Goal: Task Accomplishment & Management: Manage account settings

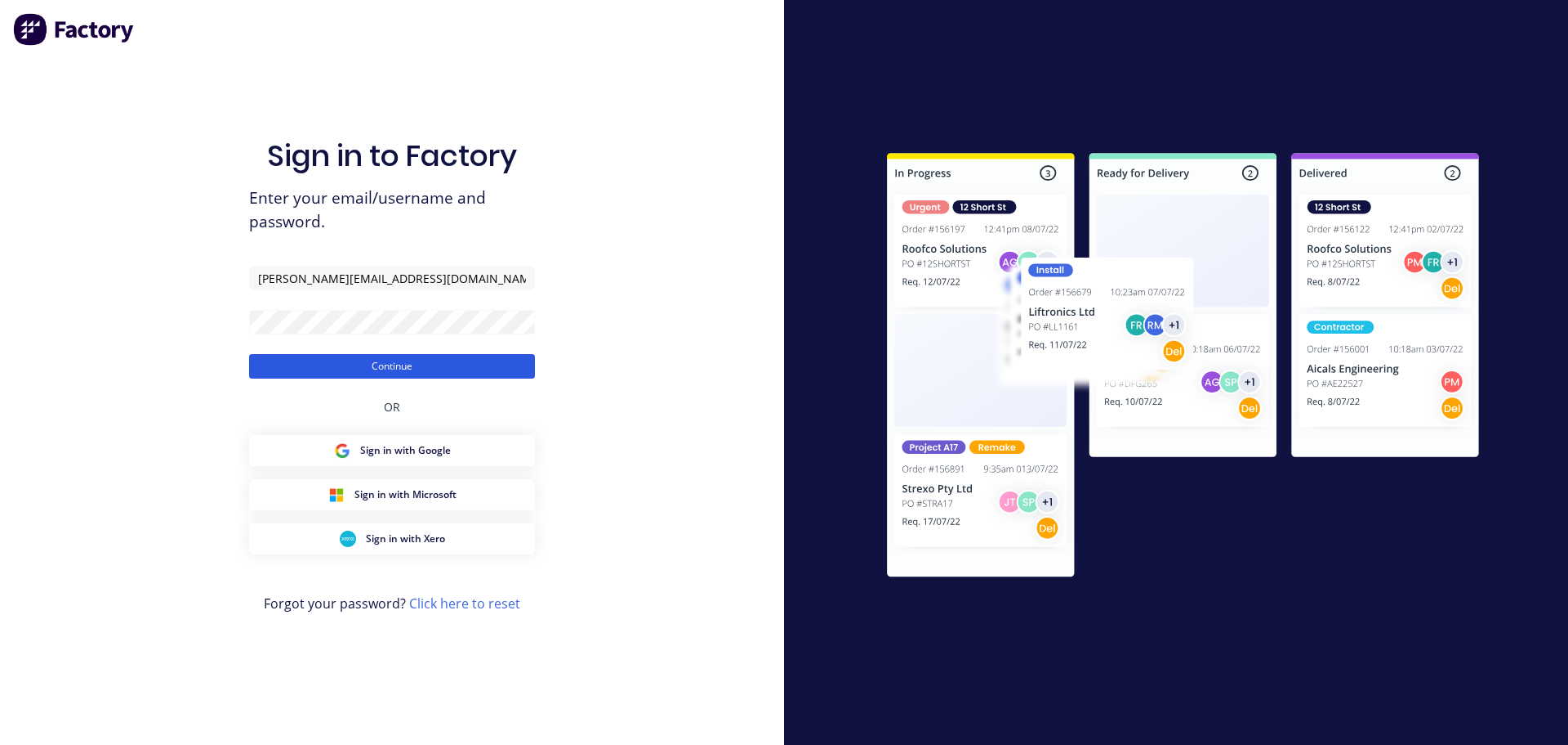
click at [389, 371] on button "Continue" at bounding box center [392, 366] width 286 height 24
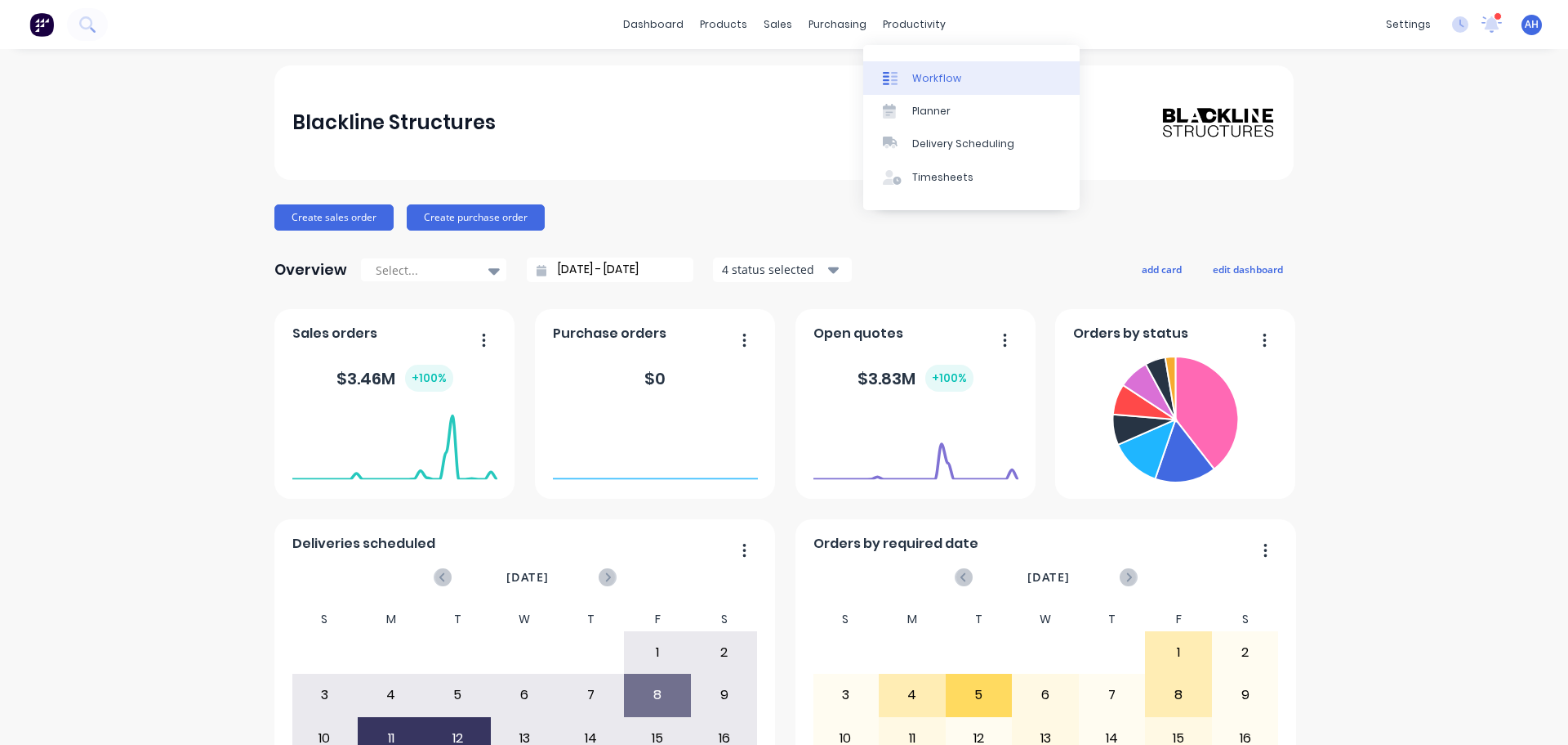
click at [916, 71] on div "Workflow" at bounding box center [937, 79] width 49 height 15
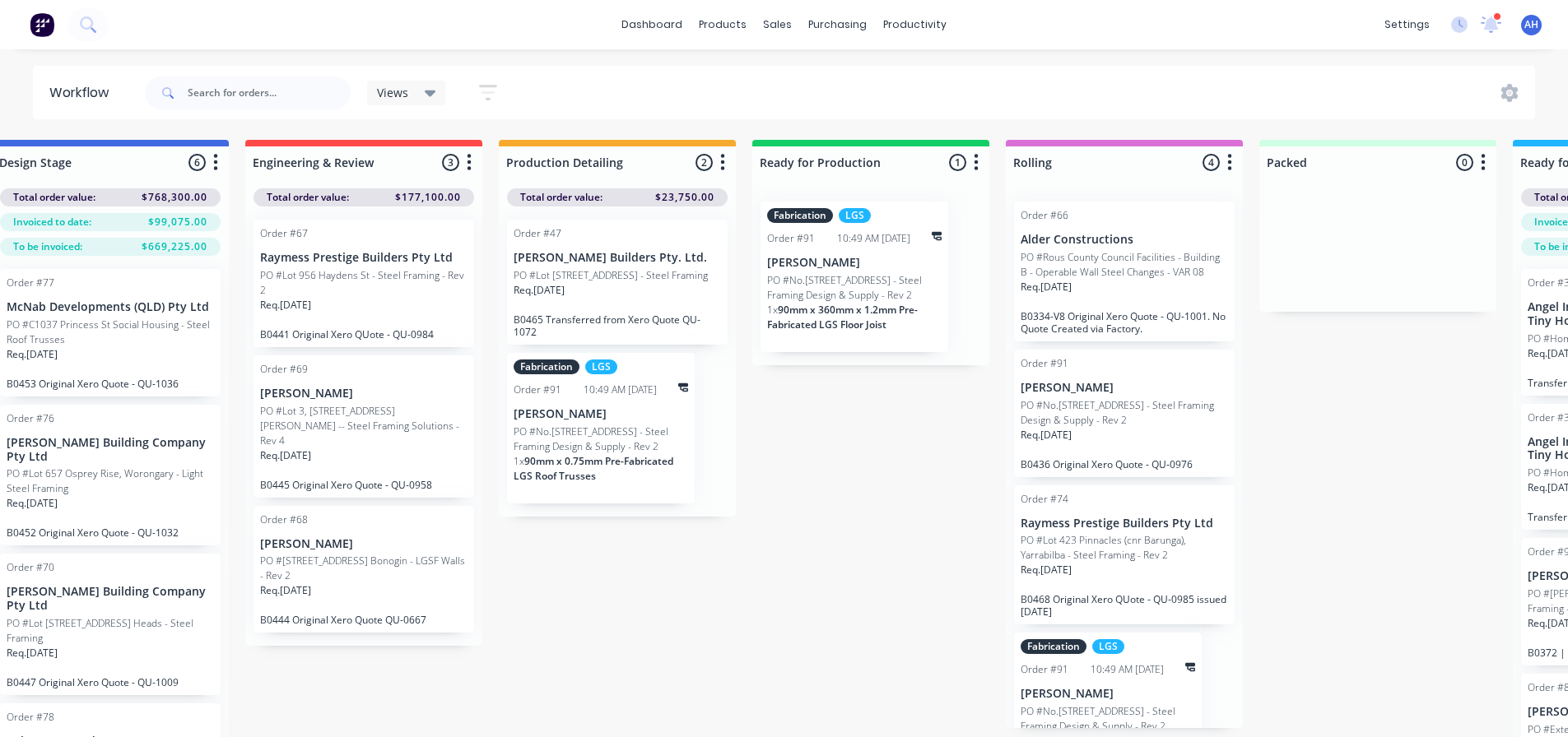
scroll to position [0, 539]
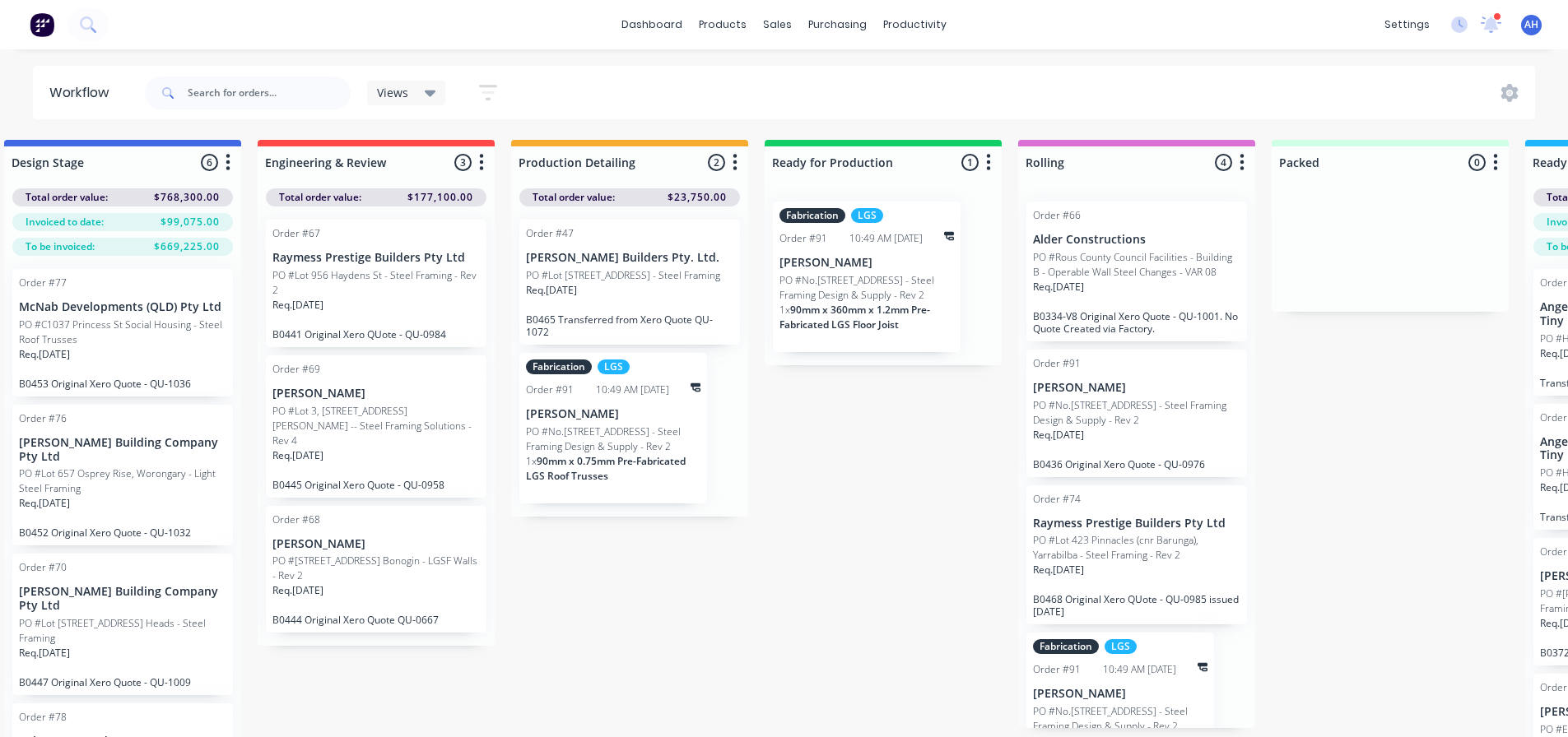
click at [1240, 165] on icon "button" at bounding box center [1242, 163] width 5 height 21
click at [1177, 258] on button "Summaries" at bounding box center [1170, 252] width 164 height 27
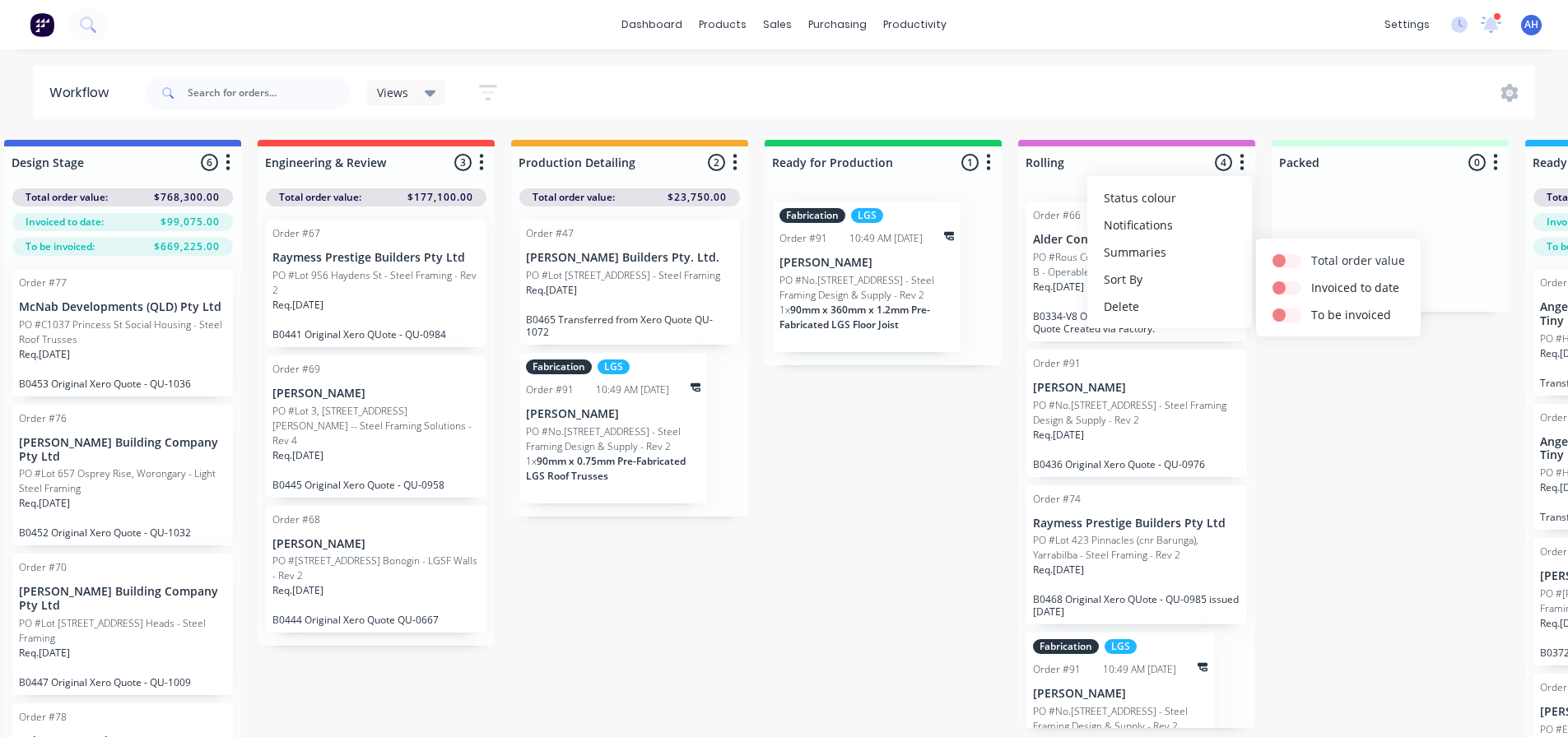
click at [1312, 252] on label at bounding box center [1312, 252] width 0 height 0
click at [1284, 260] on input "checkbox" at bounding box center [1280, 260] width 13 height 16
checkbox input "true"
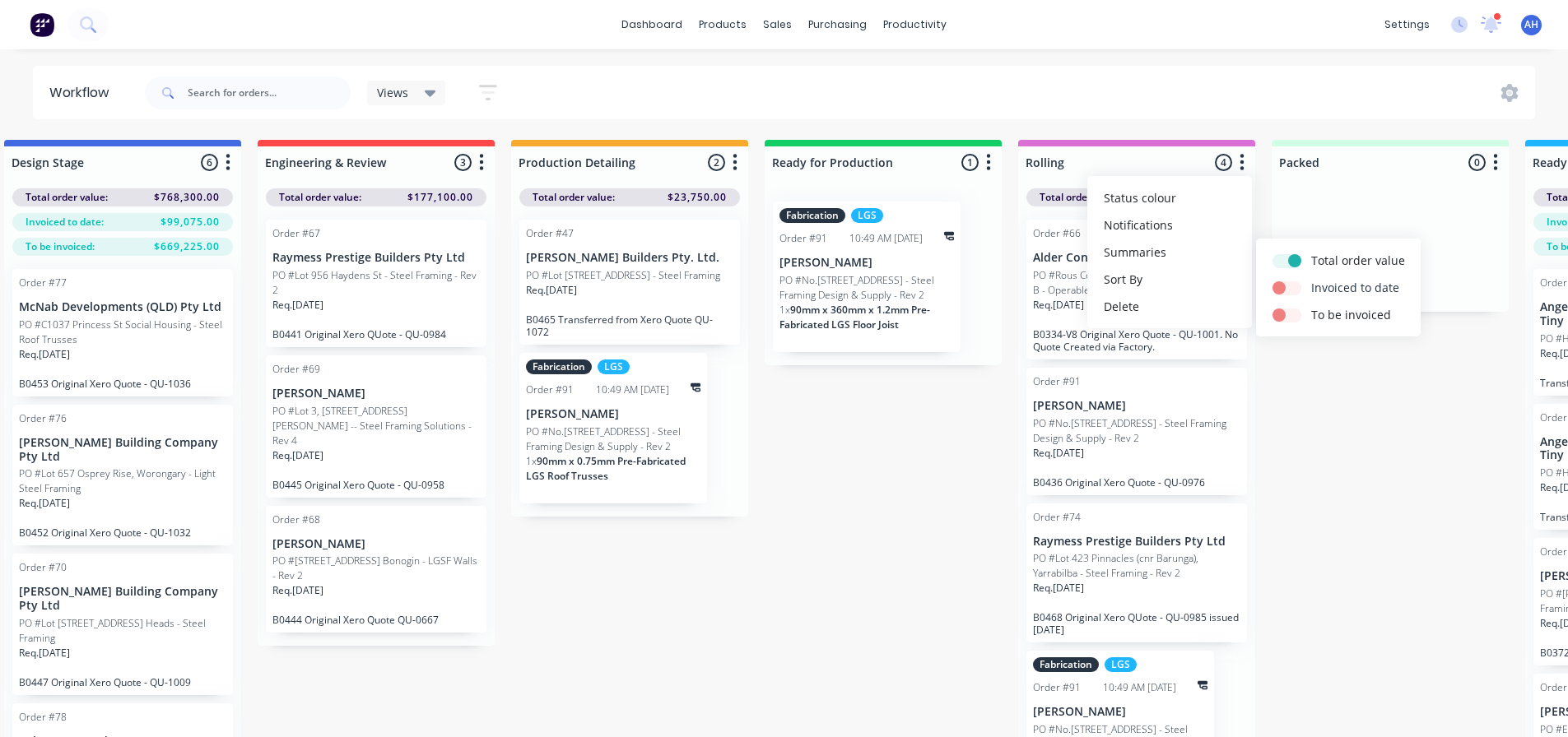
click at [1312, 279] on label at bounding box center [1312, 279] width 0 height 0
click at [1286, 287] on input "checkbox" at bounding box center [1280, 286] width 13 height 16
checkbox input "true"
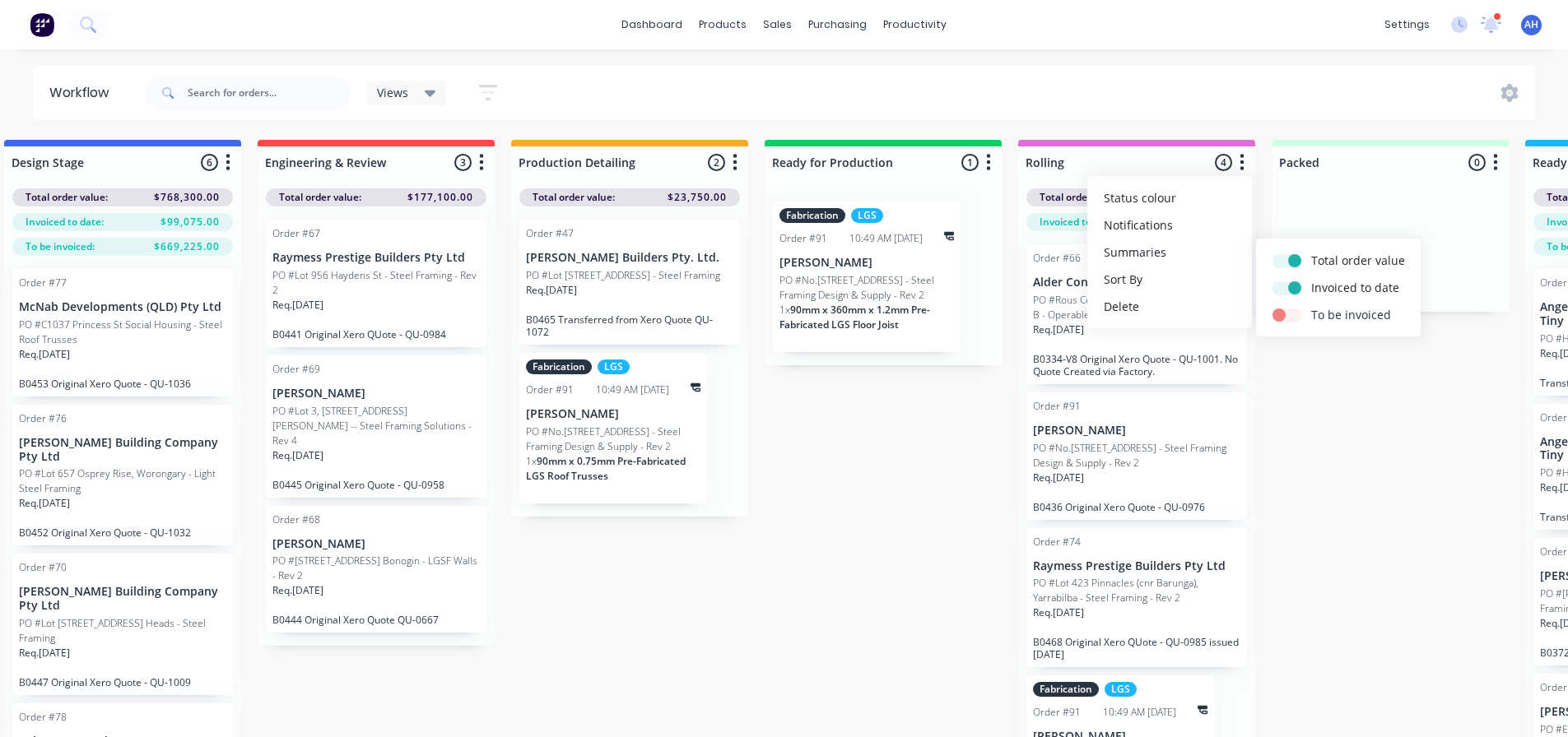
click at [1312, 306] on label at bounding box center [1312, 306] width 0 height 0
click at [1286, 313] on input "checkbox" at bounding box center [1280, 314] width 13 height 16
checkbox input "true"
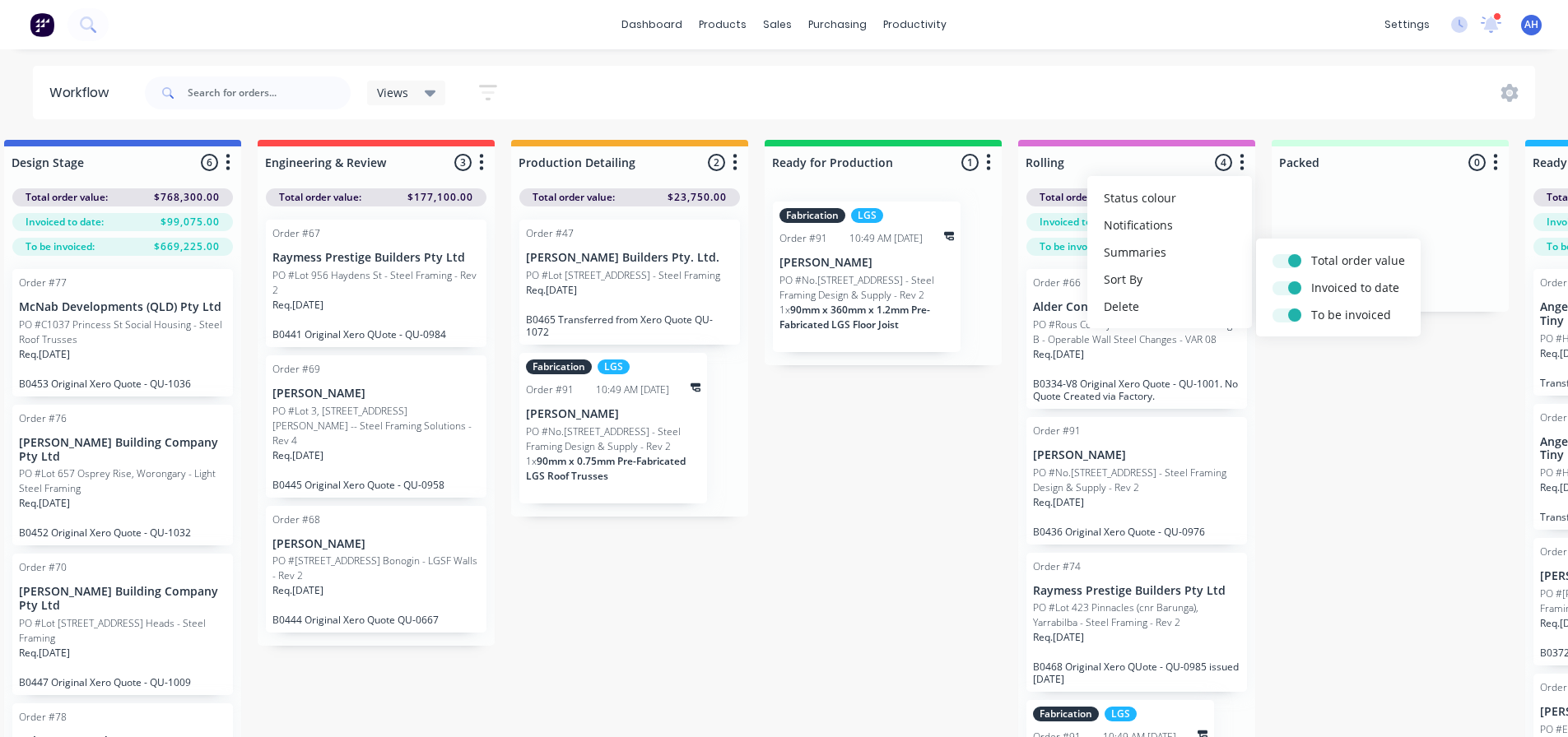
click at [987, 168] on icon "button" at bounding box center [989, 162] width 4 height 16
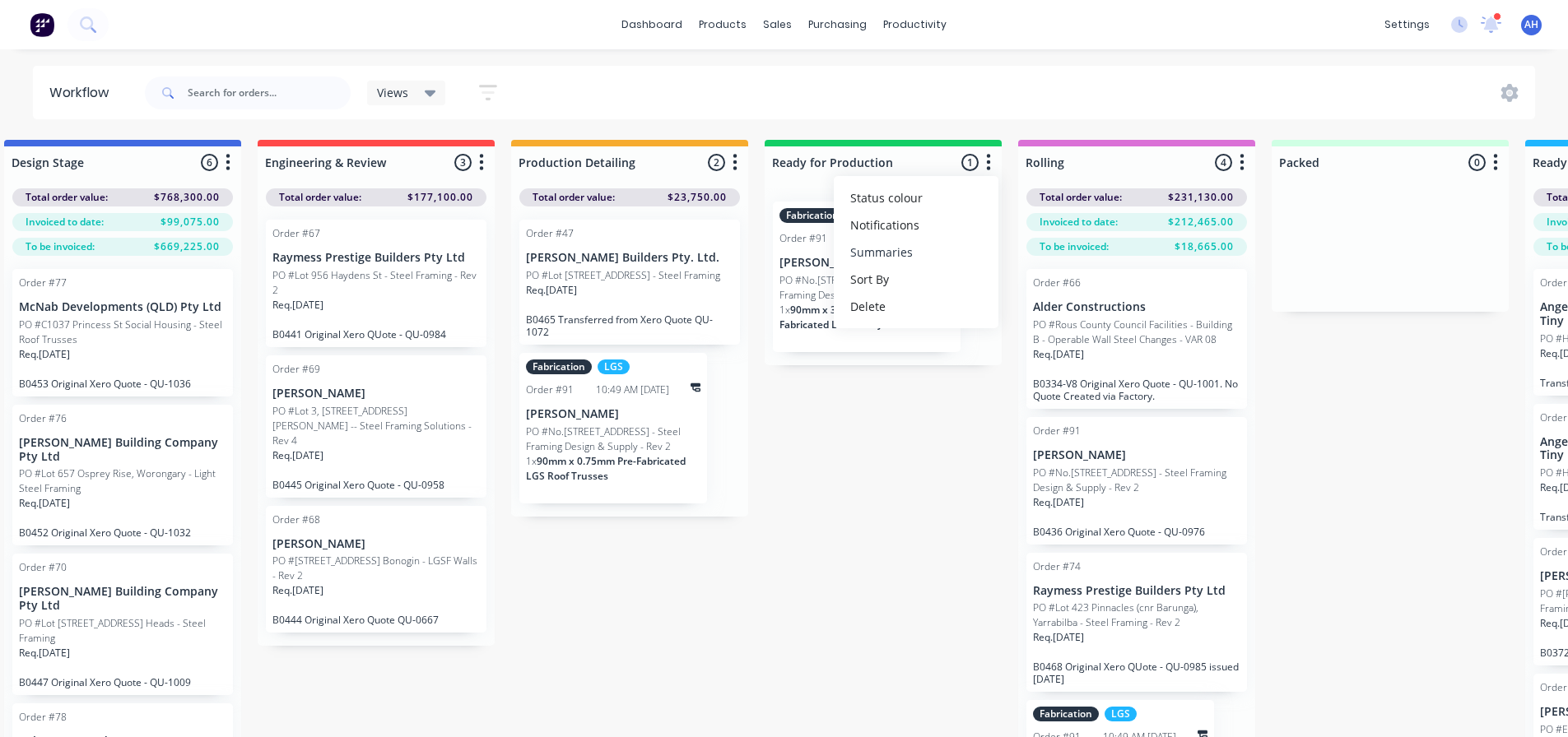
click at [930, 256] on button "Summaries" at bounding box center [916, 252] width 164 height 27
drag, startPoint x: 1042, startPoint y: 259, endPoint x: 1041, endPoint y: 267, distance: 8.1
click at [1058, 252] on label at bounding box center [1058, 252] width 0 height 0
click at [1032, 259] on input "checkbox" at bounding box center [1025, 260] width 13 height 16
checkbox input "true"
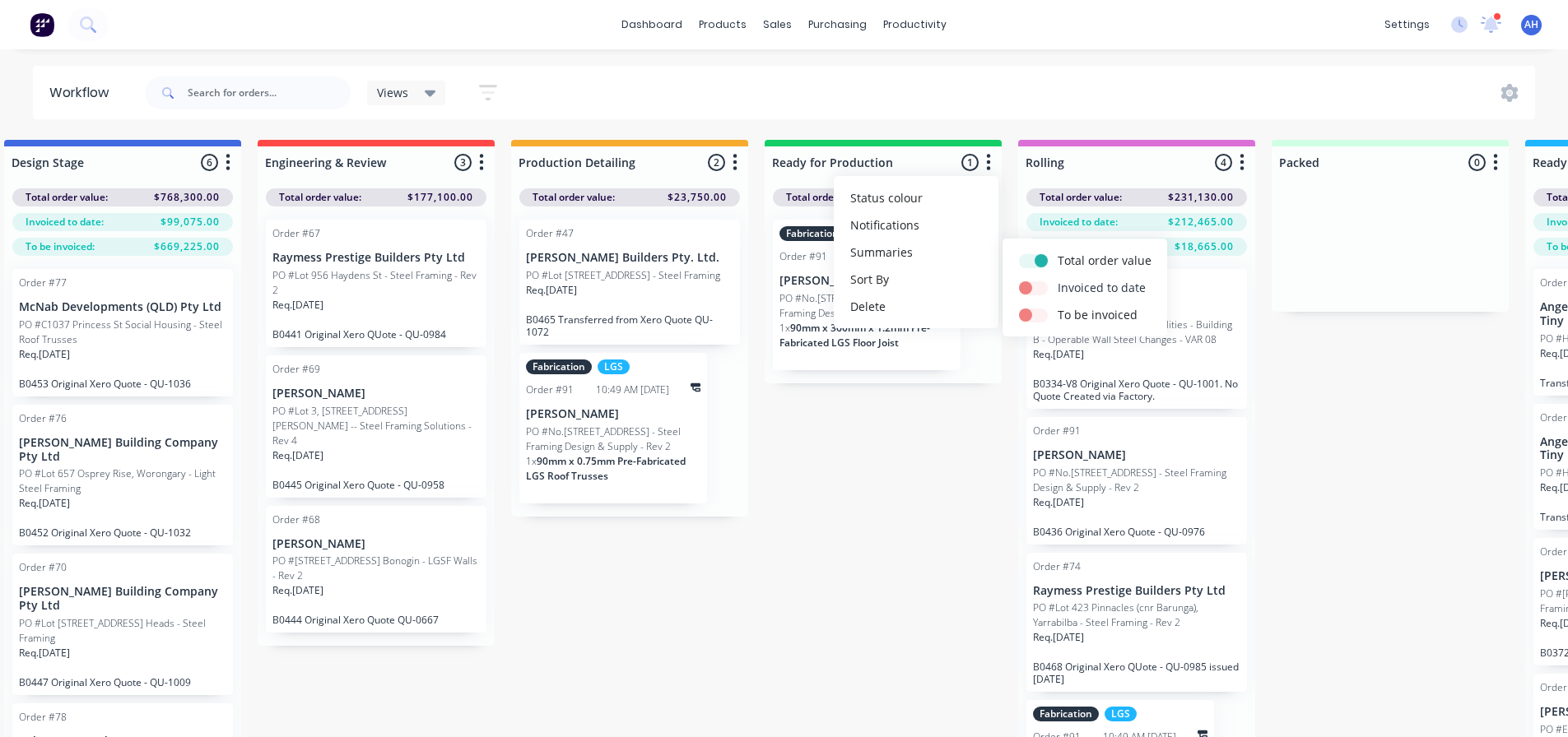
click at [1058, 279] on label at bounding box center [1058, 279] width 0 height 0
click at [1032, 284] on input "checkbox" at bounding box center [1025, 286] width 13 height 16
checkbox input "true"
click at [1058, 306] on label at bounding box center [1058, 306] width 0 height 0
click at [1032, 316] on input "checkbox" at bounding box center [1025, 314] width 13 height 16
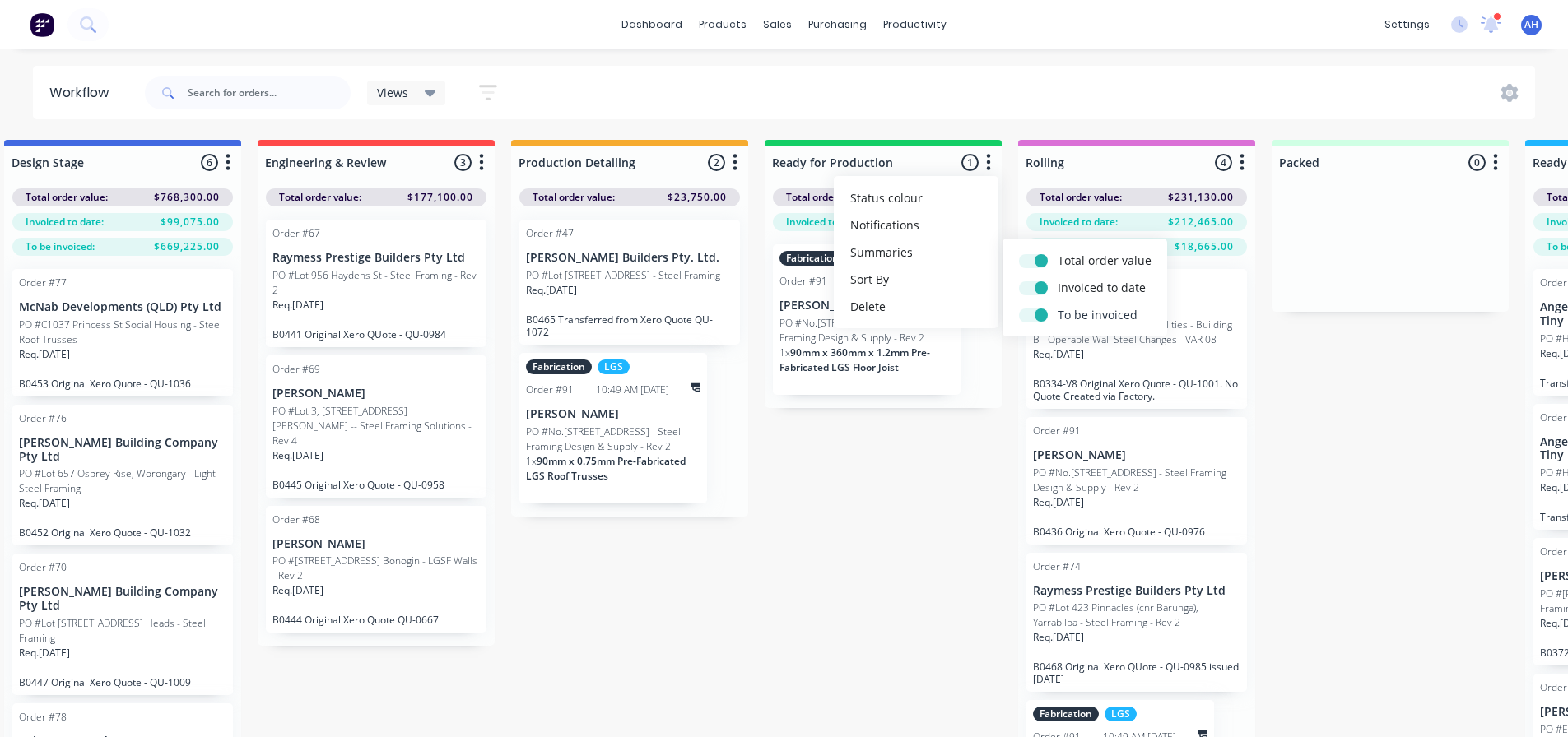
checkbox input "true"
click at [1497, 163] on icon "button" at bounding box center [1495, 163] width 5 height 21
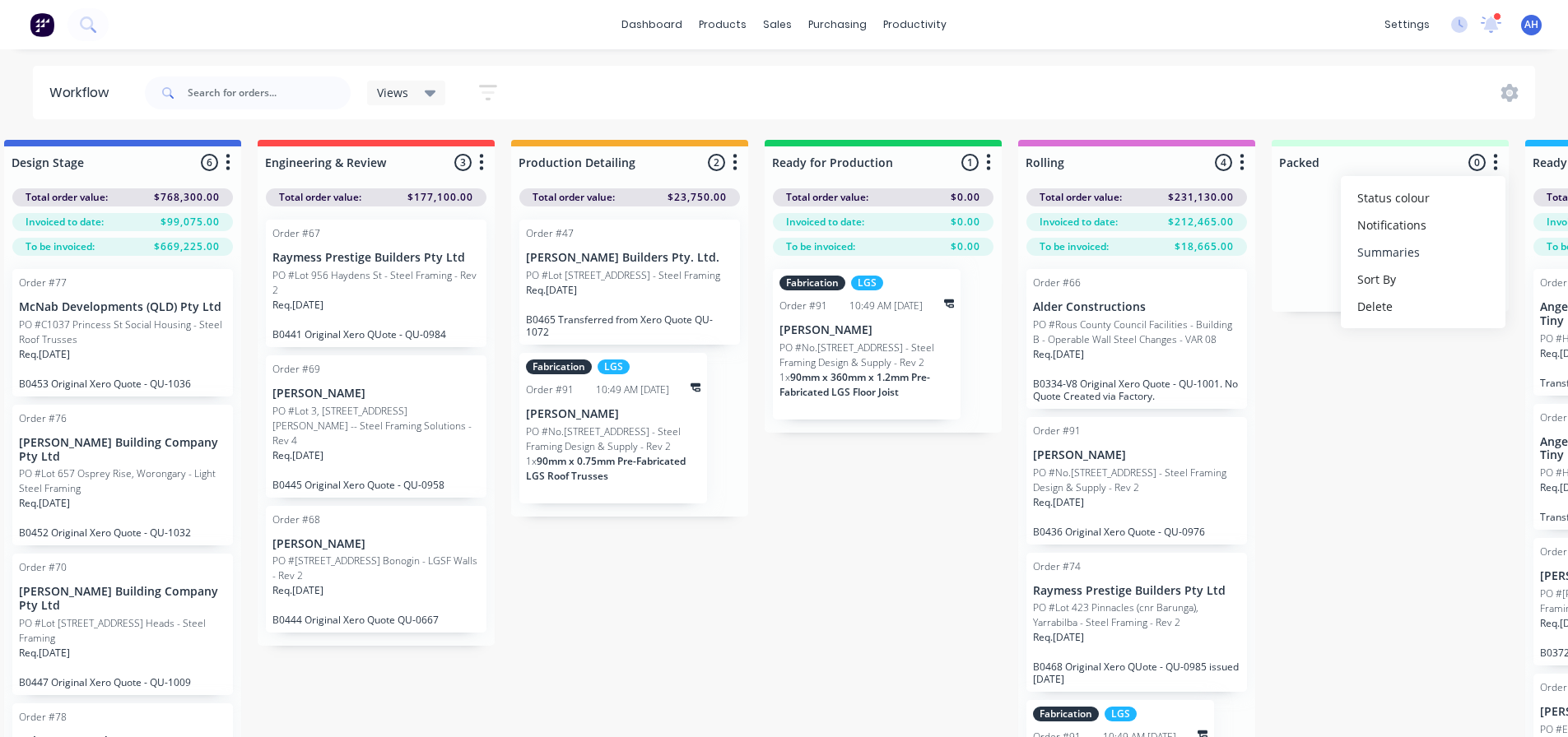
click at [1422, 255] on button "Summaries" at bounding box center [1423, 252] width 164 height 27
click at [1310, 260] on label "Total order value" at bounding box center [1278, 261] width 94 height 17
click at [1250, 256] on label "Total order value" at bounding box center [1278, 261] width 94 height 17
click at [1232, 252] on label at bounding box center [1232, 252] width 0 height 0
click at [1205, 260] on input "checkbox" at bounding box center [1199, 260] width 13 height 16
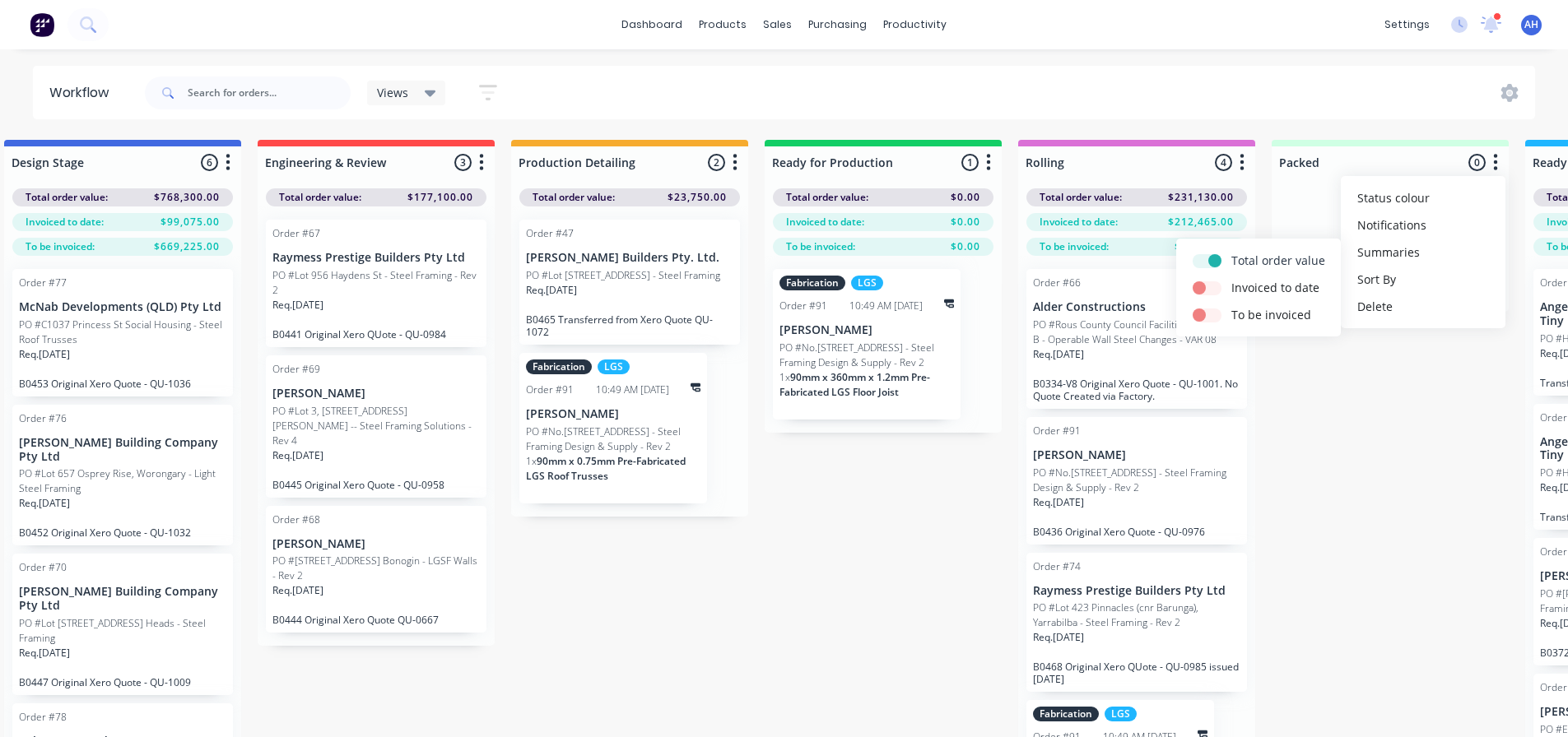
checkbox input "true"
click at [1232, 279] on label at bounding box center [1232, 279] width 0 height 0
click at [1206, 284] on input "checkbox" at bounding box center [1199, 286] width 13 height 16
checkbox input "true"
click at [1232, 306] on label at bounding box center [1232, 306] width 0 height 0
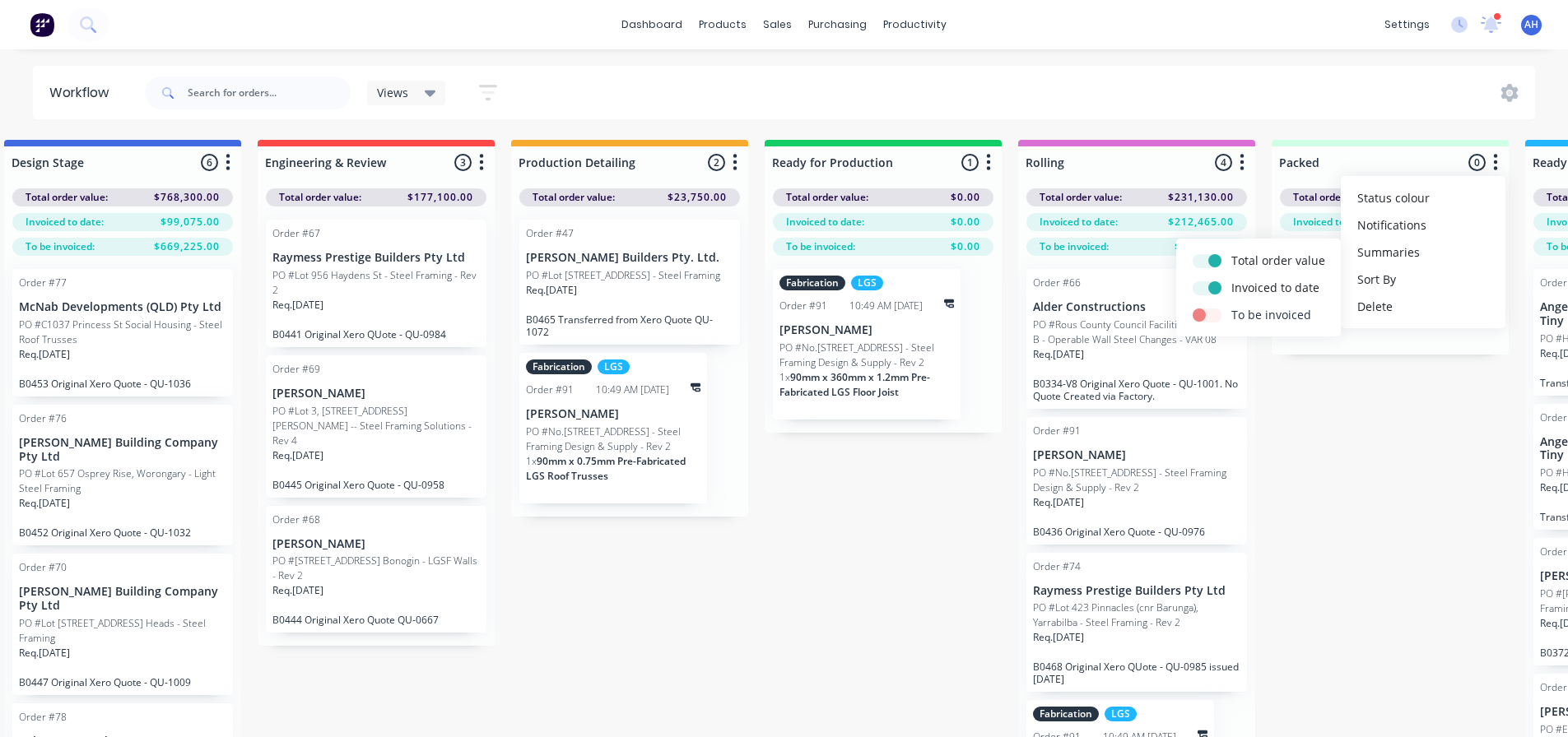
click at [1206, 316] on input "checkbox" at bounding box center [1199, 314] width 13 height 16
checkbox input "true"
drag, startPoint x: 736, startPoint y: 163, endPoint x: 731, endPoint y: 176, distance: 13.9
click at [736, 164] on icon "button" at bounding box center [734, 163] width 5 height 21
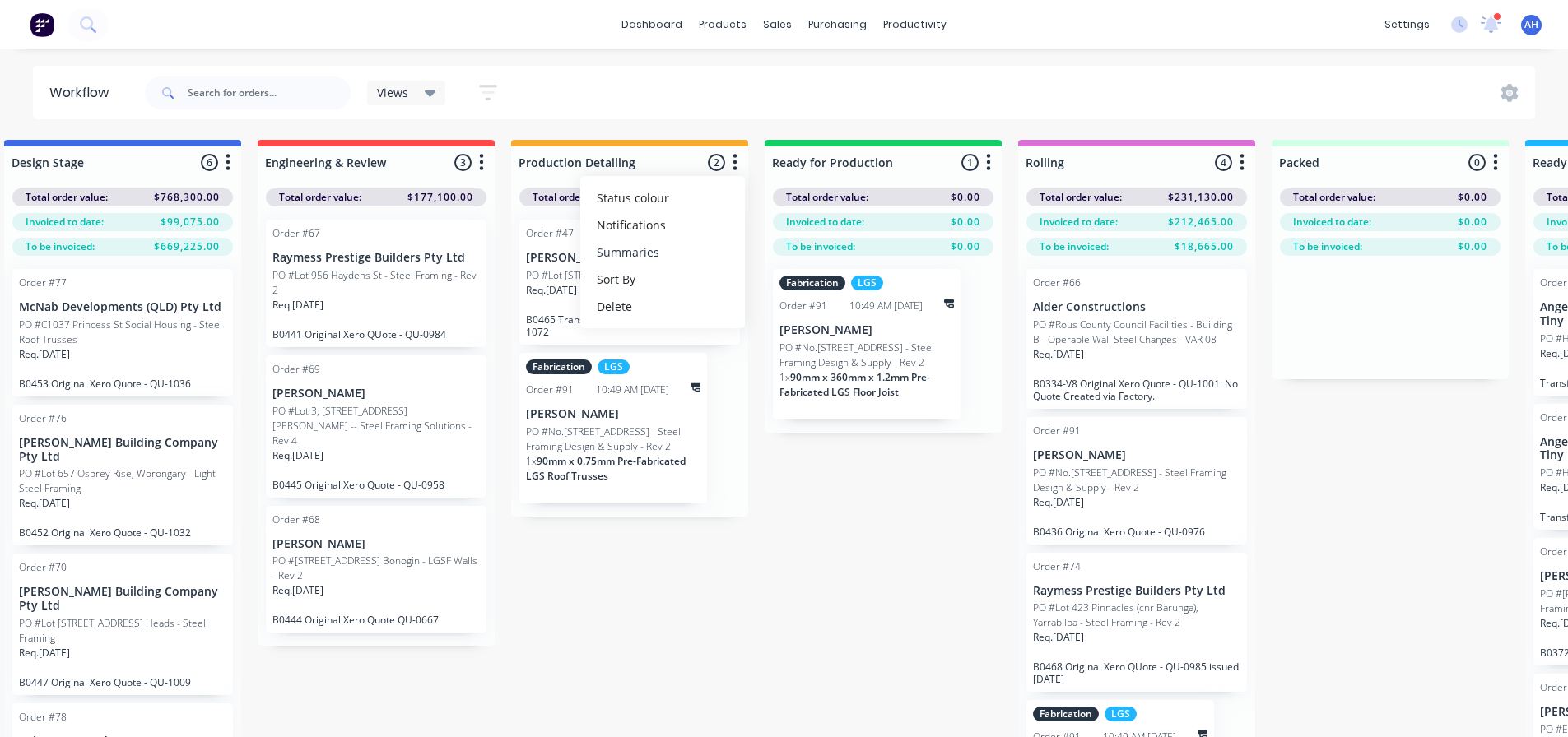
click at [634, 257] on button "Summaries" at bounding box center [663, 252] width 164 height 27
click at [804, 279] on label at bounding box center [804, 279] width 0 height 0
click at [779, 286] on input "checkbox" at bounding box center [772, 286] width 13 height 16
checkbox input "true"
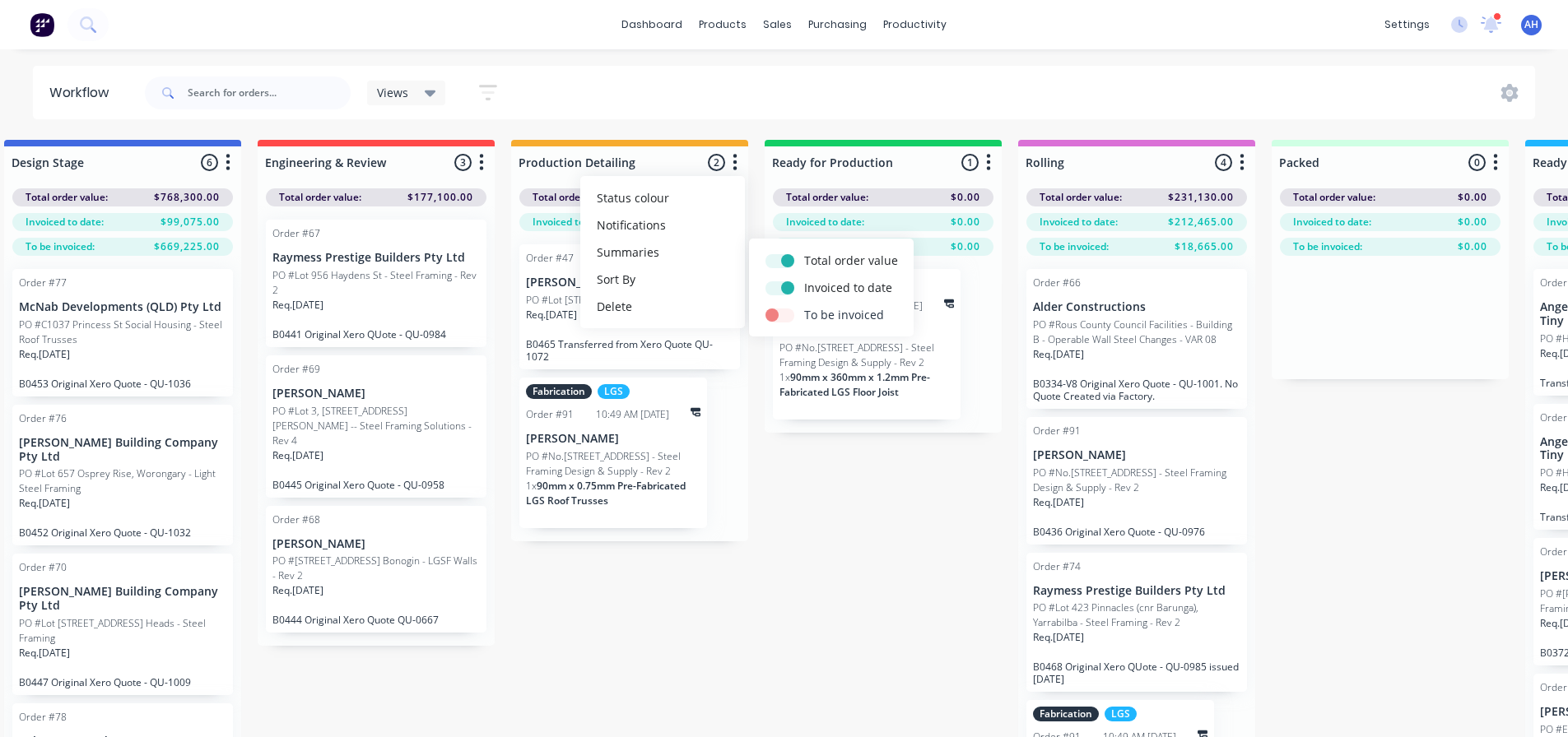
click at [804, 306] on label at bounding box center [804, 306] width 0 height 0
click at [778, 316] on input "checkbox" at bounding box center [772, 314] width 13 height 16
checkbox input "true"
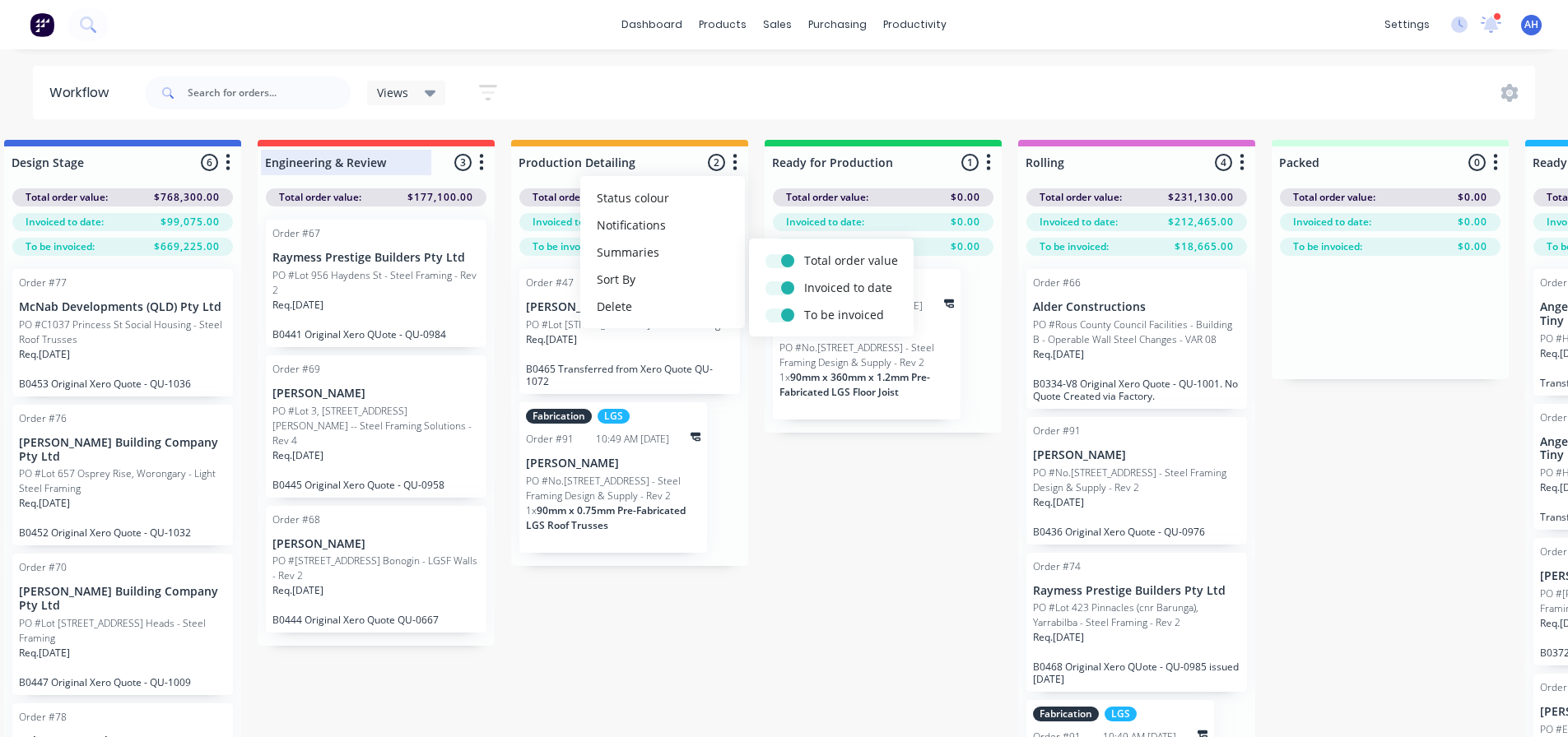
drag, startPoint x: 483, startPoint y: 166, endPoint x: 482, endPoint y: 175, distance: 9.1
click at [482, 169] on icon "button" at bounding box center [481, 163] width 5 height 21
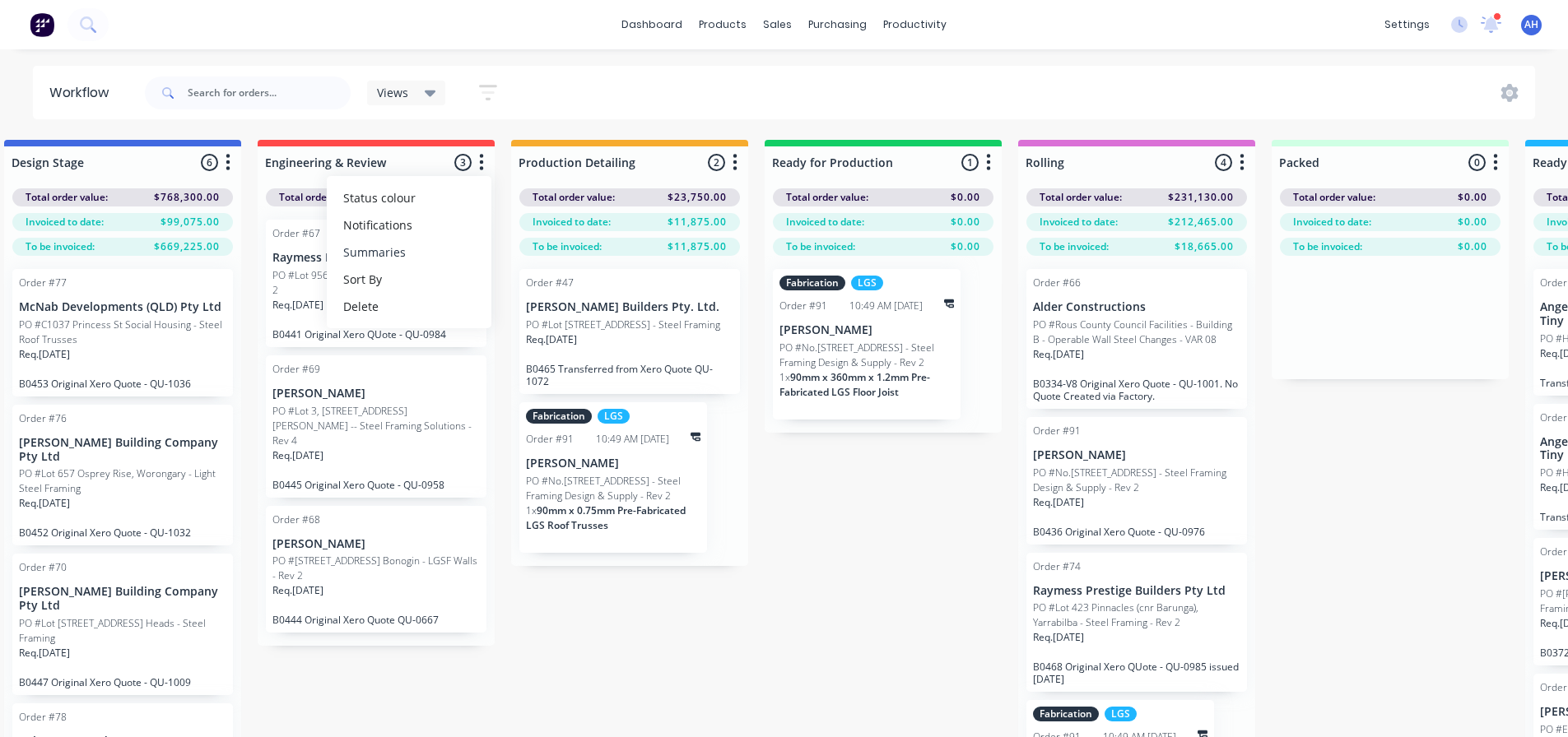
click at [450, 266] on button "Summaries" at bounding box center [409, 252] width 164 height 27
drag, startPoint x: 525, startPoint y: 284, endPoint x: 526, endPoint y: 300, distance: 16.0
click at [551, 279] on label at bounding box center [551, 279] width 0 height 0
click at [525, 284] on input "checkbox" at bounding box center [519, 286] width 13 height 16
checkbox input "true"
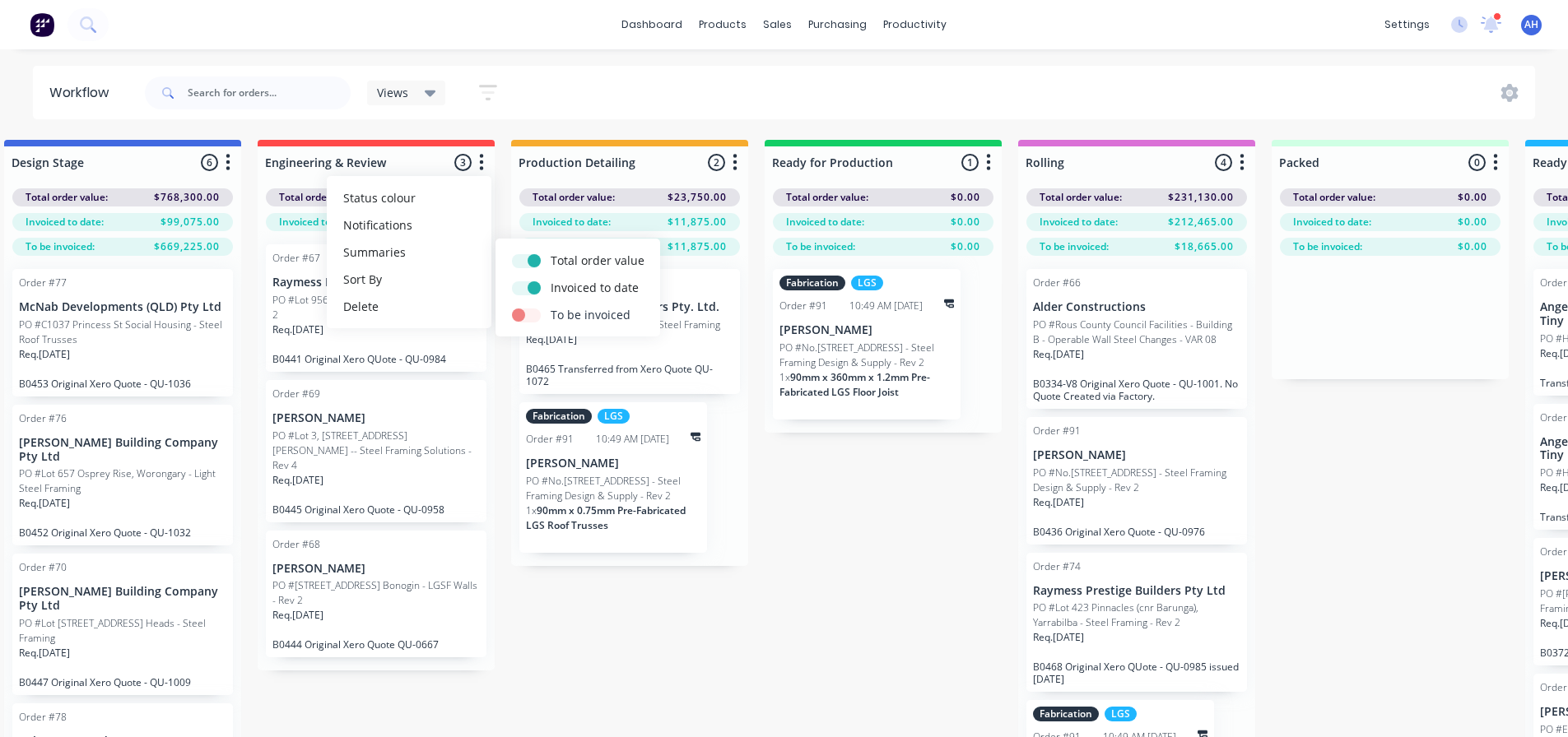
click at [551, 306] on label at bounding box center [551, 306] width 0 height 0
click at [526, 316] on input "checkbox" at bounding box center [519, 314] width 13 height 16
checkbox input "true"
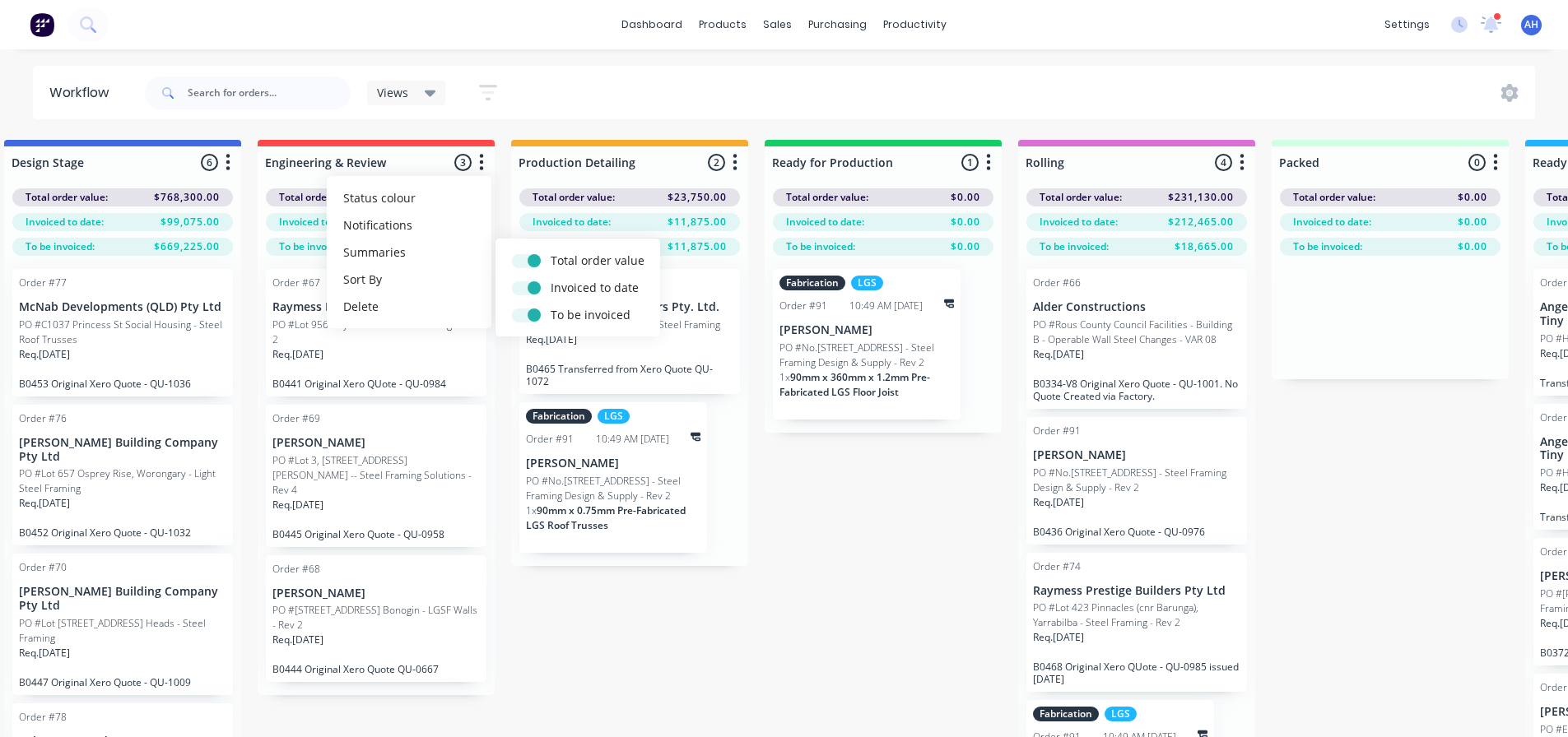
click at [868, 512] on div "Submitted 15 Status colour #FF69B4 hex #FF69B4 Save Cancel Summaries Total orde…" at bounding box center [941, 468] width 2985 height 656
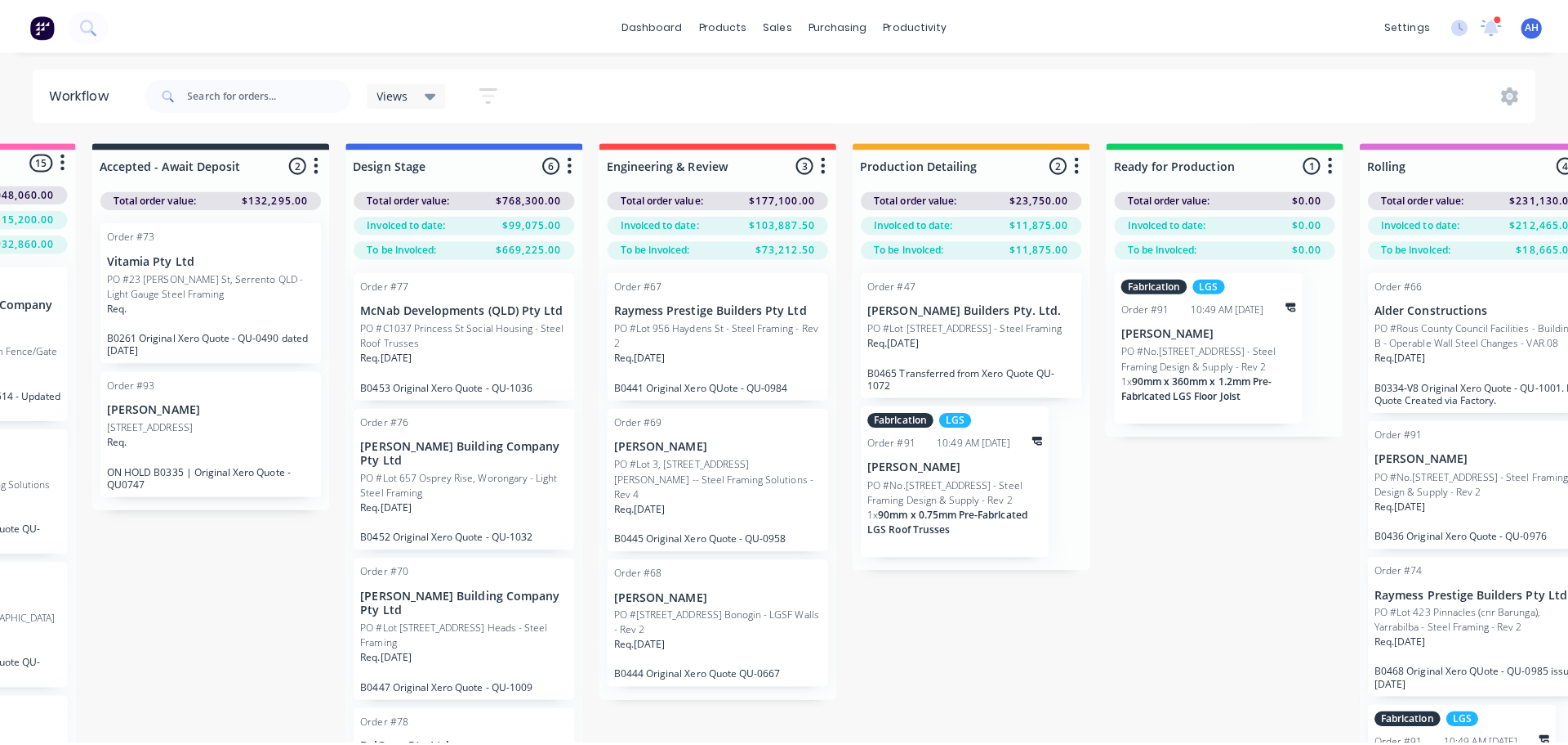
scroll to position [0, 0]
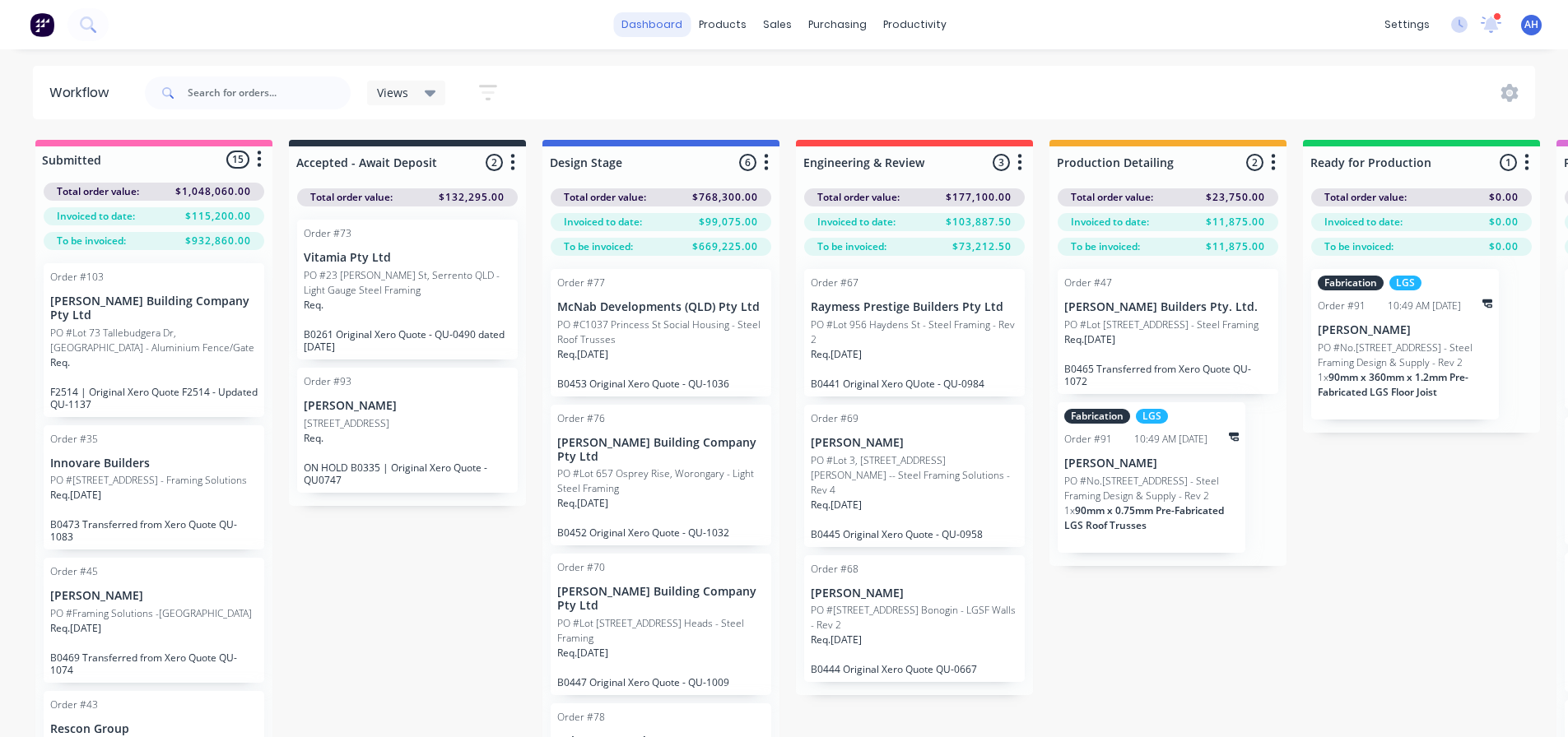
click at [643, 15] on link "dashboard" at bounding box center [652, 25] width 78 height 25
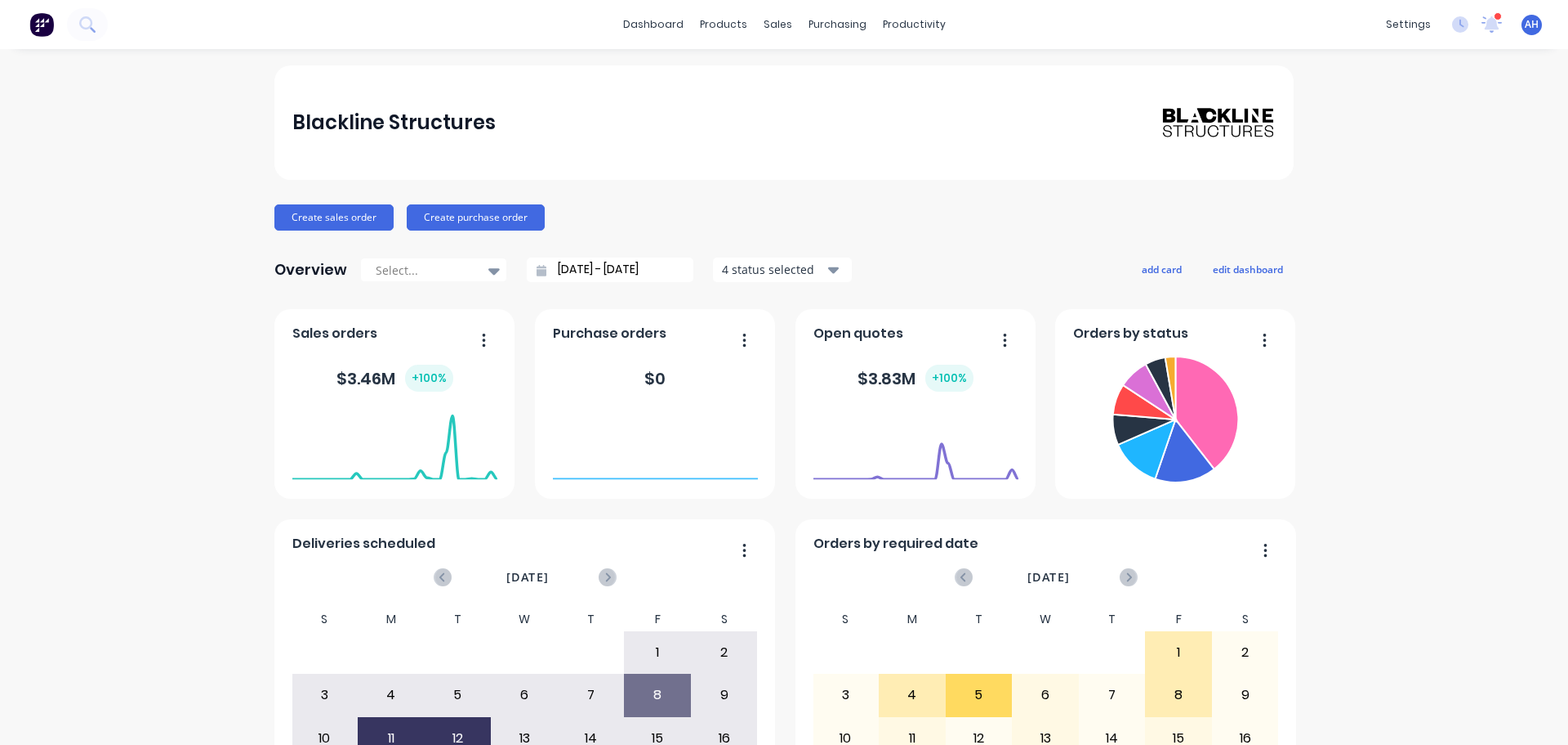
click at [676, 266] on input "[DATE] - [DATE]" at bounding box center [617, 269] width 141 height 24
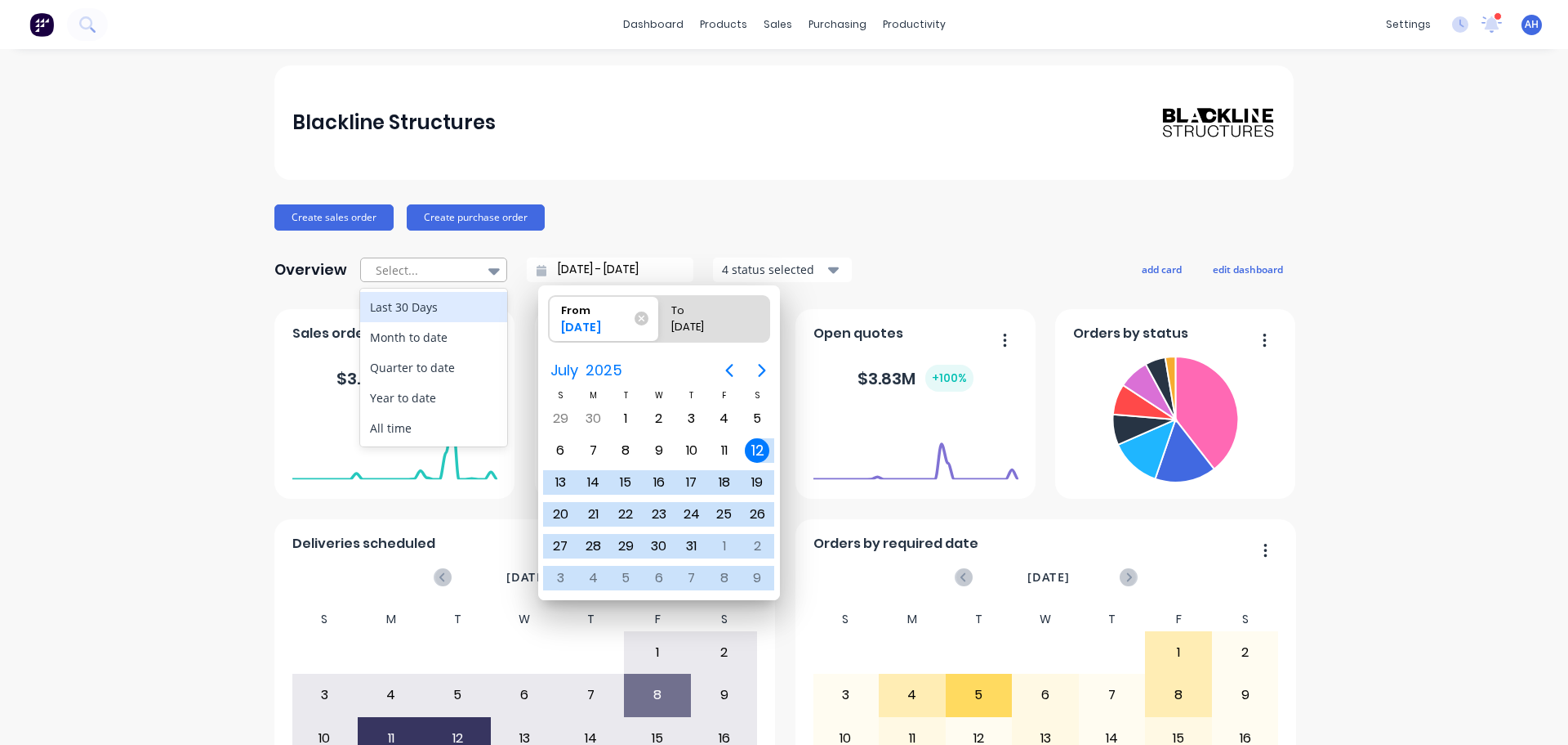
click at [490, 266] on icon at bounding box center [494, 270] width 11 height 18
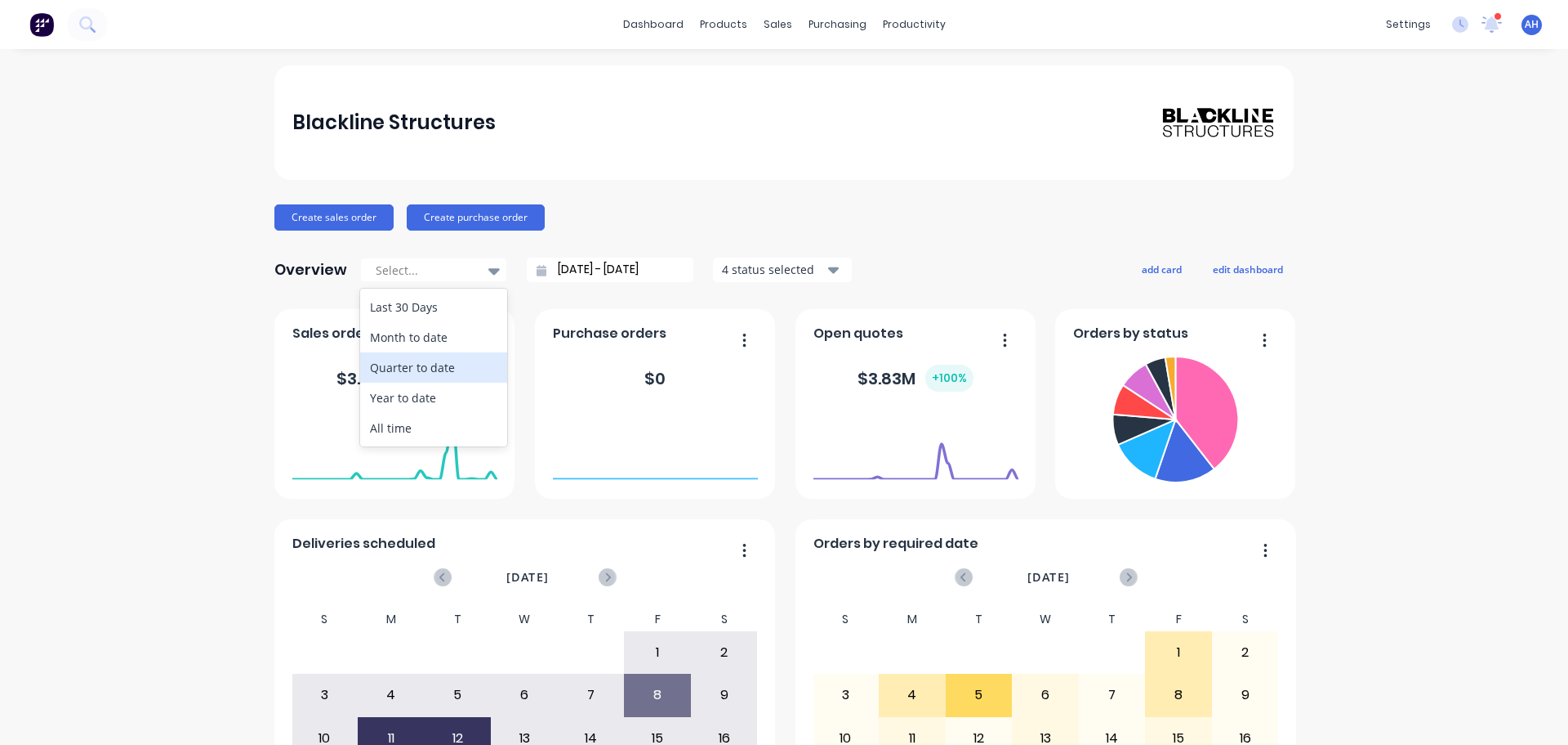
drag, startPoint x: 418, startPoint y: 371, endPoint x: 246, endPoint y: 428, distance: 181.2
click at [416, 371] on div "Quarter to date" at bounding box center [433, 367] width 147 height 30
type input "[DATE] - [DATE]"
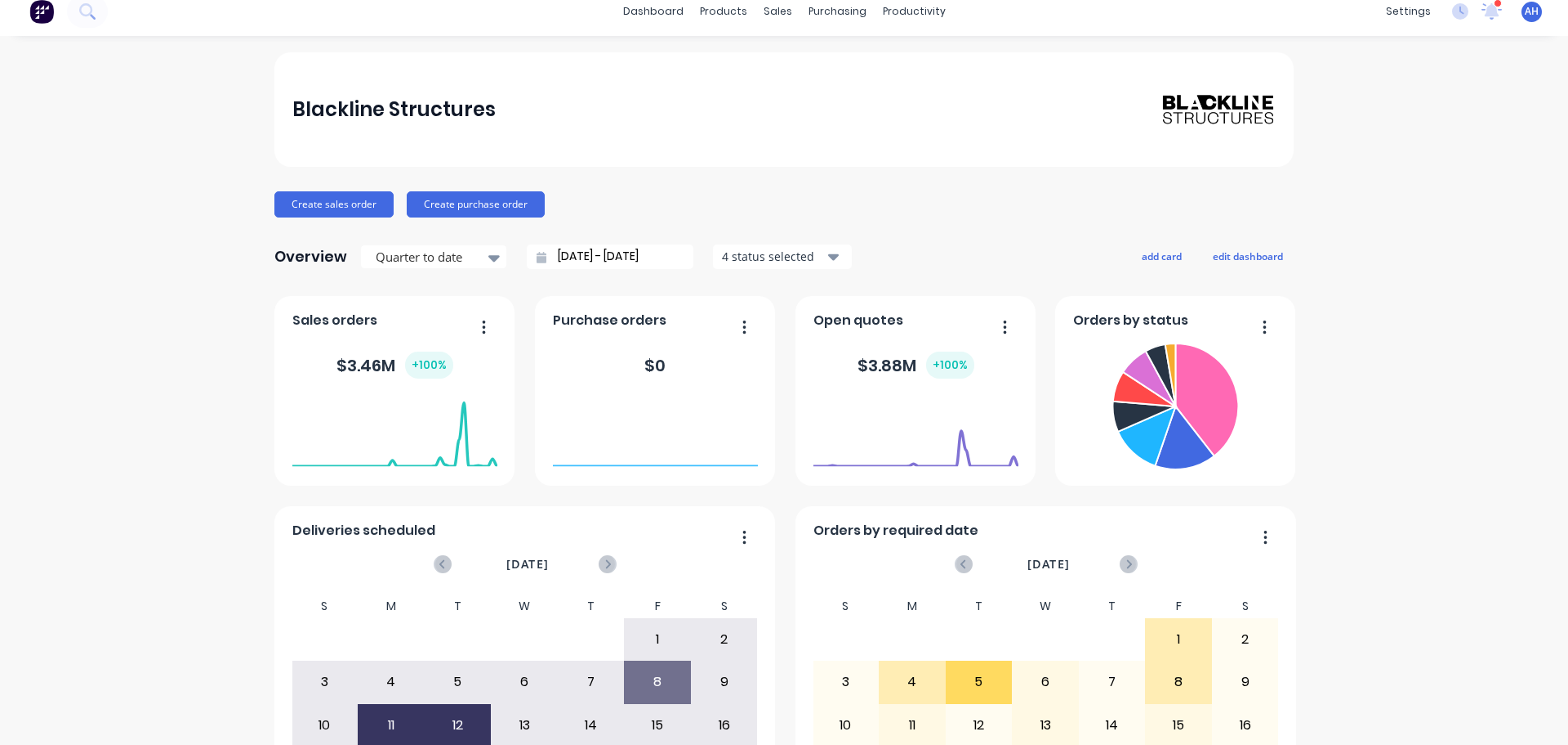
scroll to position [21, 0]
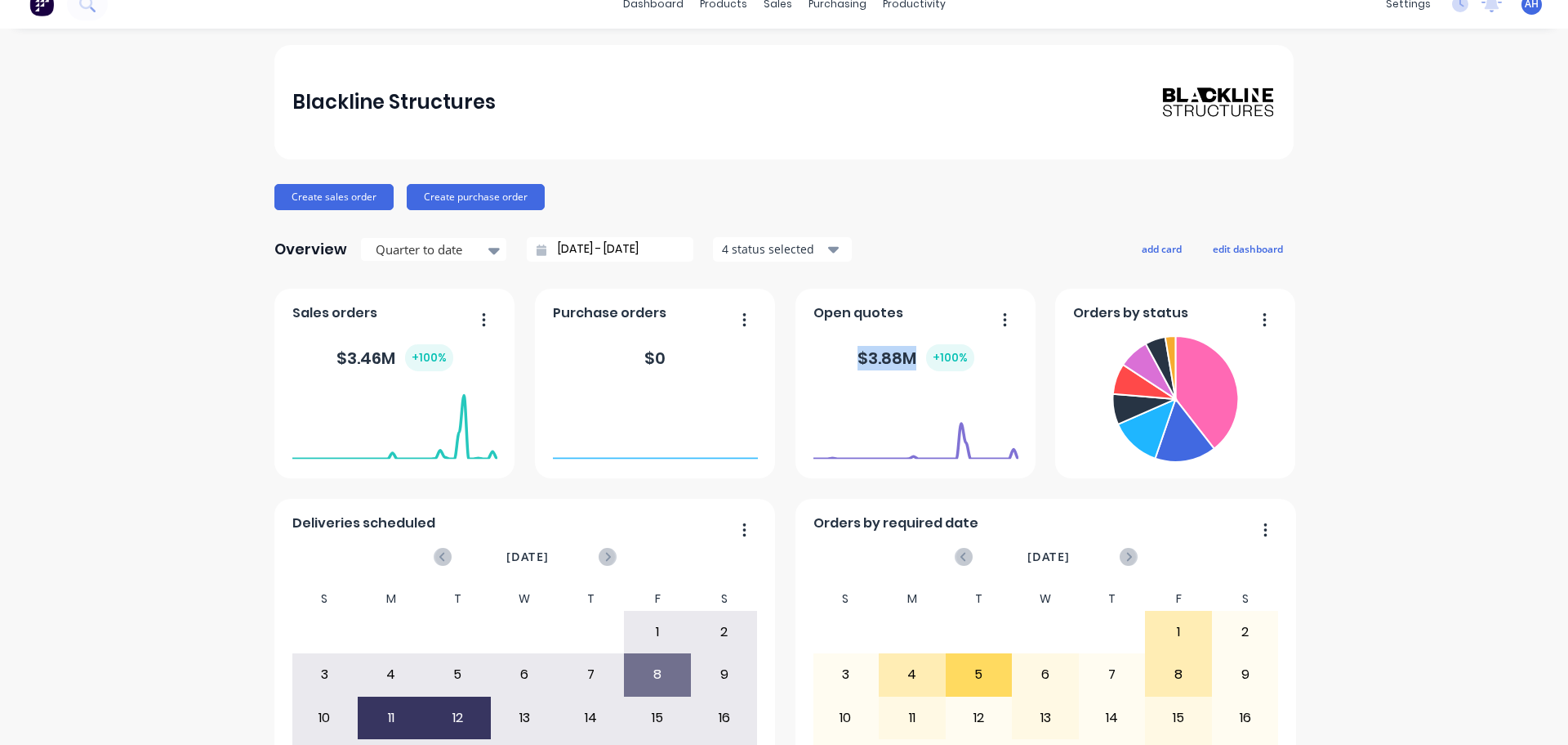
drag, startPoint x: 852, startPoint y: 355, endPoint x: 914, endPoint y: 355, distance: 62.0
click at [914, 355] on div "$ 3.88M + 100 %" at bounding box center [916, 357] width 117 height 27
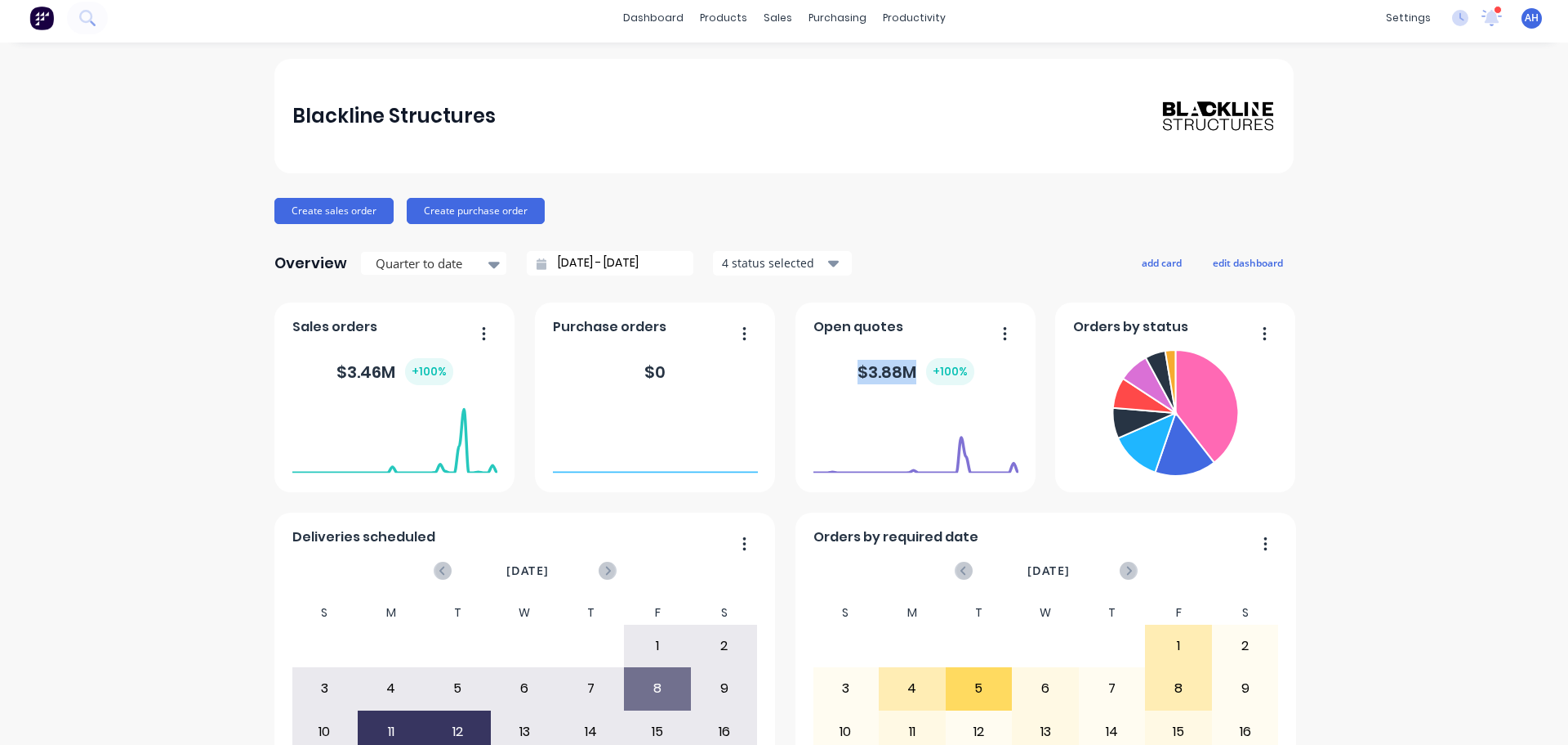
scroll to position [0, 0]
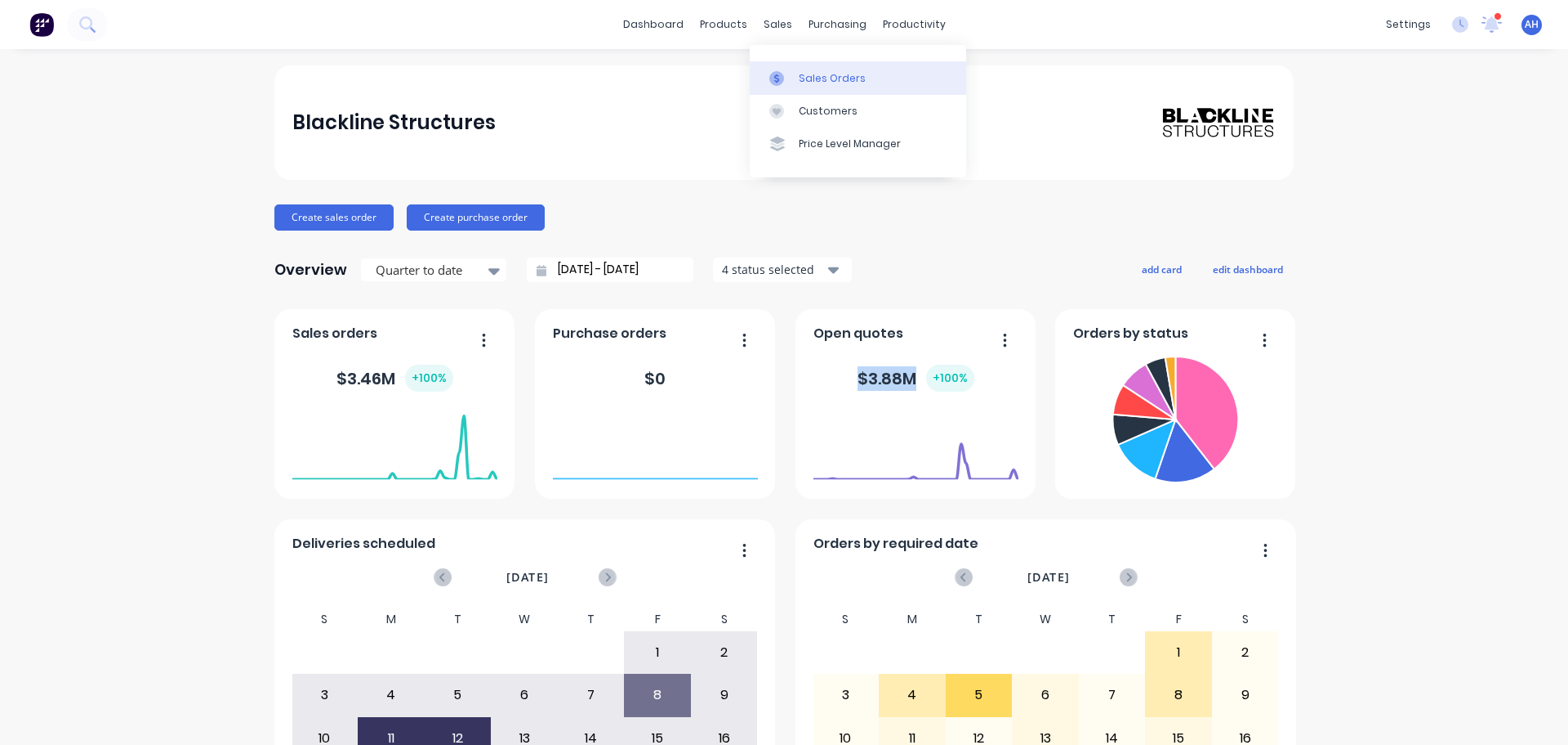
click at [799, 73] on div "Sales Orders" at bounding box center [832, 79] width 67 height 15
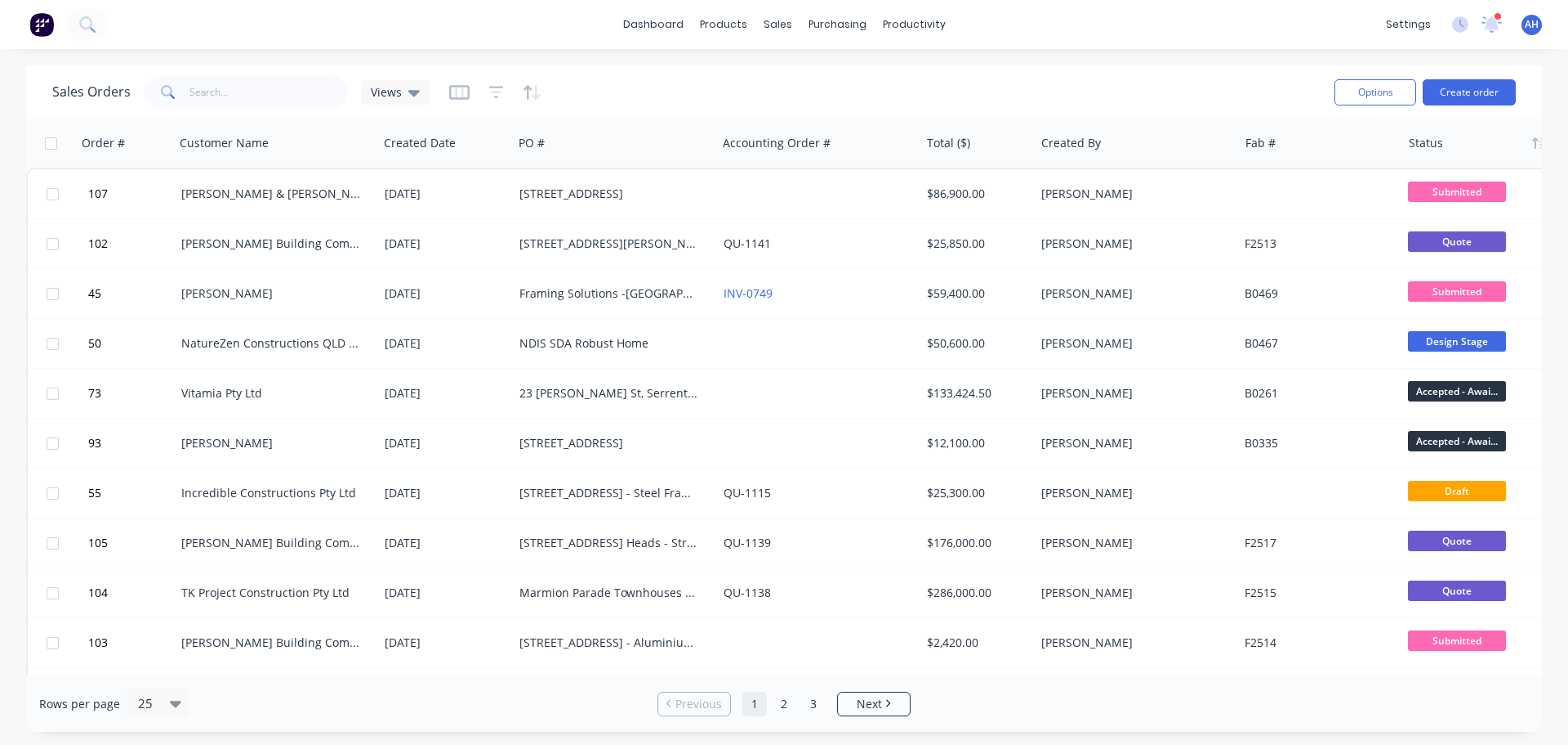
click at [1430, 152] on div at bounding box center [1481, 143] width 143 height 33
click at [1453, 143] on div at bounding box center [1481, 143] width 143 height 33
click at [276, 99] on input "text" at bounding box center [269, 92] width 159 height 33
type input "alder"
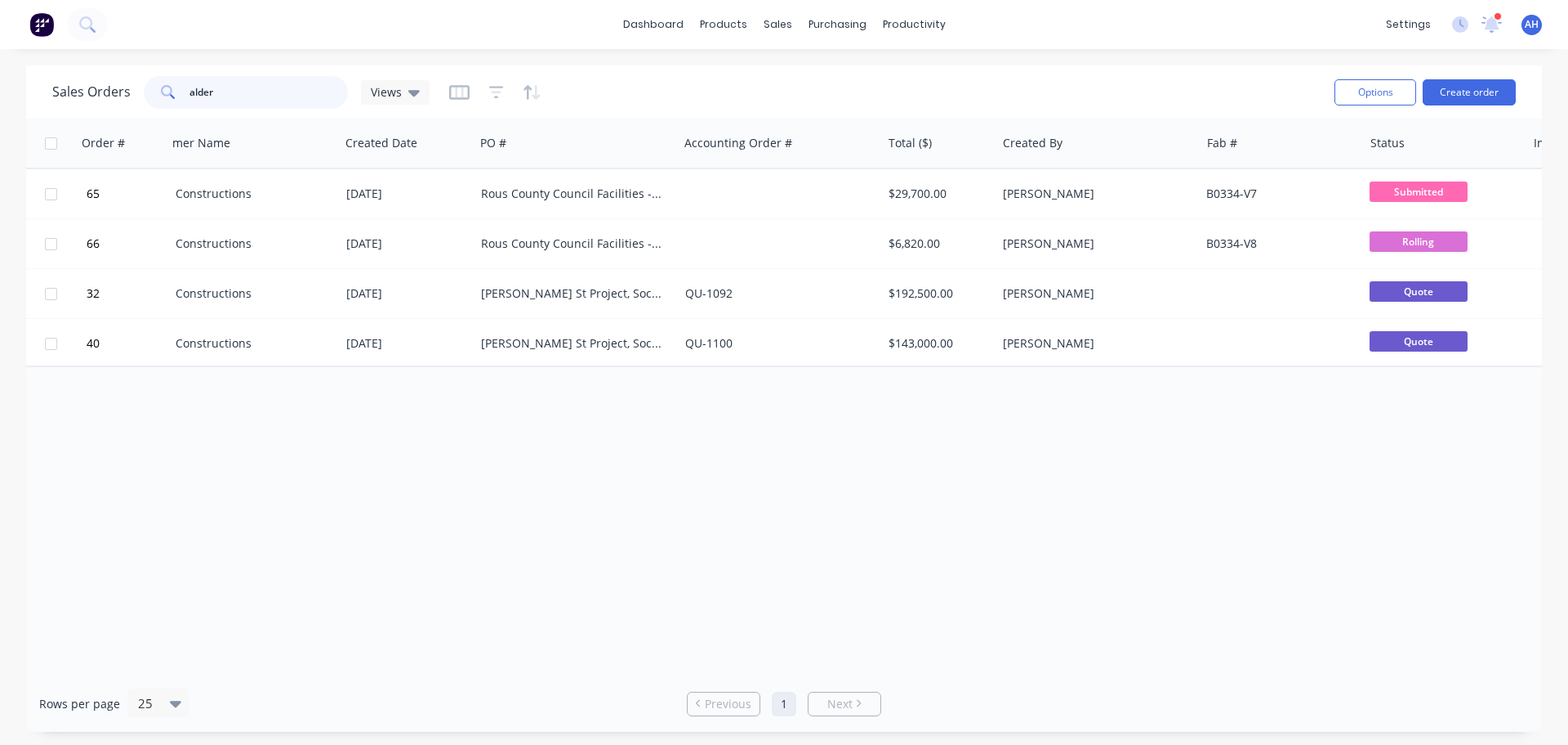
scroll to position [0, 38]
drag, startPoint x: 246, startPoint y: 96, endPoint x: 166, endPoint y: 96, distance: 80.0
click at [166, 96] on div "alder" at bounding box center [246, 92] width 204 height 33
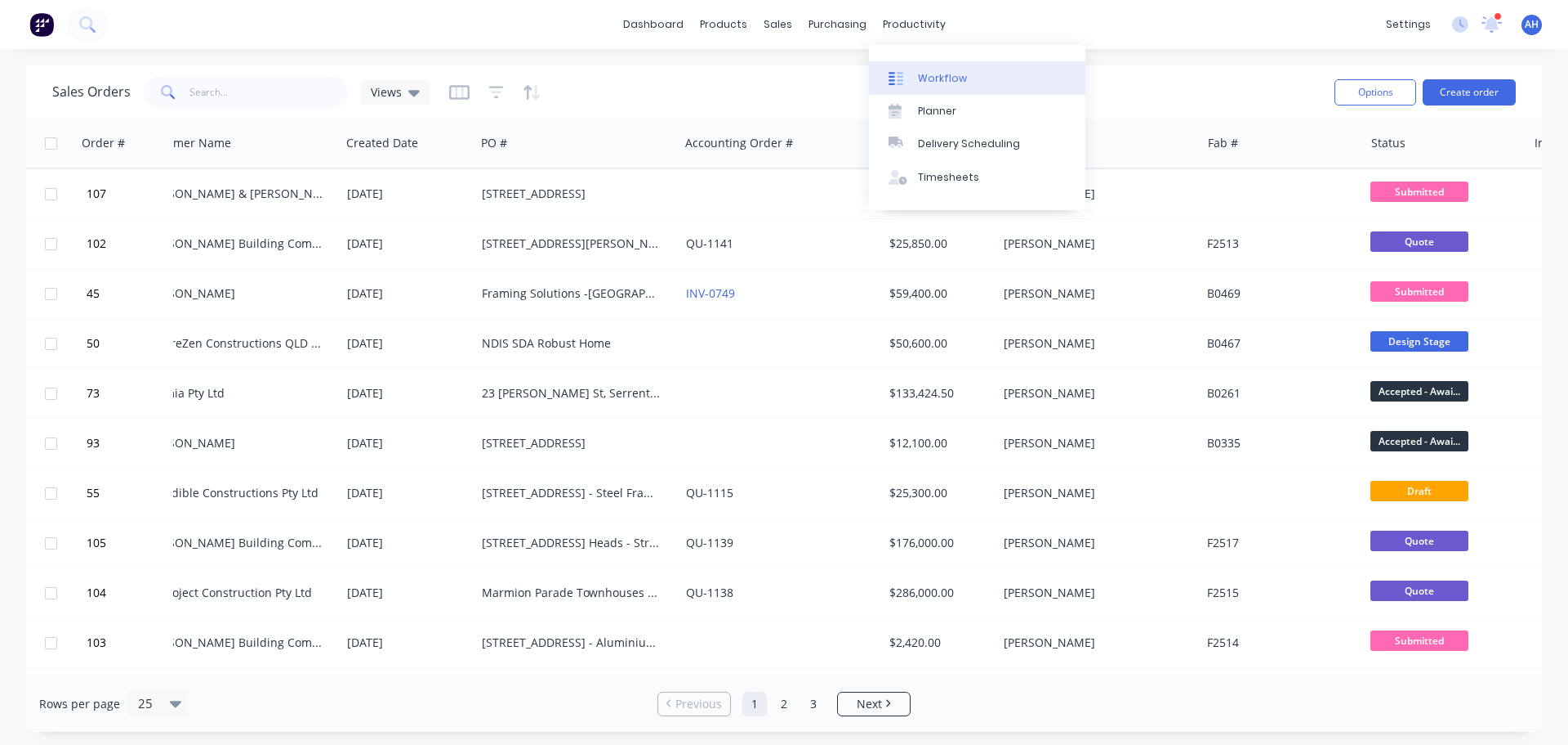
click at [927, 73] on div "Workflow" at bounding box center [942, 79] width 49 height 15
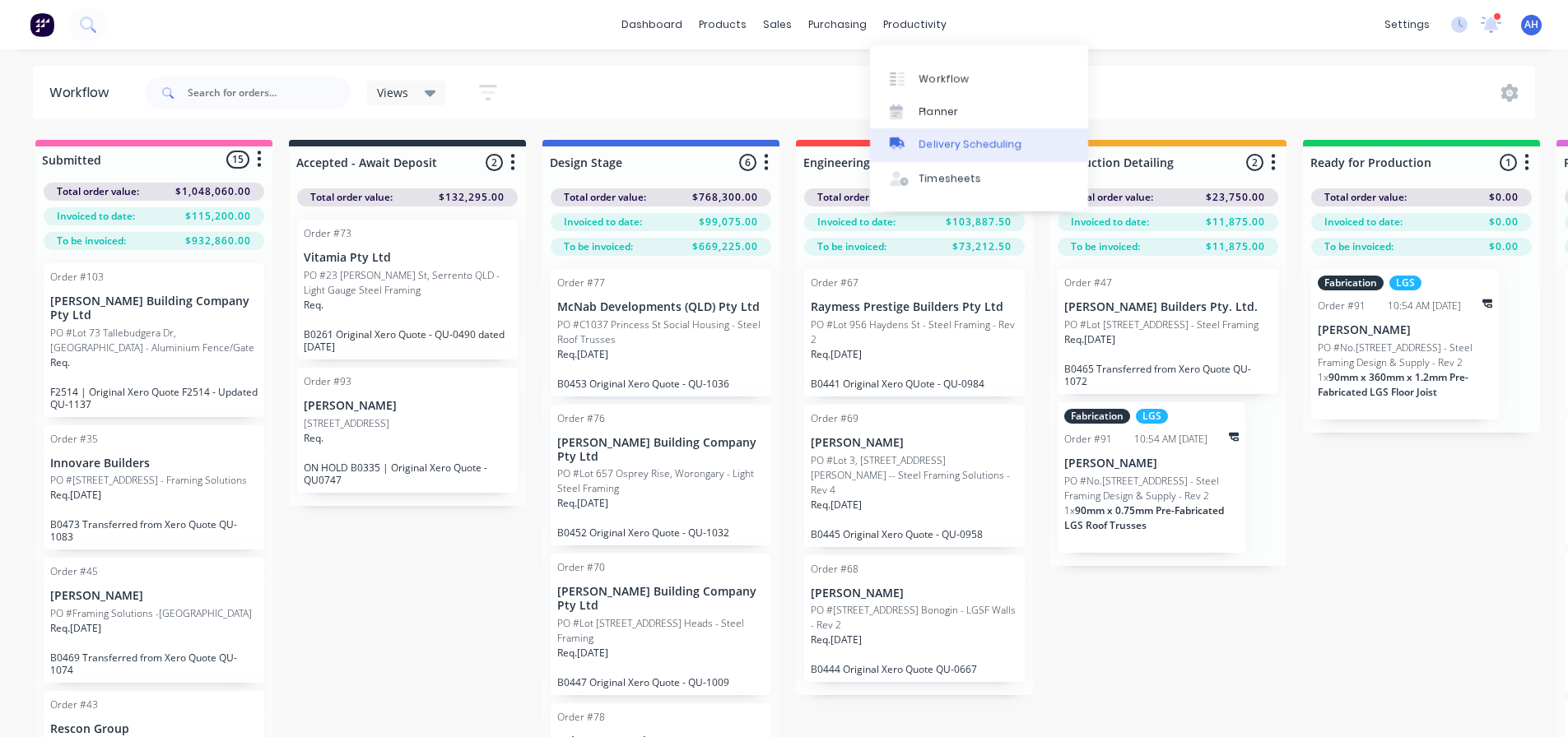
click at [970, 145] on div "Delivery Scheduling" at bounding box center [971, 145] width 103 height 15
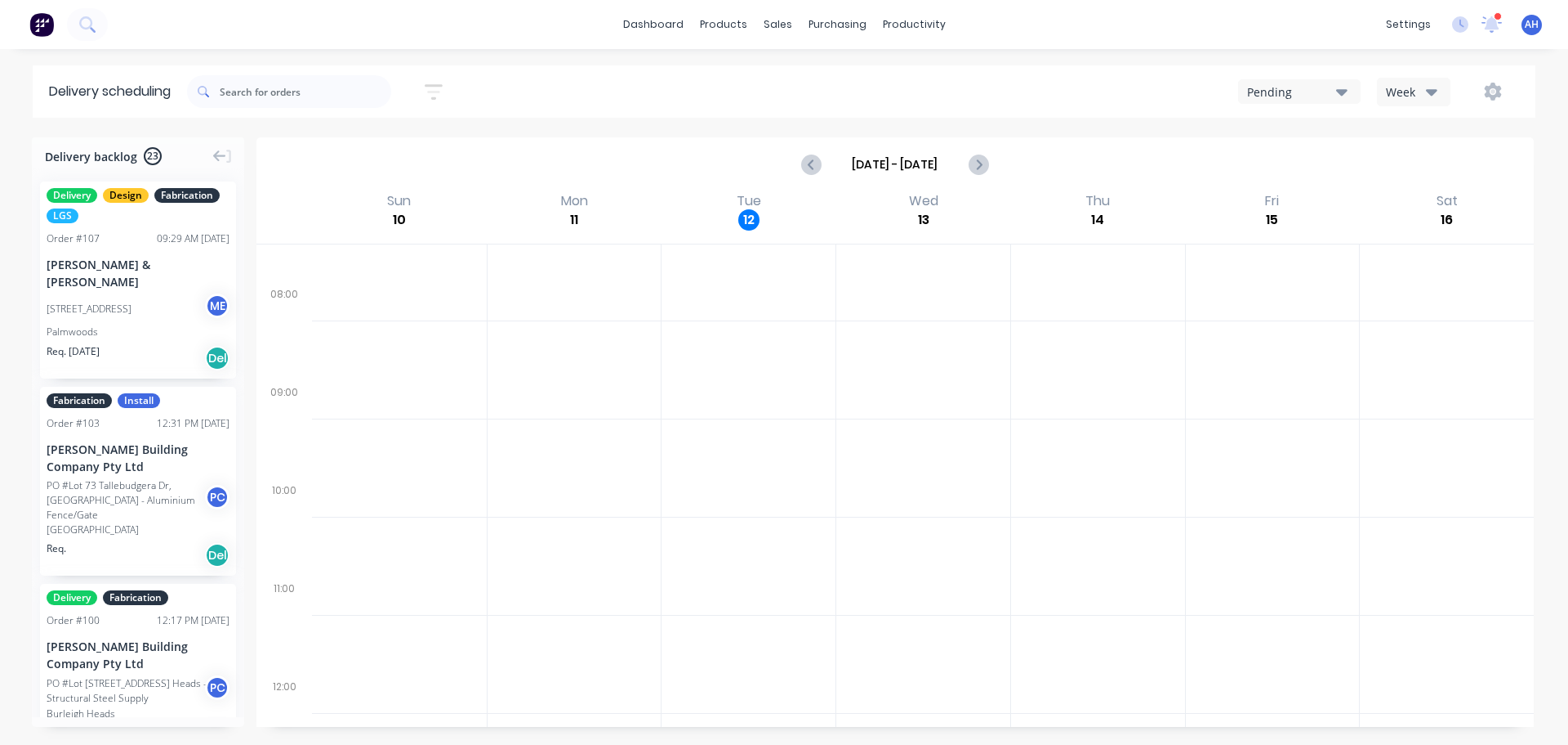
scroll to position [123, 0]
click at [978, 159] on icon "Next page" at bounding box center [977, 164] width 20 height 20
click at [808, 167] on icon "Previous page" at bounding box center [811, 164] width 20 height 20
click at [810, 165] on icon "Previous page" at bounding box center [812, 164] width 8 height 13
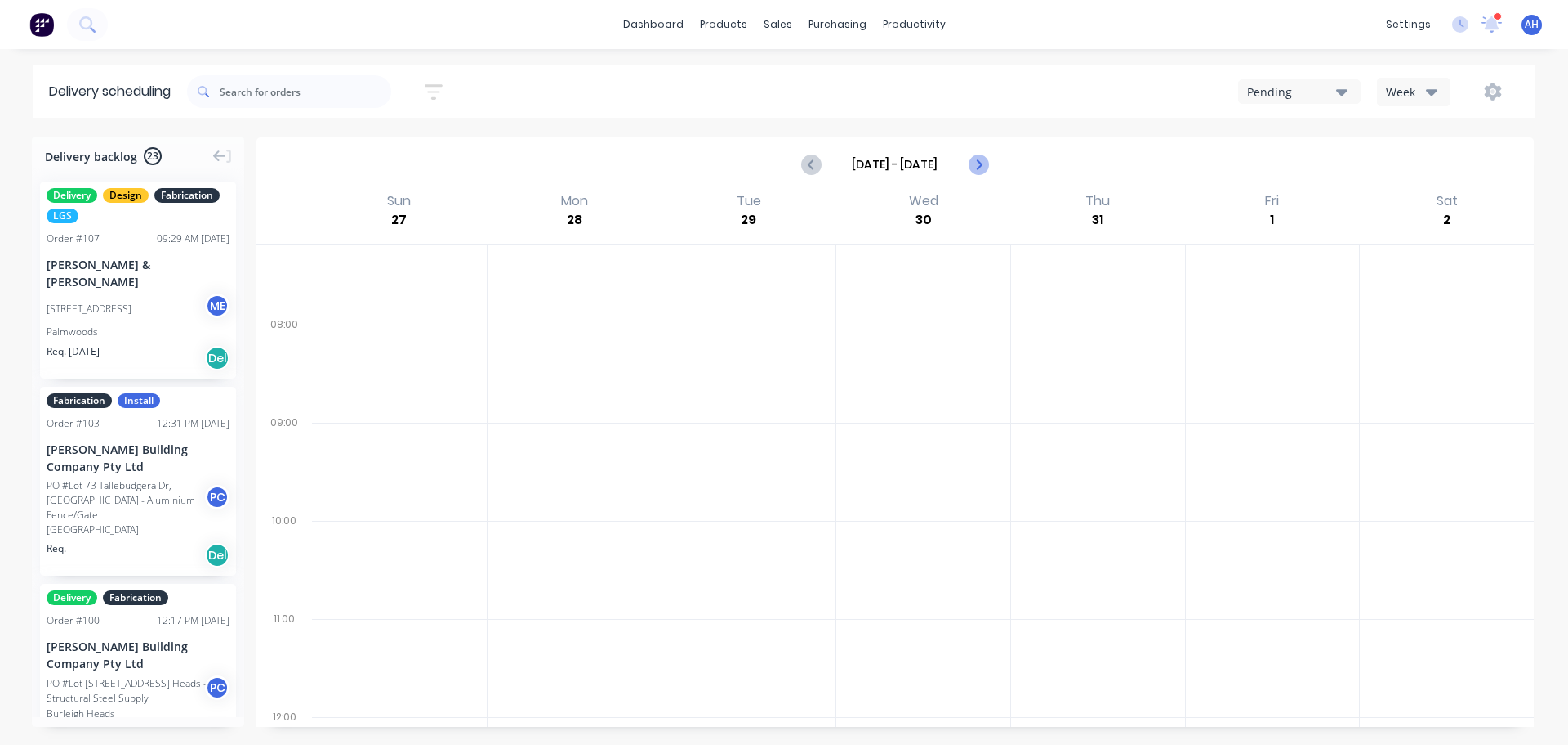
click at [979, 162] on icon "Next page" at bounding box center [978, 164] width 8 height 13
click at [1286, 85] on div "Pending" at bounding box center [1291, 92] width 89 height 17
click at [1308, 164] on div "Booked" at bounding box center [1319, 165] width 161 height 33
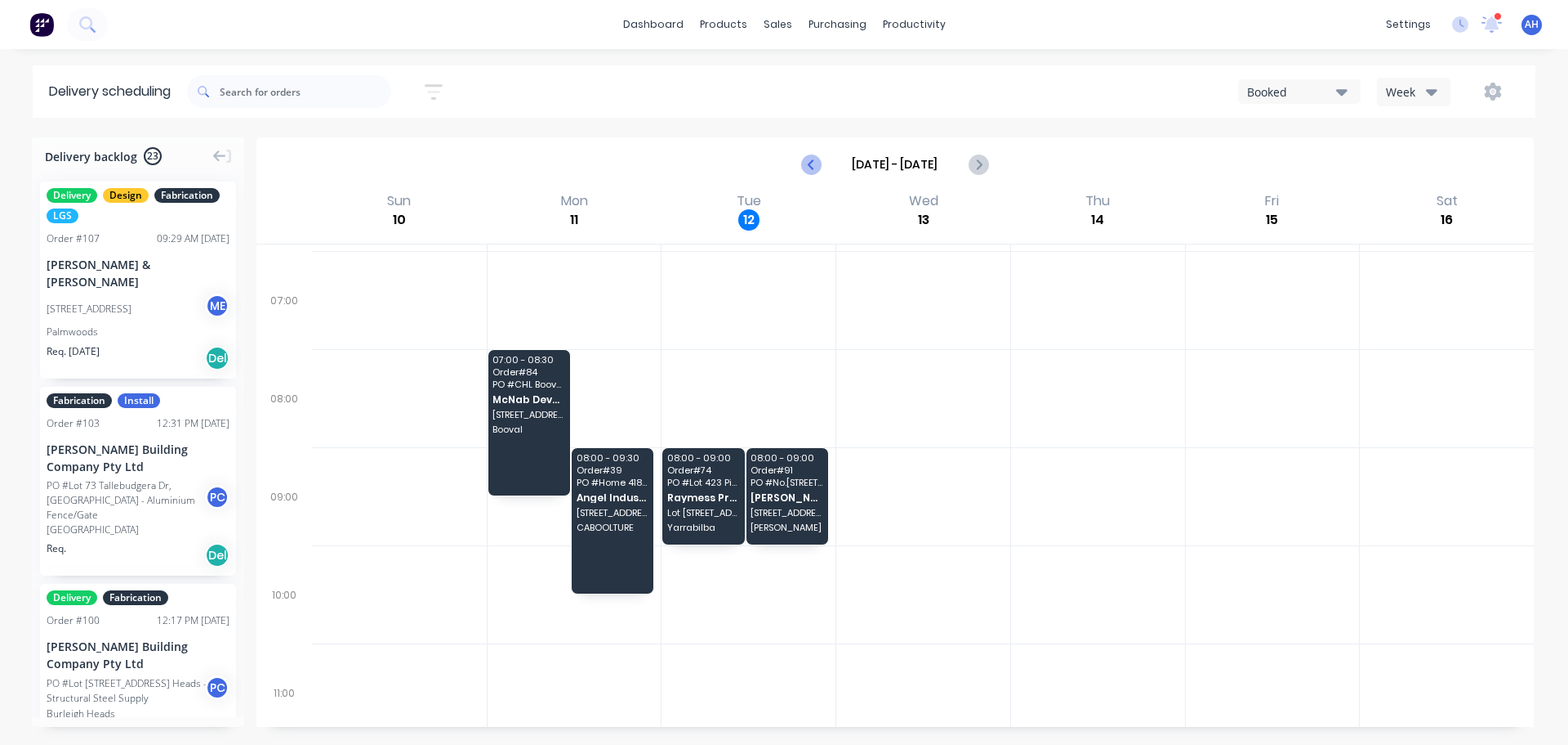
scroll to position [0, 0]
click at [972, 169] on icon "Next page" at bounding box center [977, 164] width 20 height 20
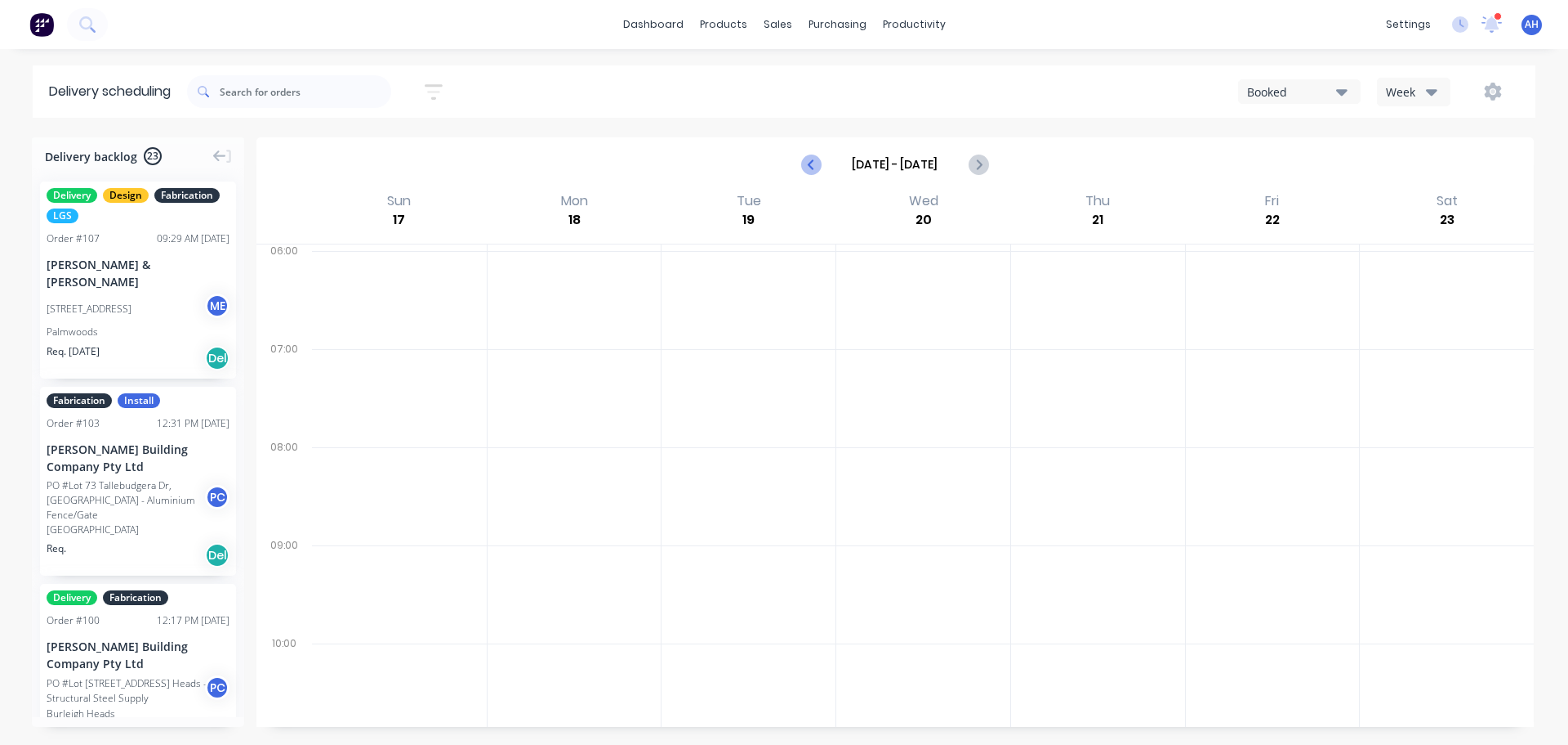
click at [810, 170] on icon "Previous page" at bounding box center [811, 164] width 20 height 20
type input "[DATE] - [DATE]"
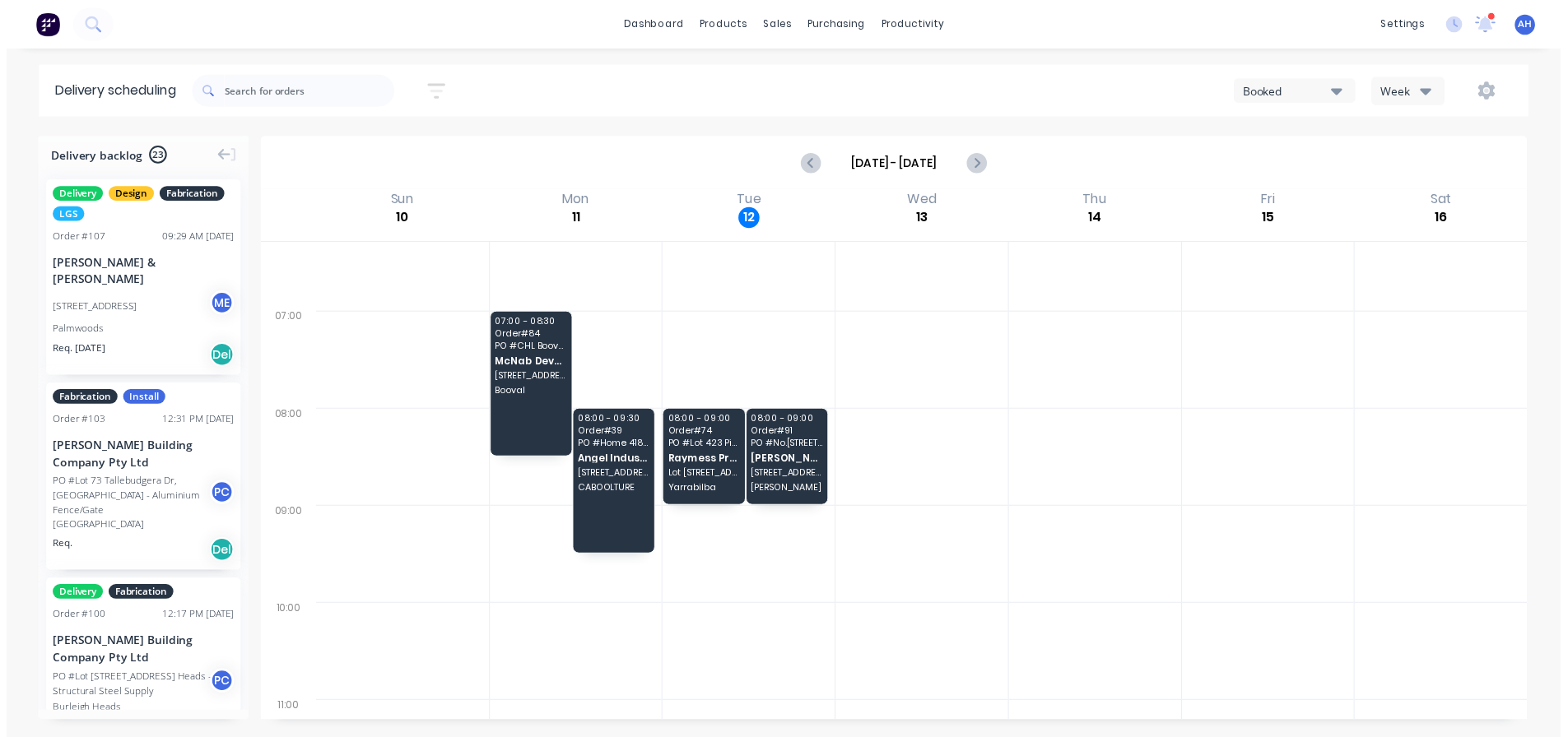
scroll to position [21, 0]
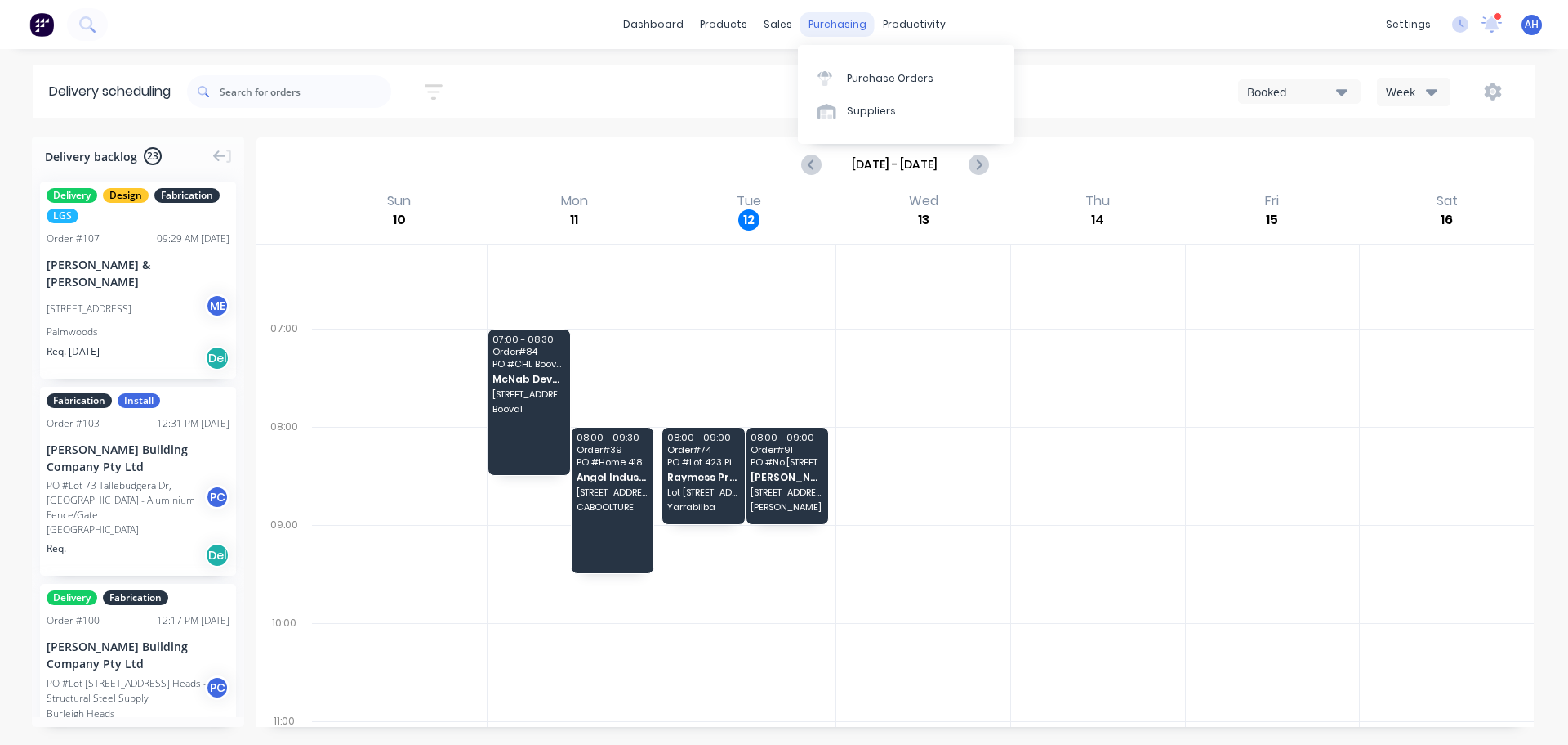
click at [840, 33] on div "purchasing" at bounding box center [837, 24] width 74 height 24
click at [930, 71] on div "Workflow" at bounding box center [942, 79] width 49 height 15
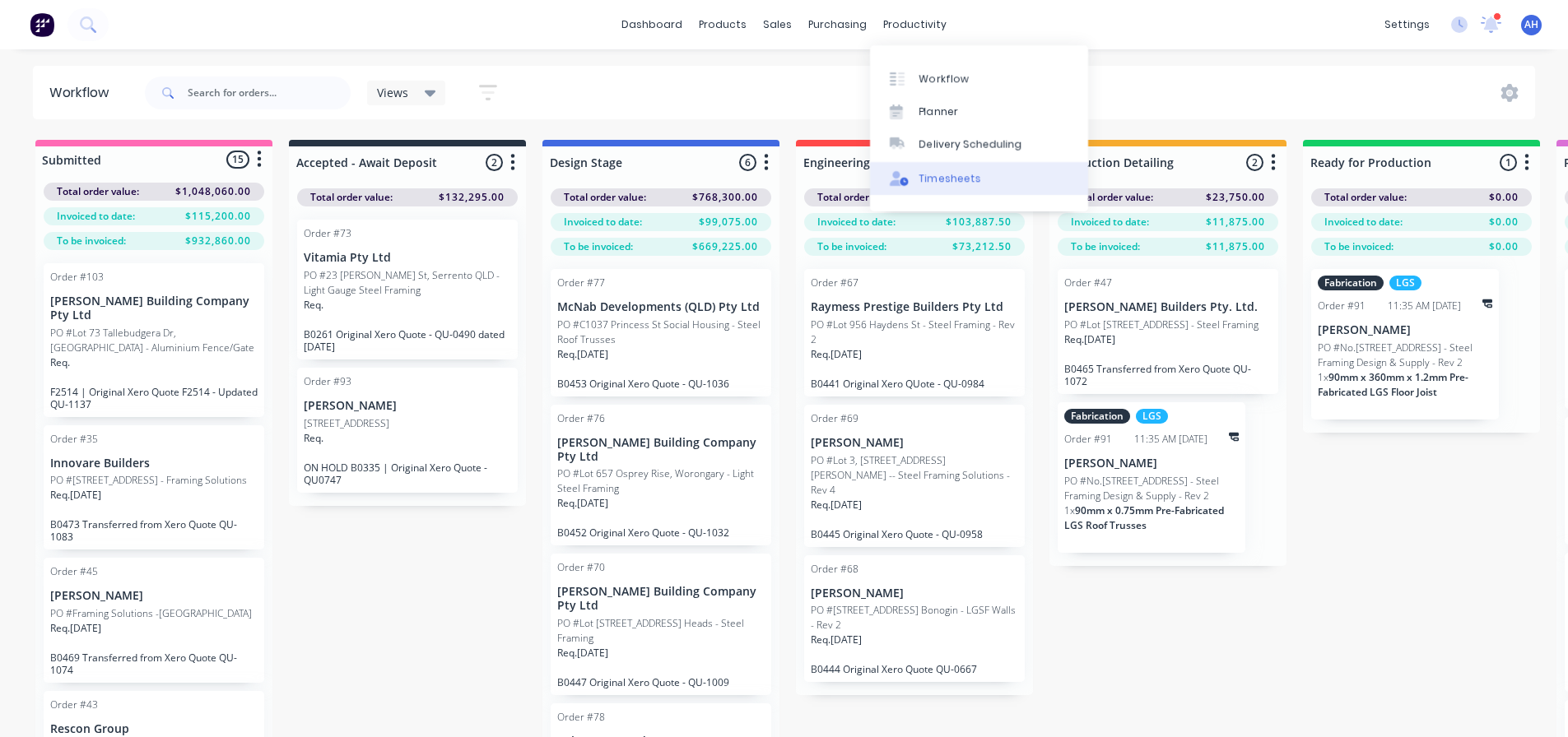
click at [953, 177] on div "Timesheets" at bounding box center [950, 179] width 61 height 15
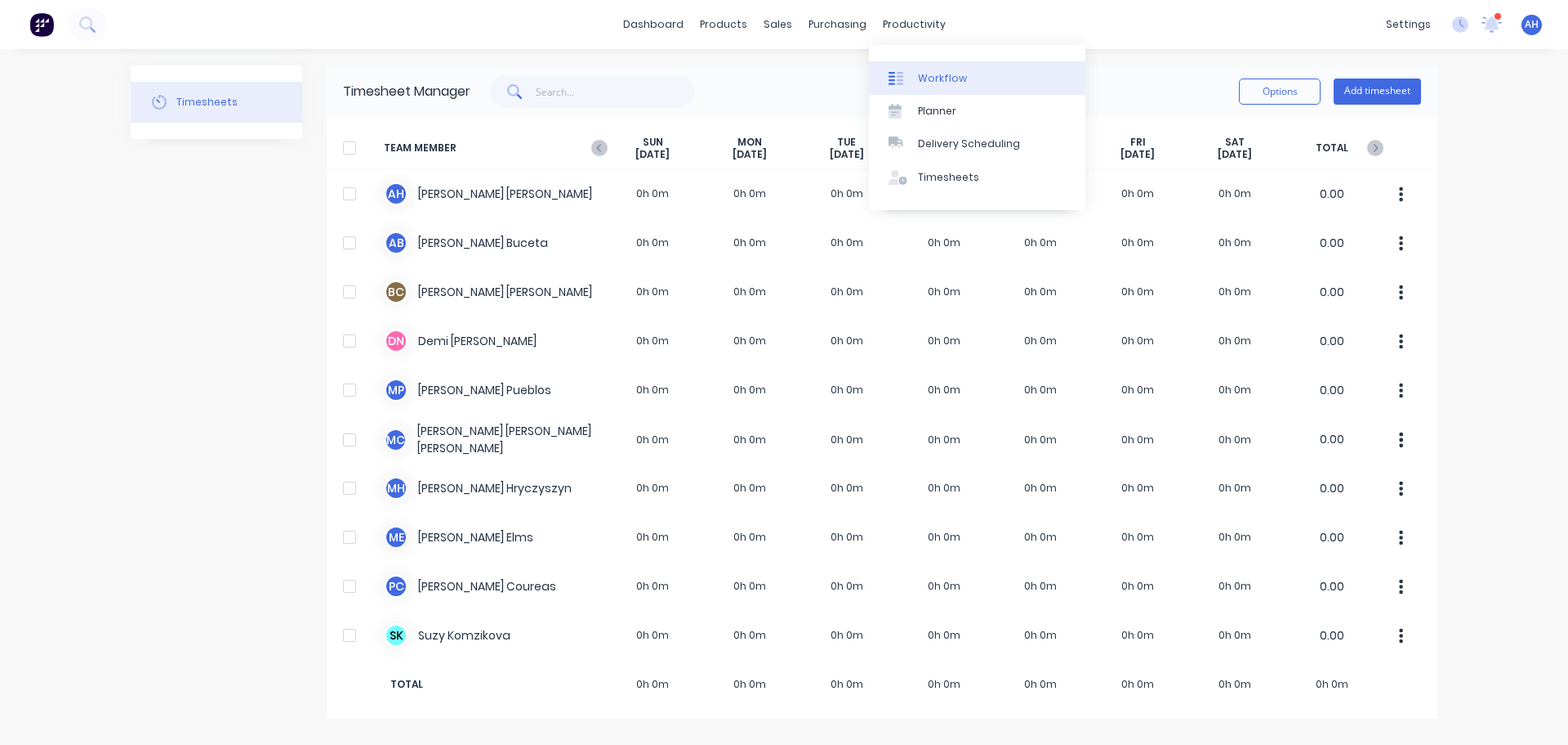
click at [915, 69] on link "Workflow" at bounding box center [977, 77] width 217 height 33
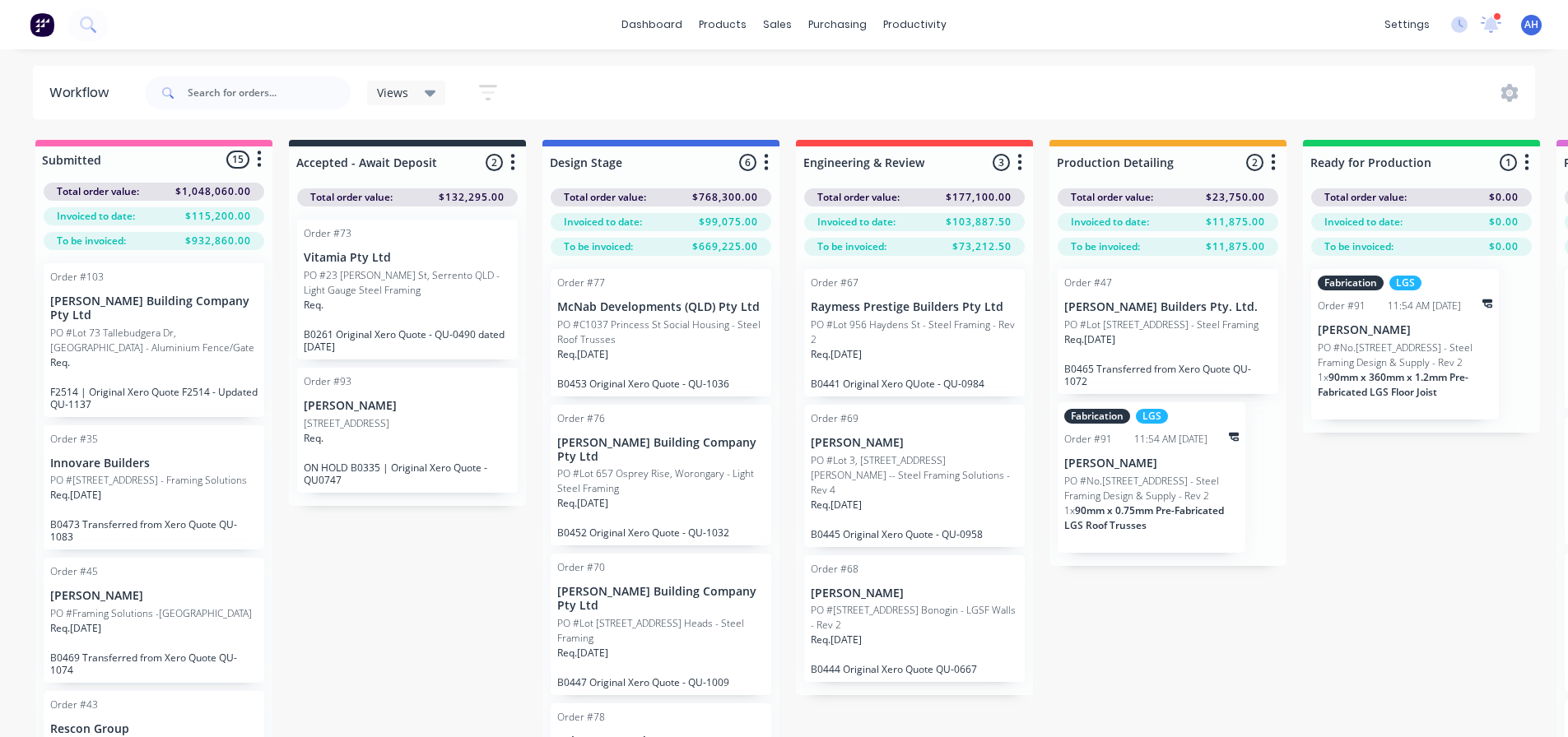
click at [1137, 467] on p "[PERSON_NAME]" at bounding box center [1151, 463] width 175 height 14
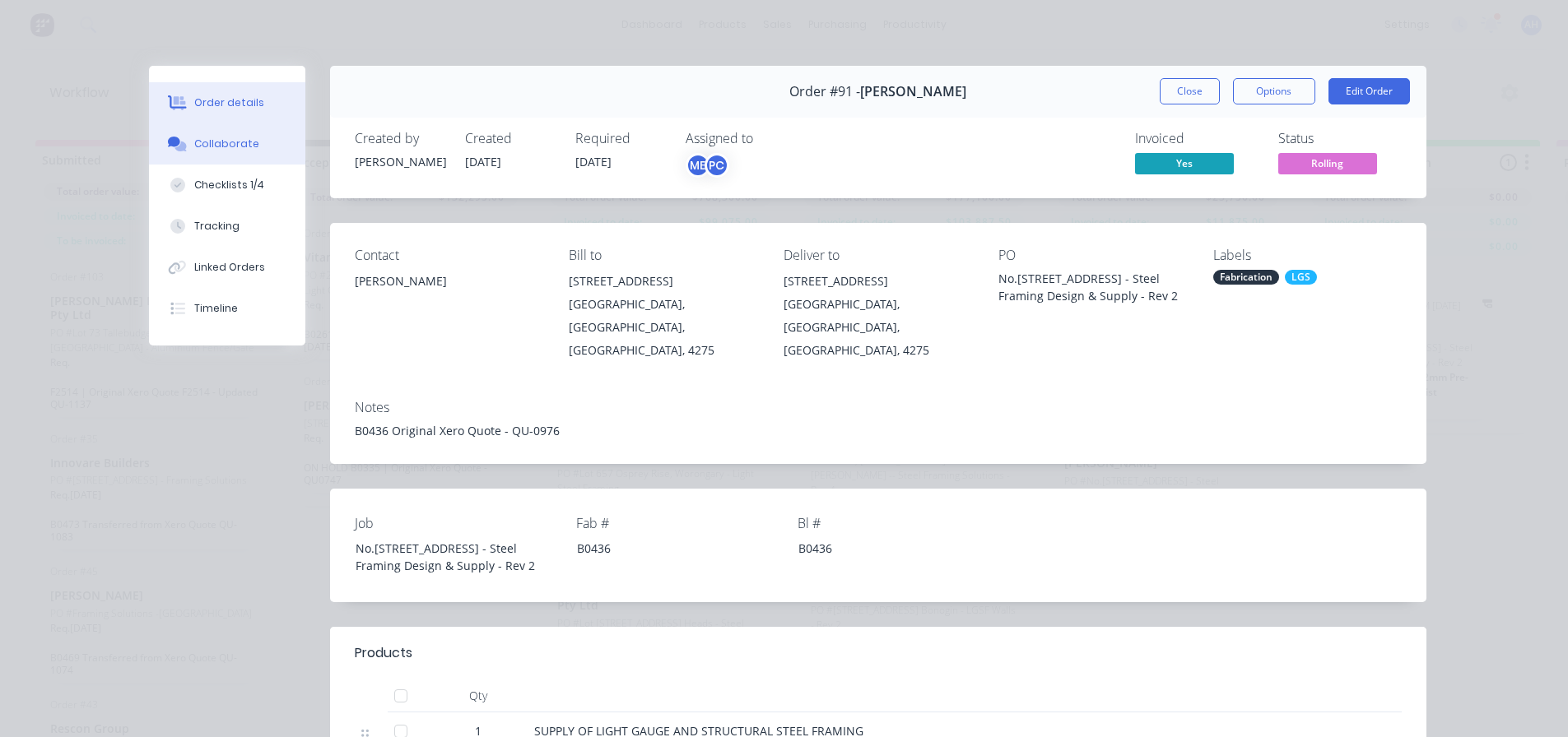
click at [232, 150] on div "Collaborate" at bounding box center [227, 145] width 65 height 15
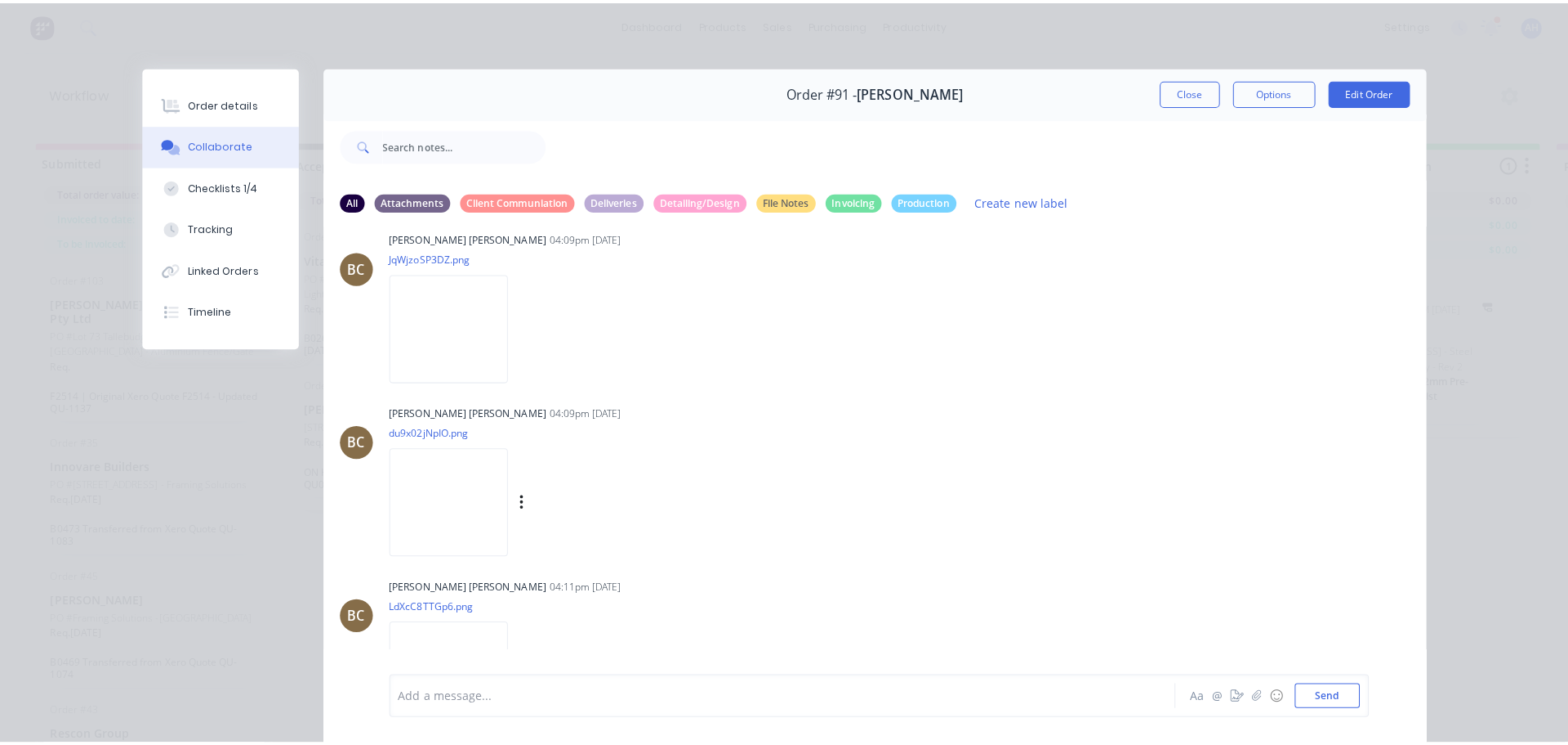
scroll to position [1954, 0]
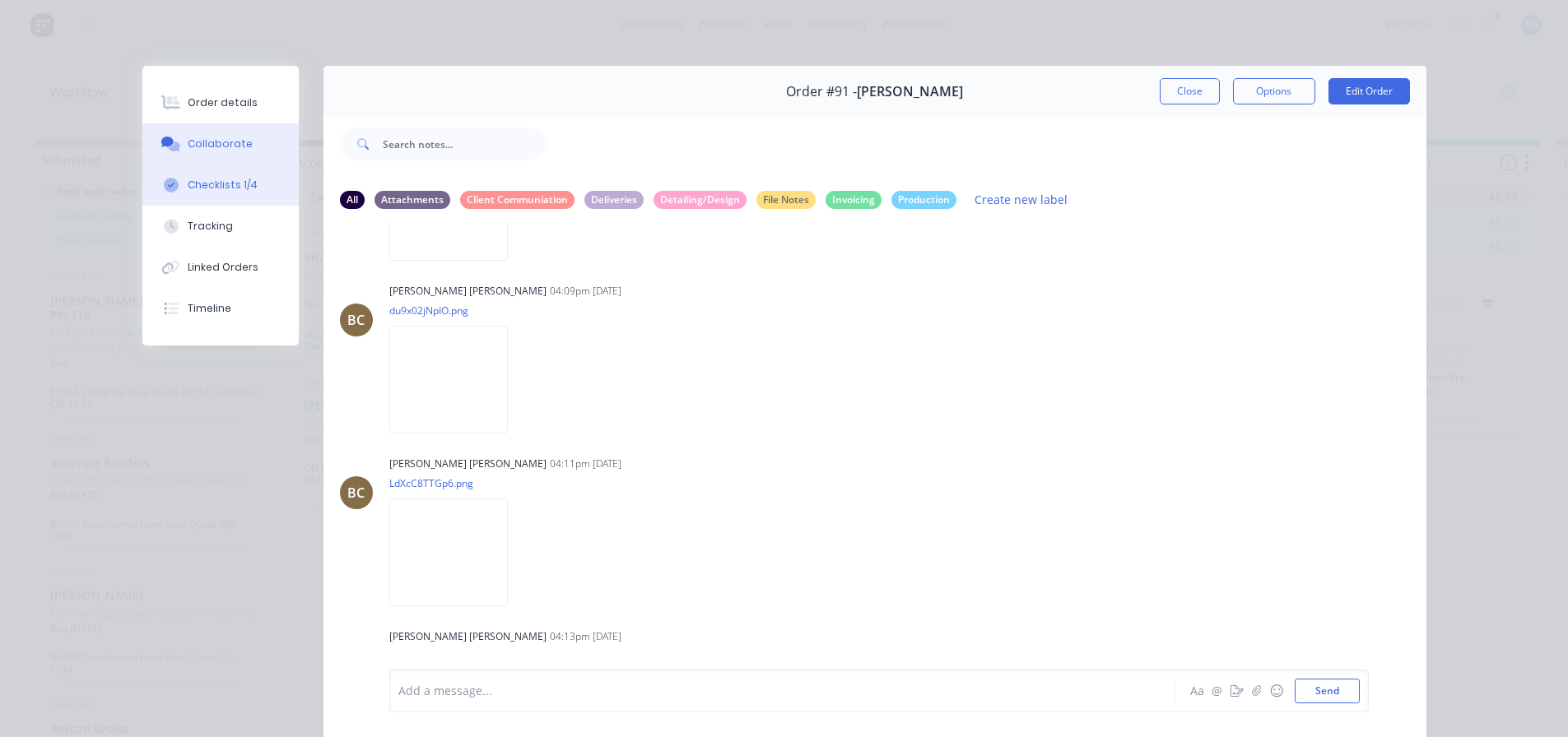
click at [197, 184] on div "Checklists 1/4" at bounding box center [223, 185] width 70 height 15
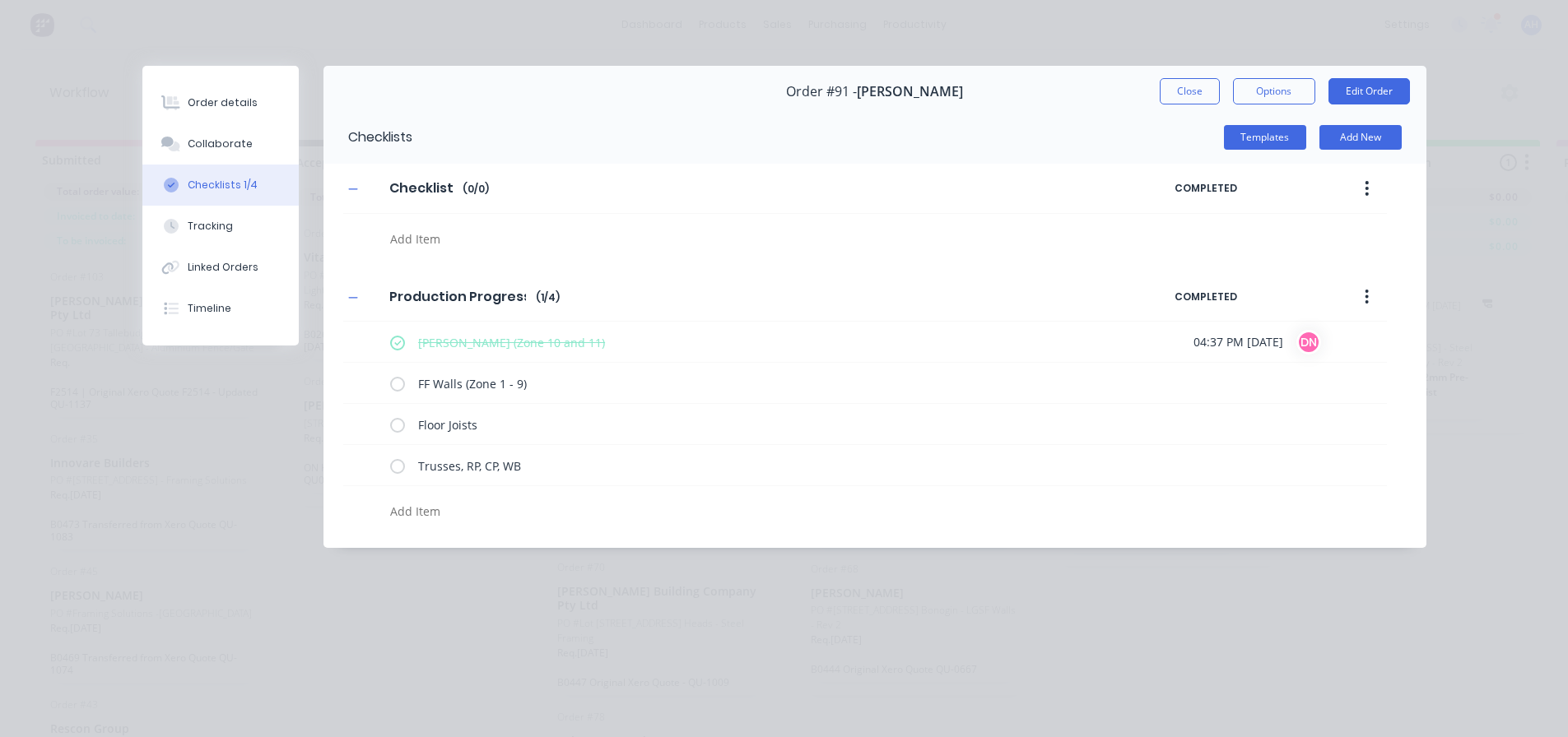
click at [1210, 89] on button "Close" at bounding box center [1190, 92] width 60 height 26
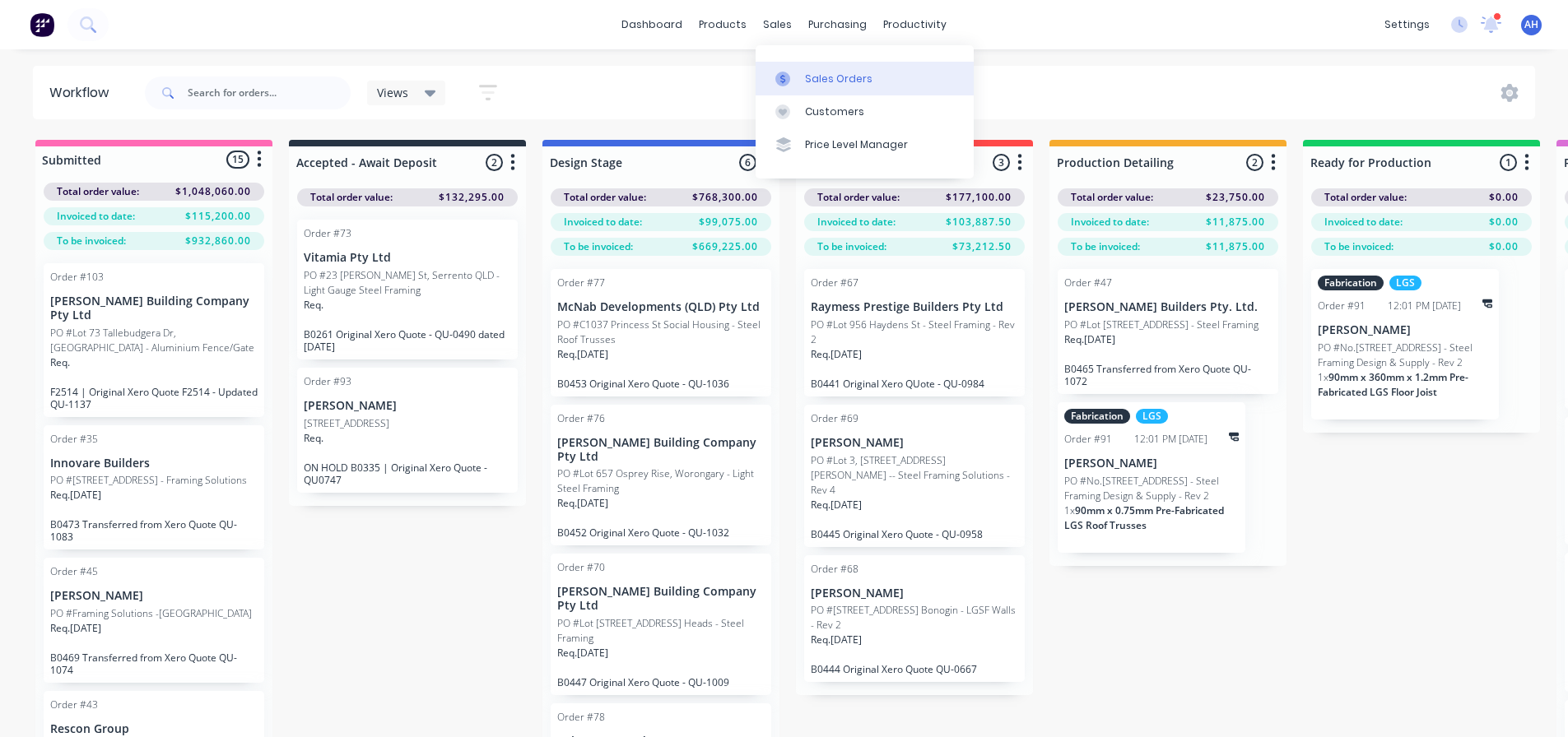
click at [814, 68] on link "Sales Orders" at bounding box center [865, 77] width 218 height 33
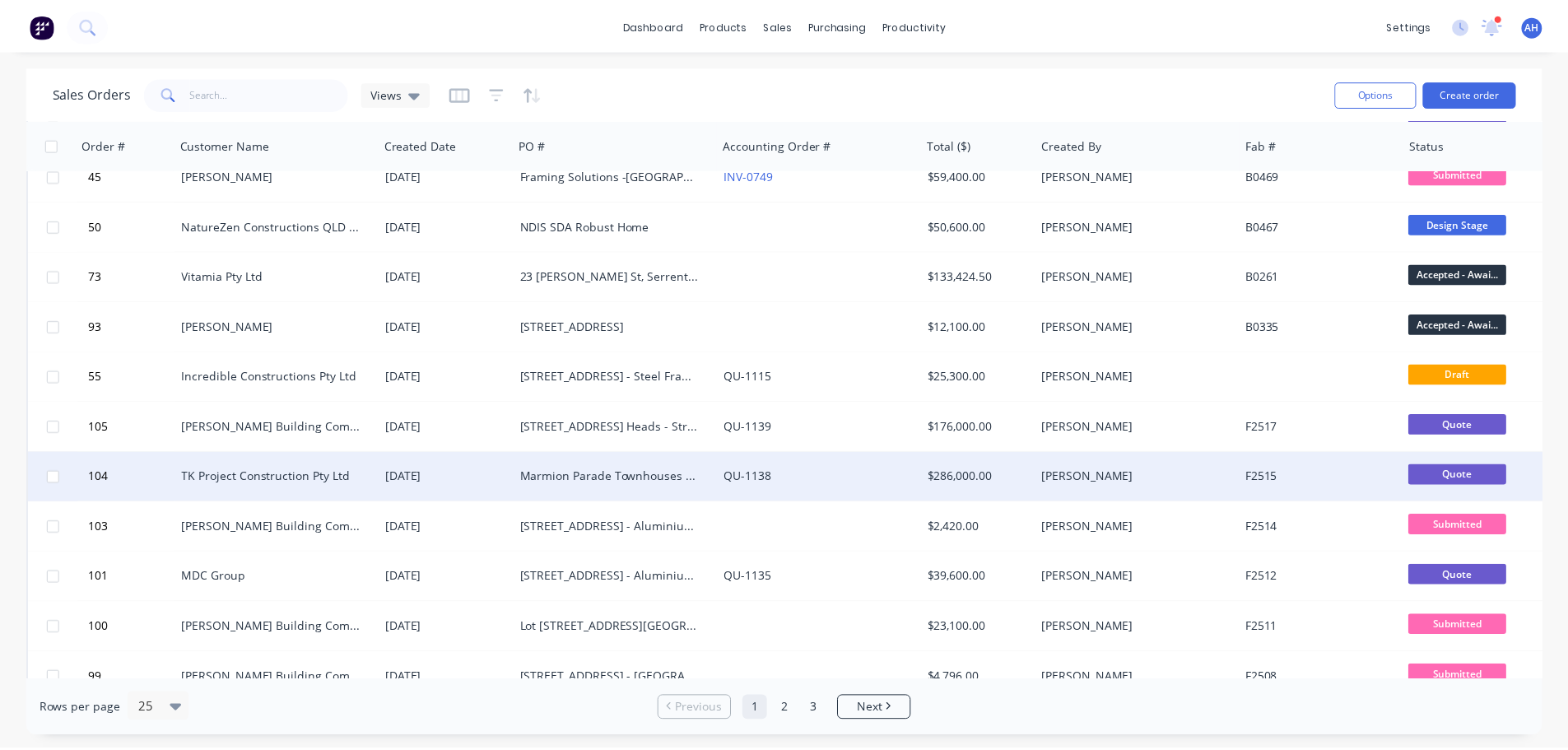
scroll to position [164, 0]
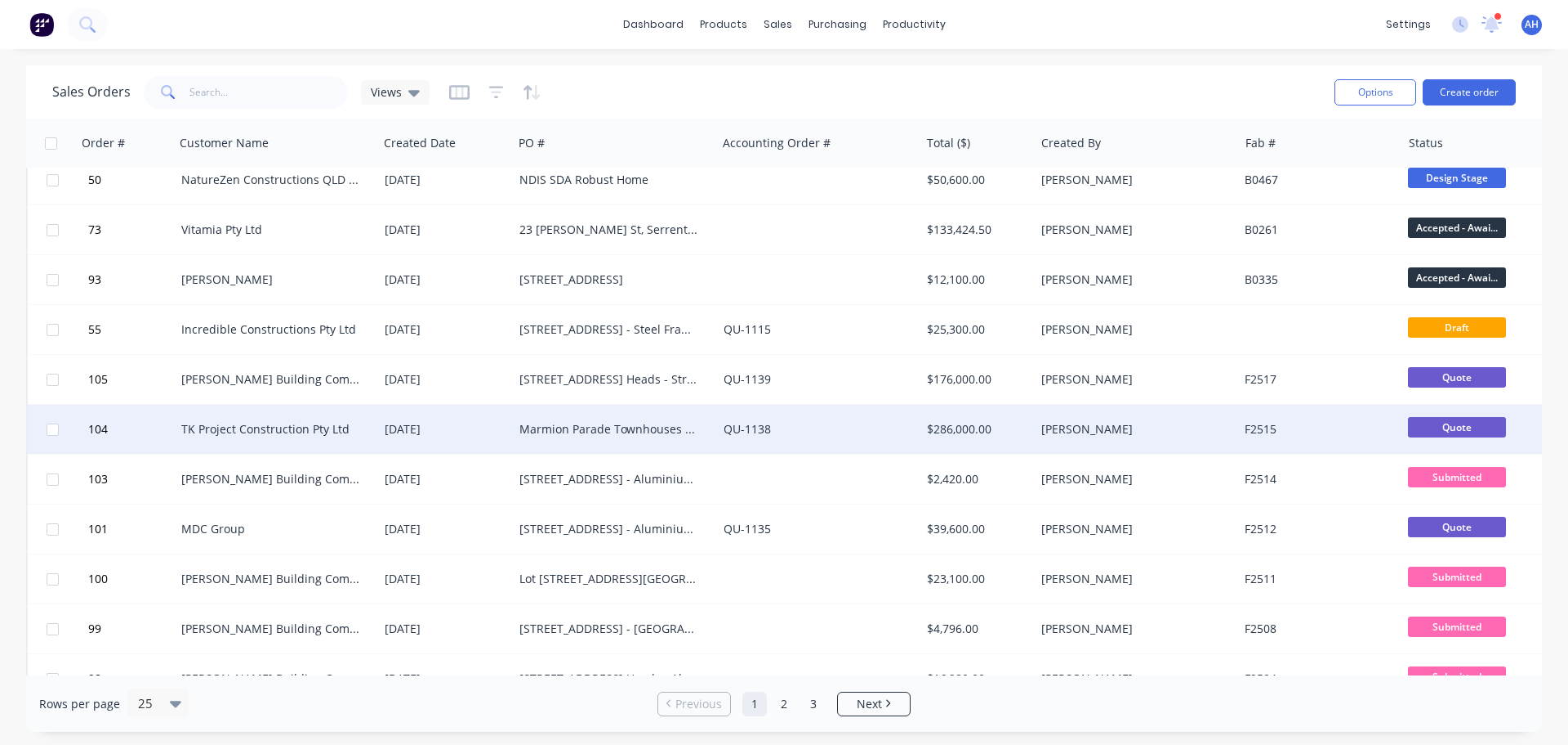
click at [548, 428] on div "Marmion Parade Townhouses TH1-6: ALUMINIUM SCREENS, SUPPLY & INSTALL" at bounding box center [610, 429] width 181 height 16
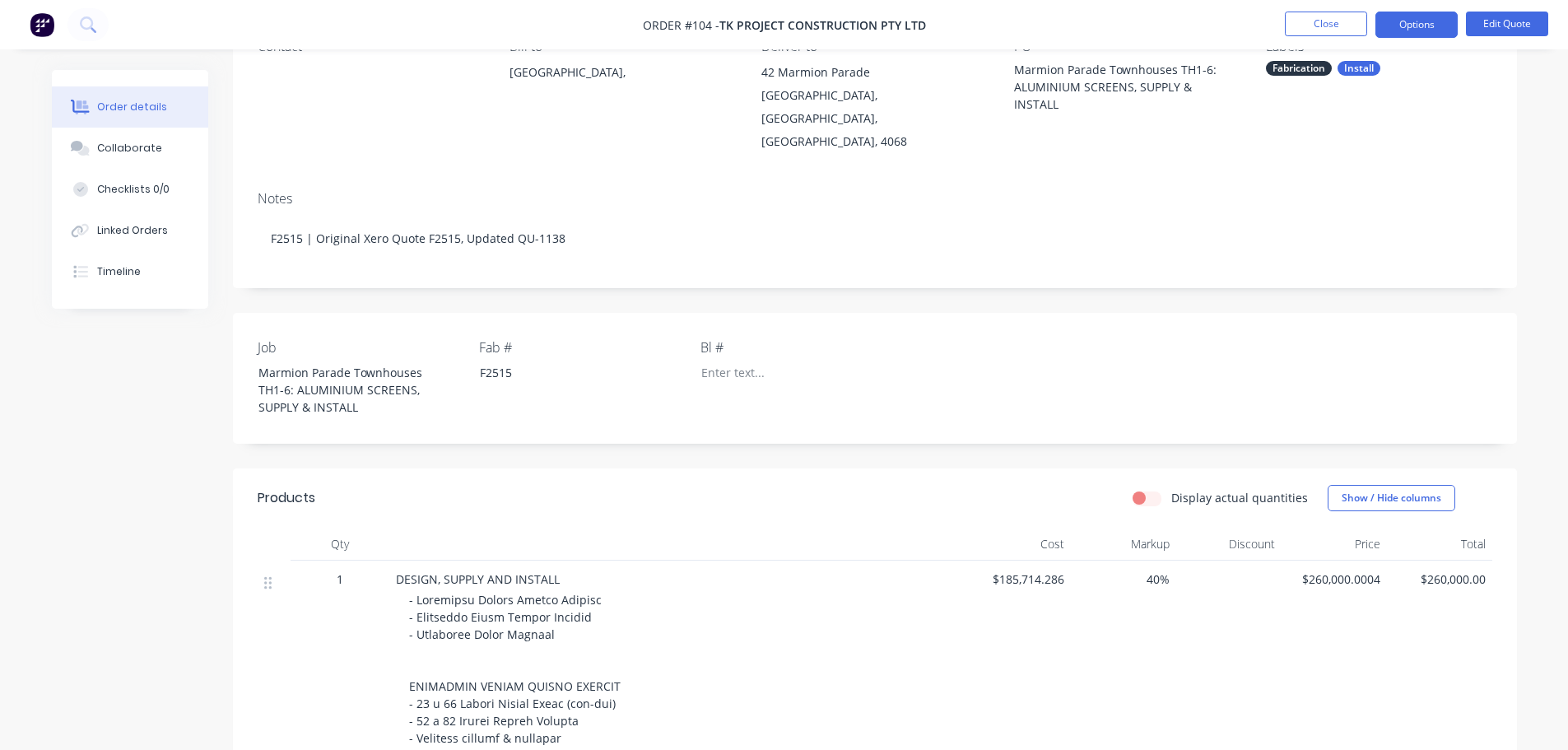
scroll to position [24, 0]
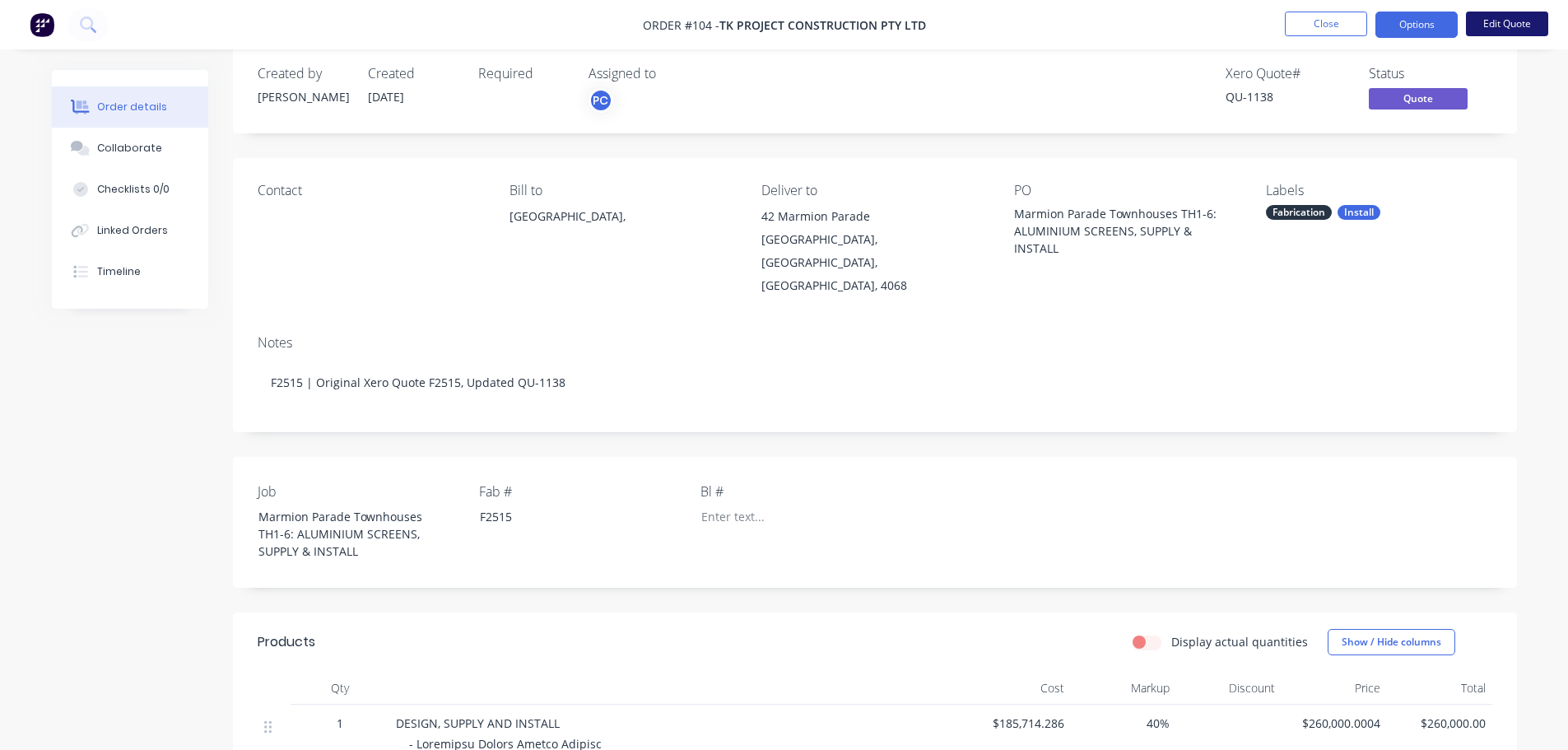
click at [1512, 26] on button "Edit Quote" at bounding box center [1507, 24] width 82 height 25
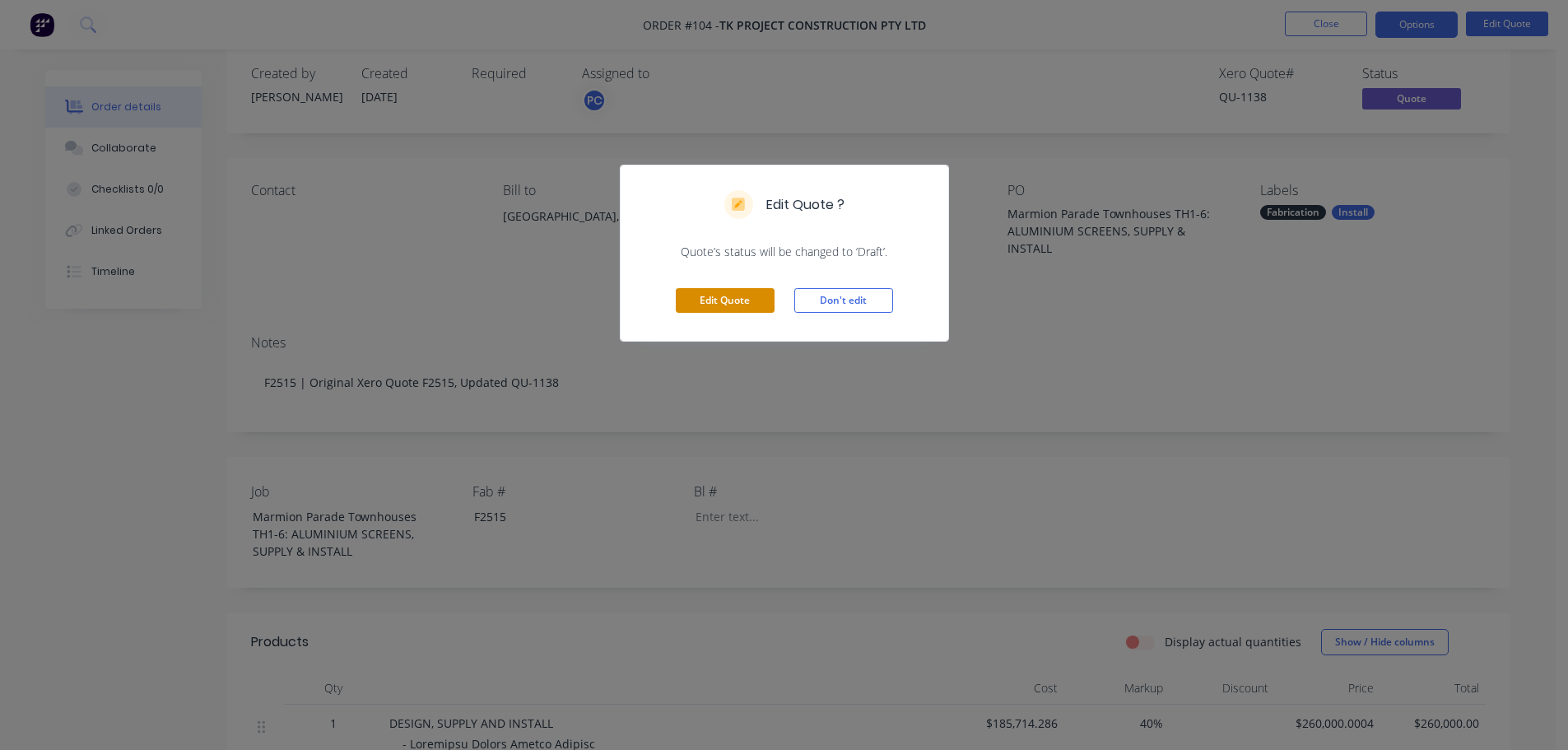
click at [742, 298] on button "Edit Quote" at bounding box center [725, 300] width 99 height 25
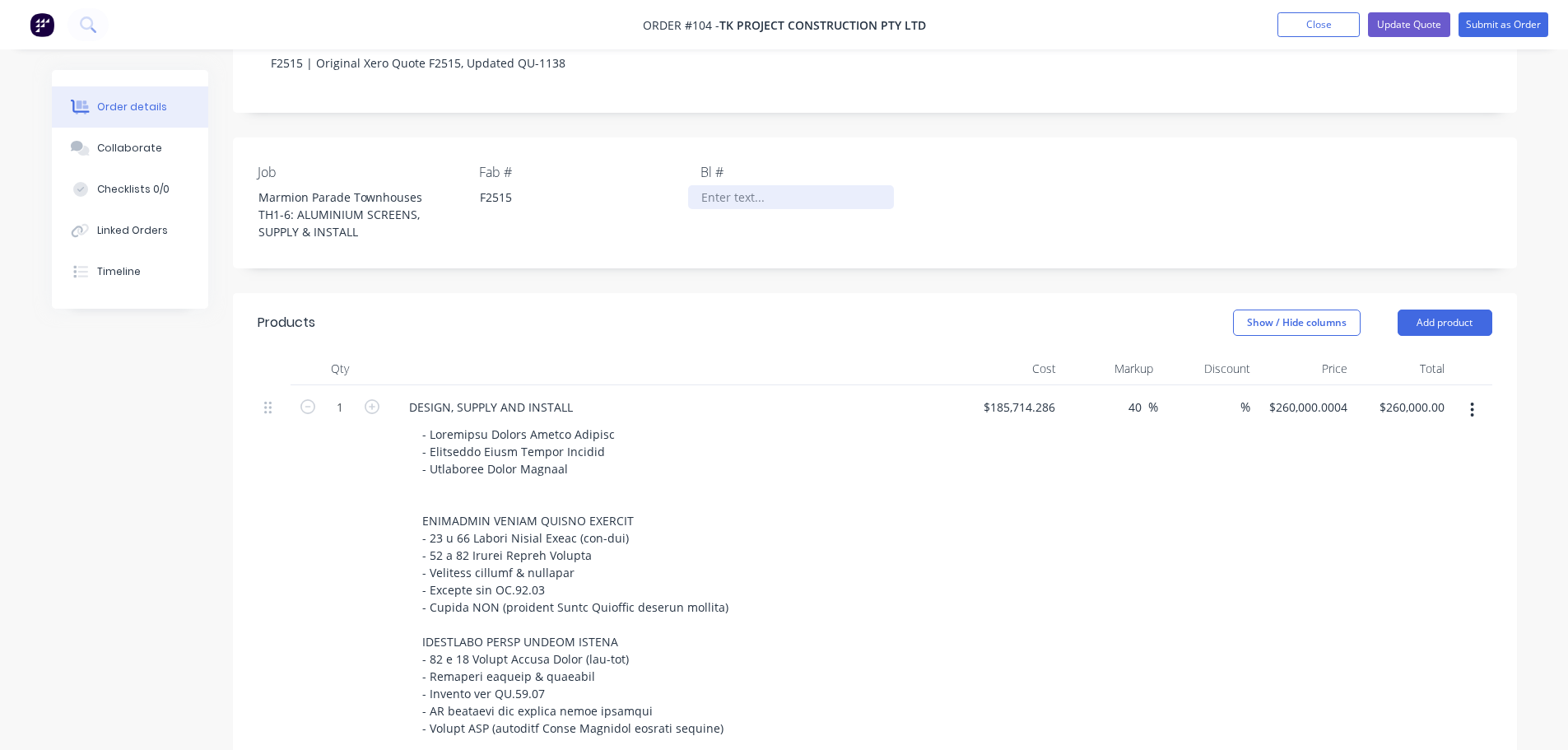
scroll to position [370, 0]
click at [1474, 394] on button "button" at bounding box center [1472, 408] width 39 height 29
click at [1473, 401] on icon "button" at bounding box center [1473, 409] width 3 height 15
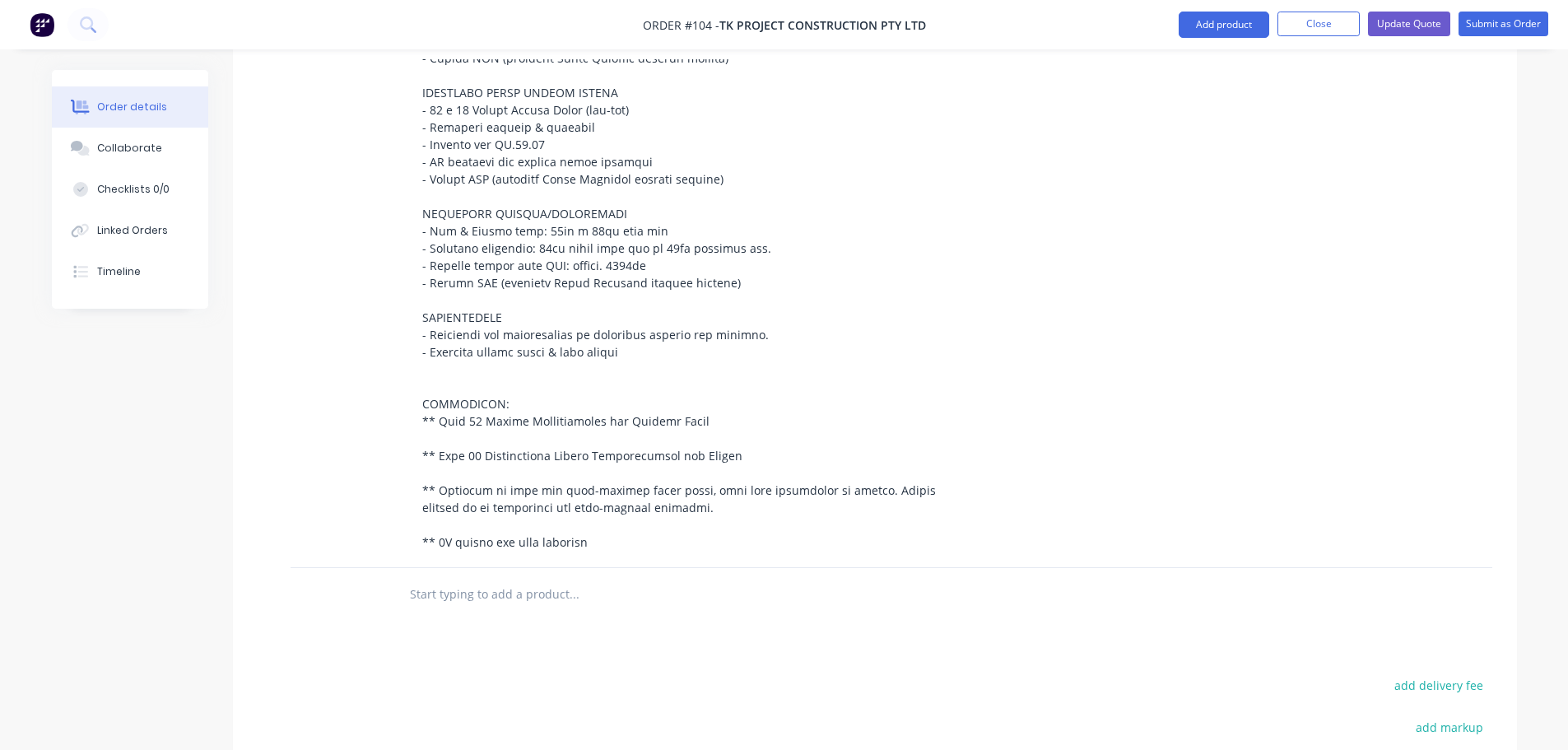
scroll to position [1163, 0]
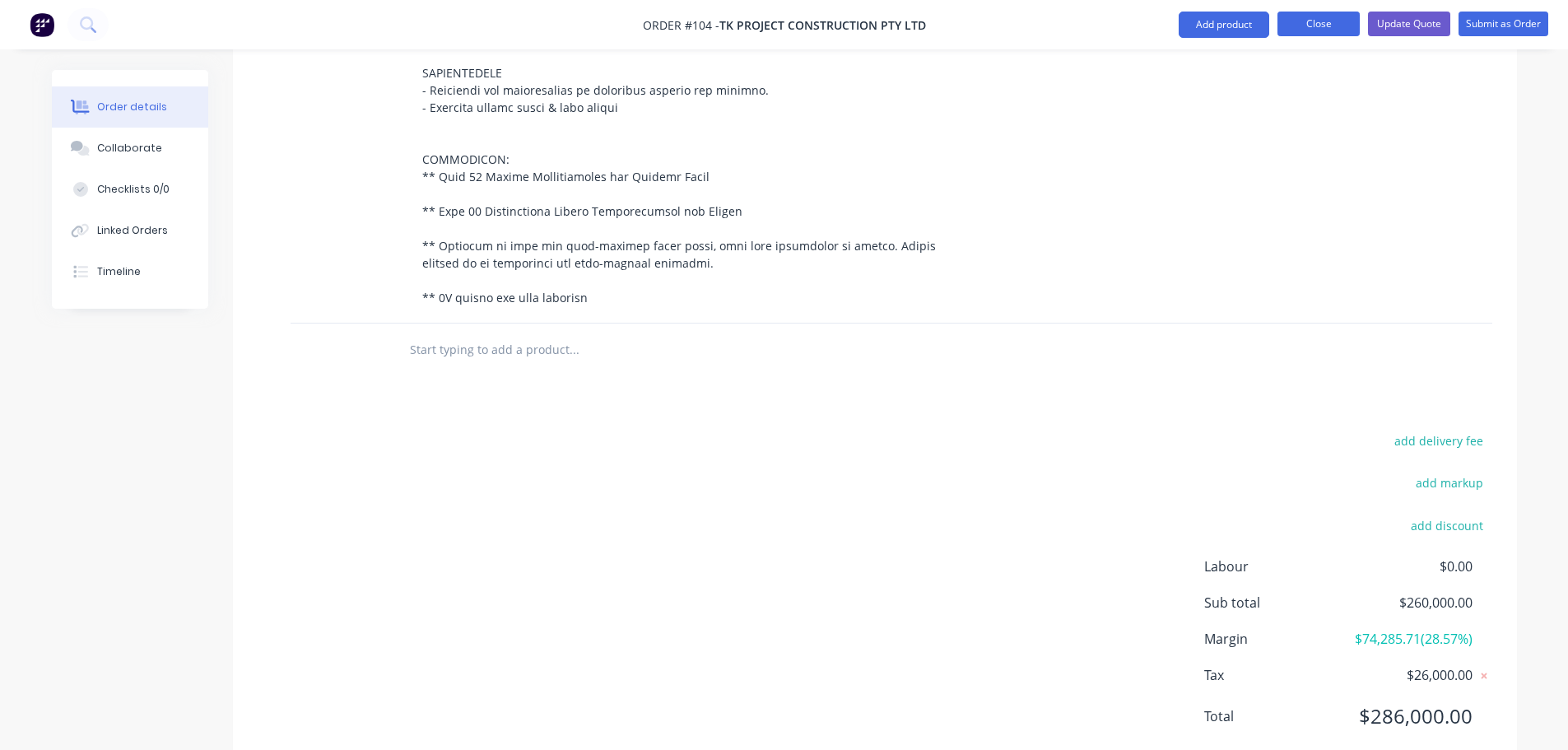
click at [1331, 23] on button "Close" at bounding box center [1318, 24] width 82 height 25
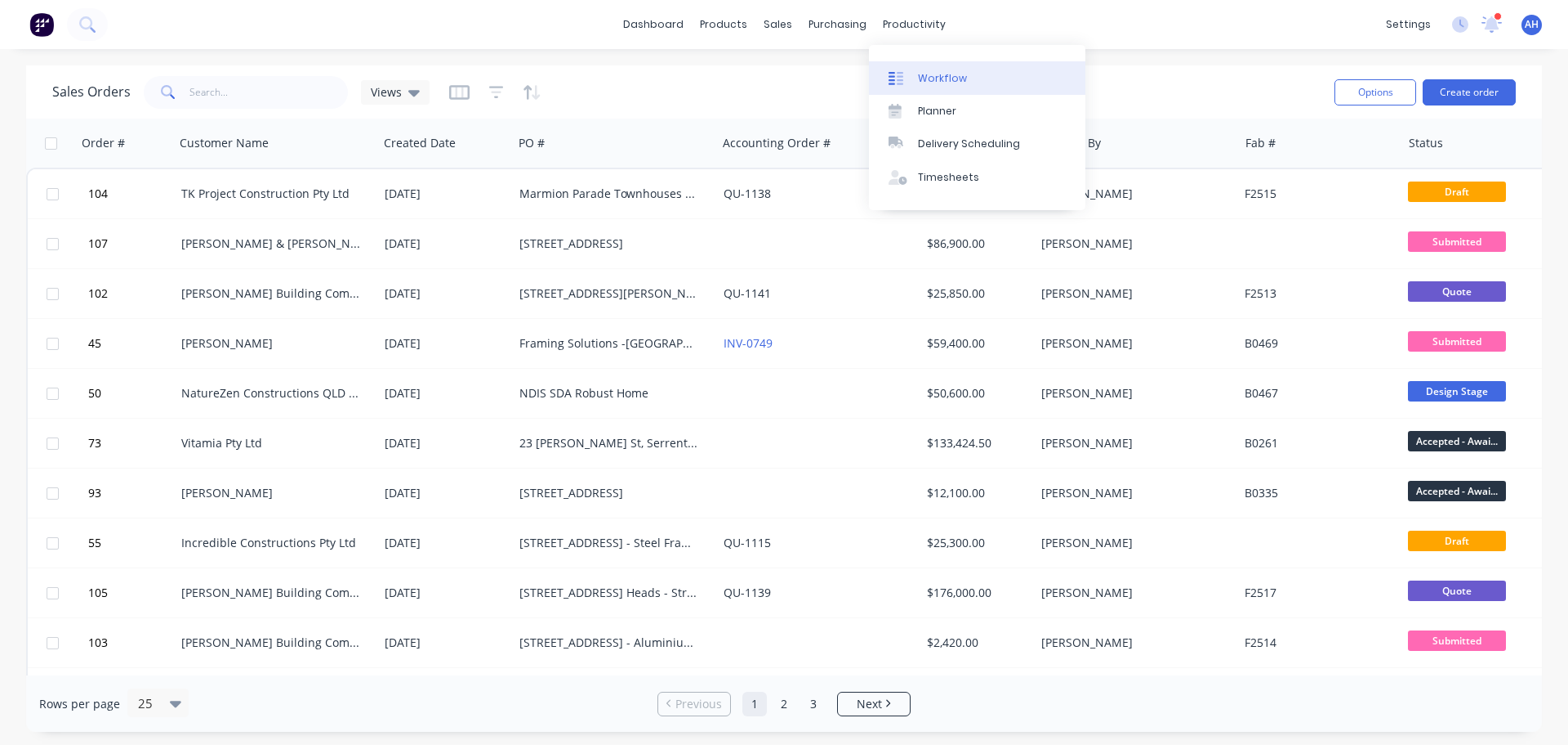
click at [897, 73] on icon at bounding box center [897, 79] width 15 height 15
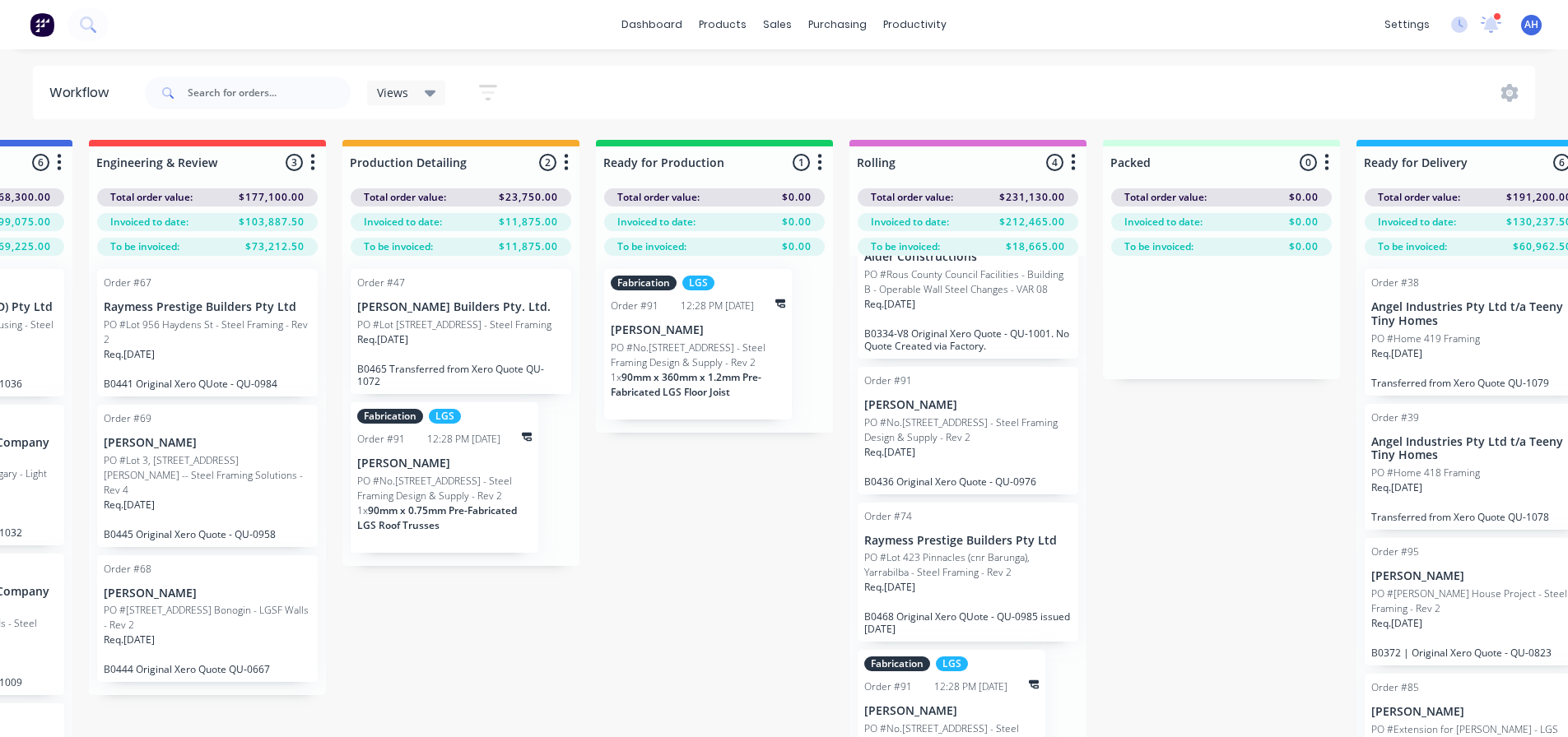
scroll to position [50, 0]
click at [958, 439] on p "PO #No.[STREET_ADDRESS] - Steel Framing Design & Supply - Rev 2" at bounding box center [969, 430] width 208 height 29
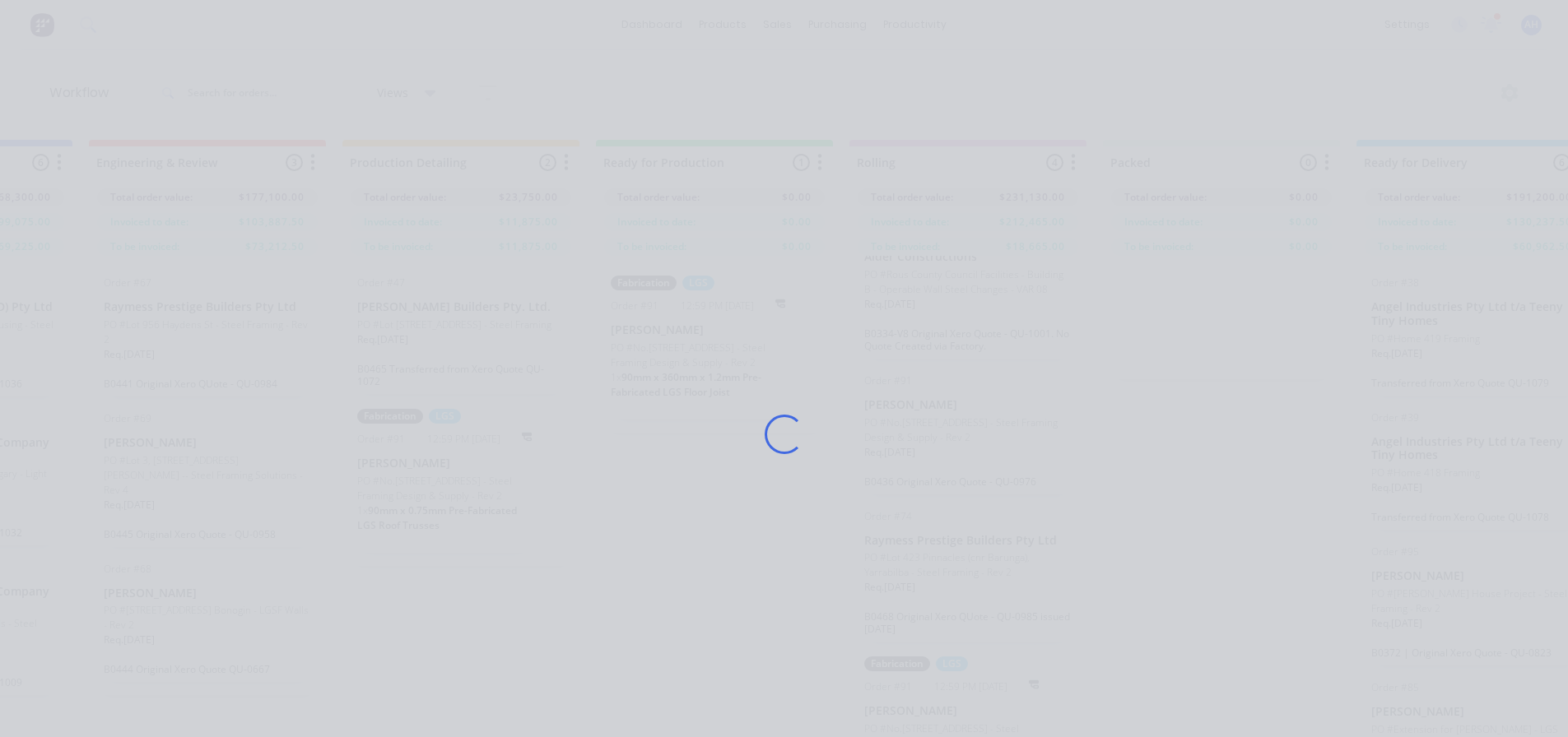
scroll to position [0, 0]
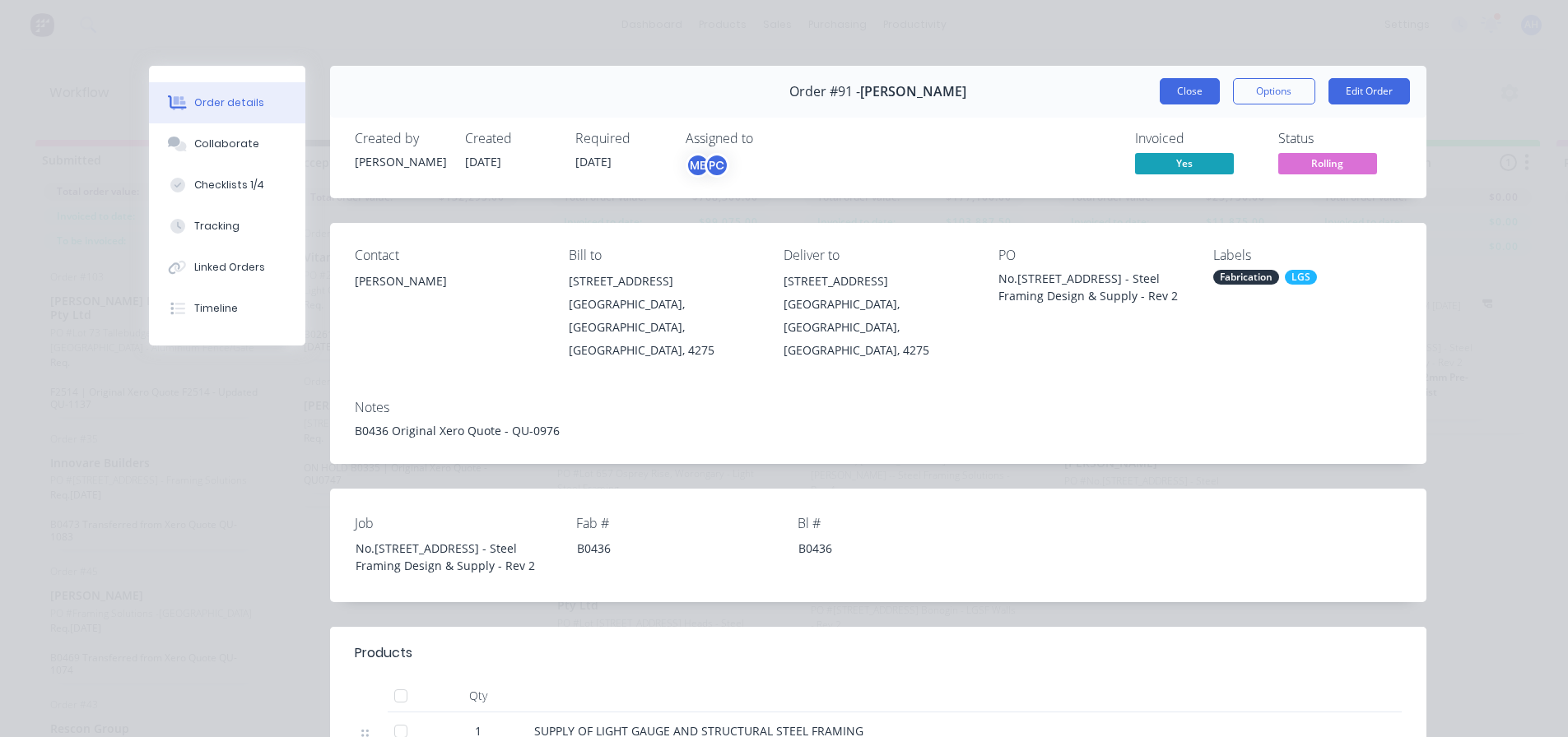
click at [1197, 86] on button "Close" at bounding box center [1190, 92] width 60 height 26
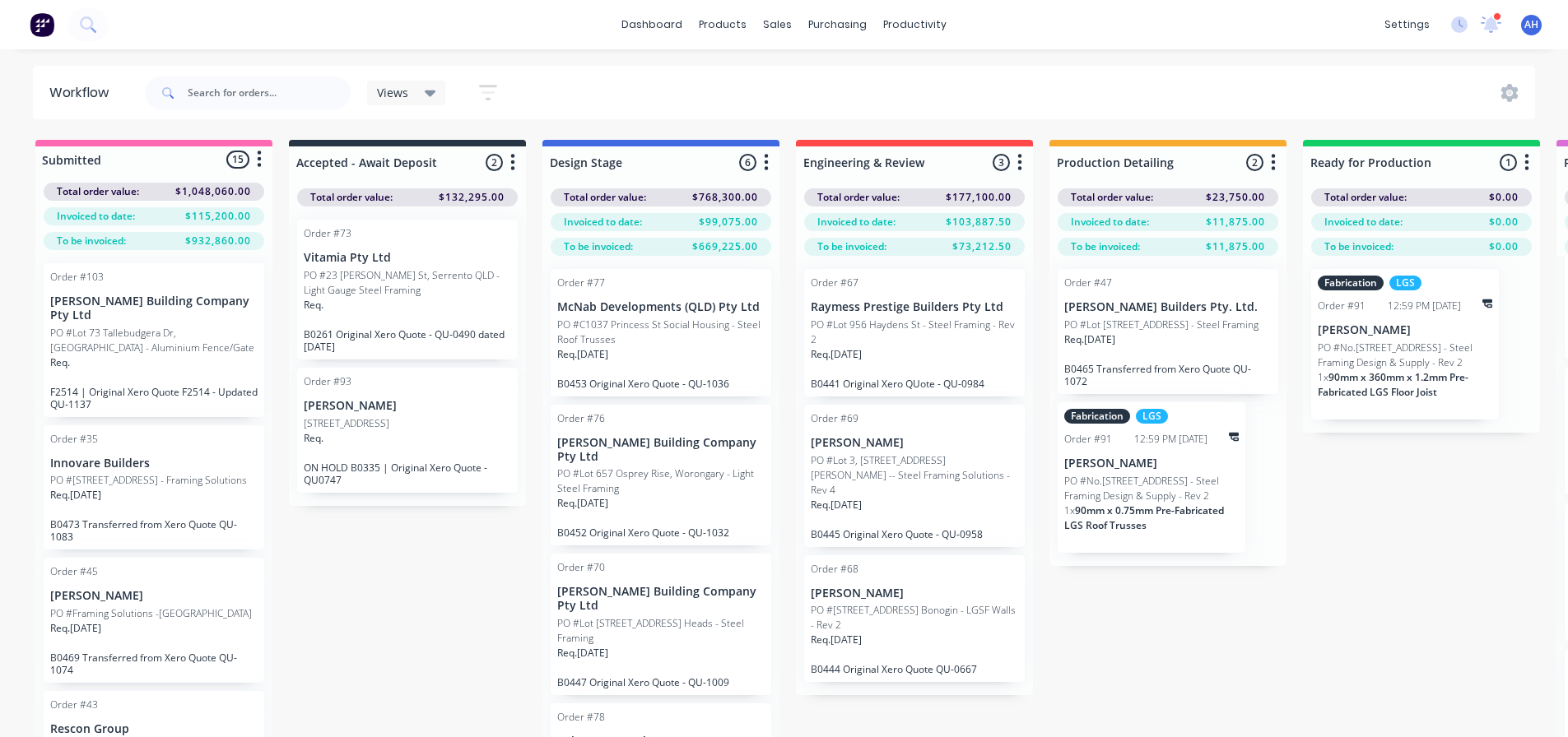
click at [1007, 728] on div "Submitted 15 Status colour #FF69B4 hex #FF69B4 Save Cancel Summaries Total orde…" at bounding box center [1480, 468] width 2985 height 656
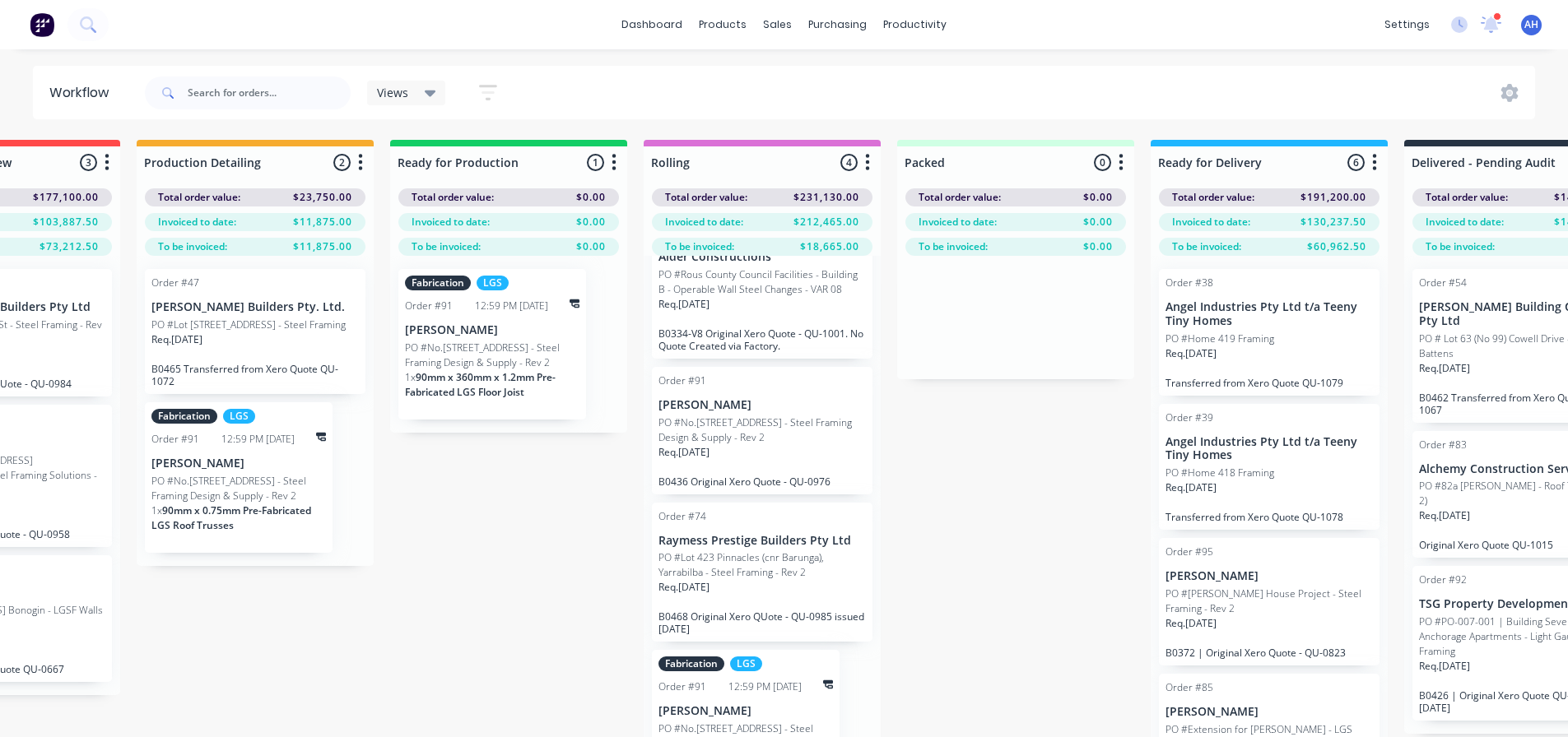
scroll to position [0, 910]
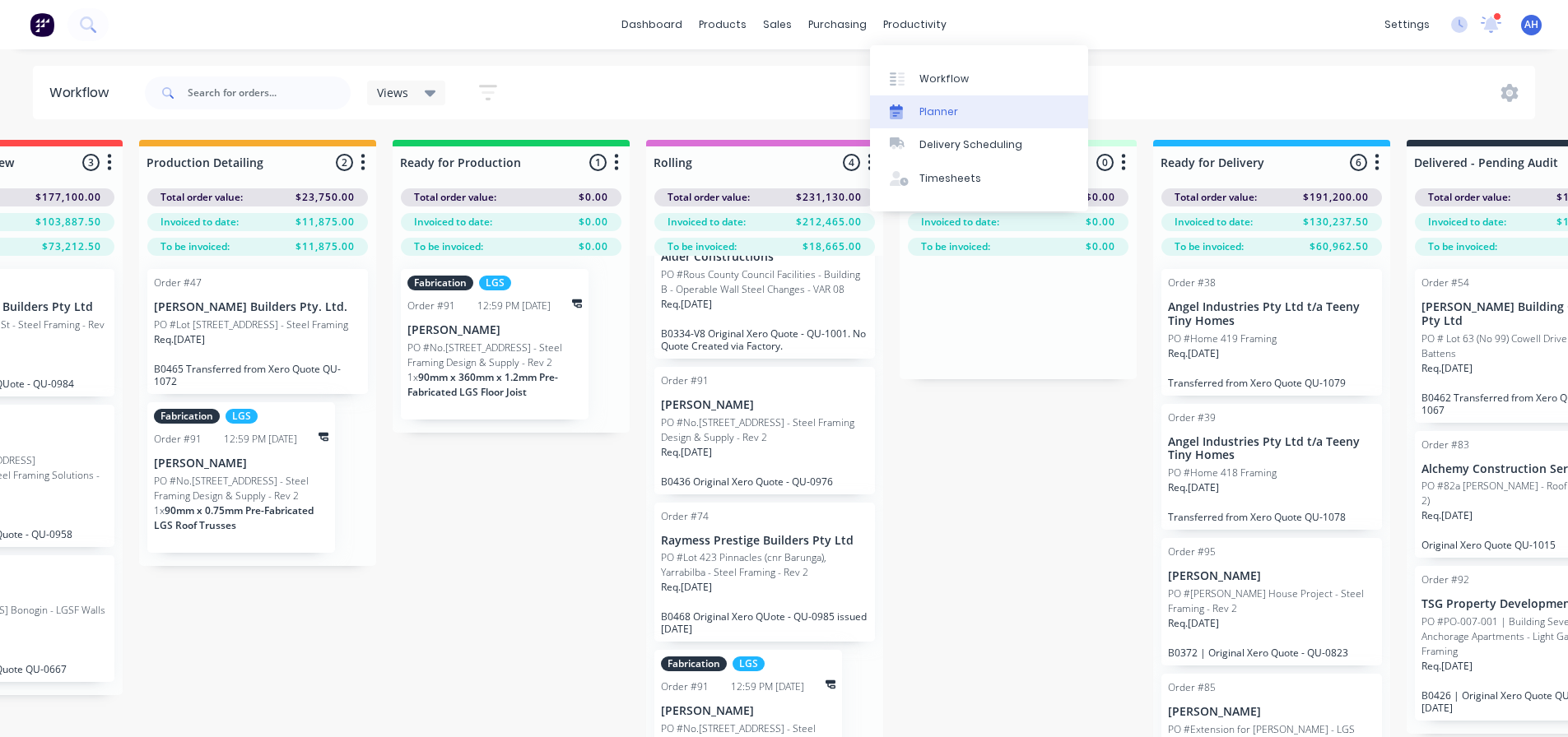
click at [938, 117] on div "Planner" at bounding box center [939, 112] width 39 height 15
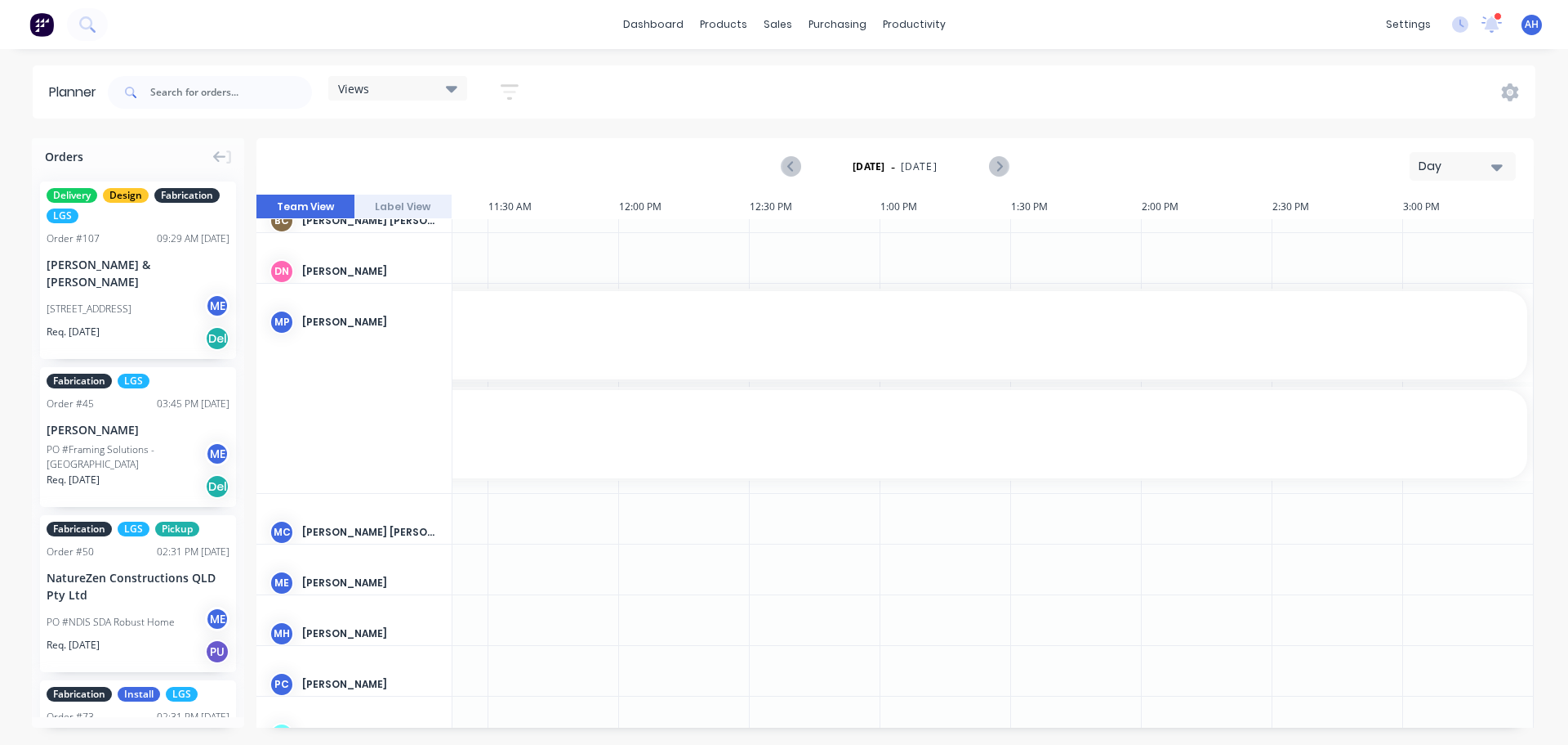
scroll to position [0, 1669]
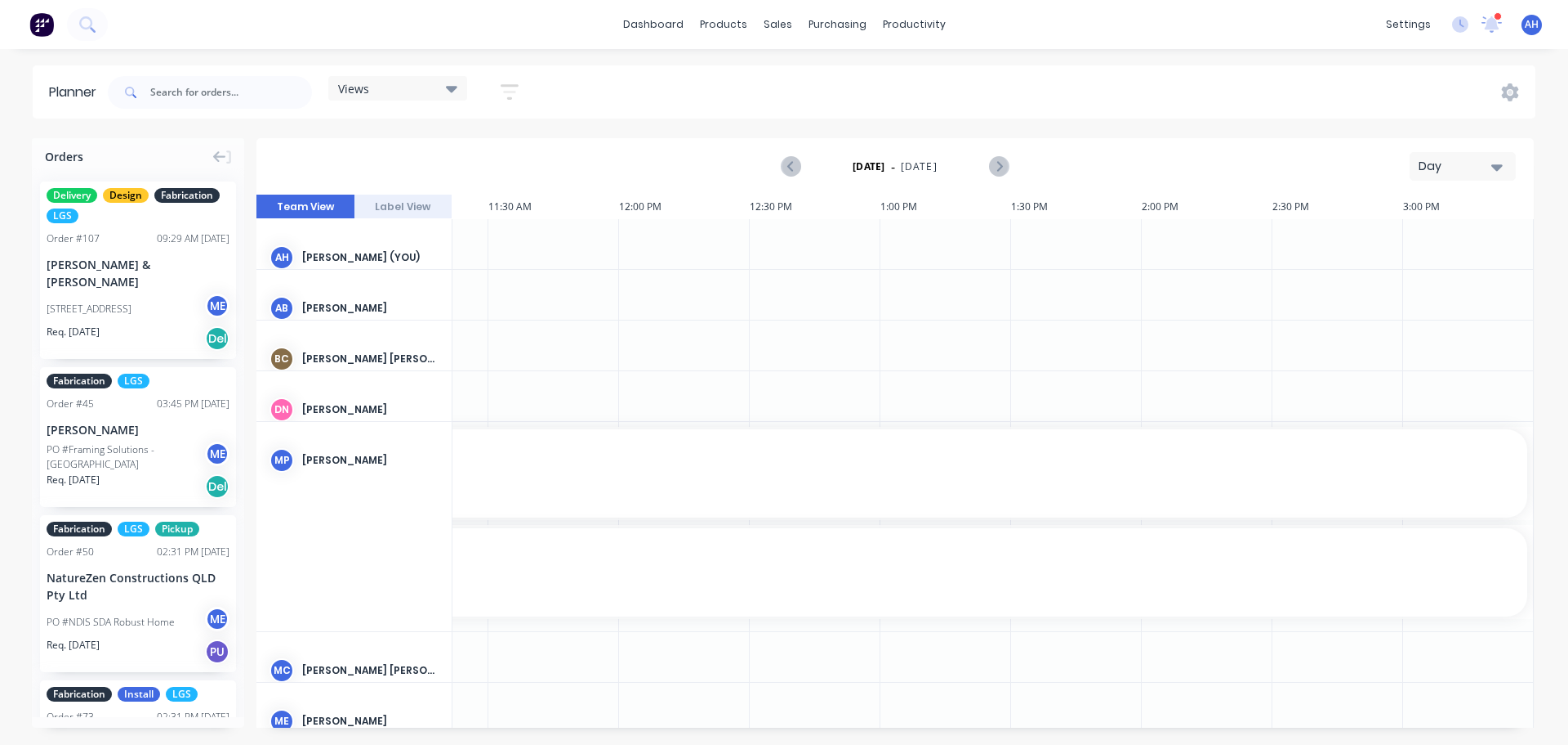
click at [1440, 158] on button "Day" at bounding box center [1462, 166] width 106 height 28
click at [1410, 241] on div "Week" at bounding box center [1433, 242] width 161 height 33
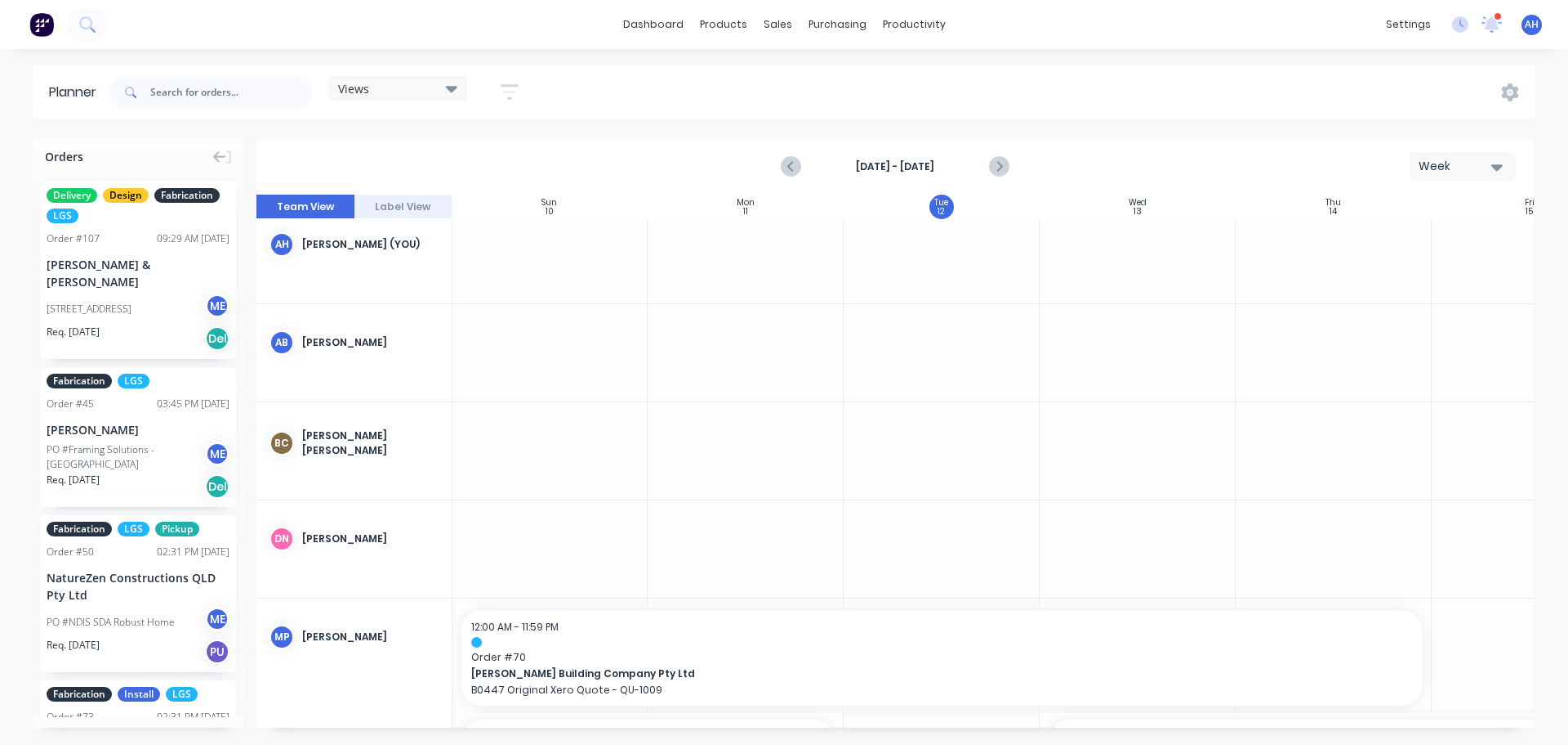
scroll to position [0, 1]
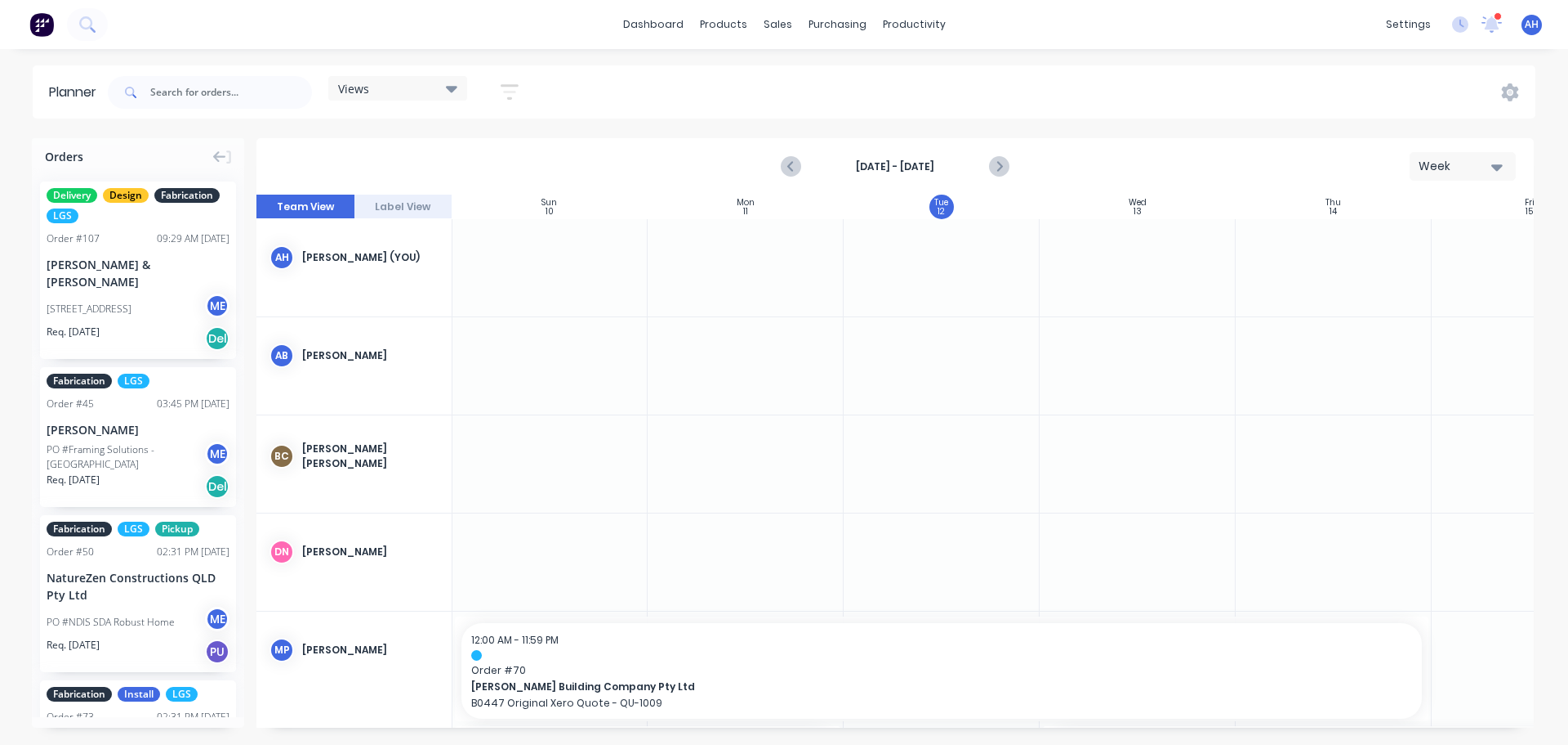
click at [422, 205] on button "Label View" at bounding box center [403, 206] width 98 height 24
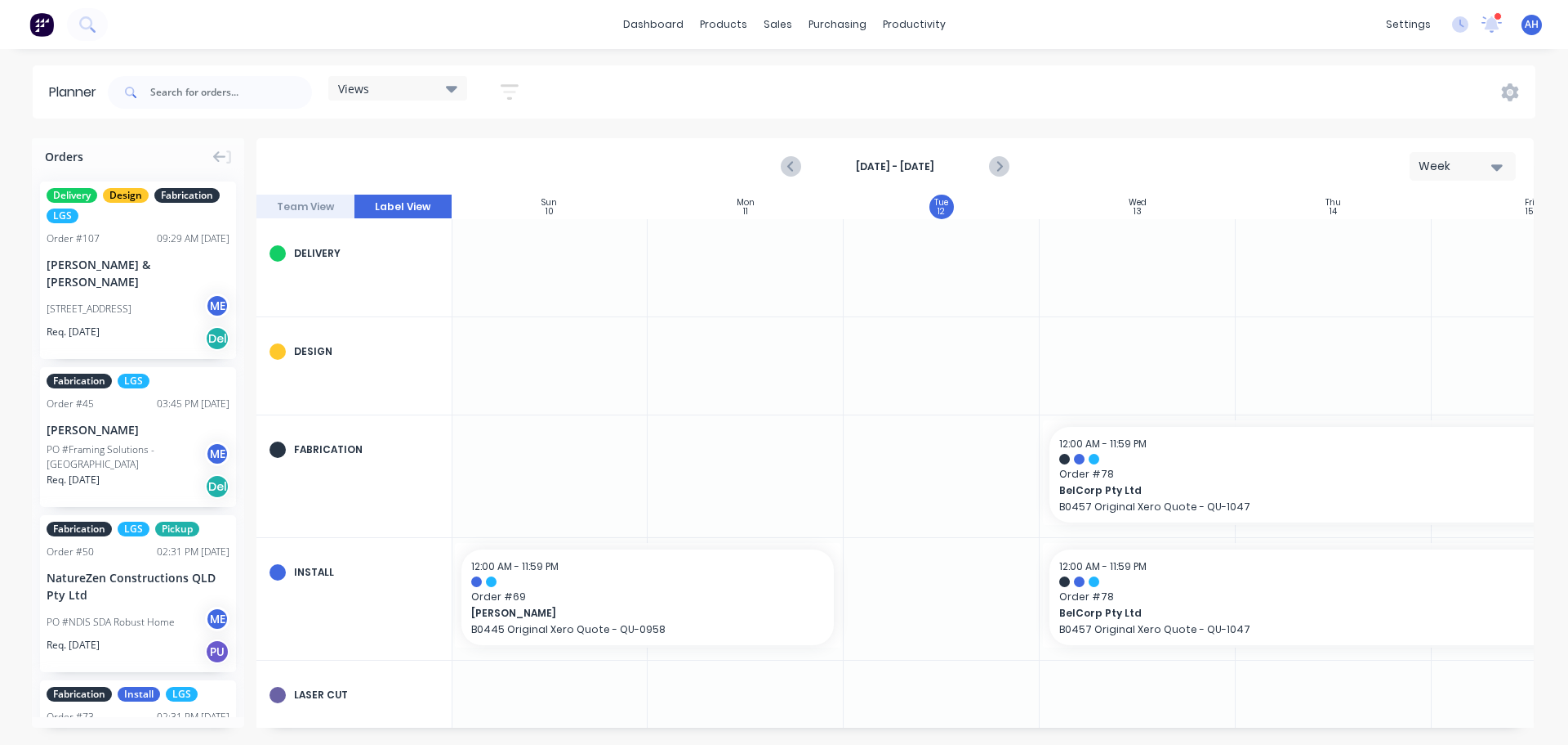
click at [301, 205] on button "Team View" at bounding box center [306, 206] width 98 height 24
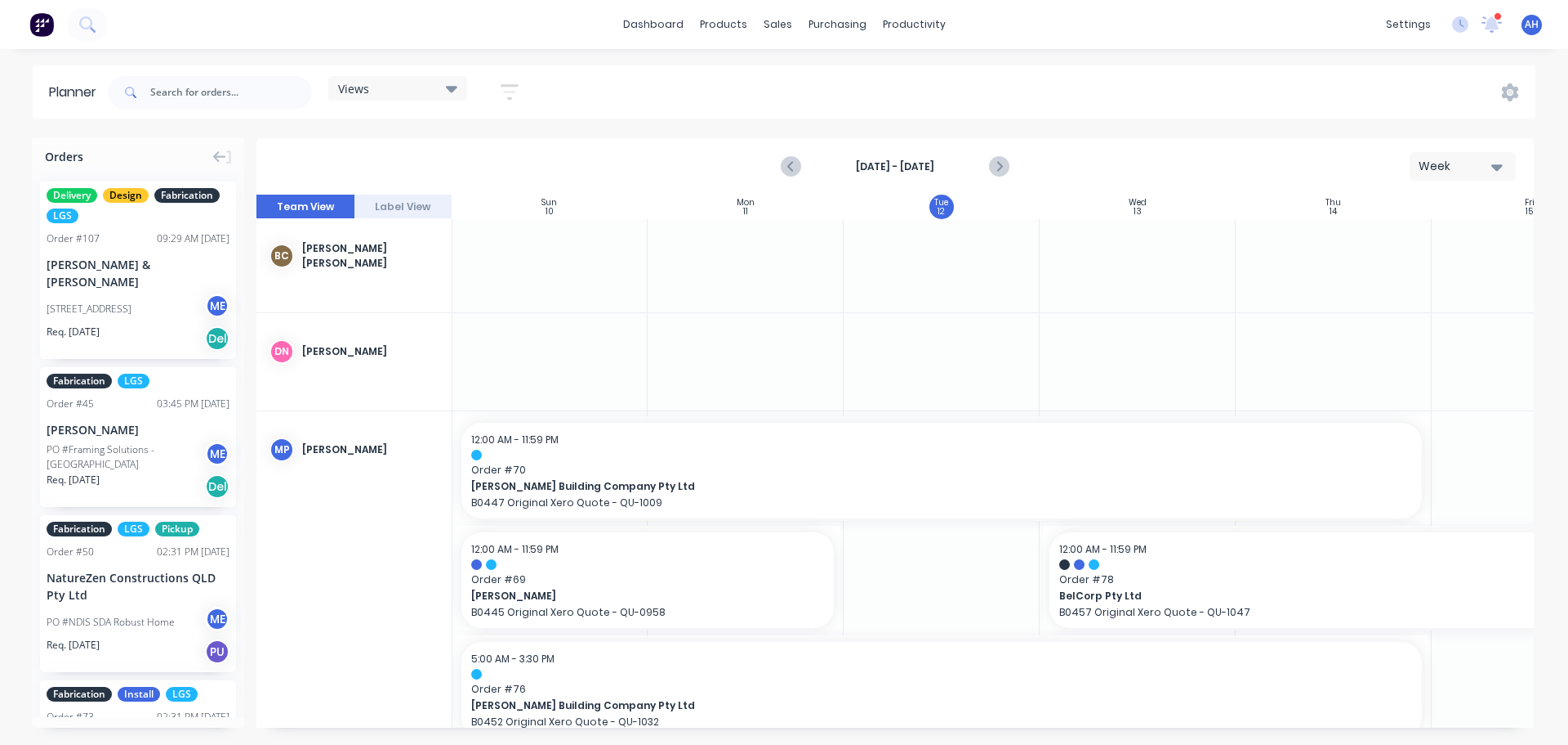
scroll to position [307, 1]
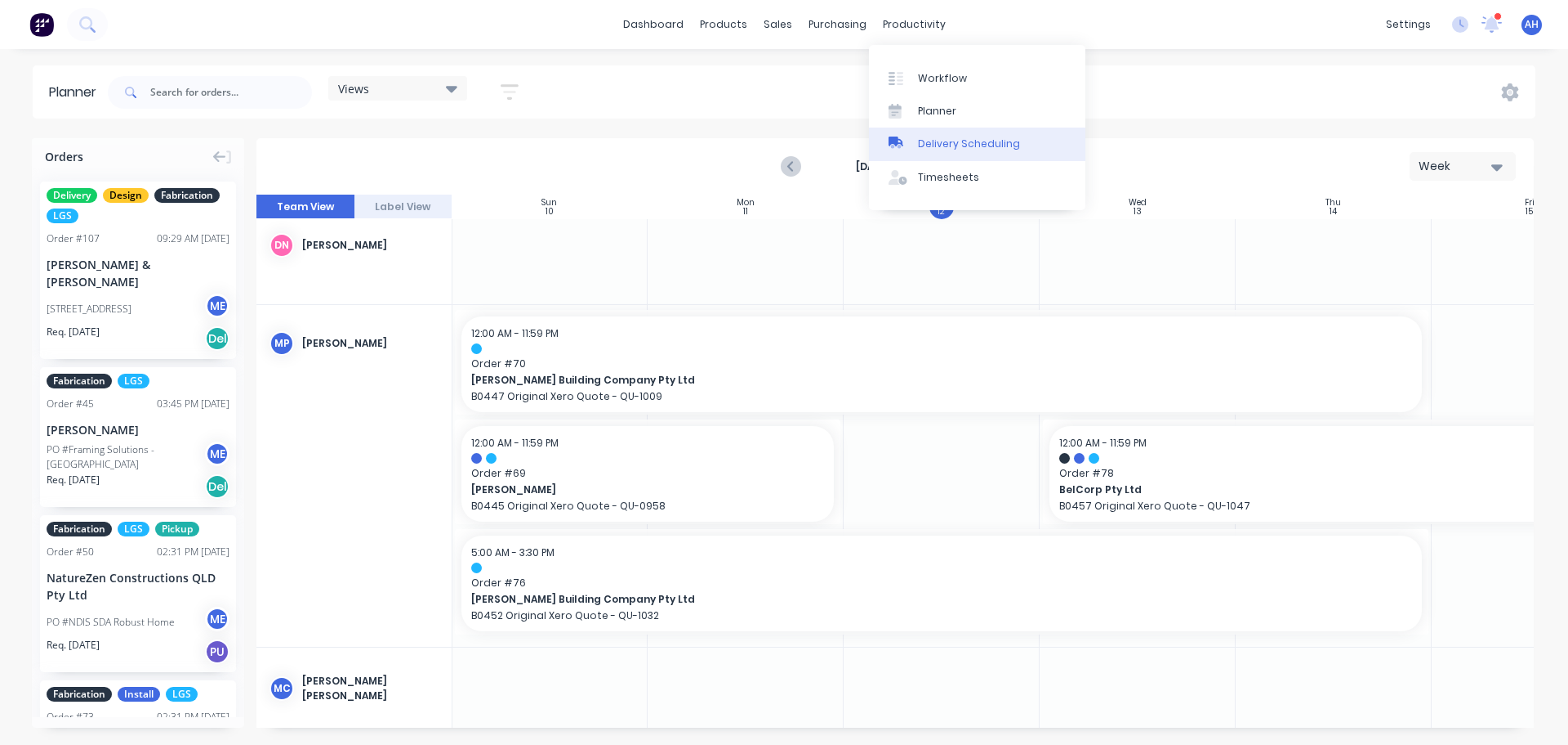
click at [964, 139] on div "Delivery Scheduling" at bounding box center [969, 144] width 102 height 15
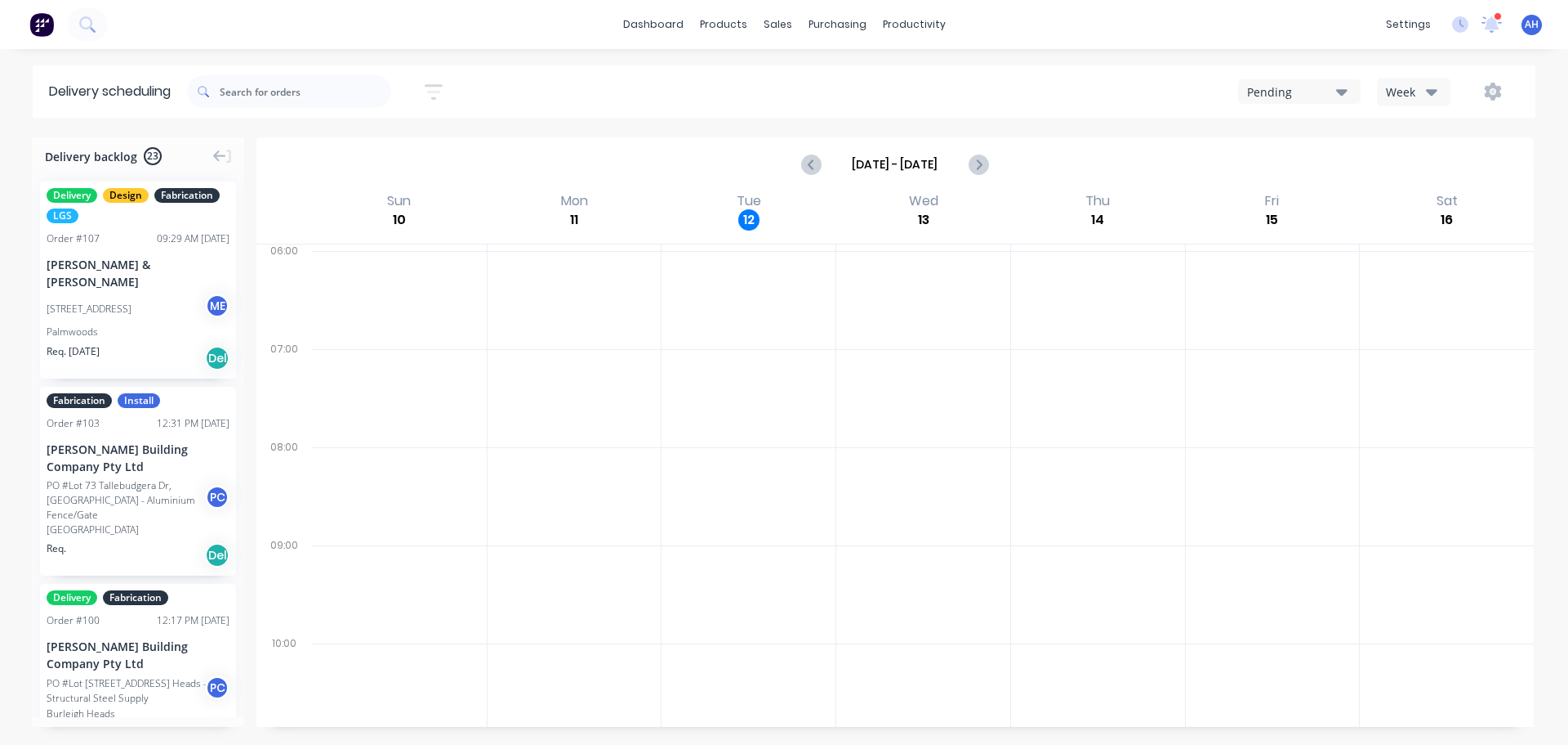
click at [1294, 93] on div "Pending" at bounding box center [1291, 92] width 89 height 17
click at [1307, 161] on div "Booked" at bounding box center [1319, 165] width 161 height 33
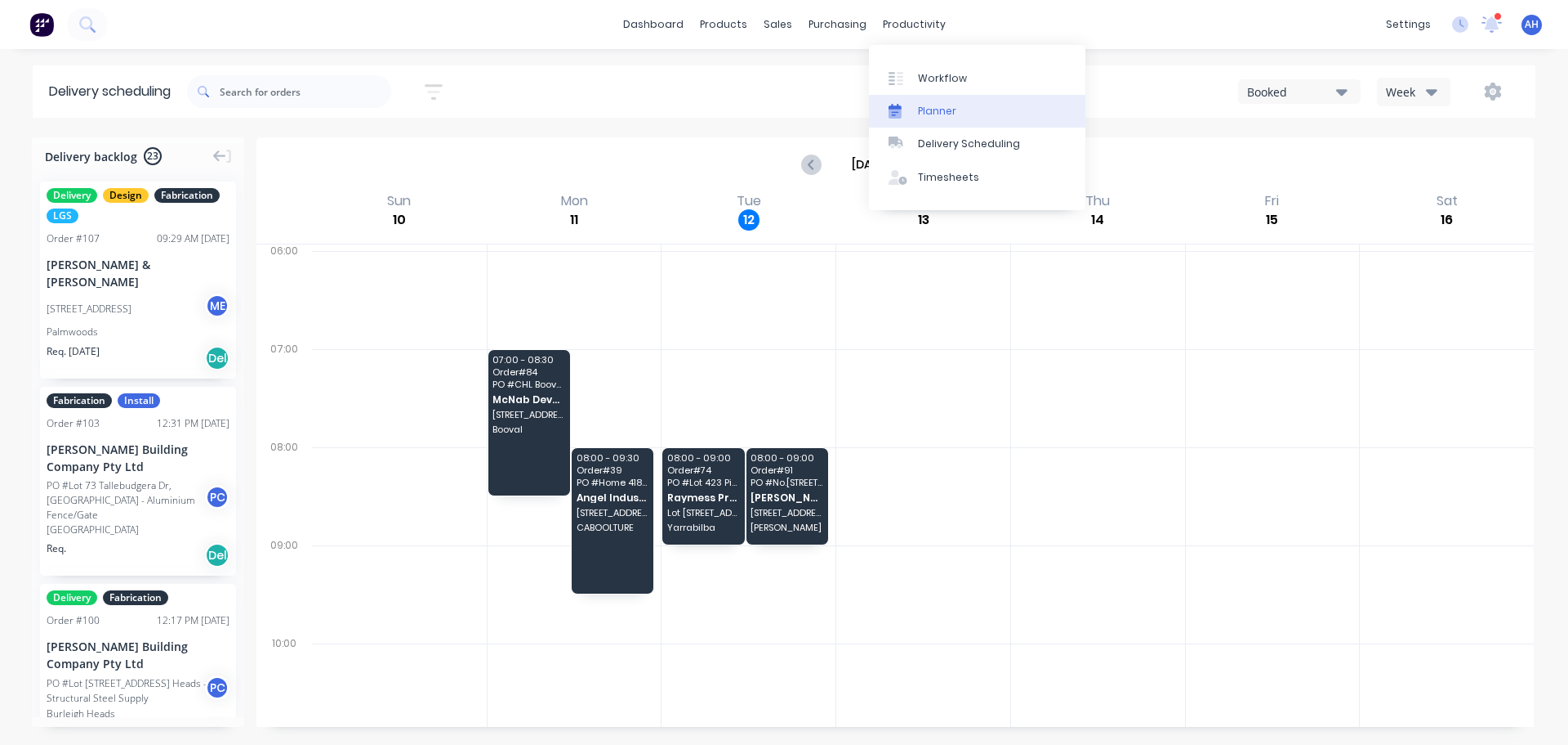
click at [921, 107] on div "Planner" at bounding box center [937, 112] width 38 height 15
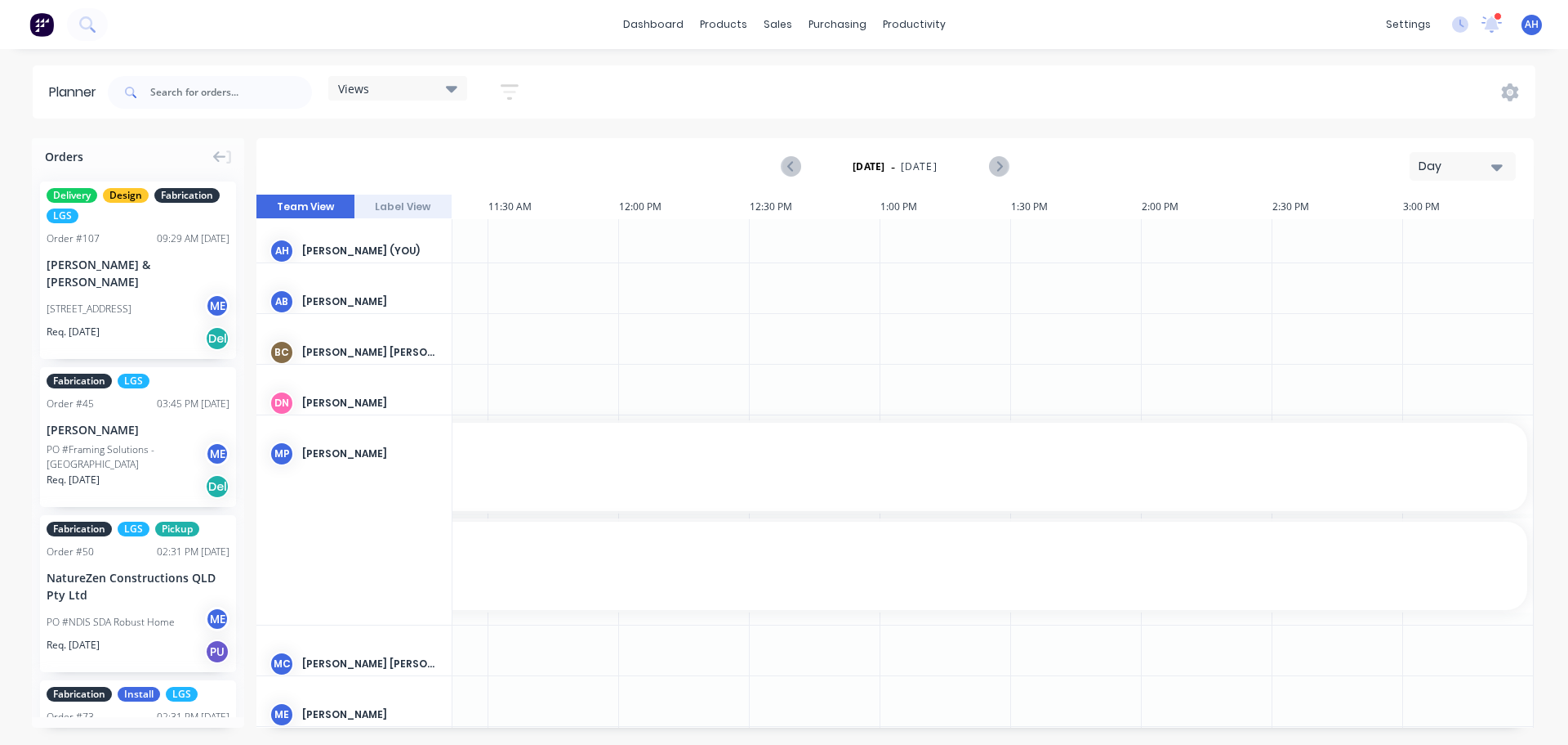
scroll to position [0, 1669]
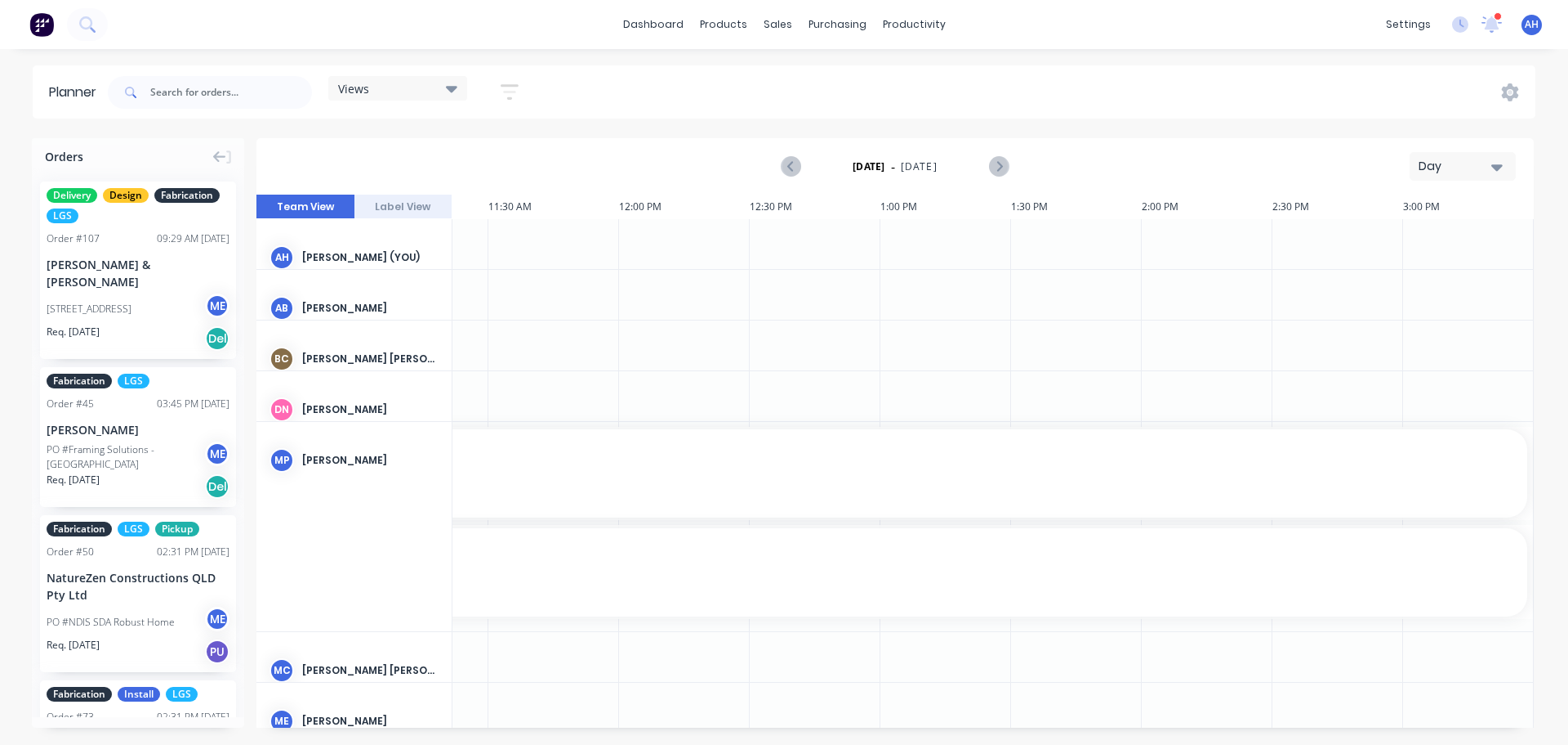
click at [409, 212] on button "Label View" at bounding box center [403, 206] width 98 height 24
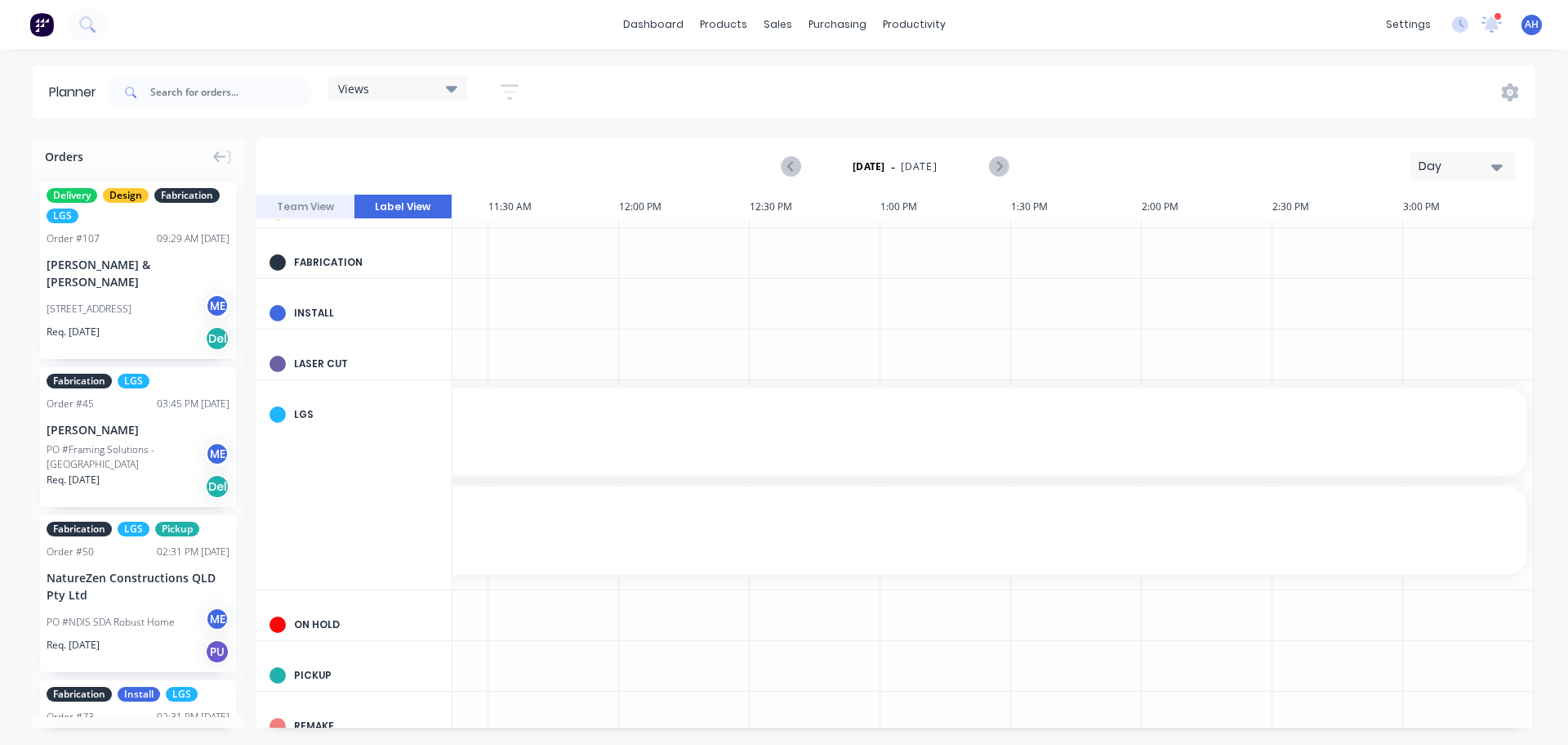
scroll to position [176, 1669]
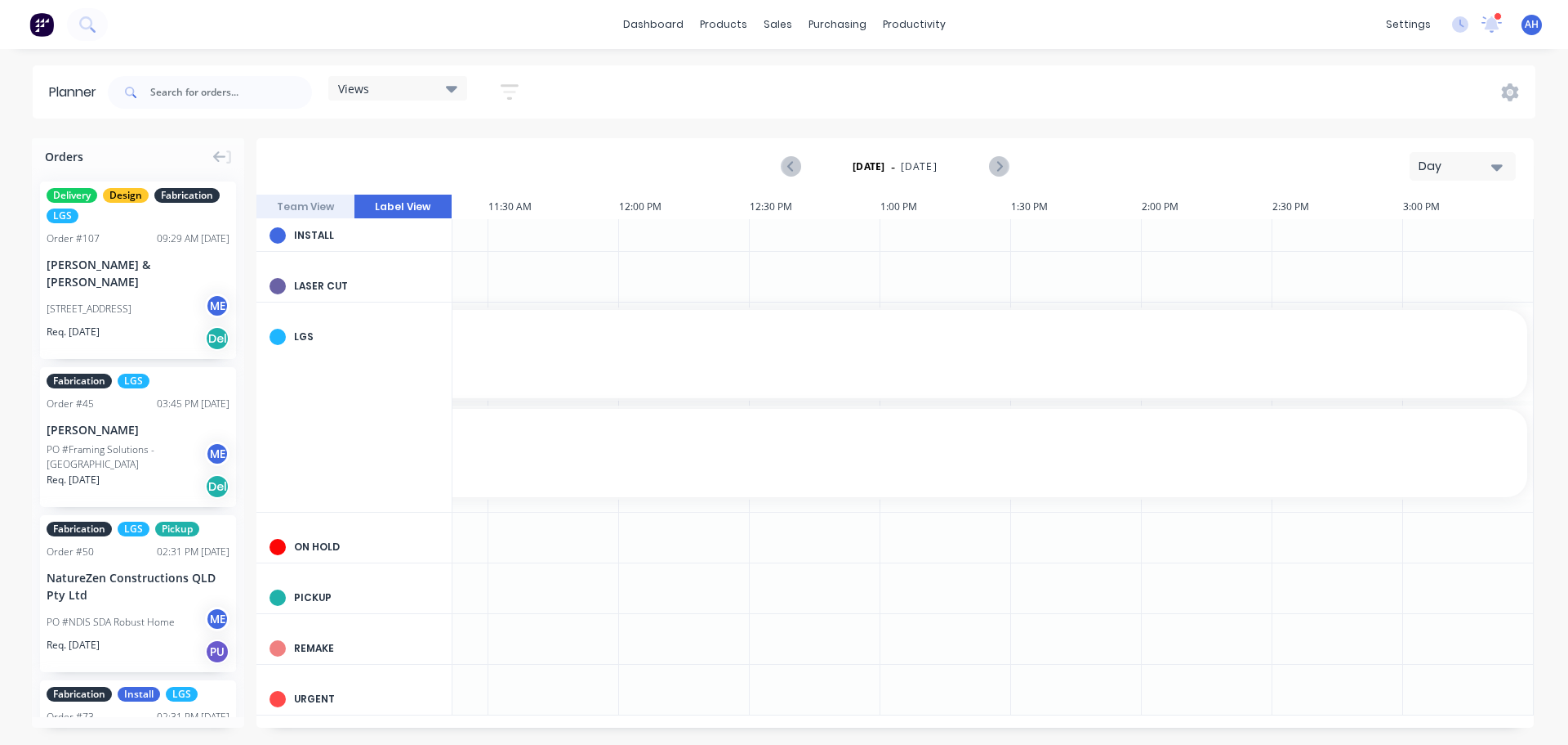
click at [1444, 168] on div "Day" at bounding box center [1456, 166] width 75 height 17
click at [1416, 273] on div "Month" at bounding box center [1433, 275] width 161 height 33
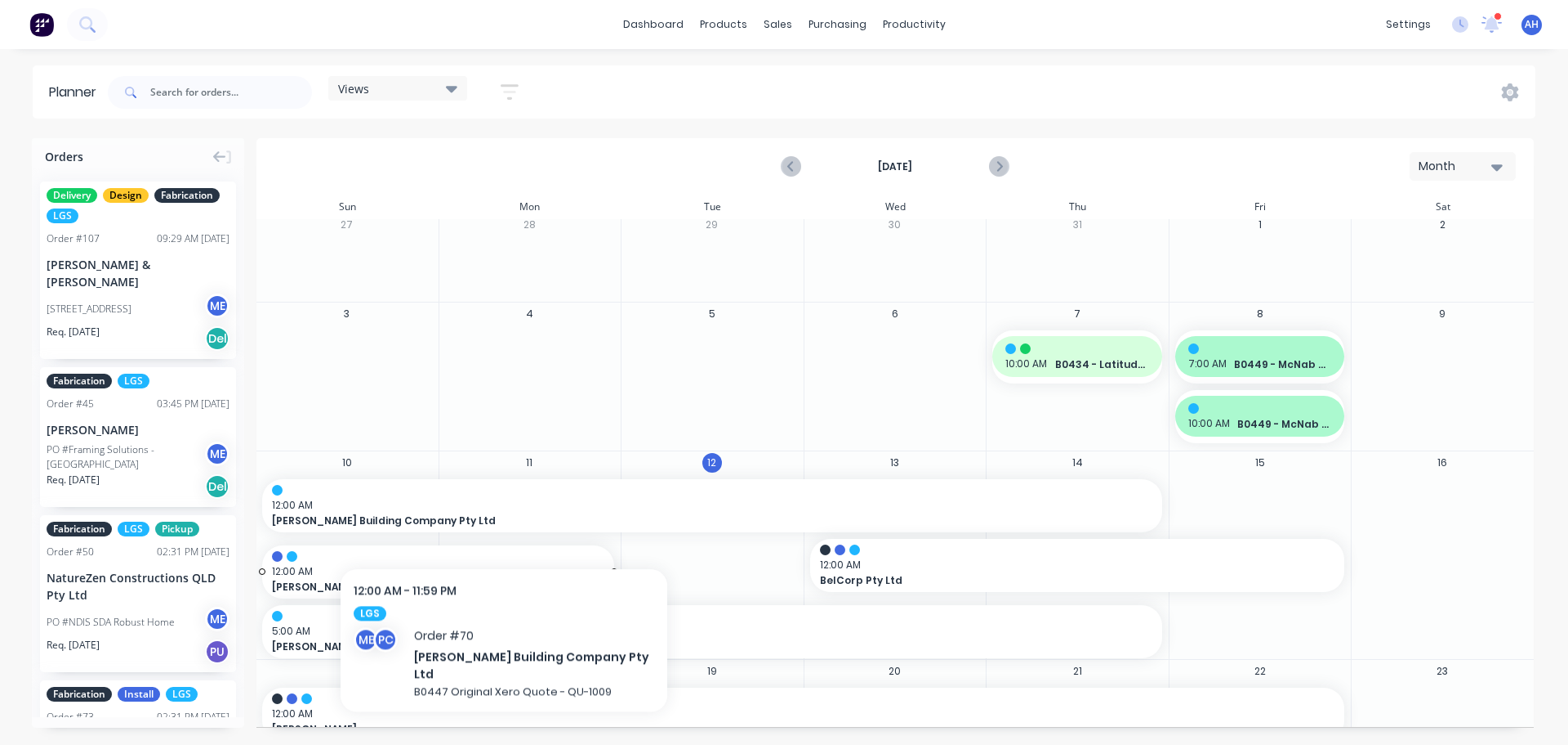
scroll to position [0, 0]
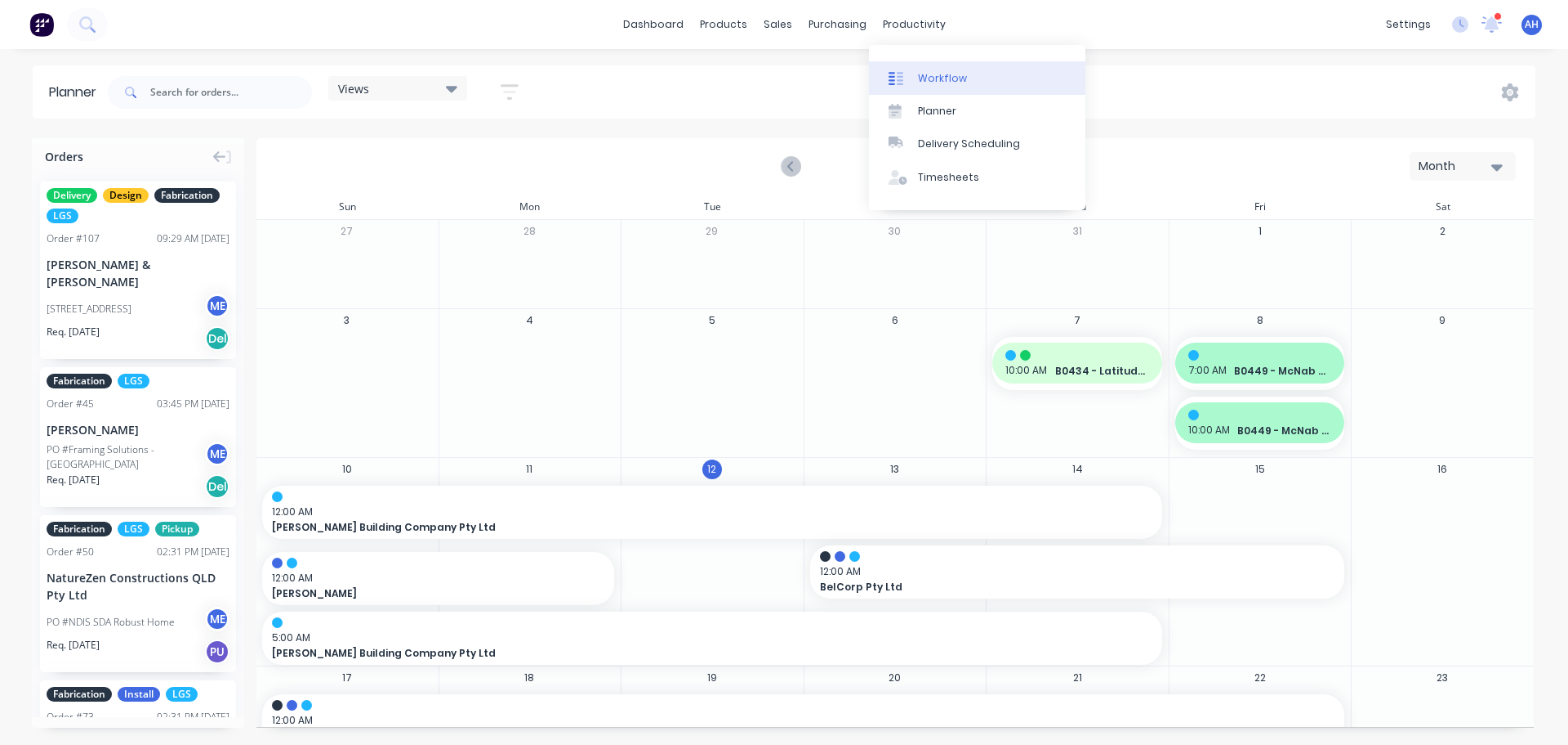
click at [934, 83] on div "Workflow" at bounding box center [942, 79] width 49 height 15
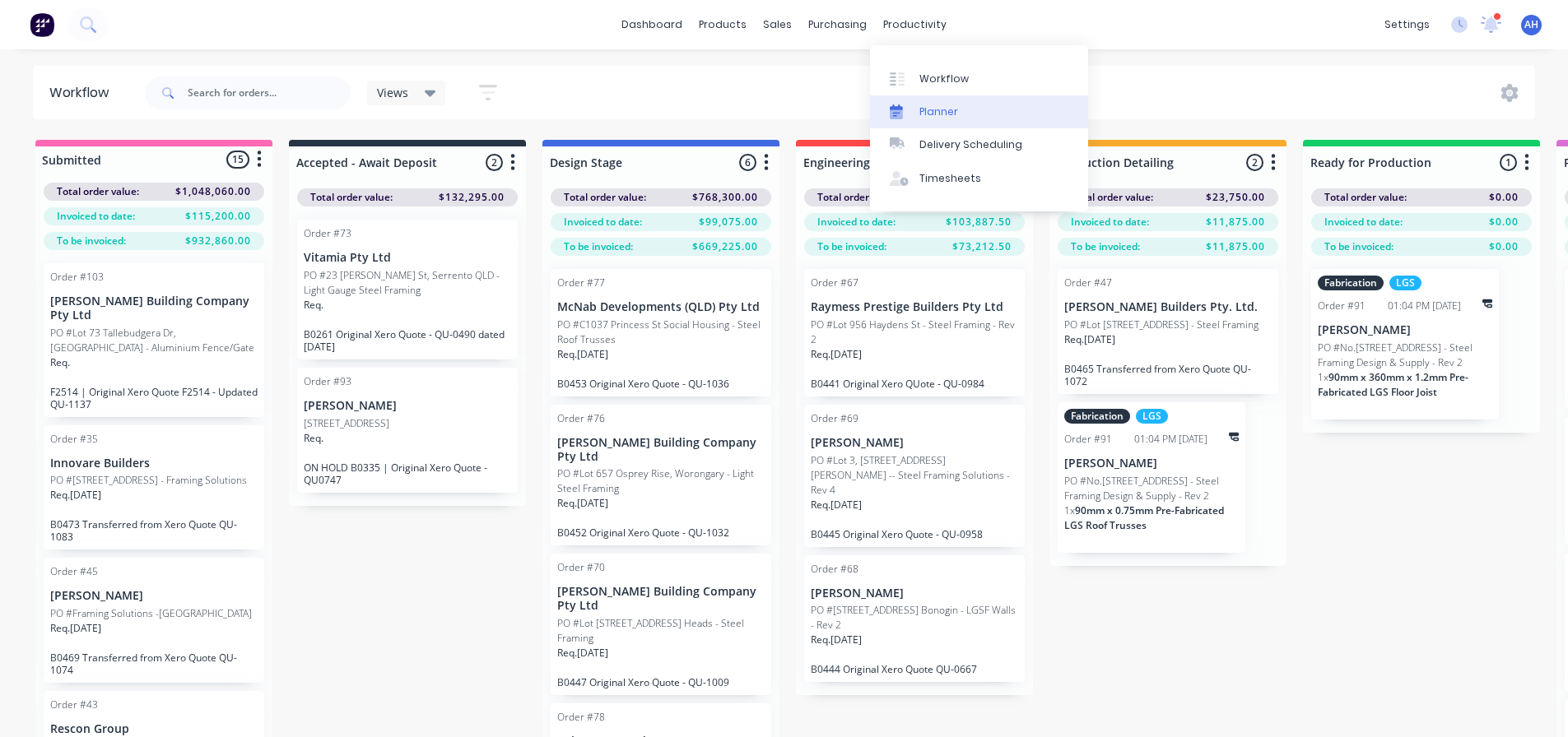
click at [947, 111] on div "Planner" at bounding box center [939, 112] width 39 height 15
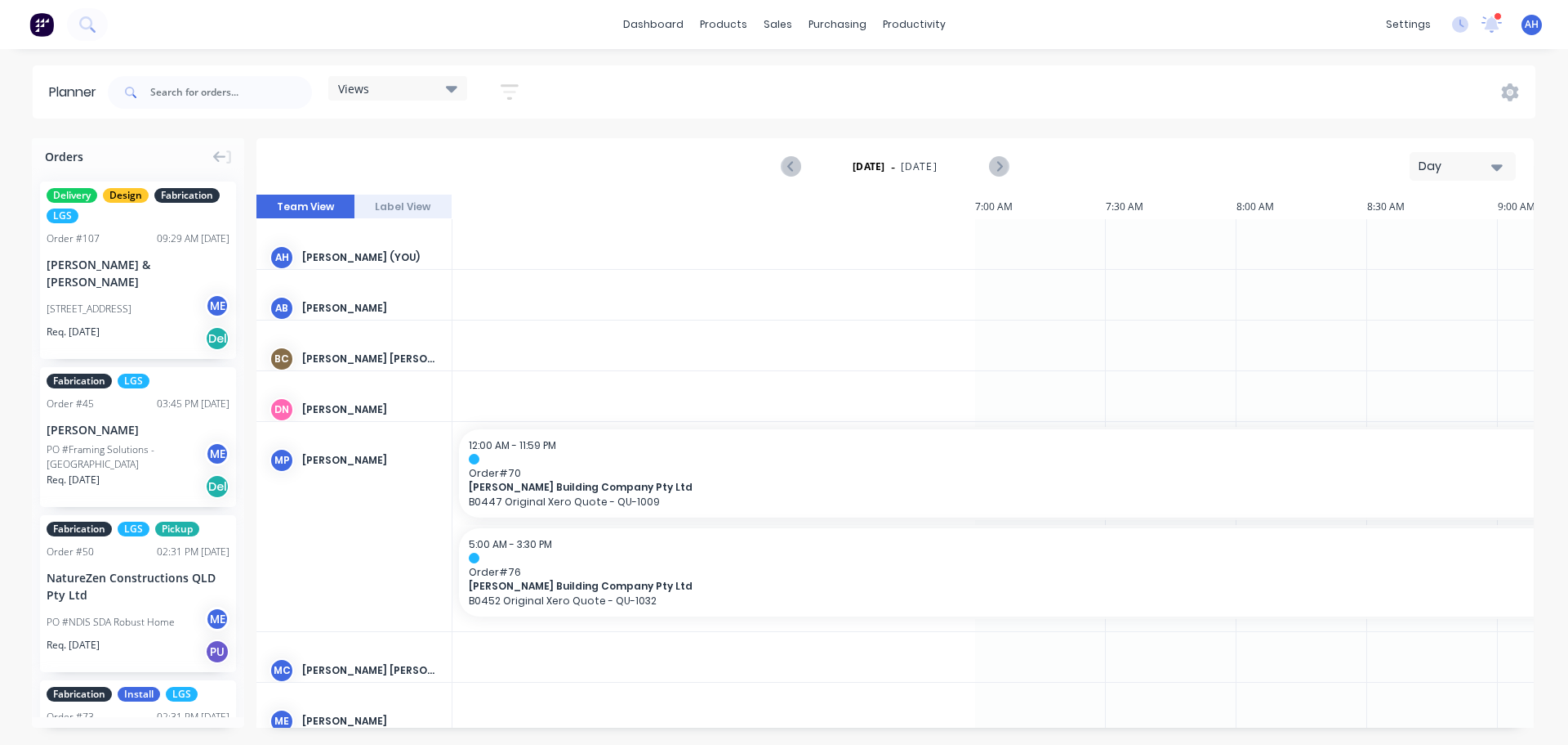
scroll to position [0, 1669]
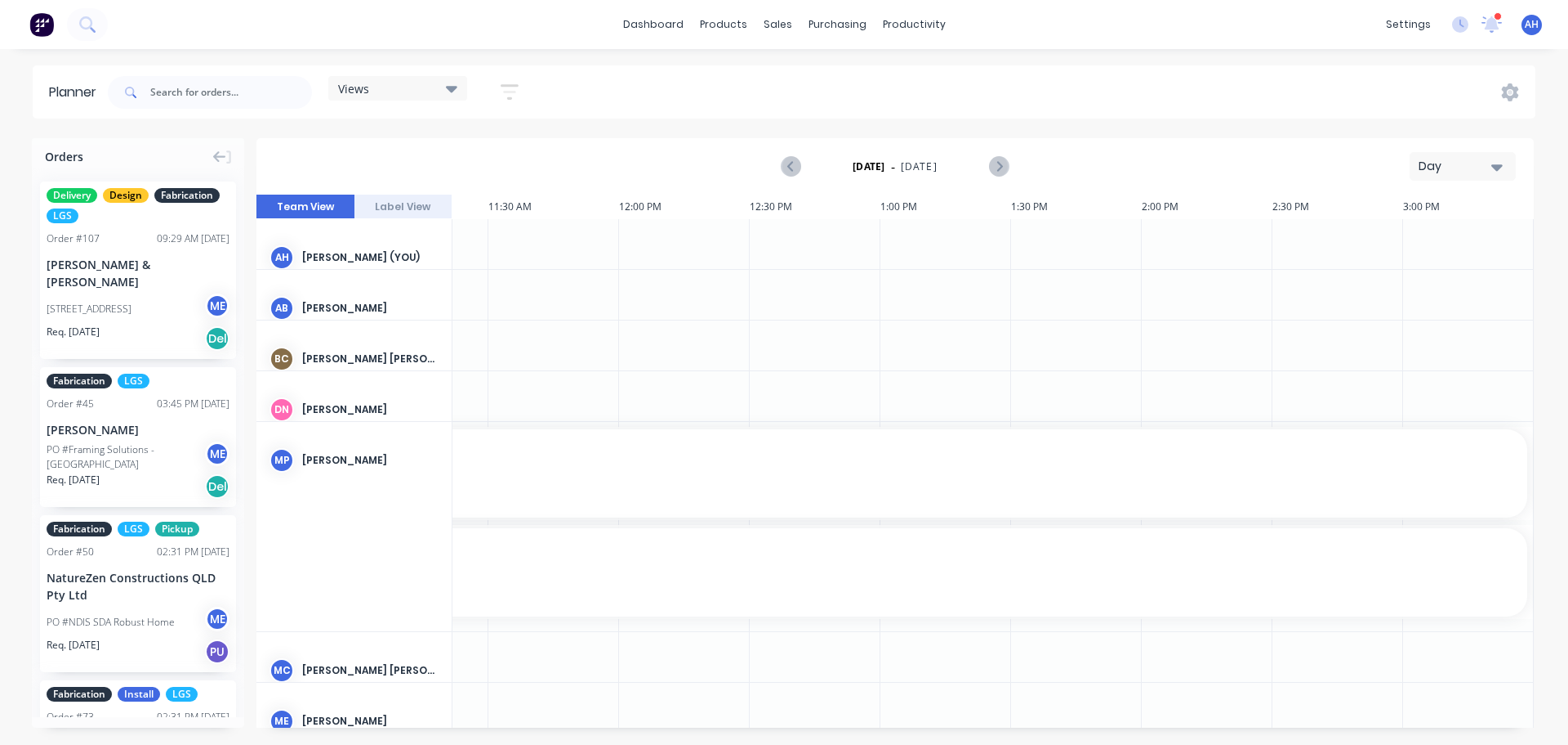
click at [1460, 163] on div "Day" at bounding box center [1456, 166] width 75 height 17
click at [1240, 143] on div "[DATE] - [DATE] Day Day Week Month" at bounding box center [895, 166] width 1274 height 53
click at [345, 343] on div "[PERSON_NAME]" at bounding box center [354, 358] width 195 height 77
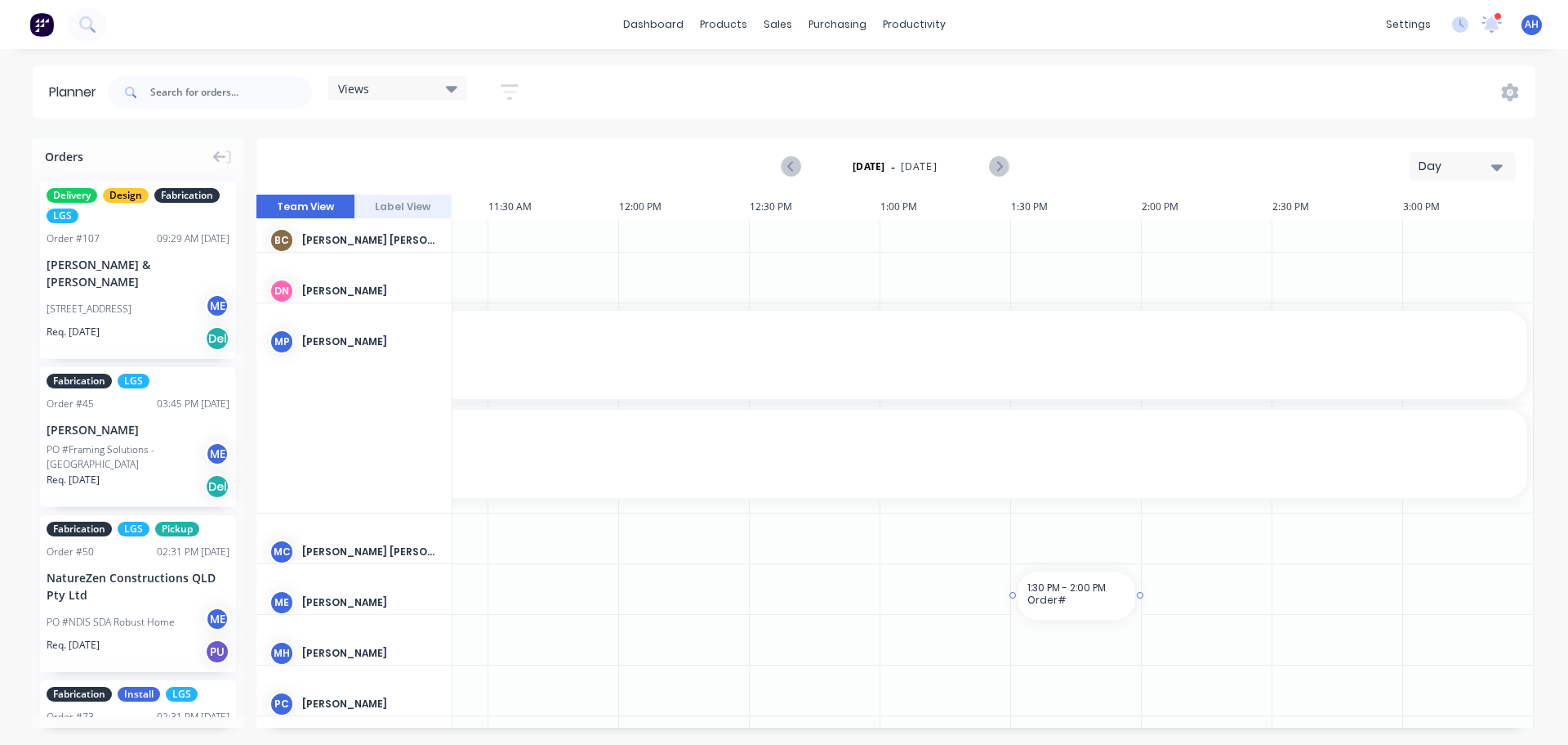
drag, startPoint x: 1009, startPoint y: 717, endPoint x: 983, endPoint y: 709, distance: 27.2
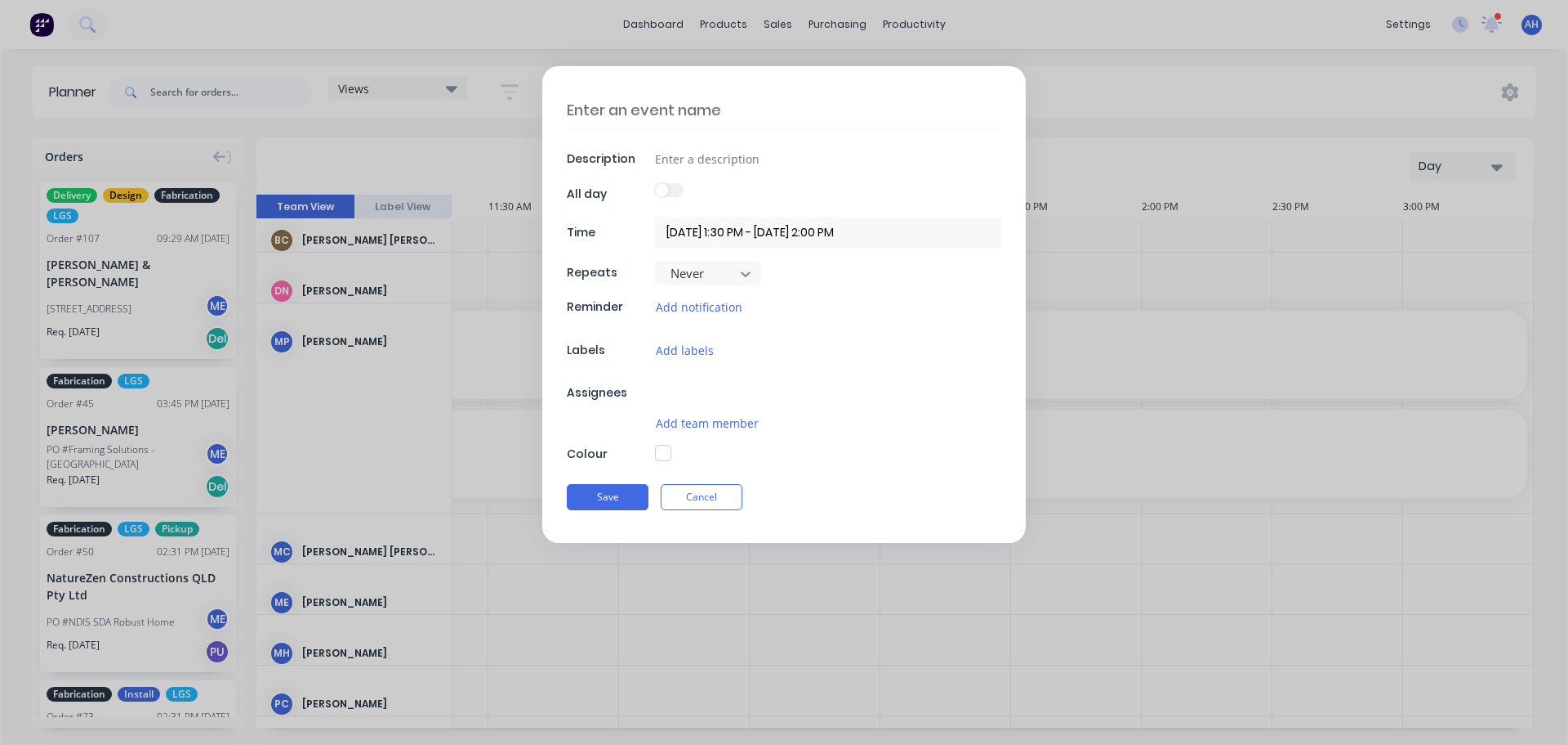
scroll to position [127, 1669]
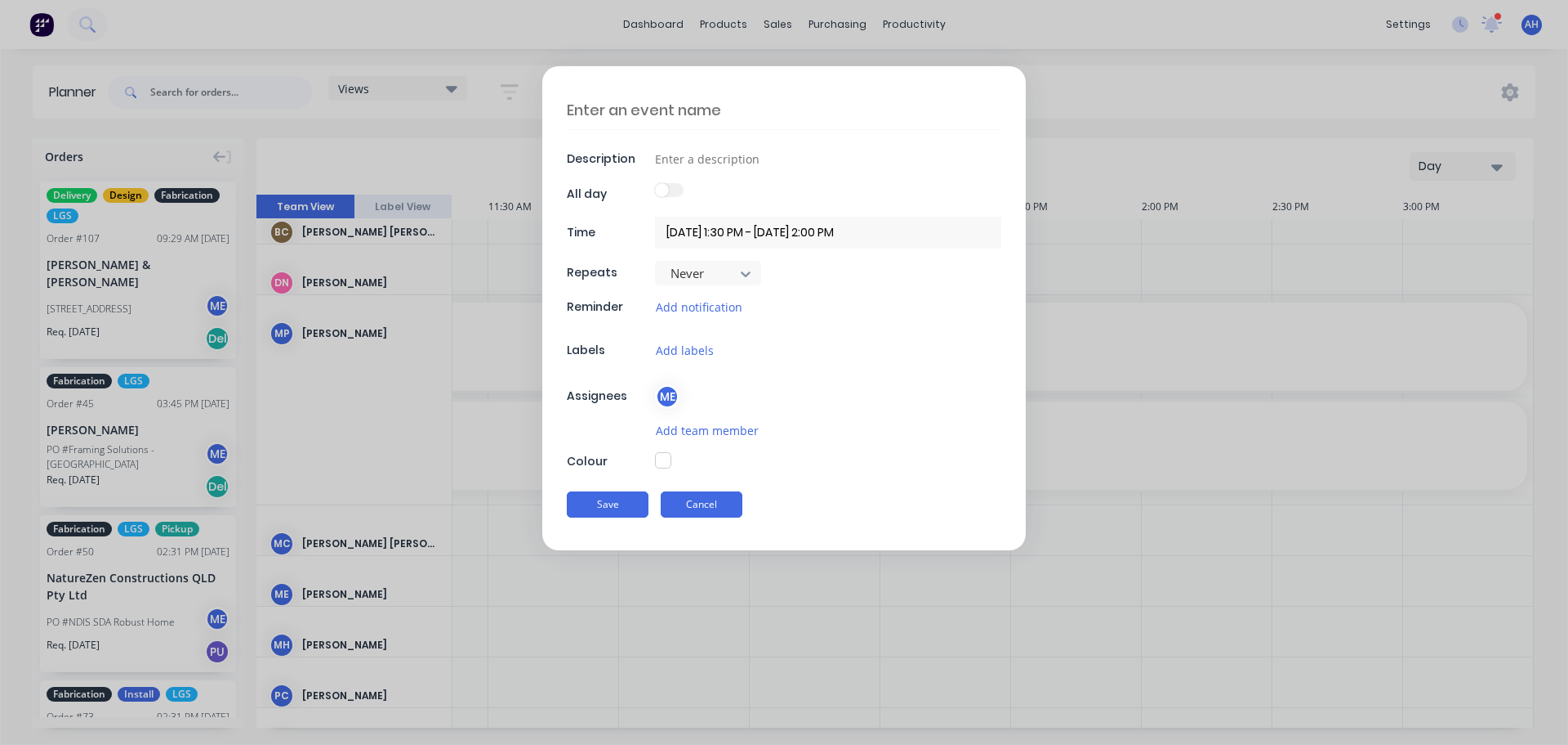
click at [698, 509] on button "Cancel" at bounding box center [701, 504] width 82 height 26
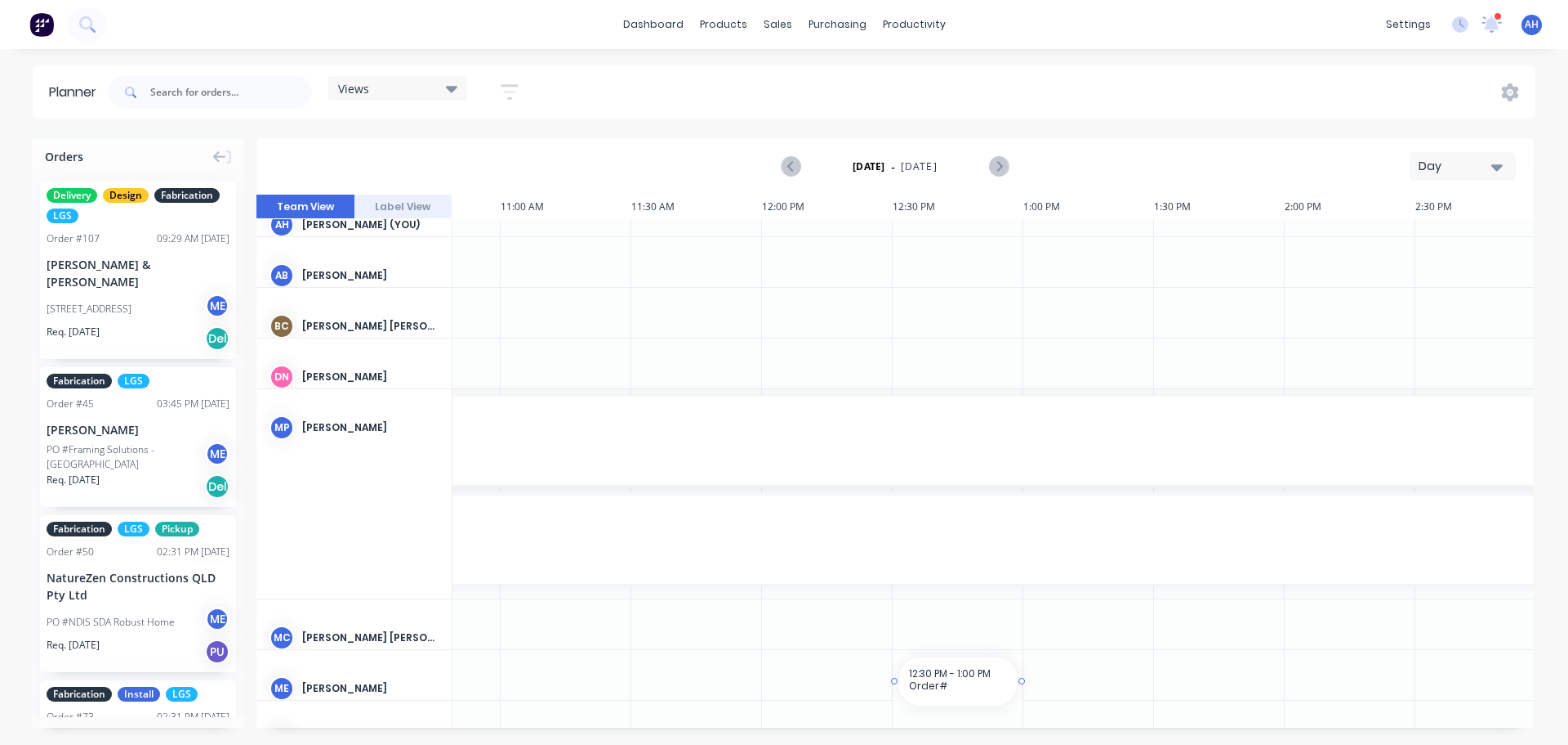
scroll to position [57, 1520]
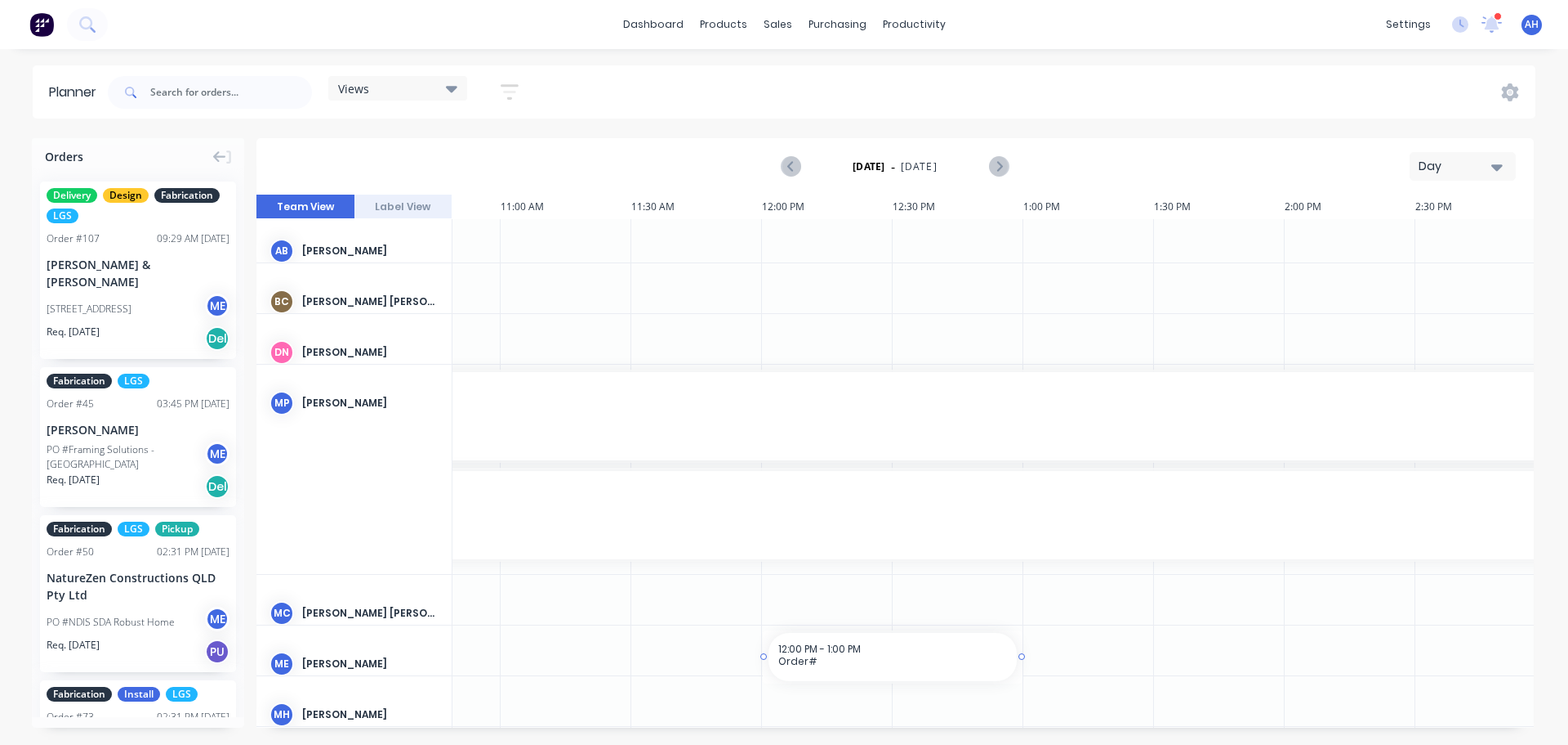
drag, startPoint x: 948, startPoint y: 715, endPoint x: 775, endPoint y: 701, distance: 173.6
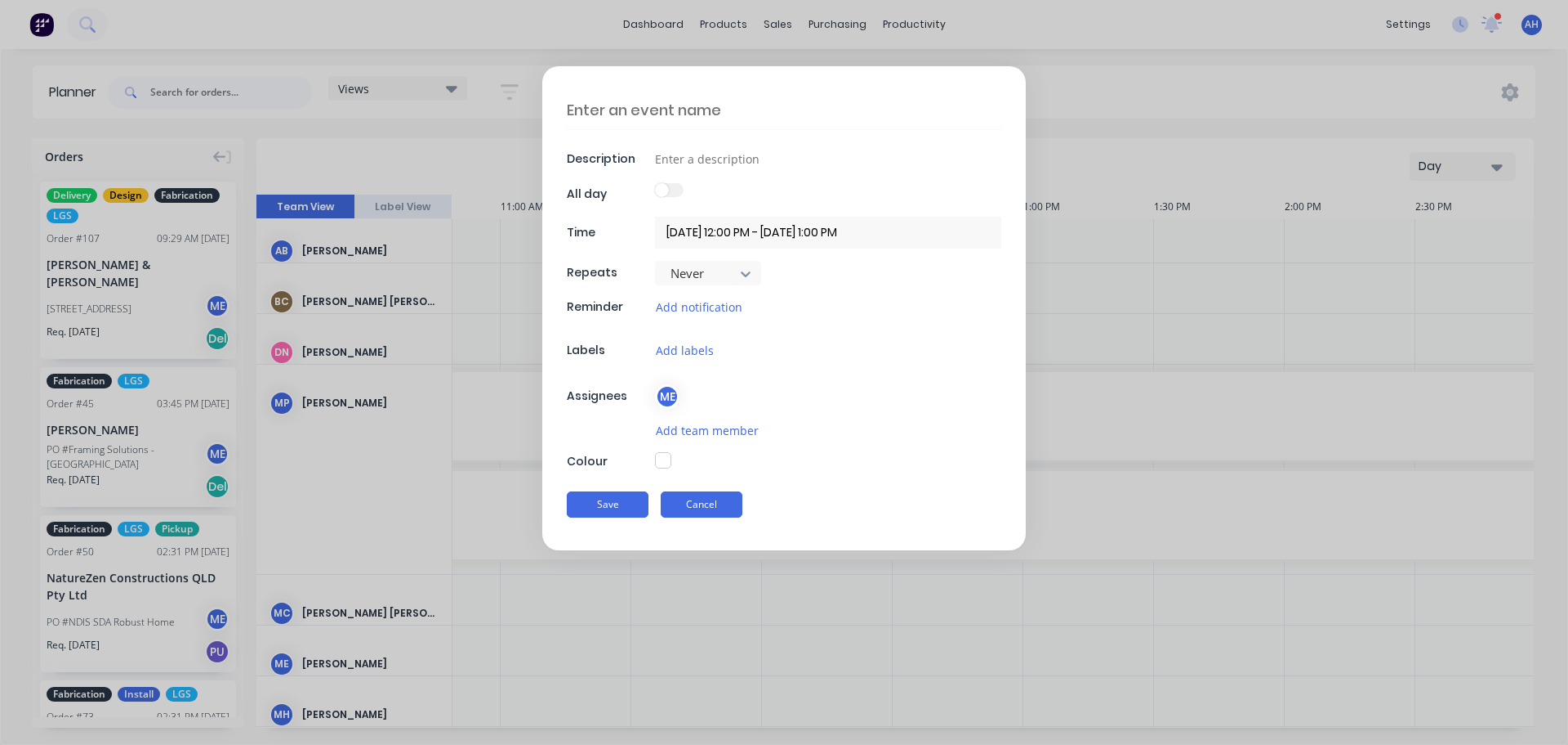
click at [703, 513] on button "Cancel" at bounding box center [701, 504] width 82 height 26
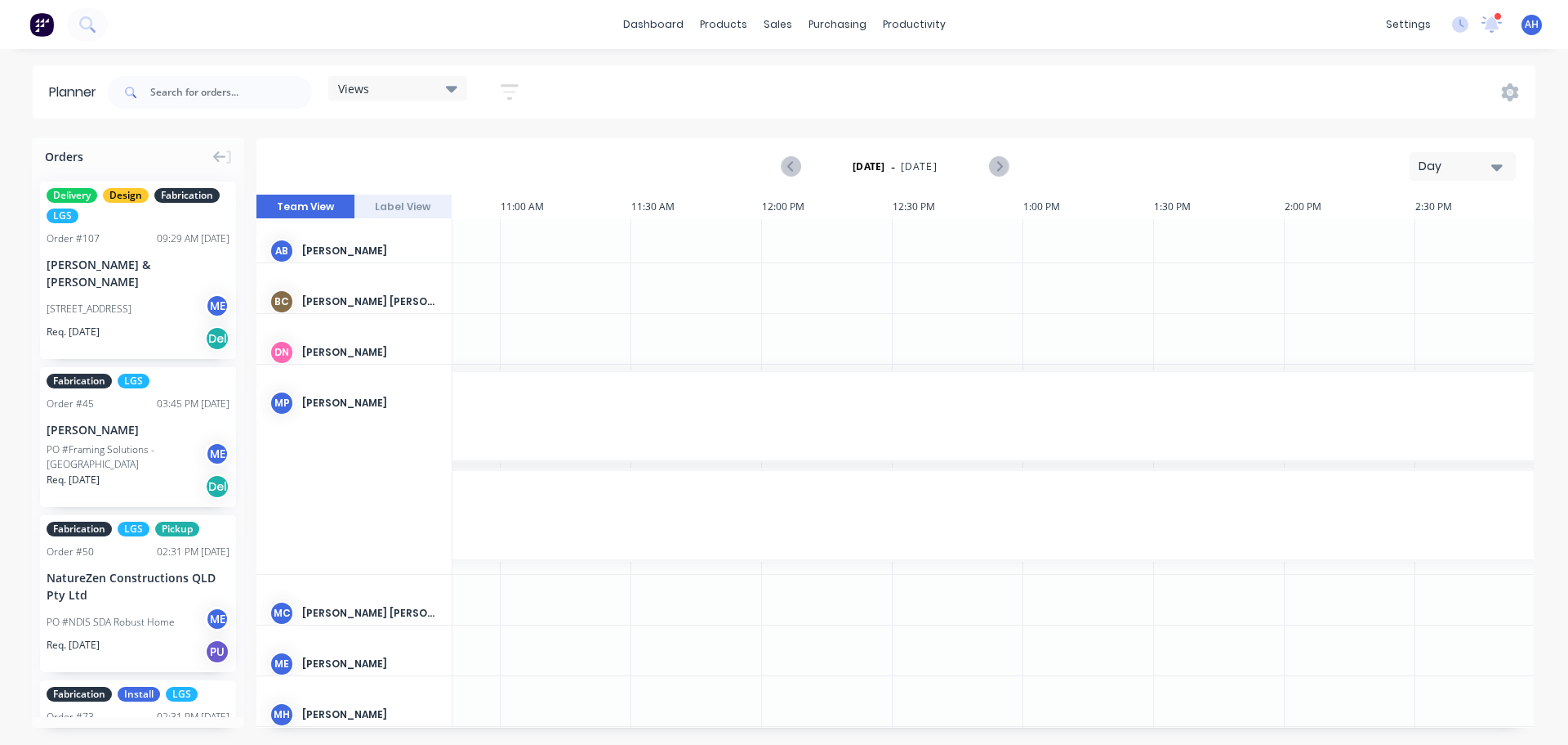
scroll to position [0, 1520]
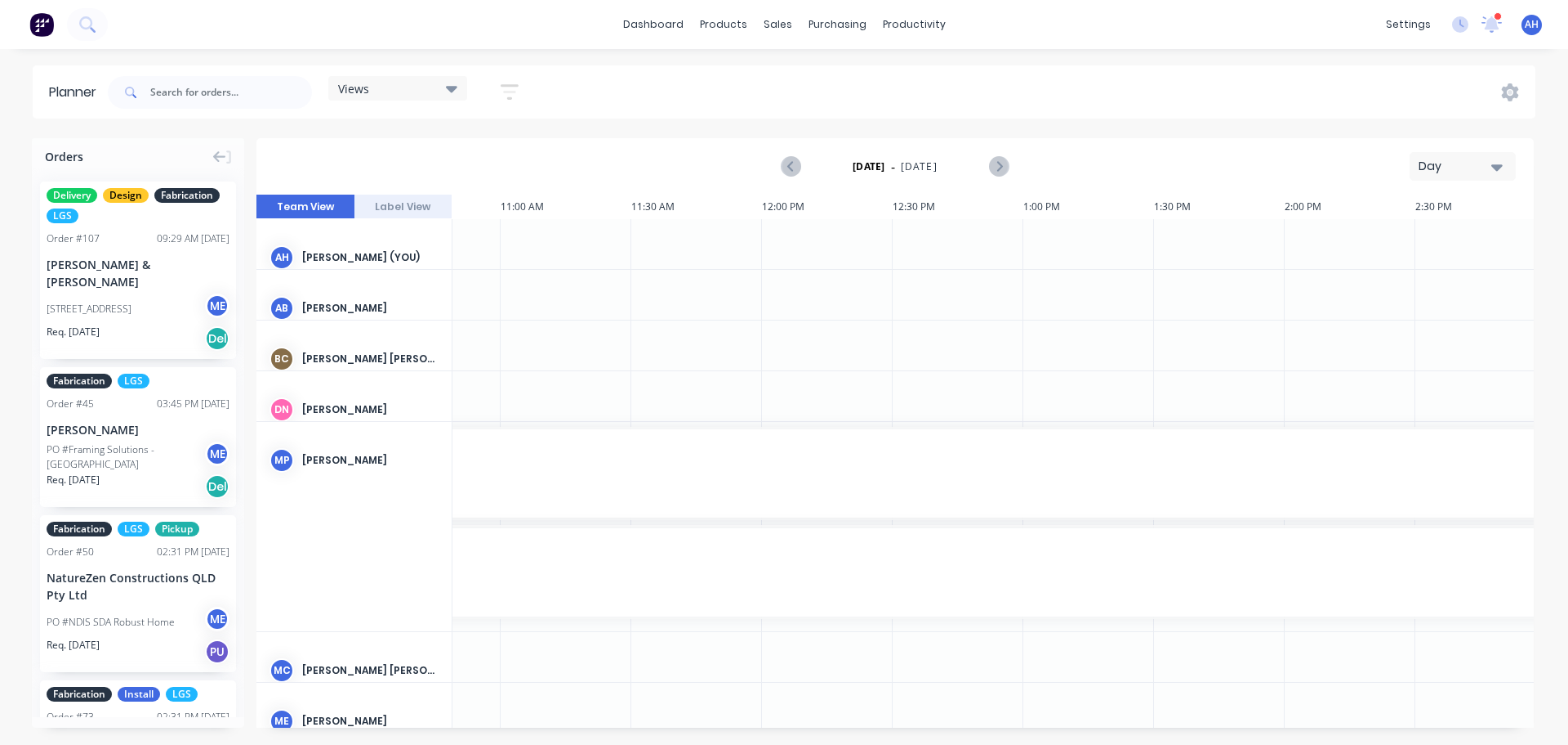
click at [1445, 162] on div "Day" at bounding box center [1456, 166] width 75 height 17
click at [1421, 273] on div "Month" at bounding box center [1433, 275] width 161 height 33
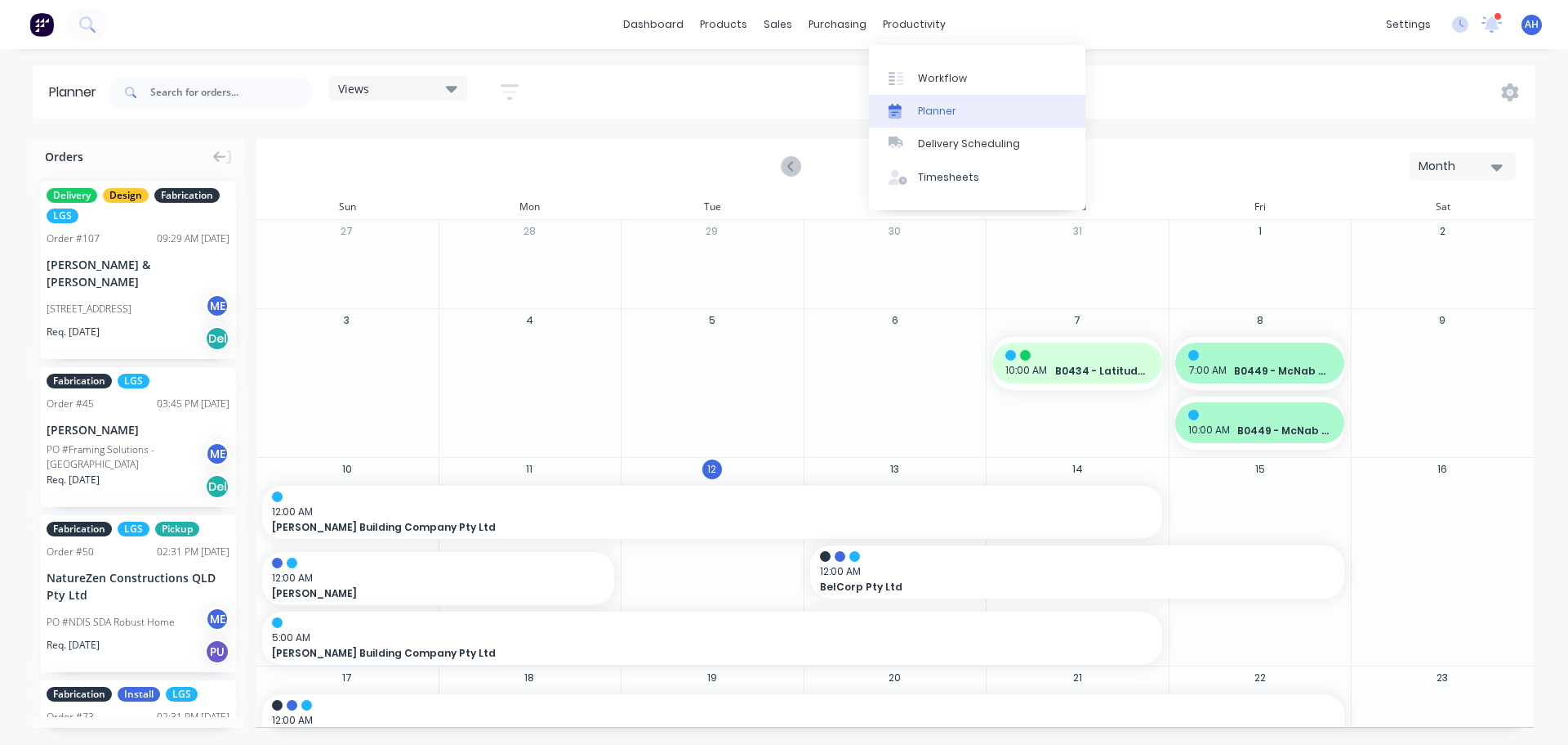
click at [947, 110] on div "Planner" at bounding box center [937, 112] width 38 height 15
click at [1452, 166] on div "Month" at bounding box center [1456, 166] width 75 height 17
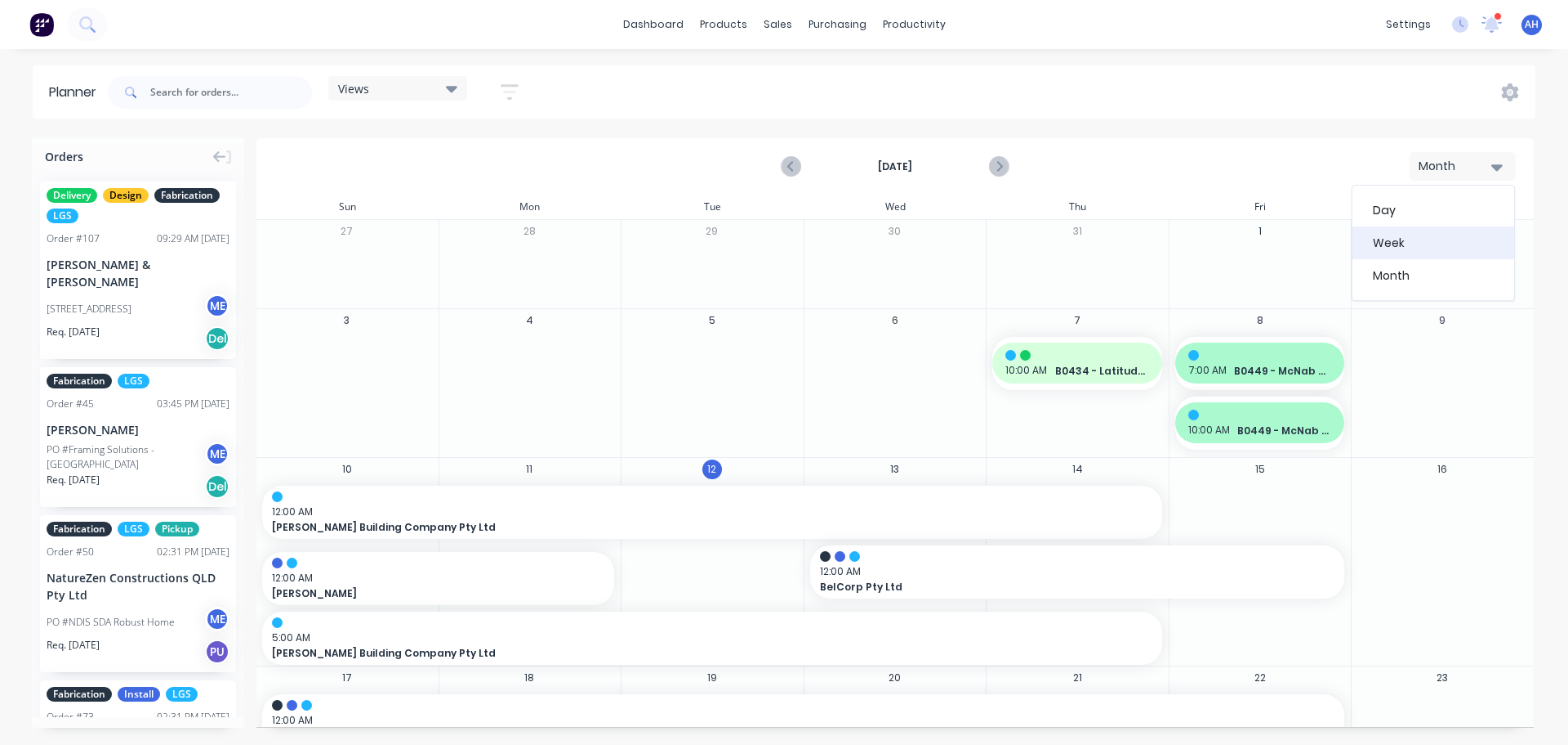
click at [1416, 236] on div "Week" at bounding box center [1433, 242] width 161 height 33
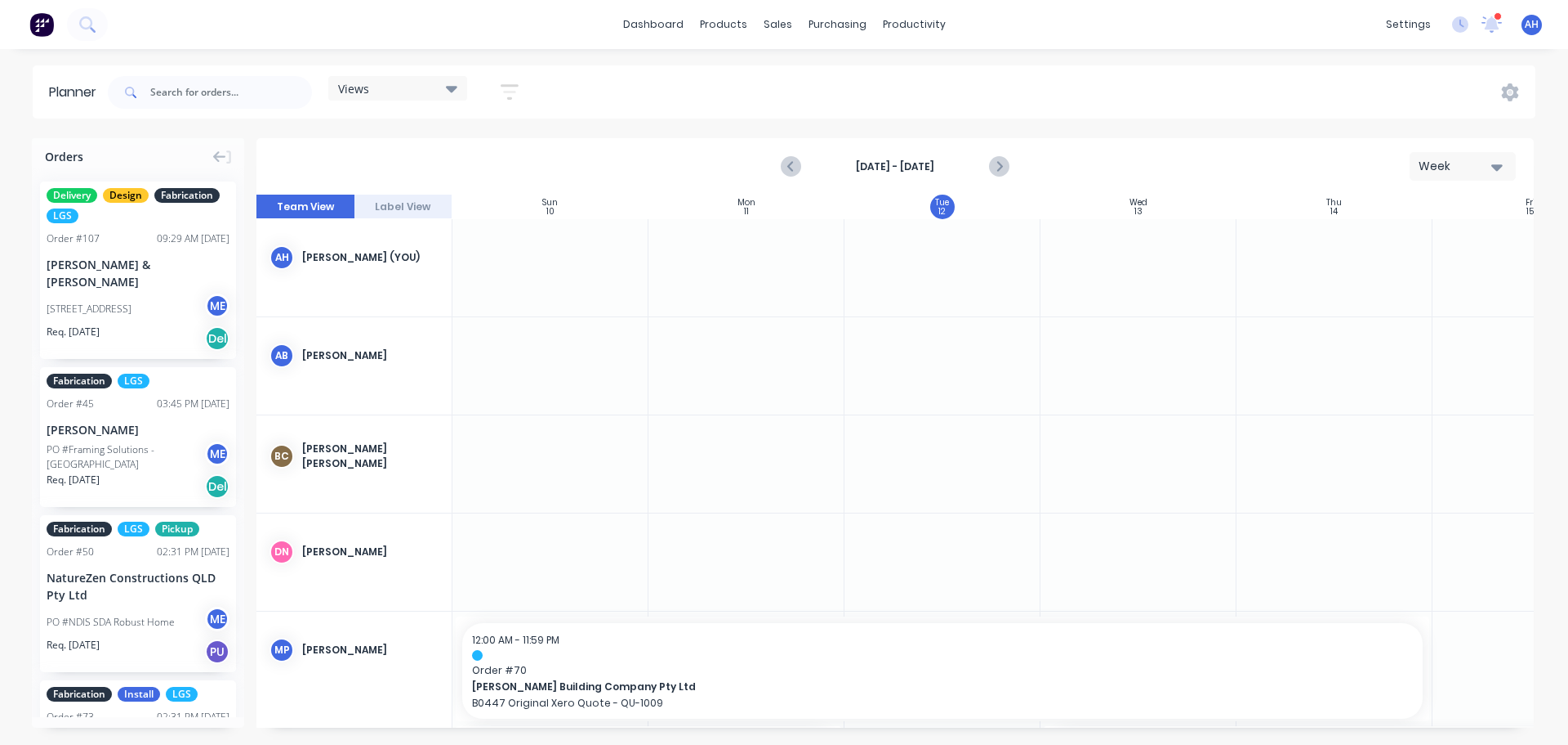
scroll to position [0, 1]
click at [1462, 176] on button "Week" at bounding box center [1462, 166] width 106 height 28
click at [1422, 270] on div "Month" at bounding box center [1433, 275] width 161 height 33
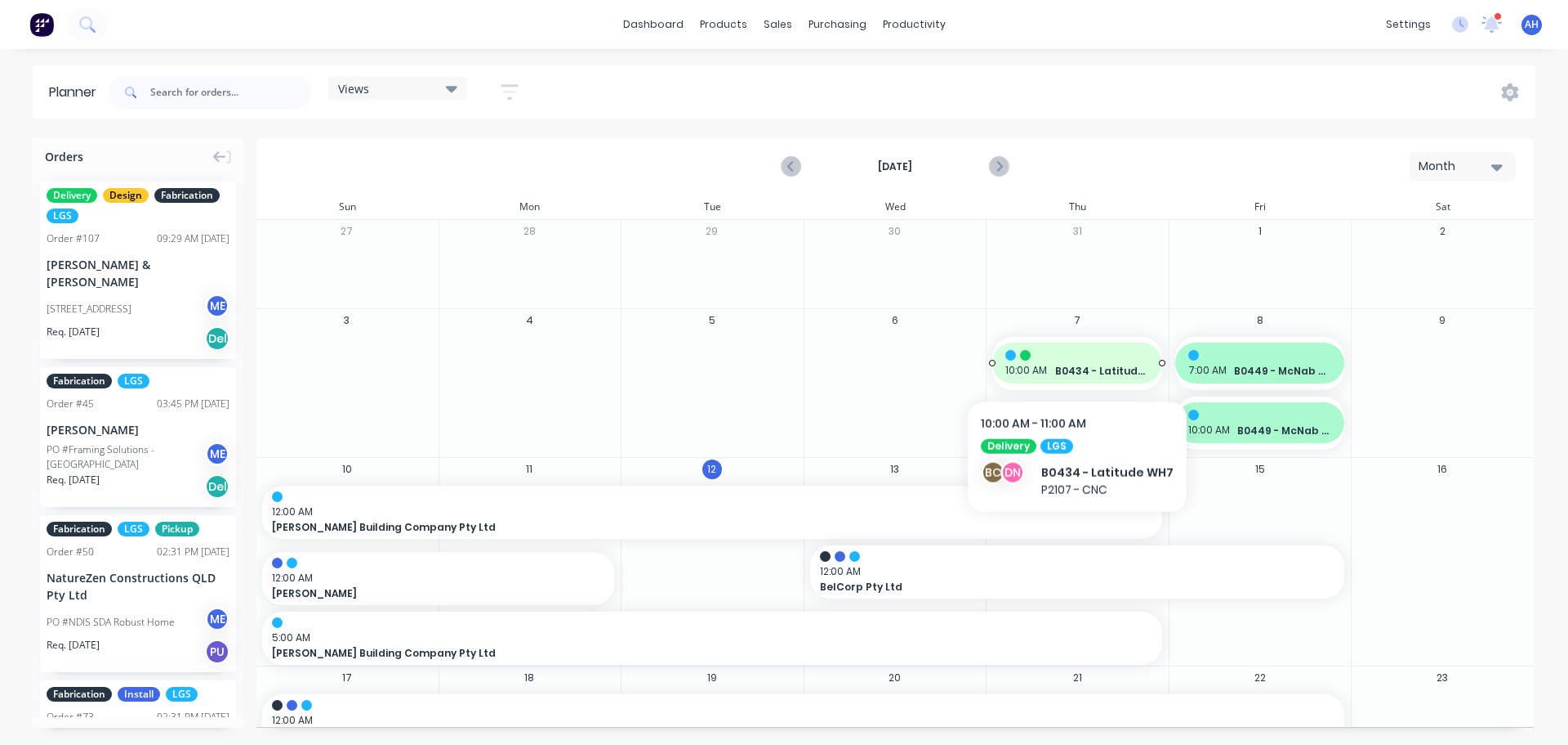
click at [1075, 363] on div "10:00 AM B0434 - Latitude WH7" at bounding box center [1077, 363] width 170 height 41
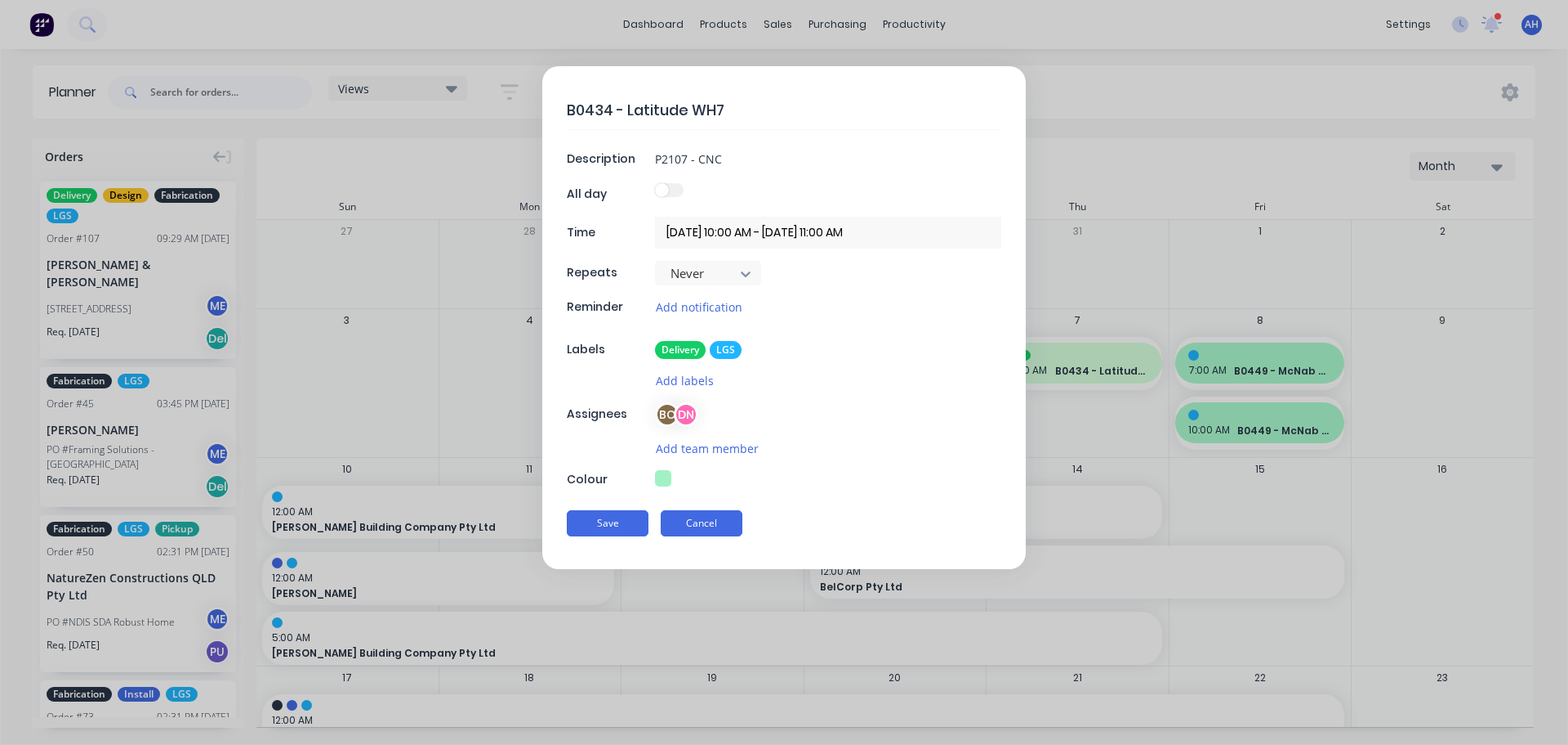
click at [711, 521] on button "Cancel" at bounding box center [701, 524] width 82 height 26
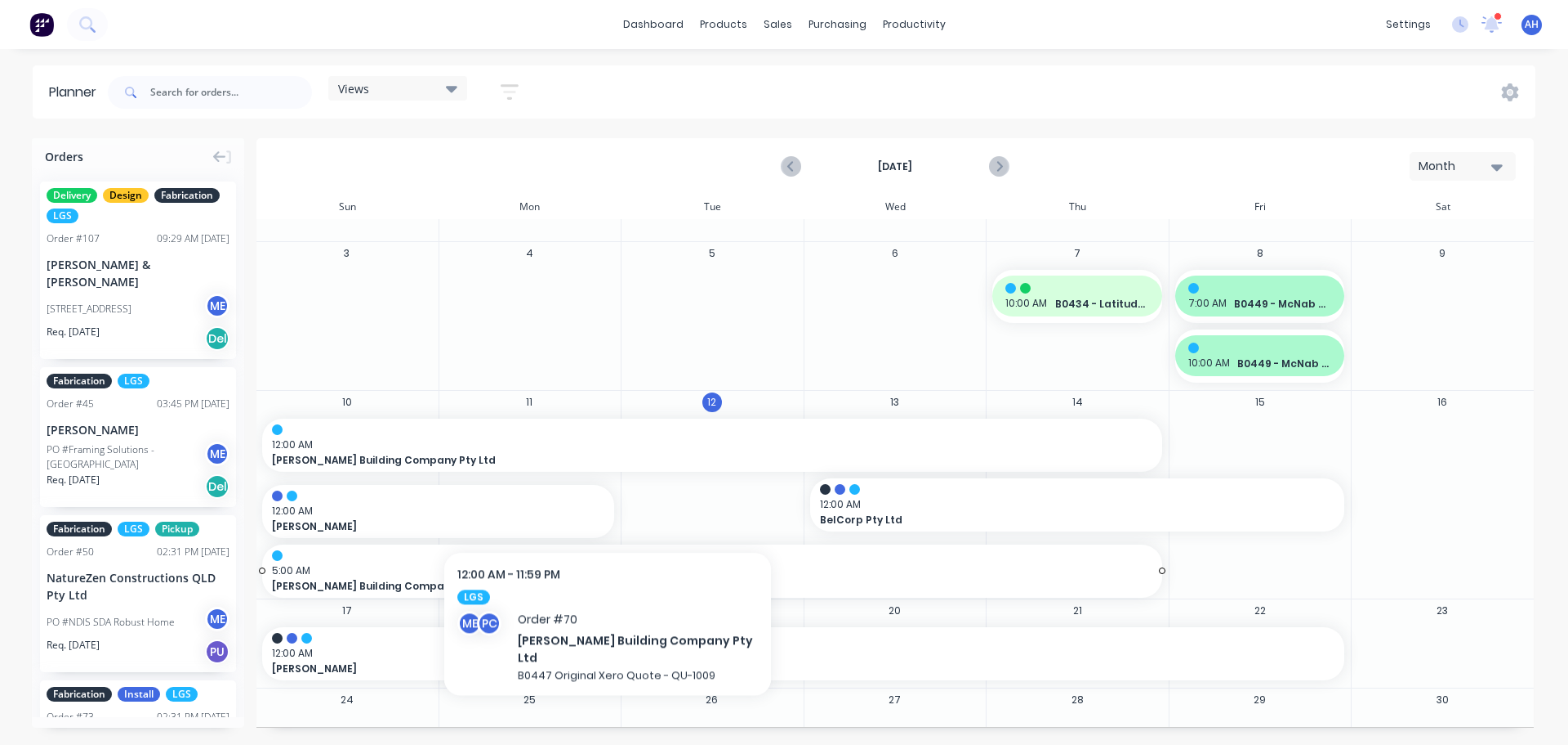
scroll to position [206, 0]
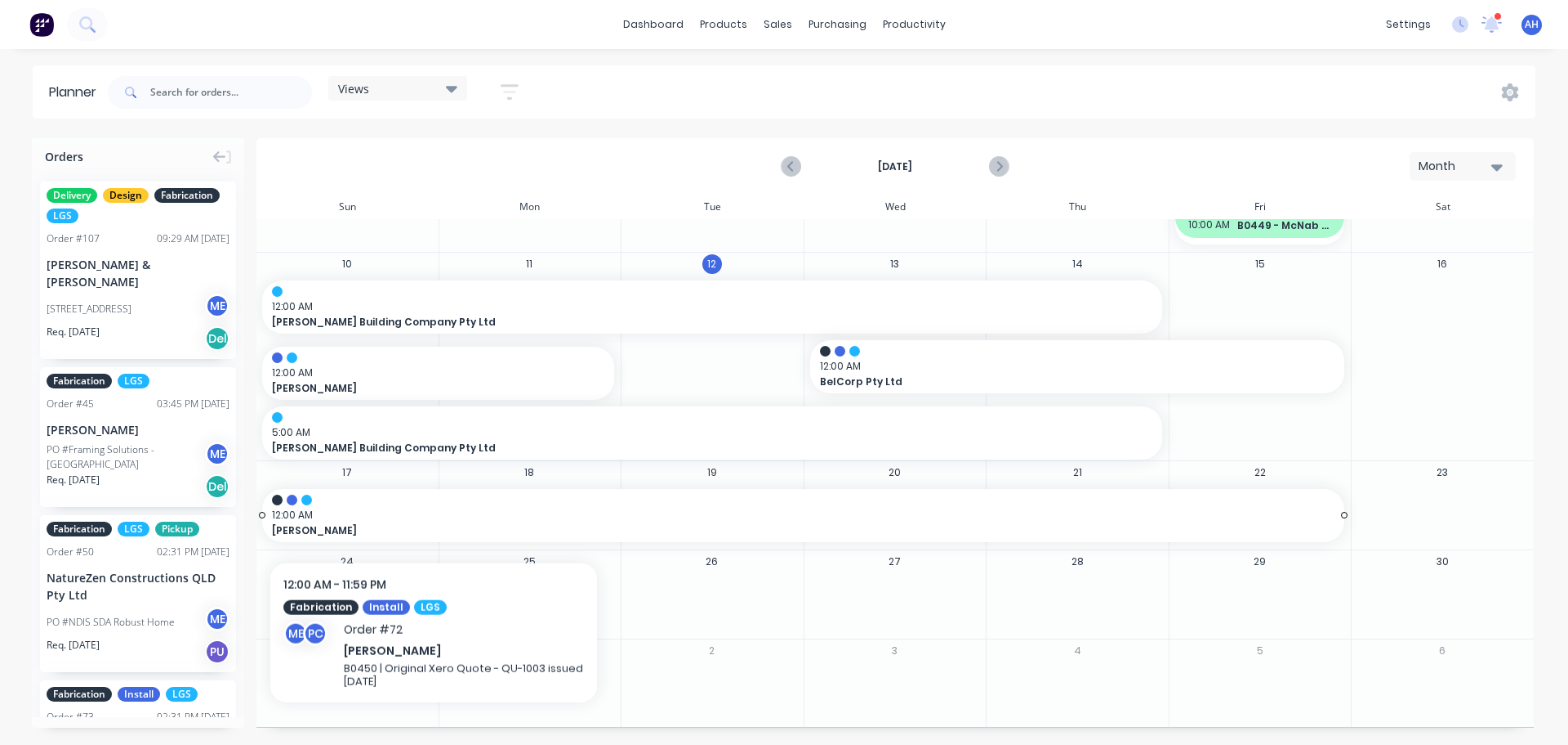
click at [434, 509] on span "12:00 AM" at bounding box center [799, 515] width 1055 height 15
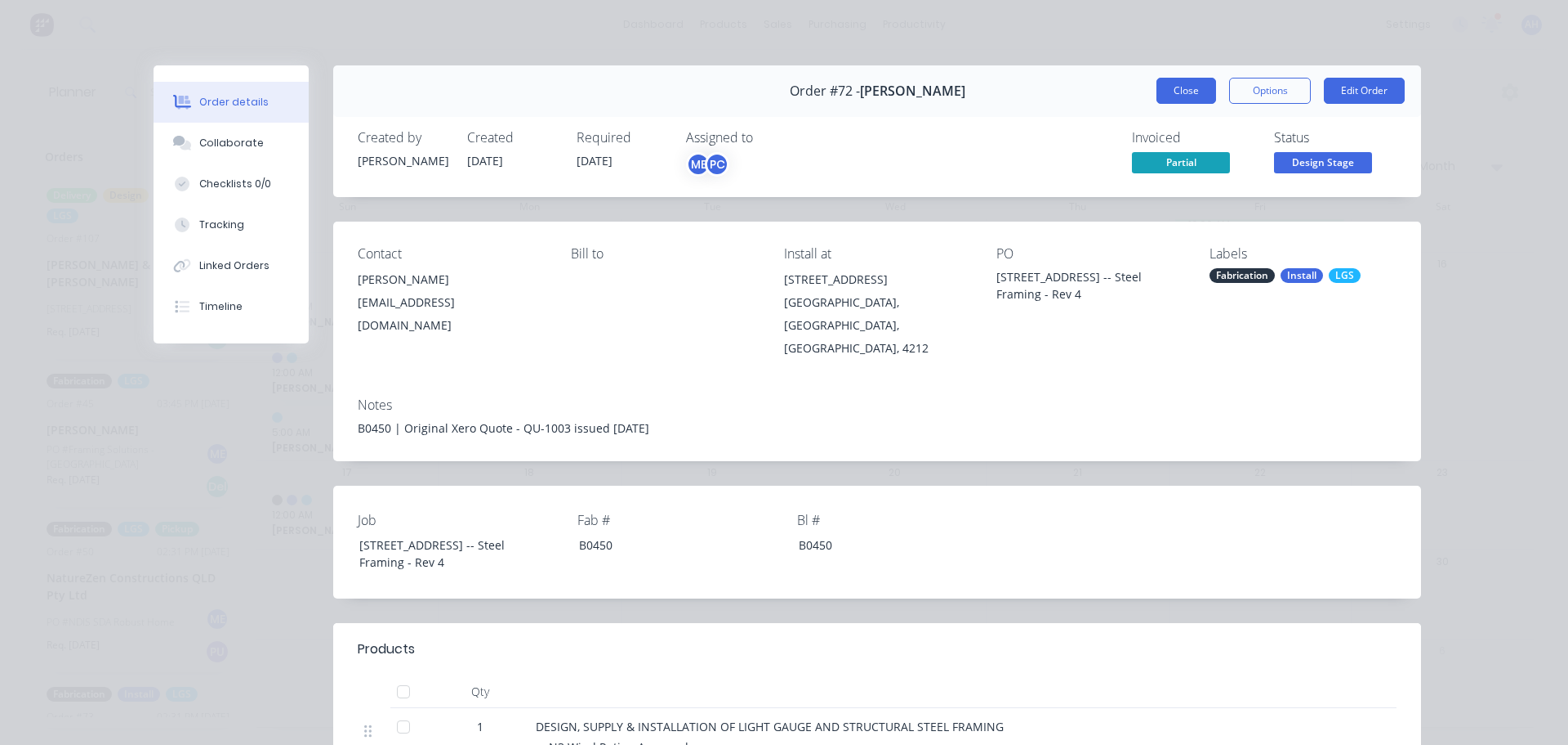
click at [1189, 90] on button "Close" at bounding box center [1186, 91] width 60 height 26
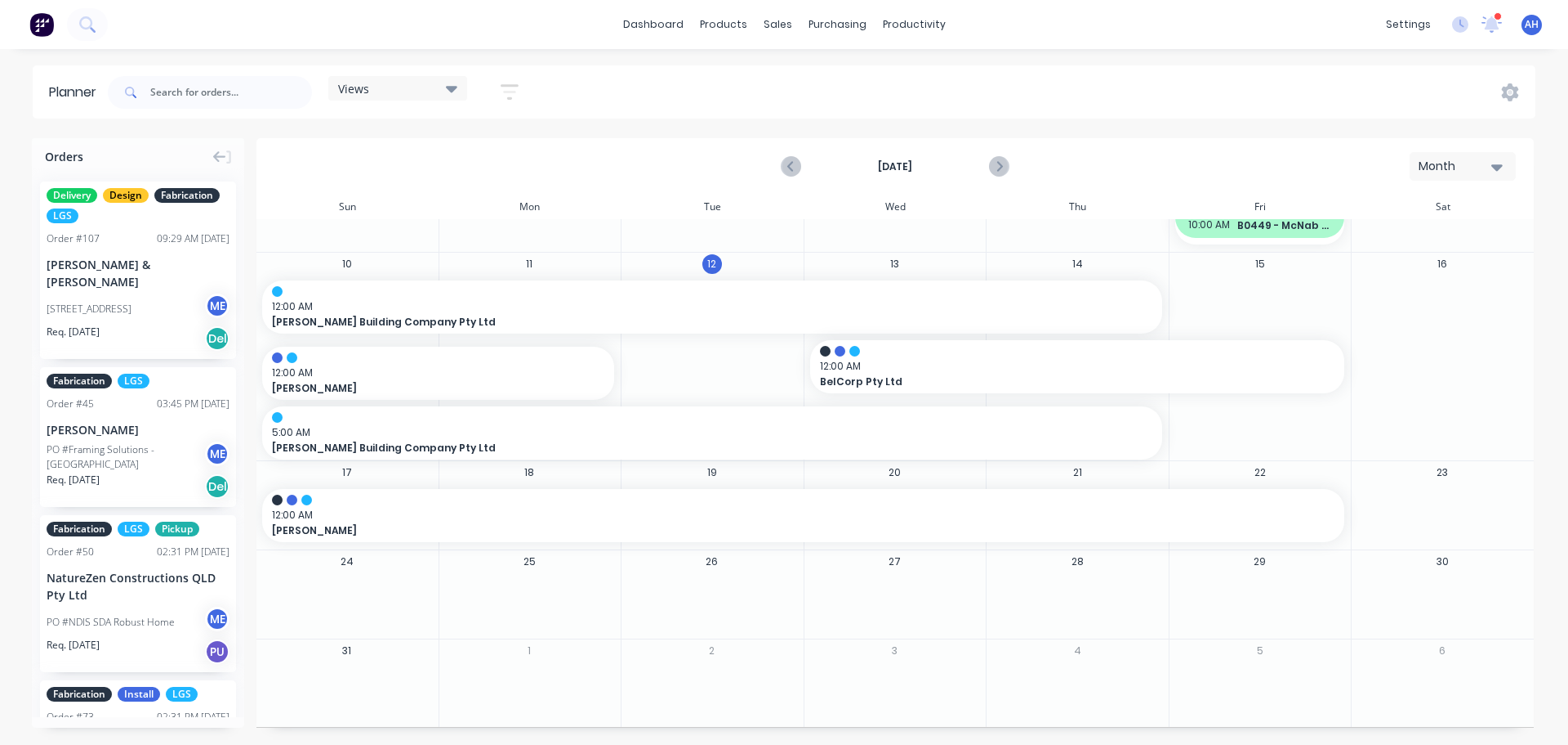
click at [1470, 170] on div "Month" at bounding box center [1456, 166] width 75 height 17
click at [1412, 239] on div "Week" at bounding box center [1433, 242] width 161 height 33
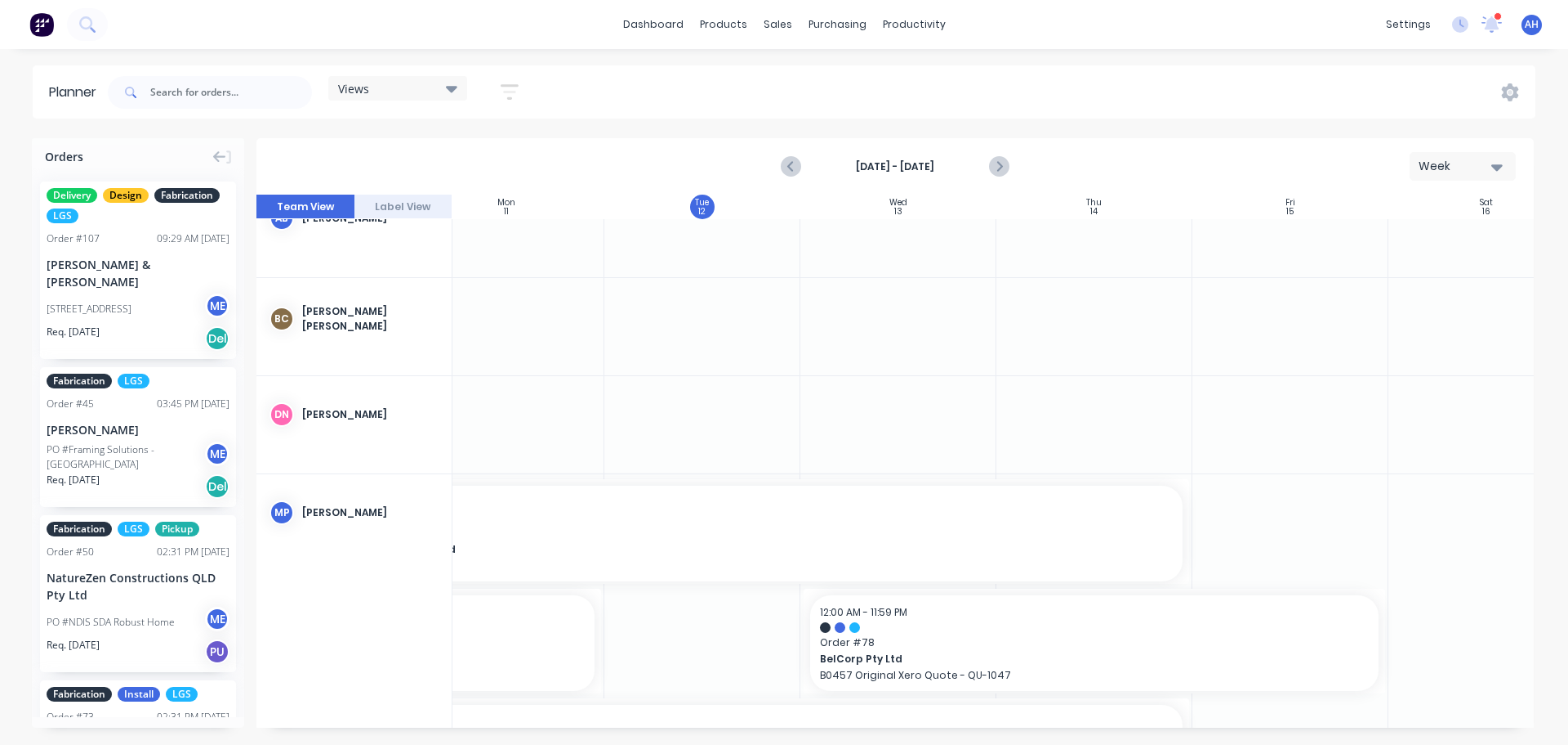
scroll to position [143, 240]
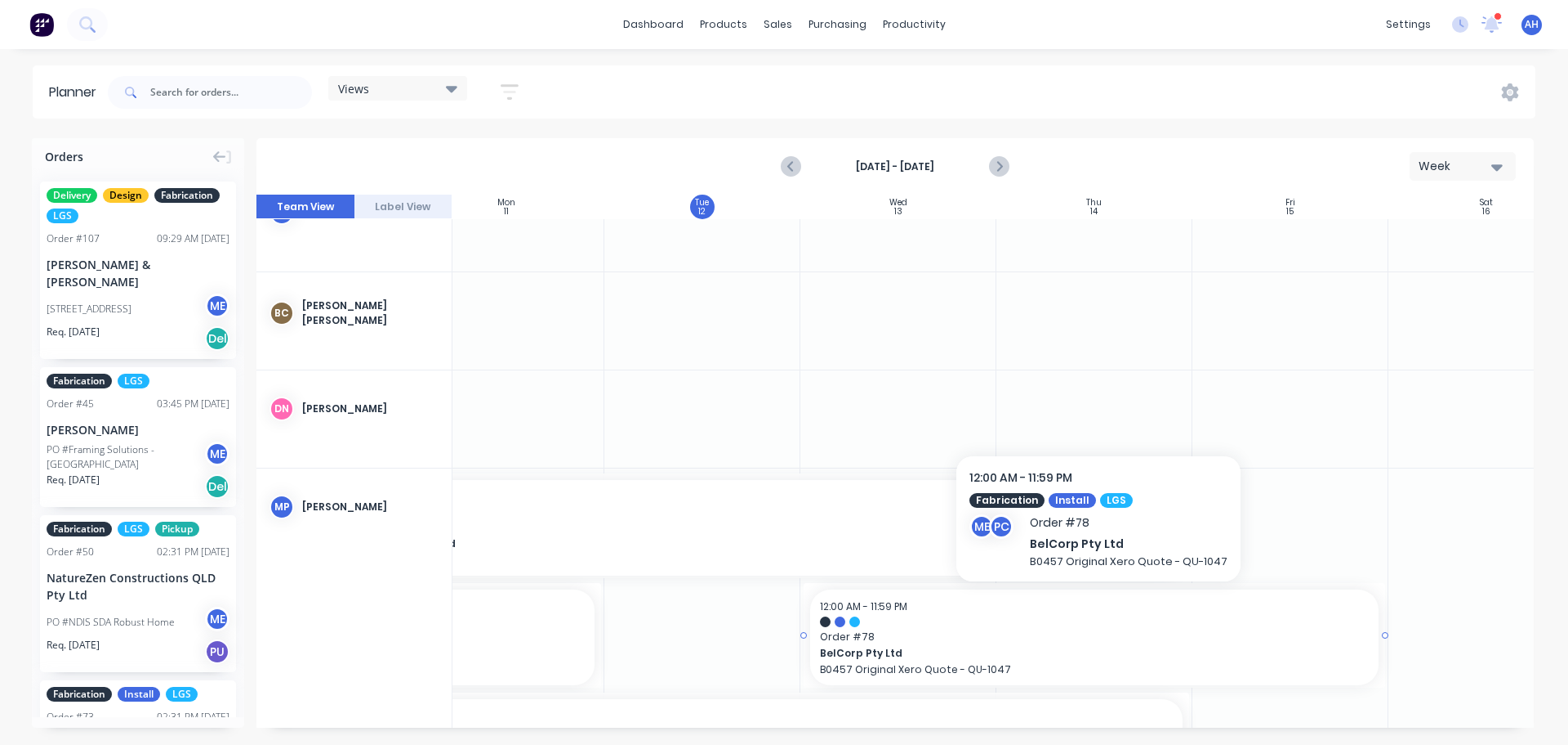
click at [1229, 637] on span "Order # 78" at bounding box center [1094, 637] width 549 height 15
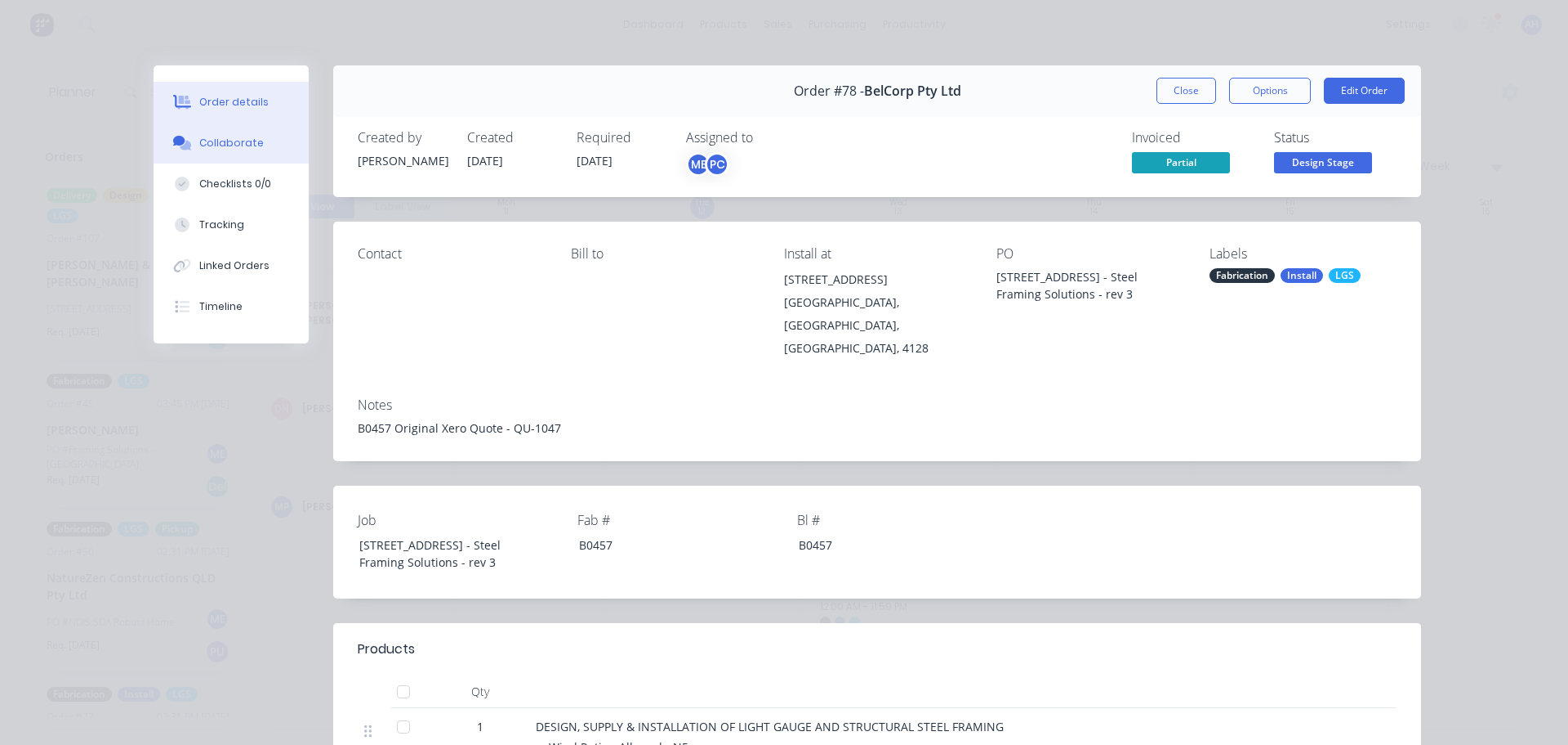
click at [230, 140] on div "Collaborate" at bounding box center [232, 144] width 65 height 15
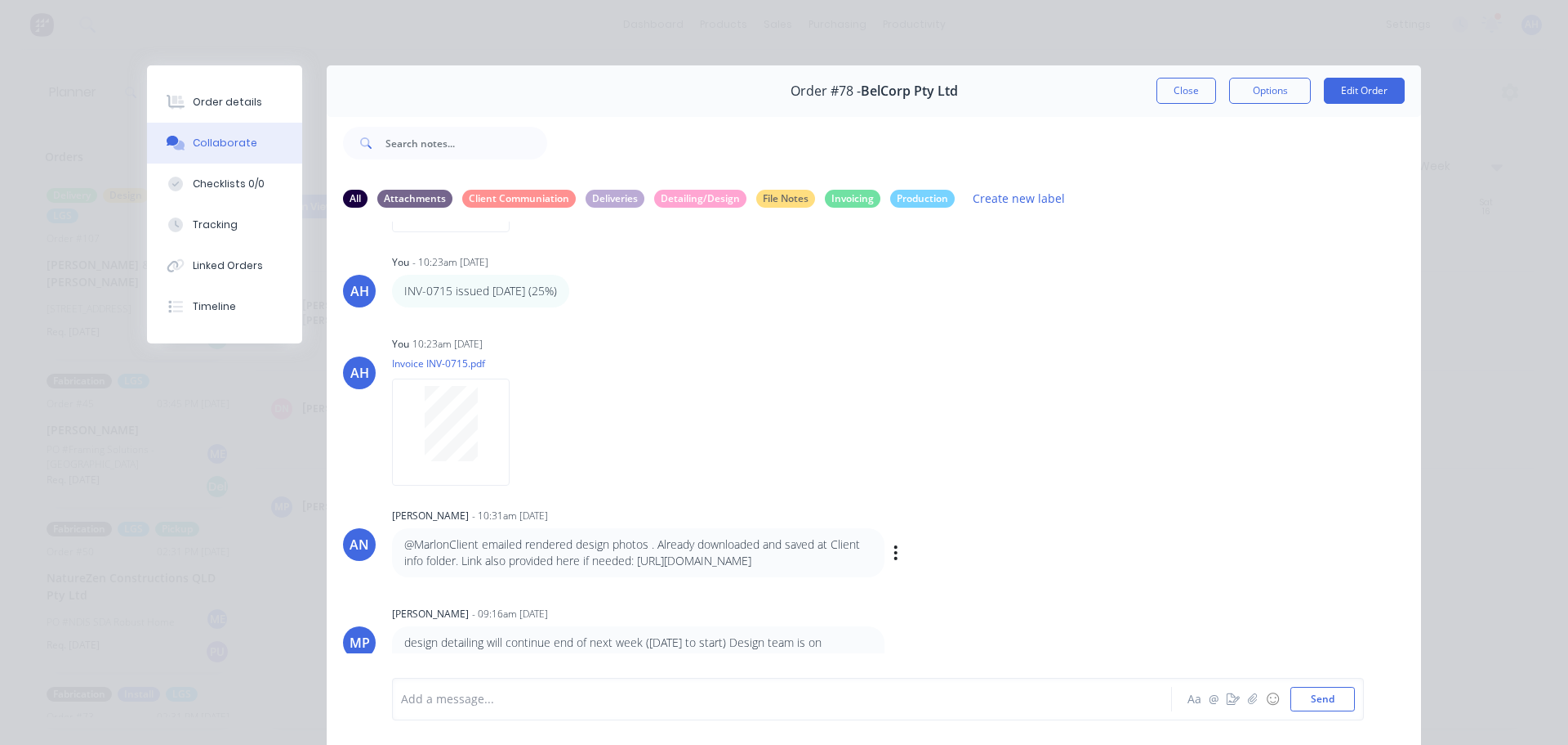
scroll to position [201, 0]
click at [1176, 86] on button "Close" at bounding box center [1186, 91] width 60 height 26
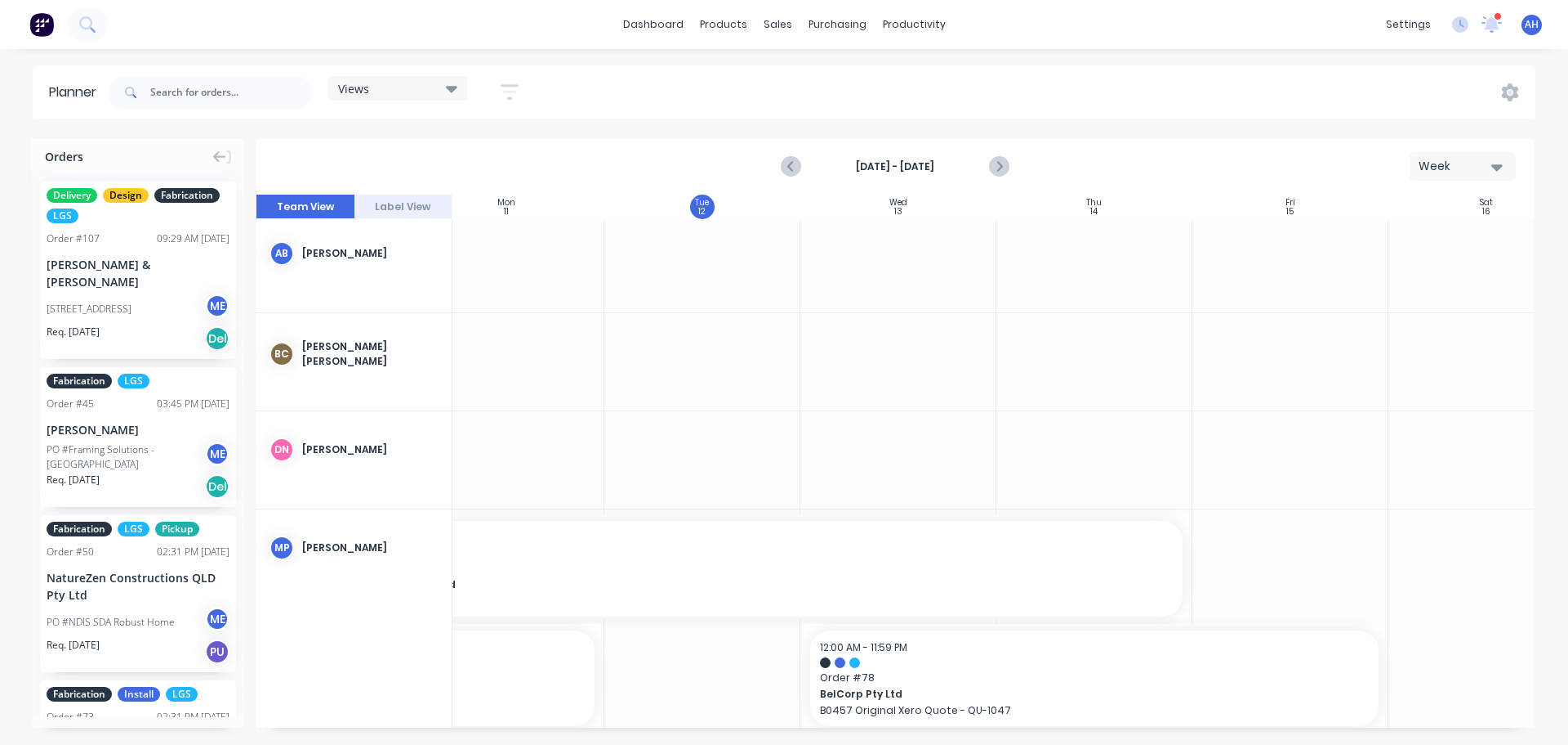
scroll to position [102, 236]
drag, startPoint x: 83, startPoint y: 294, endPoint x: 730, endPoint y: 347, distance: 649.2
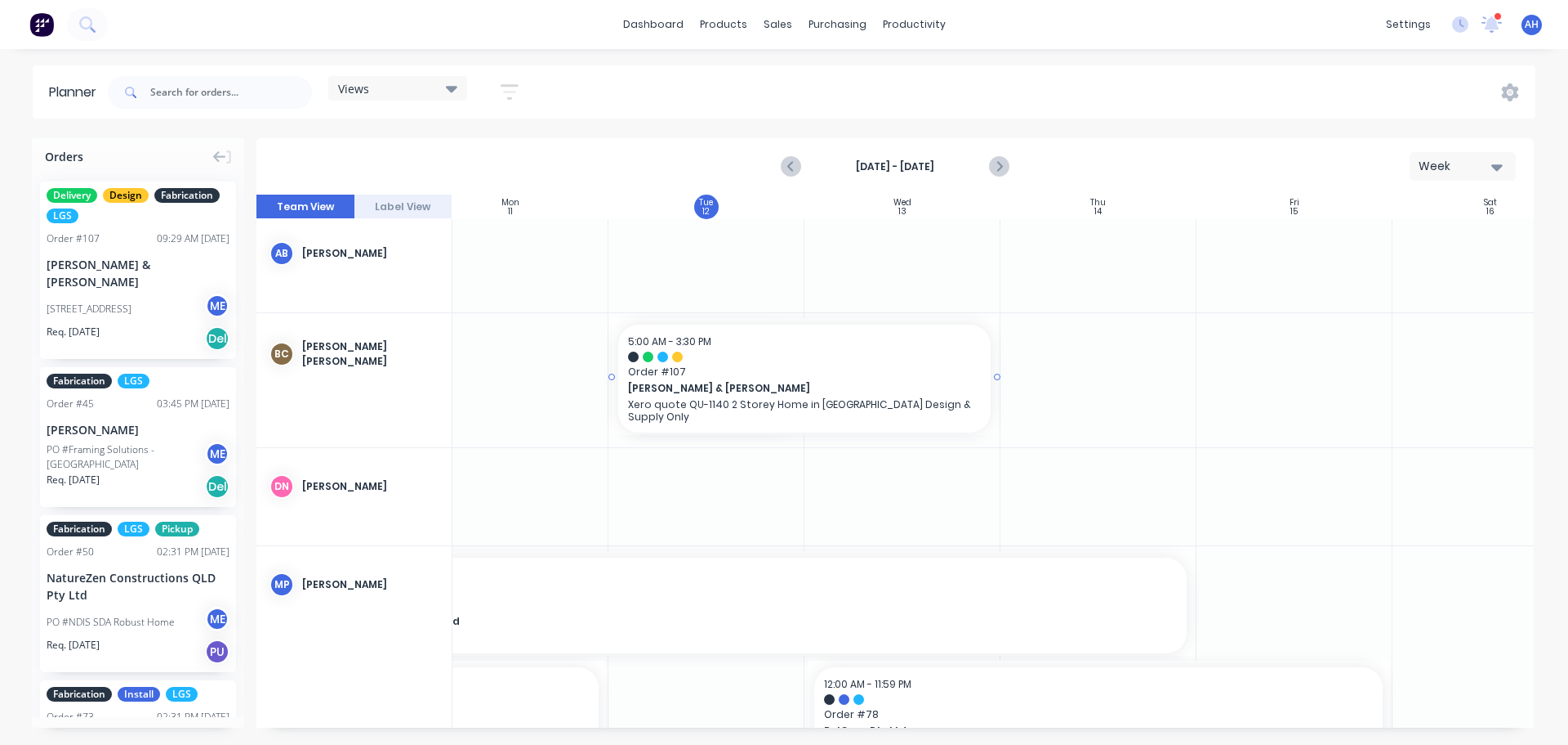
drag, startPoint x: 803, startPoint y: 373, endPoint x: 909, endPoint y: 371, distance: 106.0
click at [1446, 161] on div "Week" at bounding box center [1456, 166] width 75 height 17
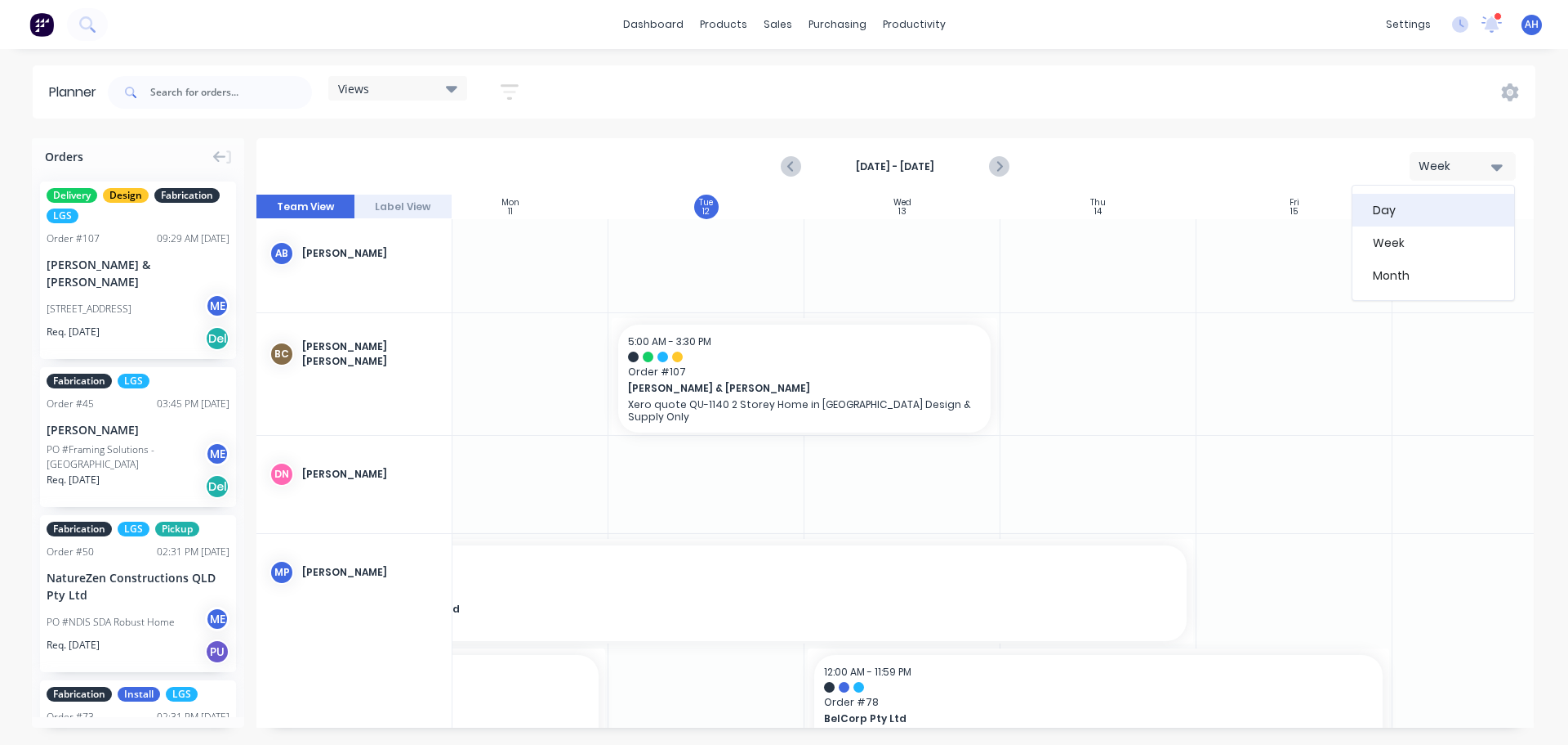
click at [1403, 194] on div "Day" at bounding box center [1433, 209] width 161 height 33
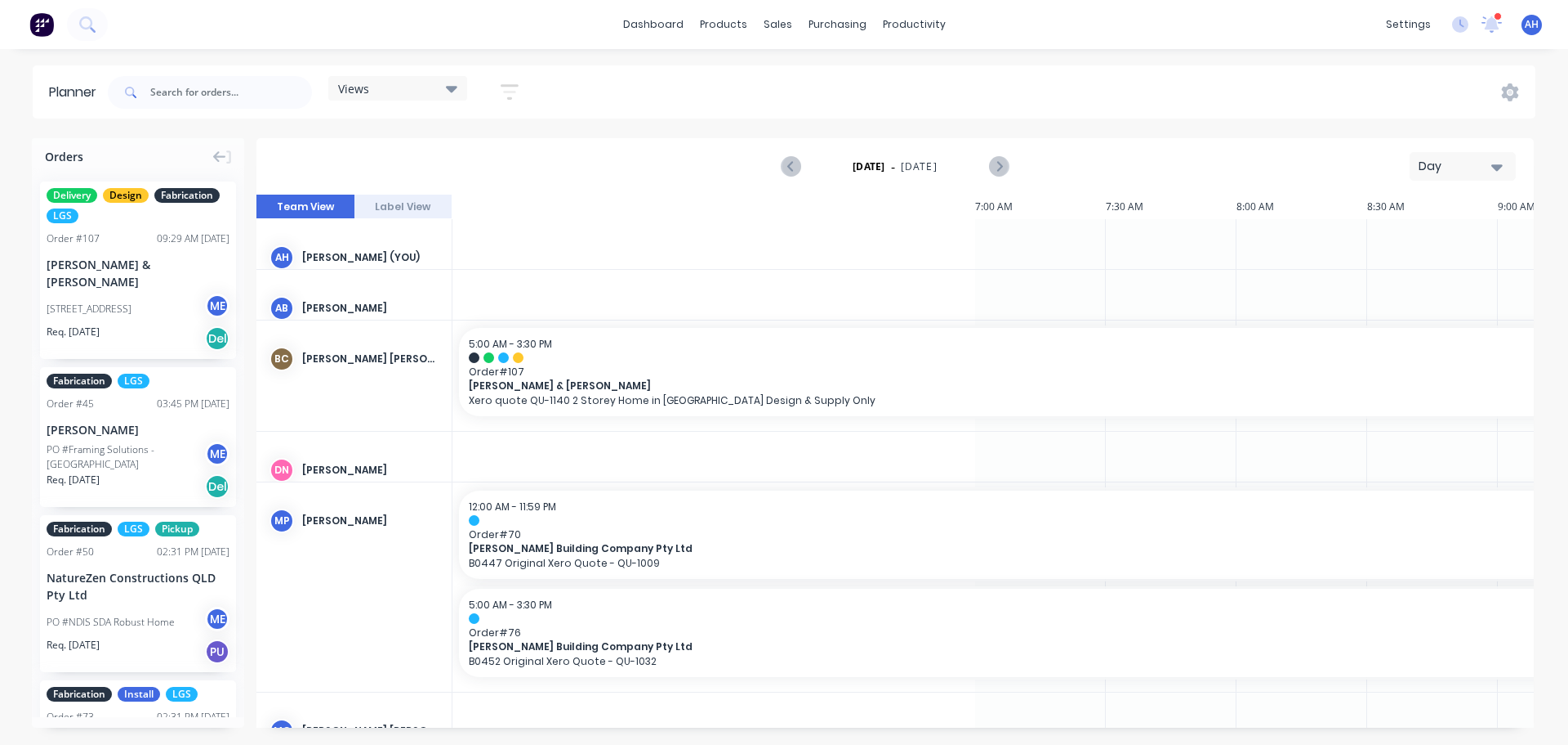
scroll to position [0, 1669]
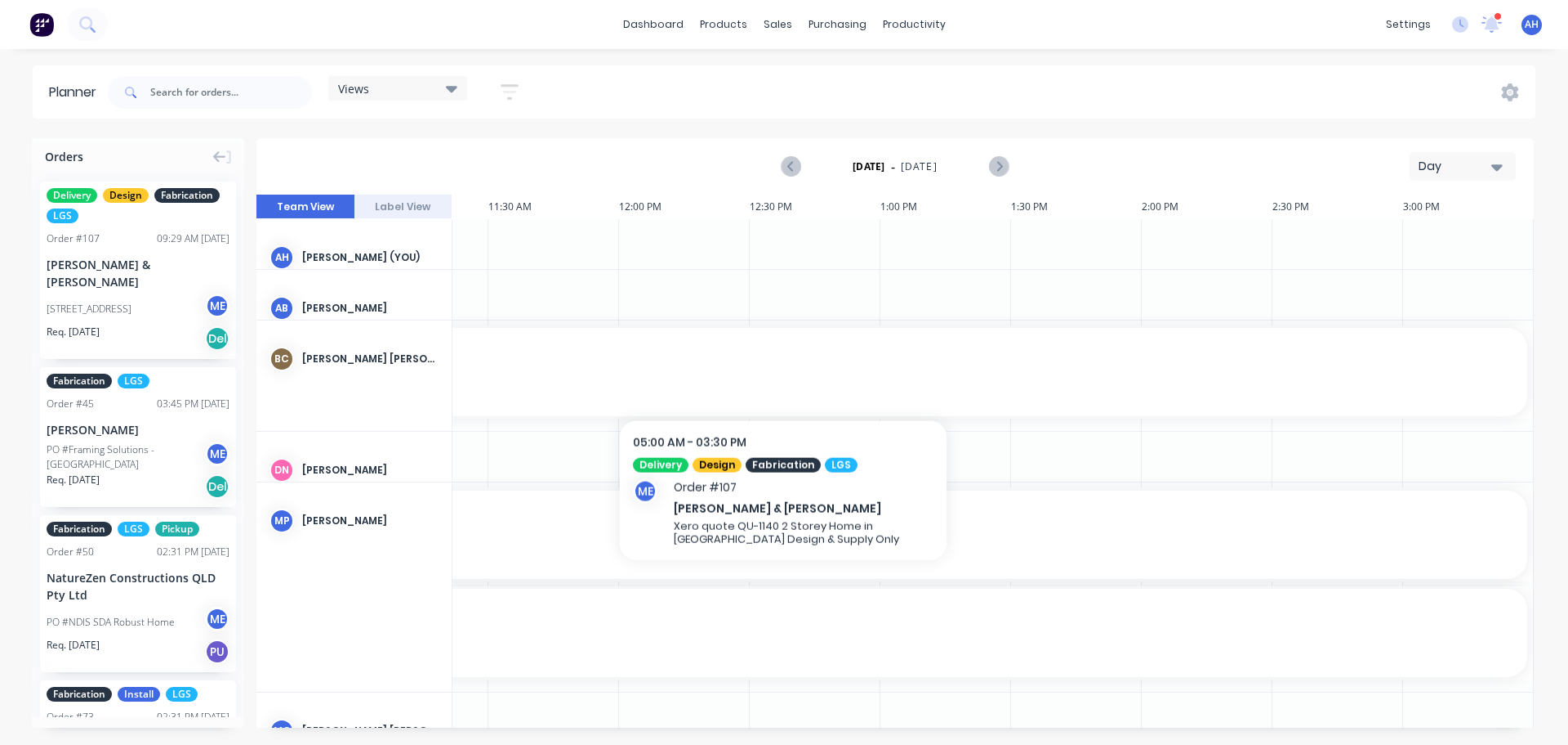
click at [783, 366] on span "Order # 107" at bounding box center [162, 371] width 2712 height 12
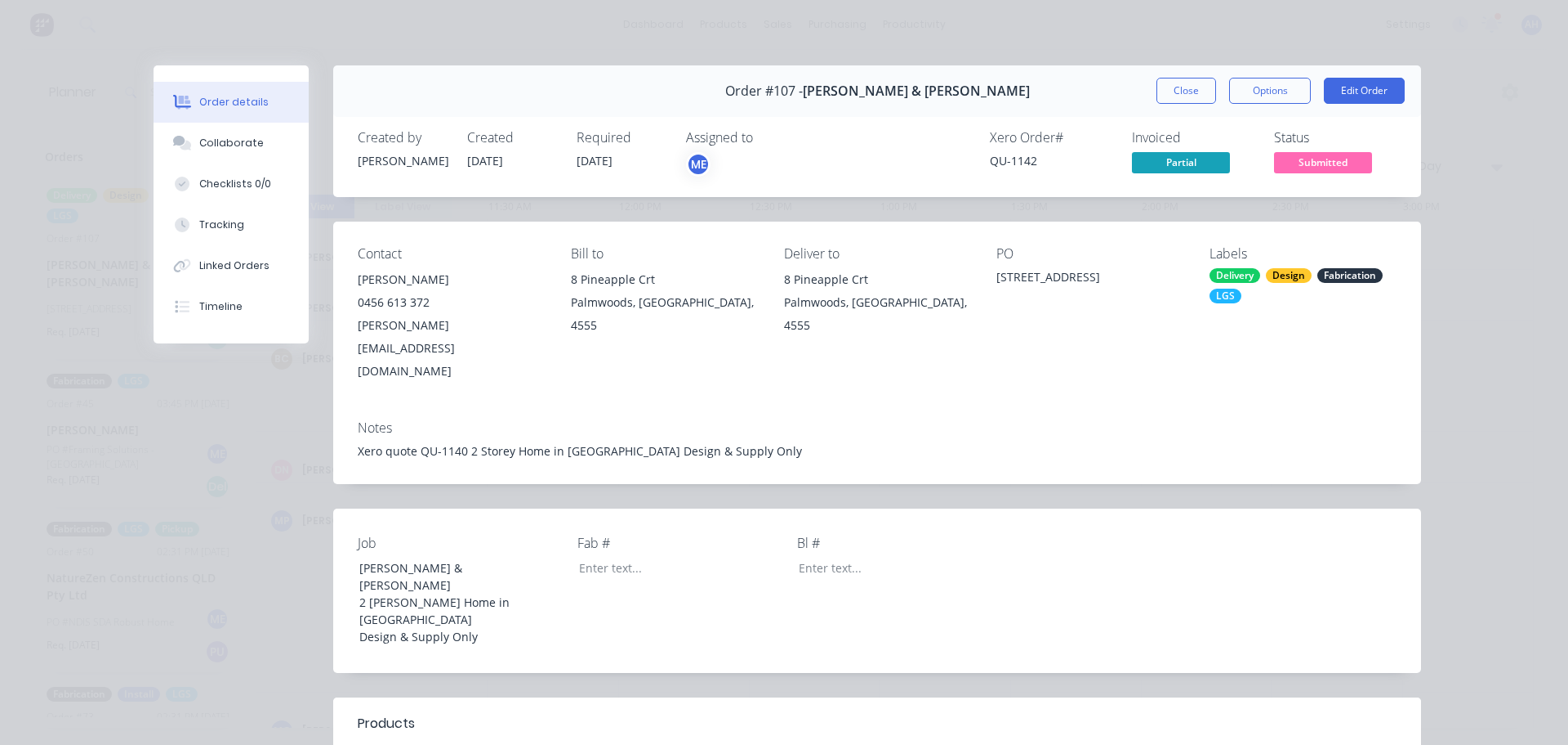
click at [1191, 84] on button "Close" at bounding box center [1186, 91] width 60 height 26
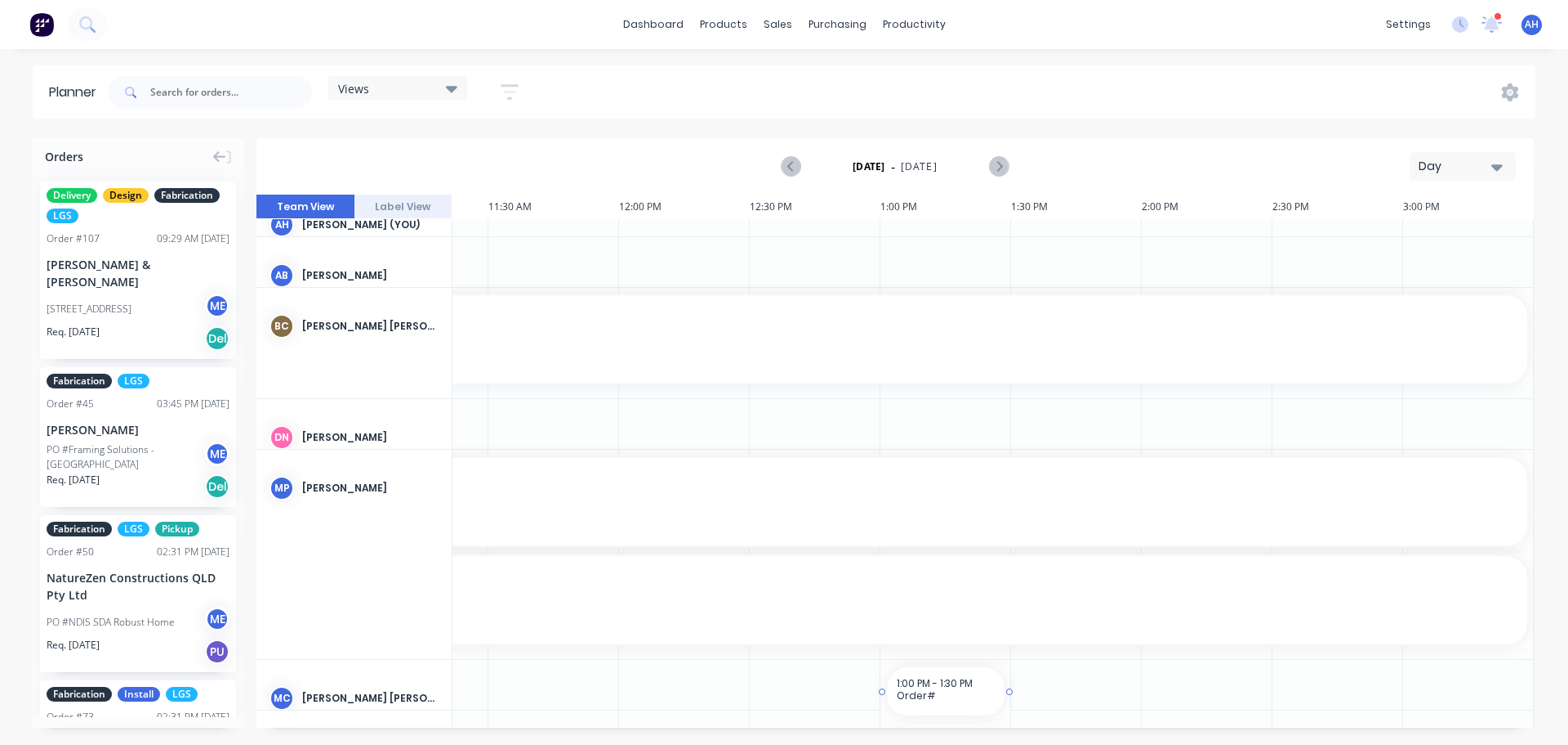
drag, startPoint x: 998, startPoint y: 720, endPoint x: 938, endPoint y: 722, distance: 60.0
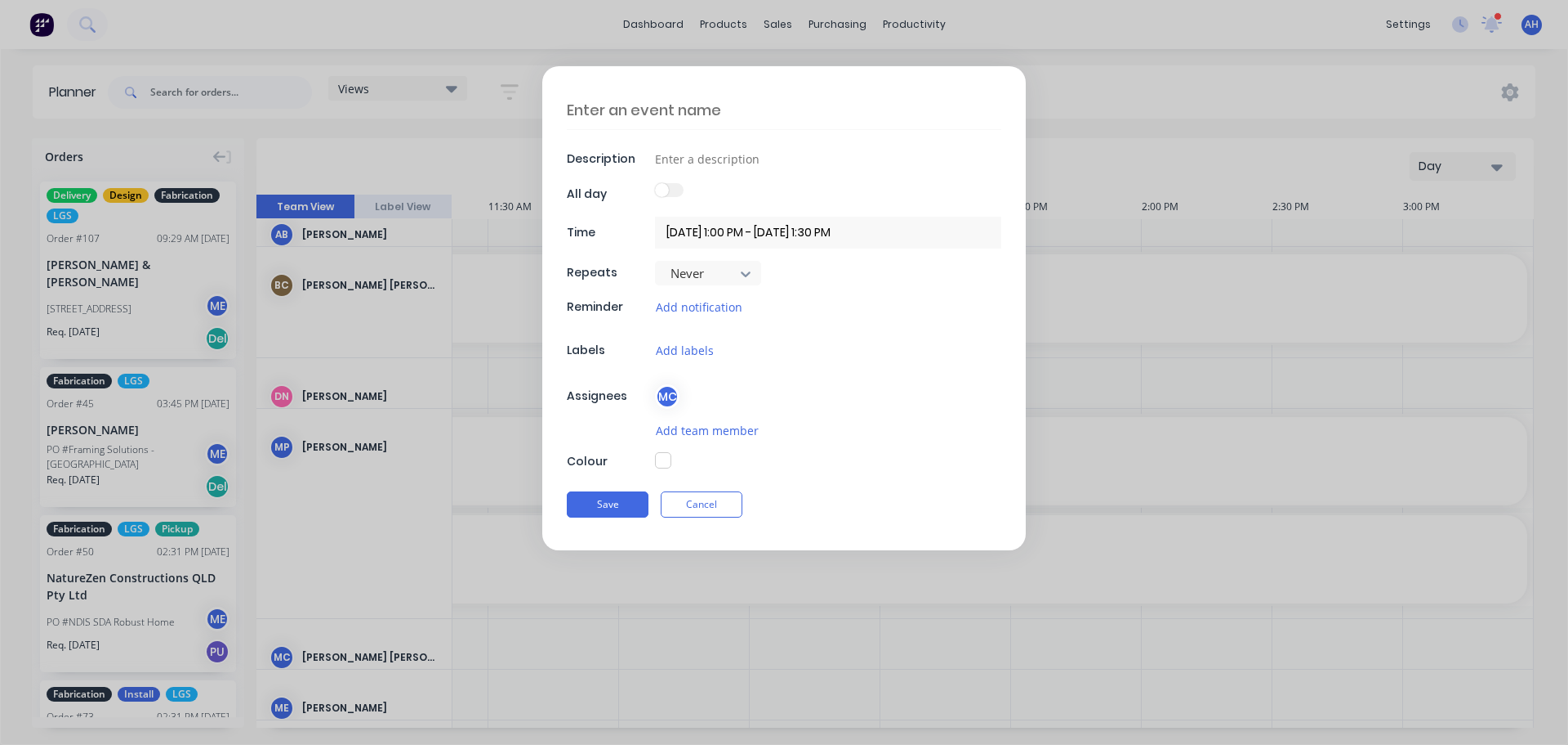
type textarea "x"
click at [999, 725] on div "Description All day Time [DATE] 1:00 PM - [DATE] 1:30 PM Repeats Never Reminder…" at bounding box center [784, 372] width 1568 height 745
click at [705, 502] on button "Cancel" at bounding box center [701, 504] width 82 height 26
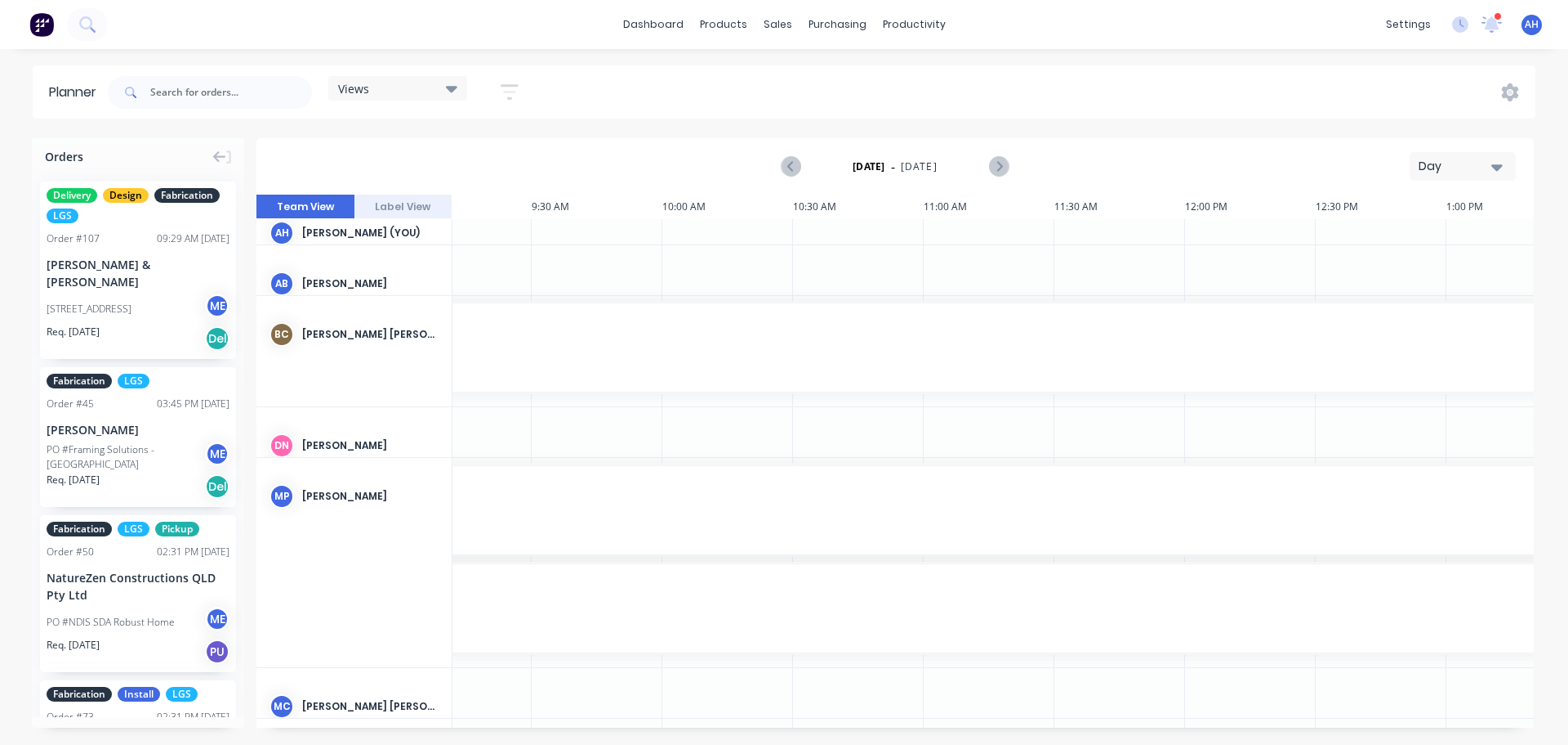
scroll to position [0, 1097]
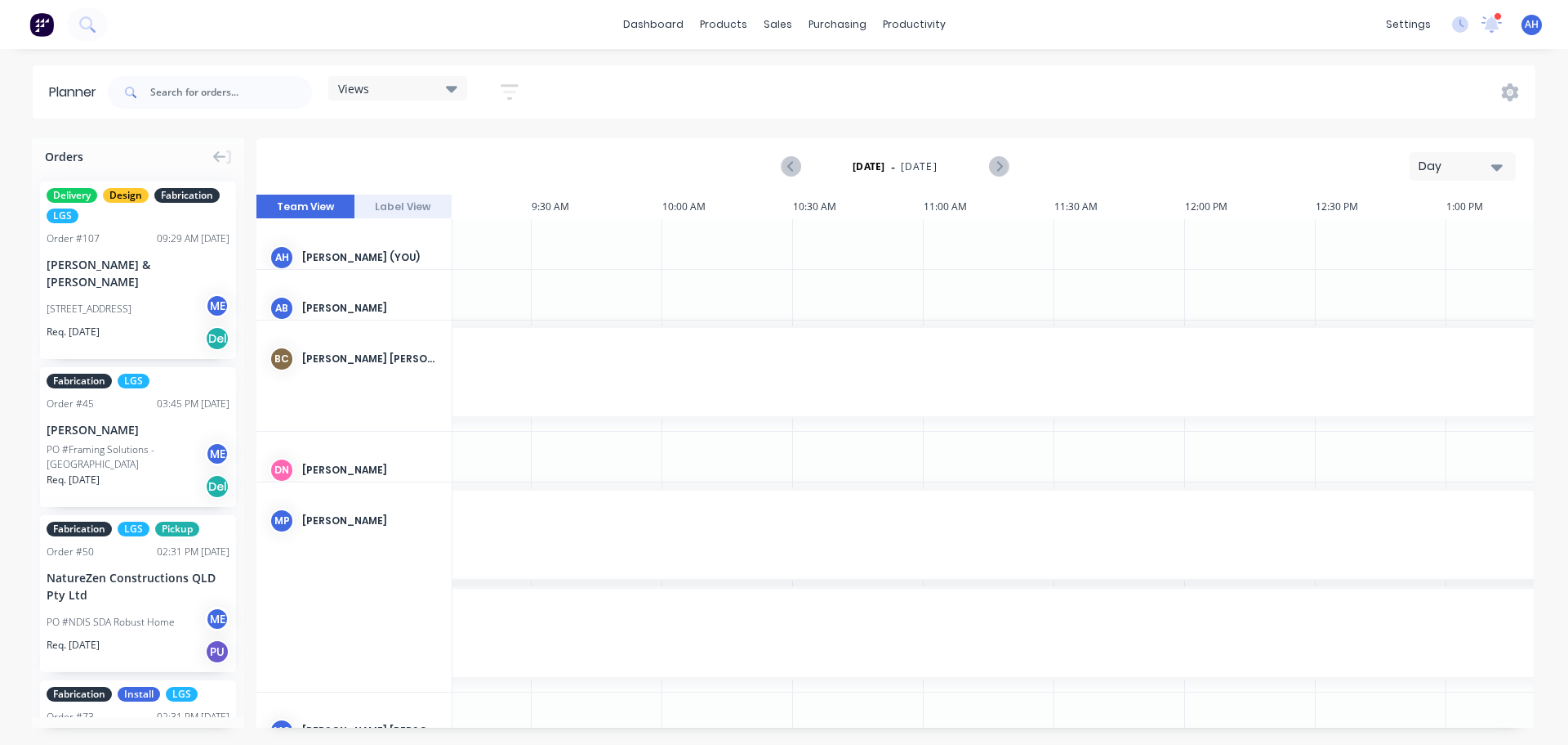
click at [1439, 167] on div "Day" at bounding box center [1456, 166] width 75 height 17
click at [1422, 238] on div "Week" at bounding box center [1433, 242] width 161 height 33
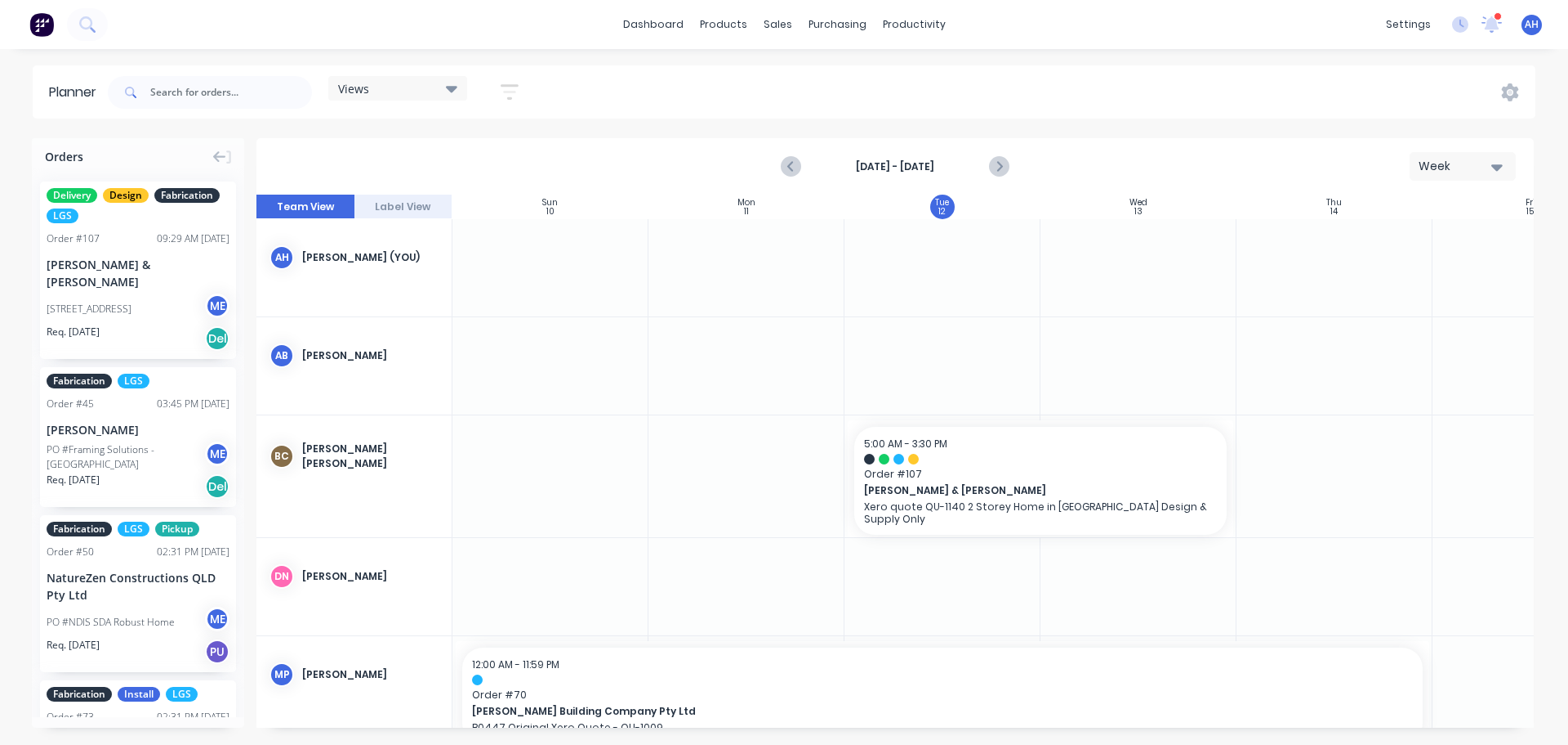
scroll to position [0, 1]
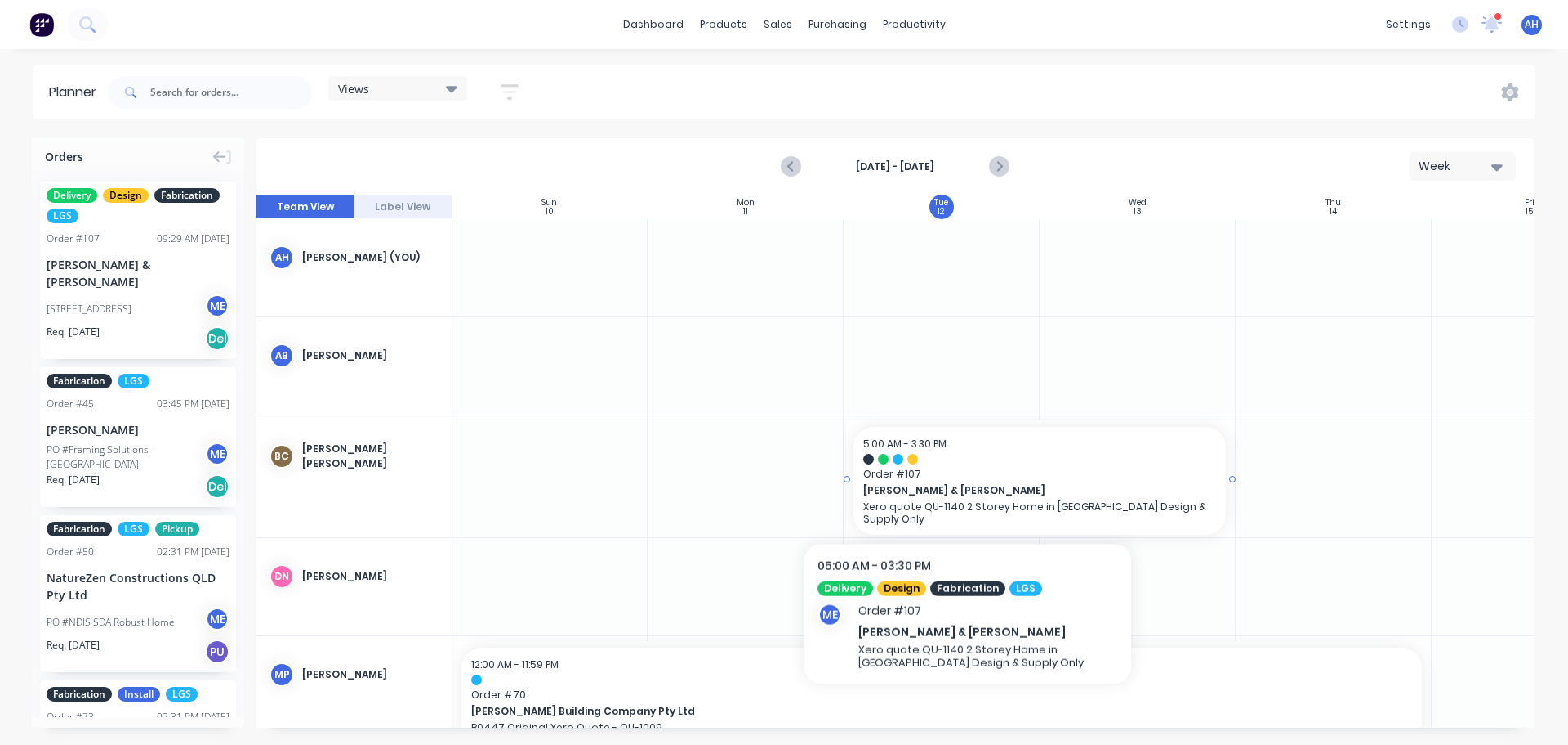
click at [968, 490] on span "[PERSON_NAME] & [PERSON_NAME]" at bounding box center [1022, 491] width 318 height 15
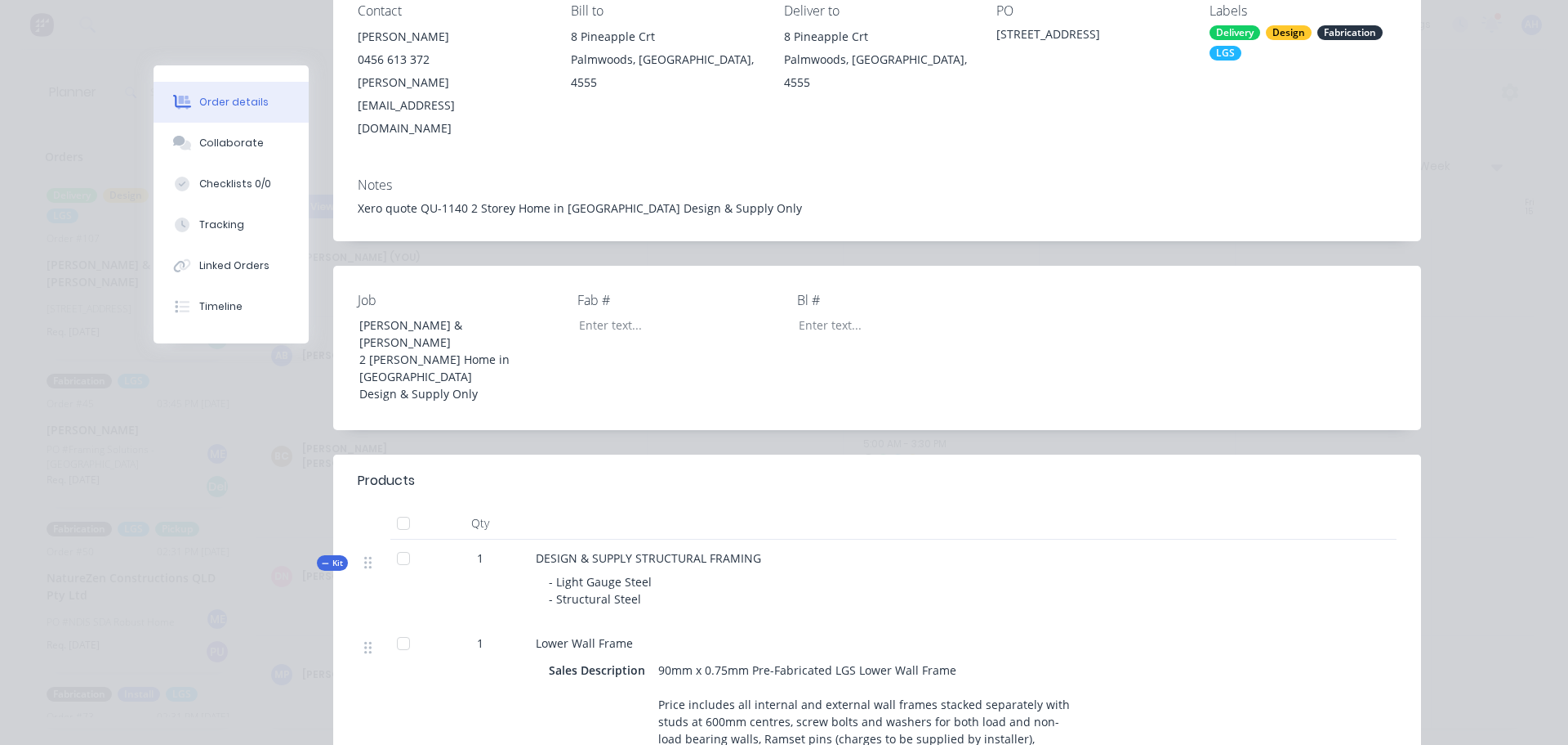
scroll to position [82, 0]
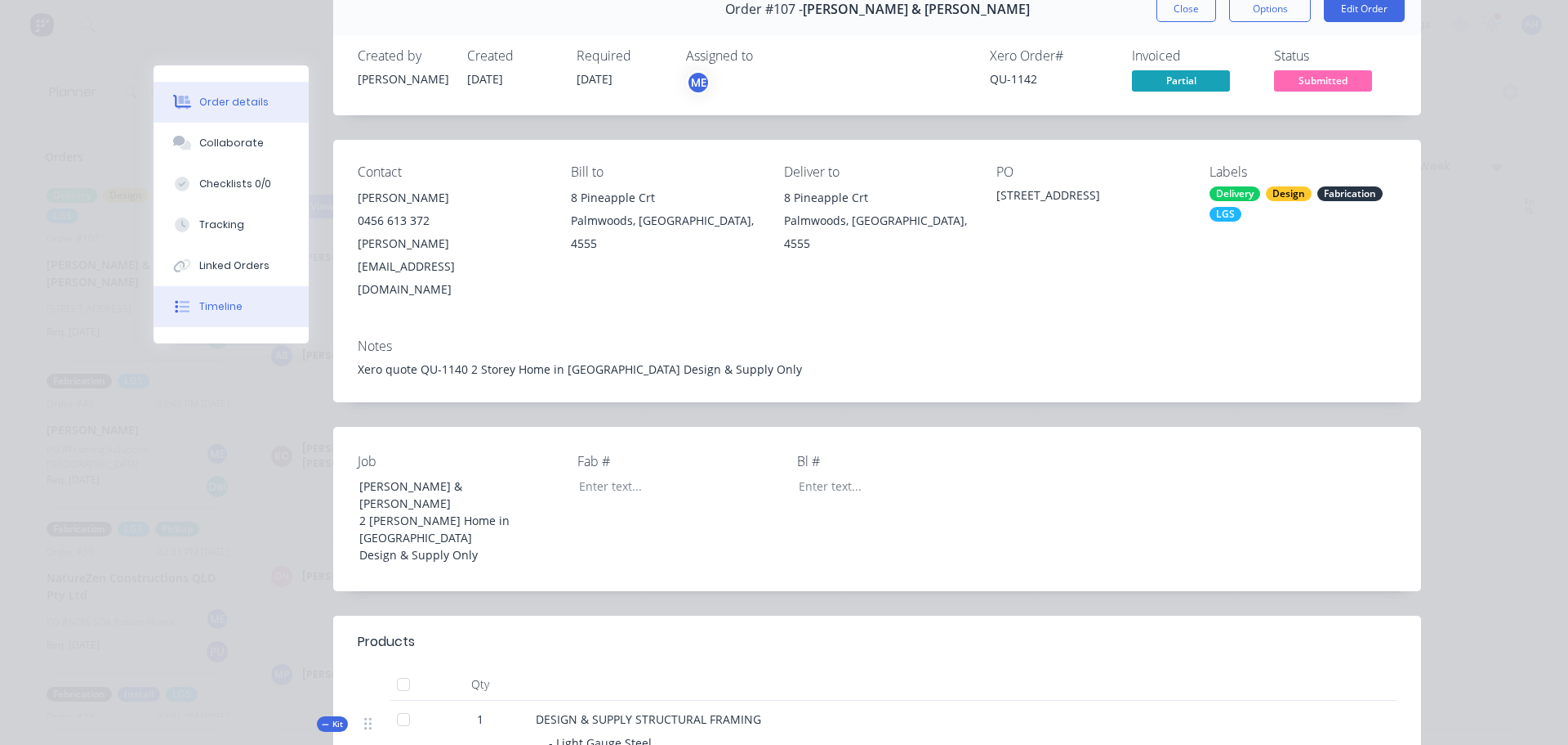
click at [243, 302] on button "Timeline" at bounding box center [231, 307] width 155 height 41
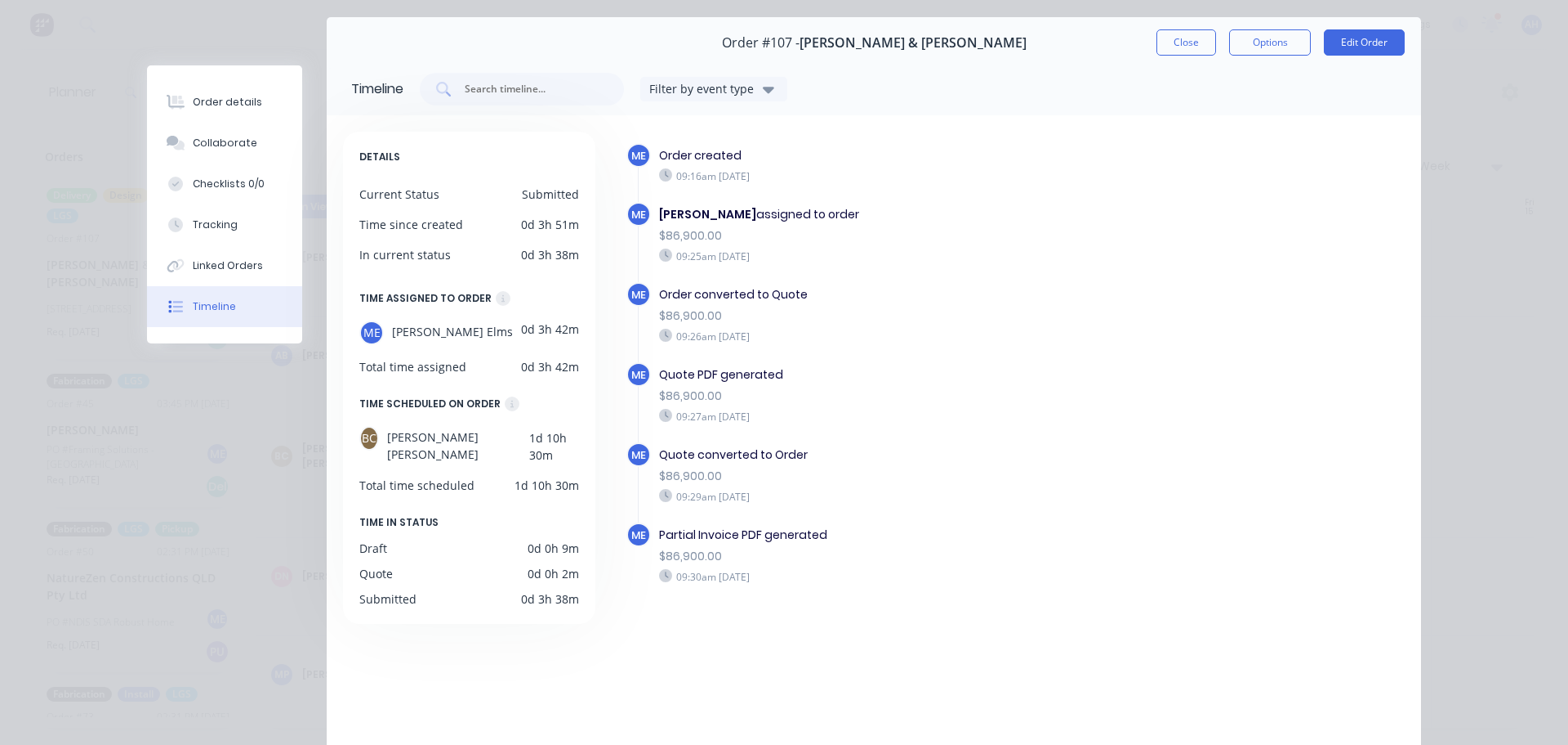
scroll to position [21, 0]
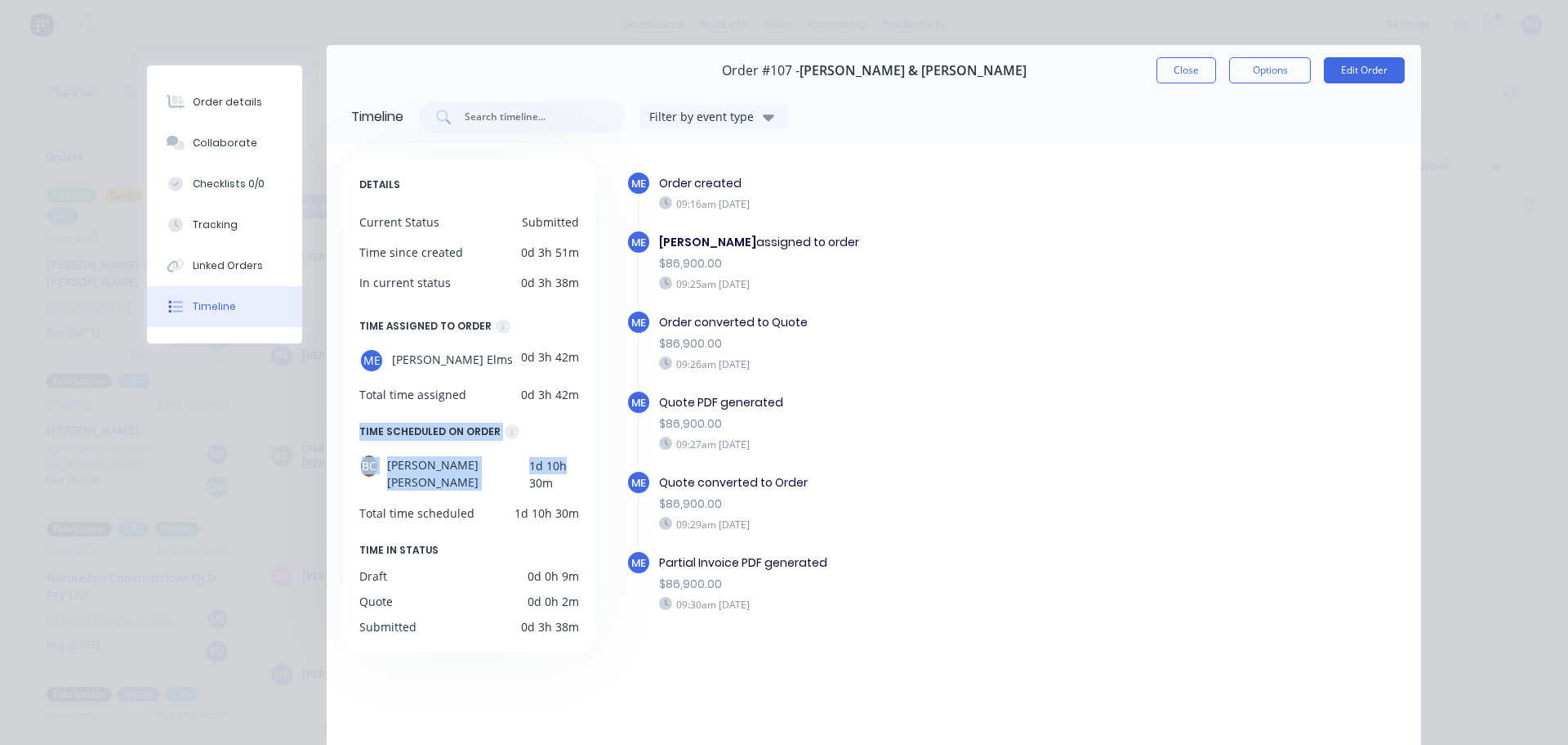
drag, startPoint x: 352, startPoint y: 432, endPoint x: 548, endPoint y: 440, distance: 196.2
click at [548, 440] on div "DETAILS Current Status Submitted Time since created 0d 3h 51m In current status…" at bounding box center [469, 405] width 252 height 492
click at [510, 510] on div "DETAILS Current Status Submitted Time since created 0d 3h 51m In current status…" at bounding box center [469, 405] width 252 height 492
click at [1180, 62] on button "Close" at bounding box center [1186, 70] width 60 height 26
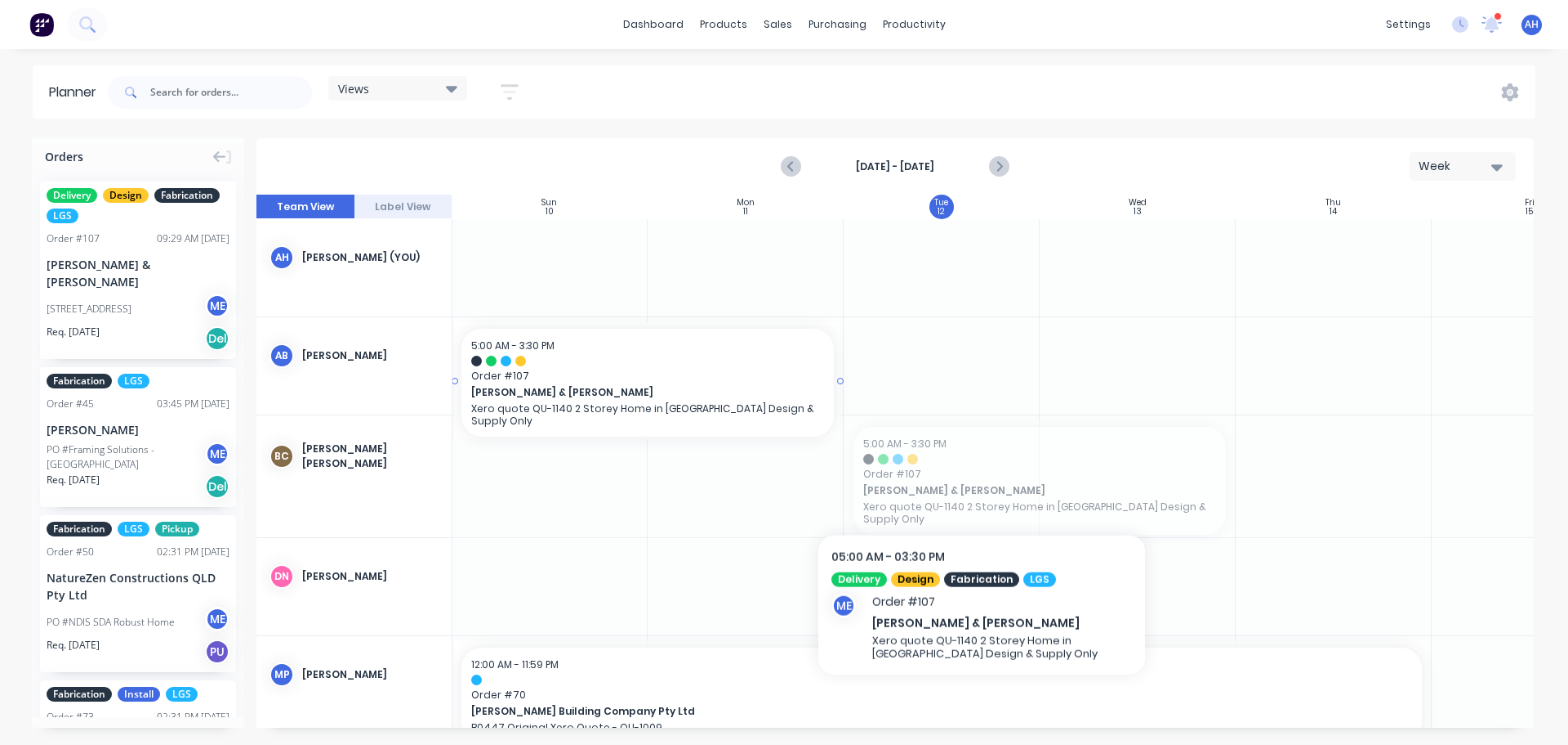
scroll to position [0, 0]
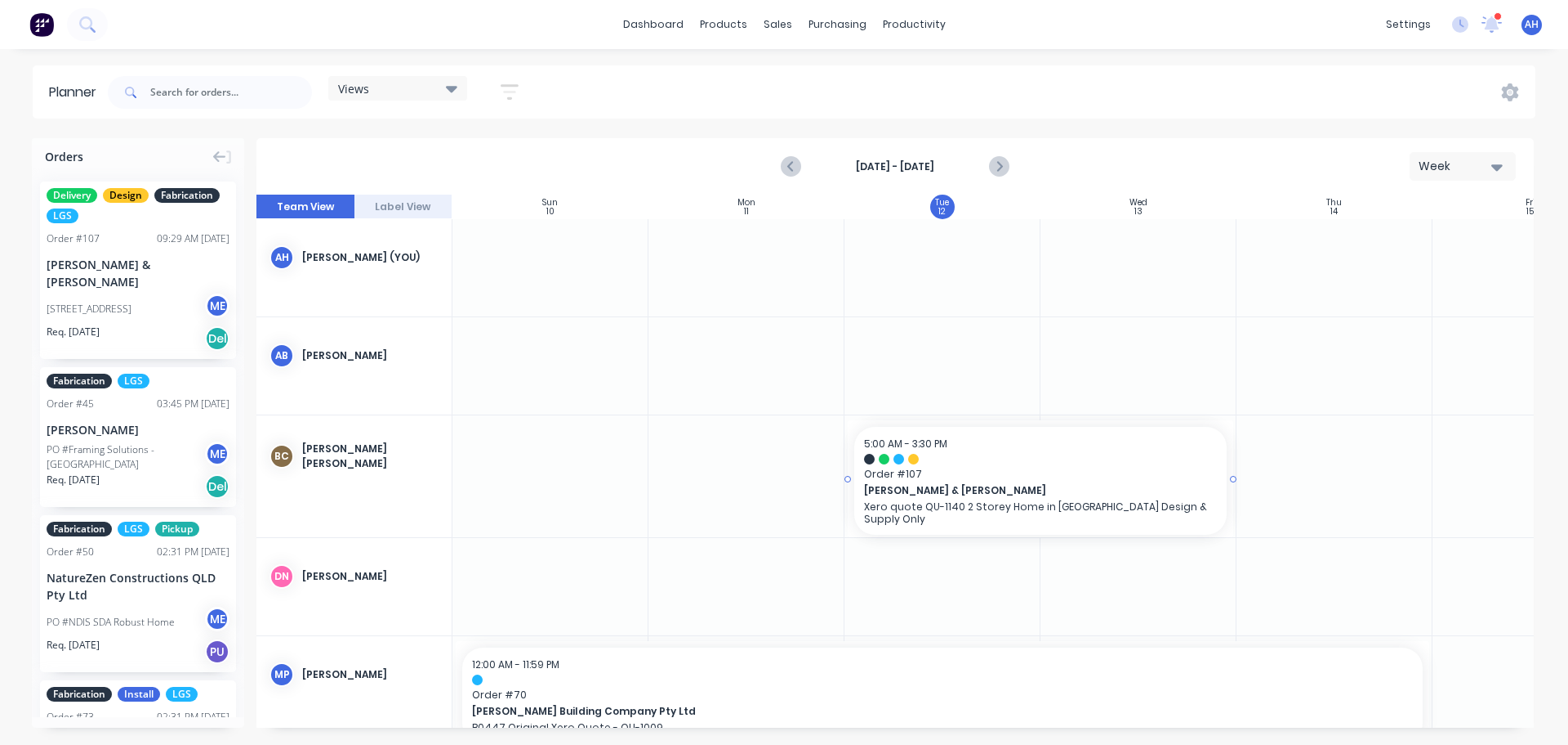
drag, startPoint x: 1023, startPoint y: 485, endPoint x: 903, endPoint y: 486, distance: 120.0
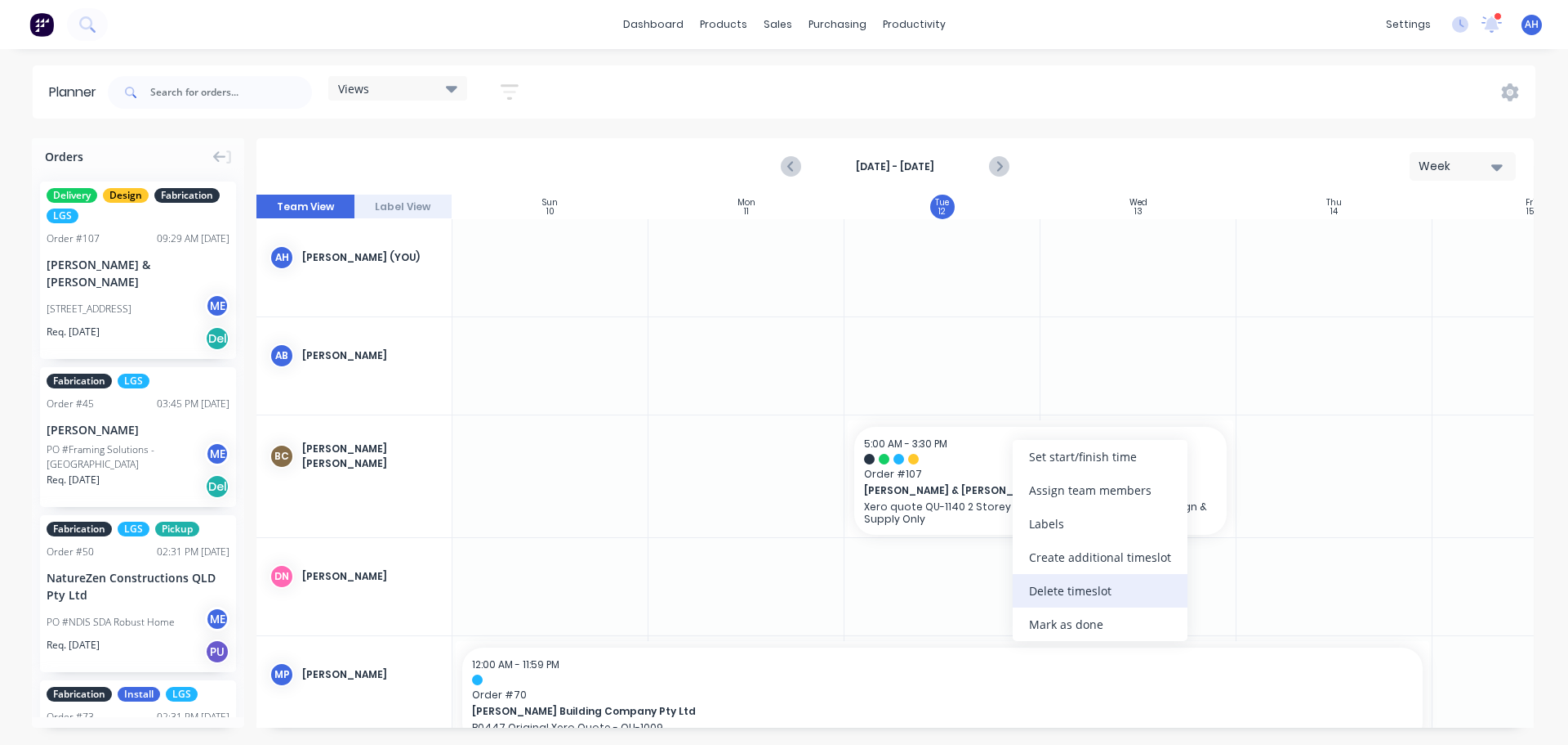
click at [1108, 591] on div "Delete timeslot" at bounding box center [1100, 590] width 174 height 34
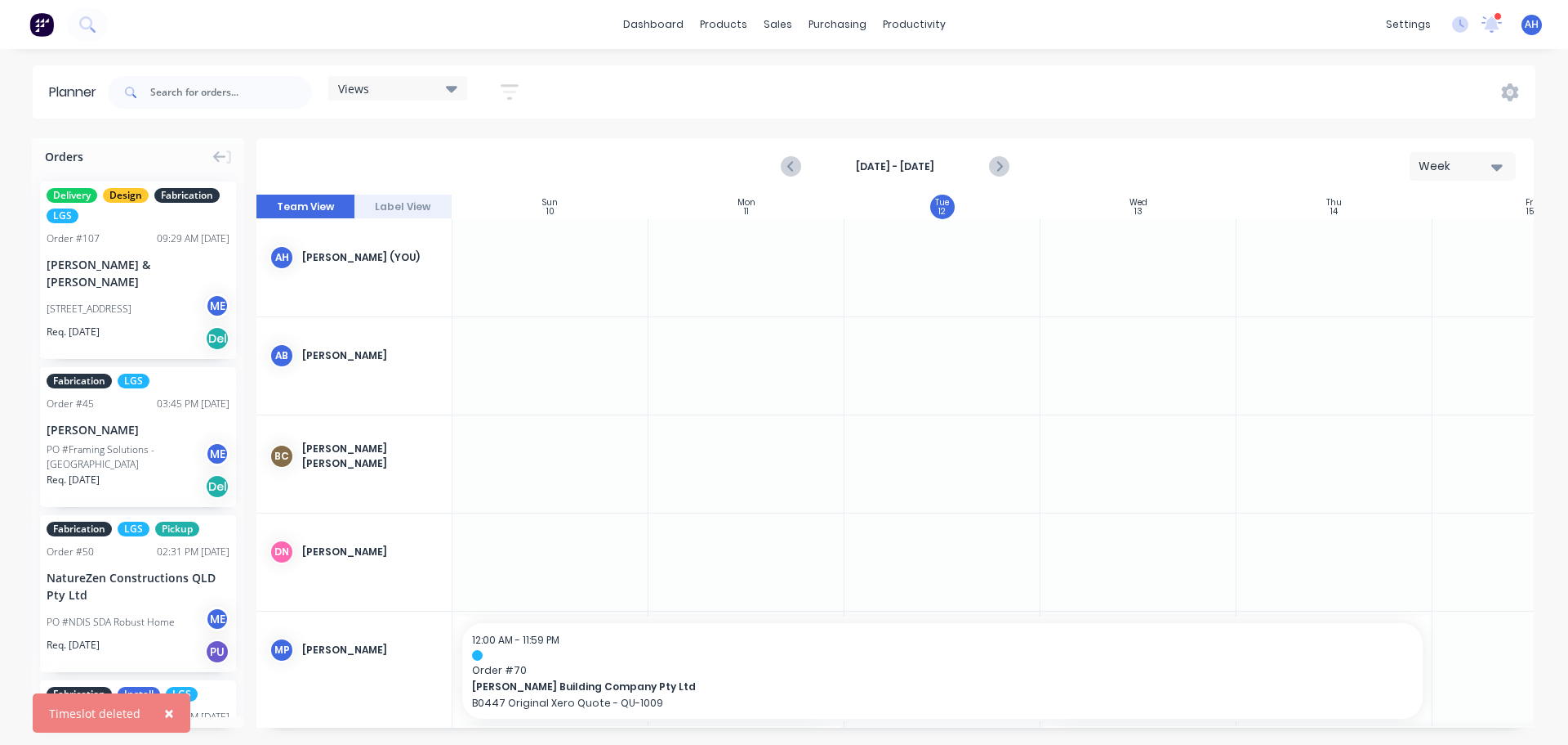
click at [170, 713] on span "×" at bounding box center [169, 712] width 9 height 23
click at [1450, 172] on div "Week" at bounding box center [1456, 166] width 75 height 17
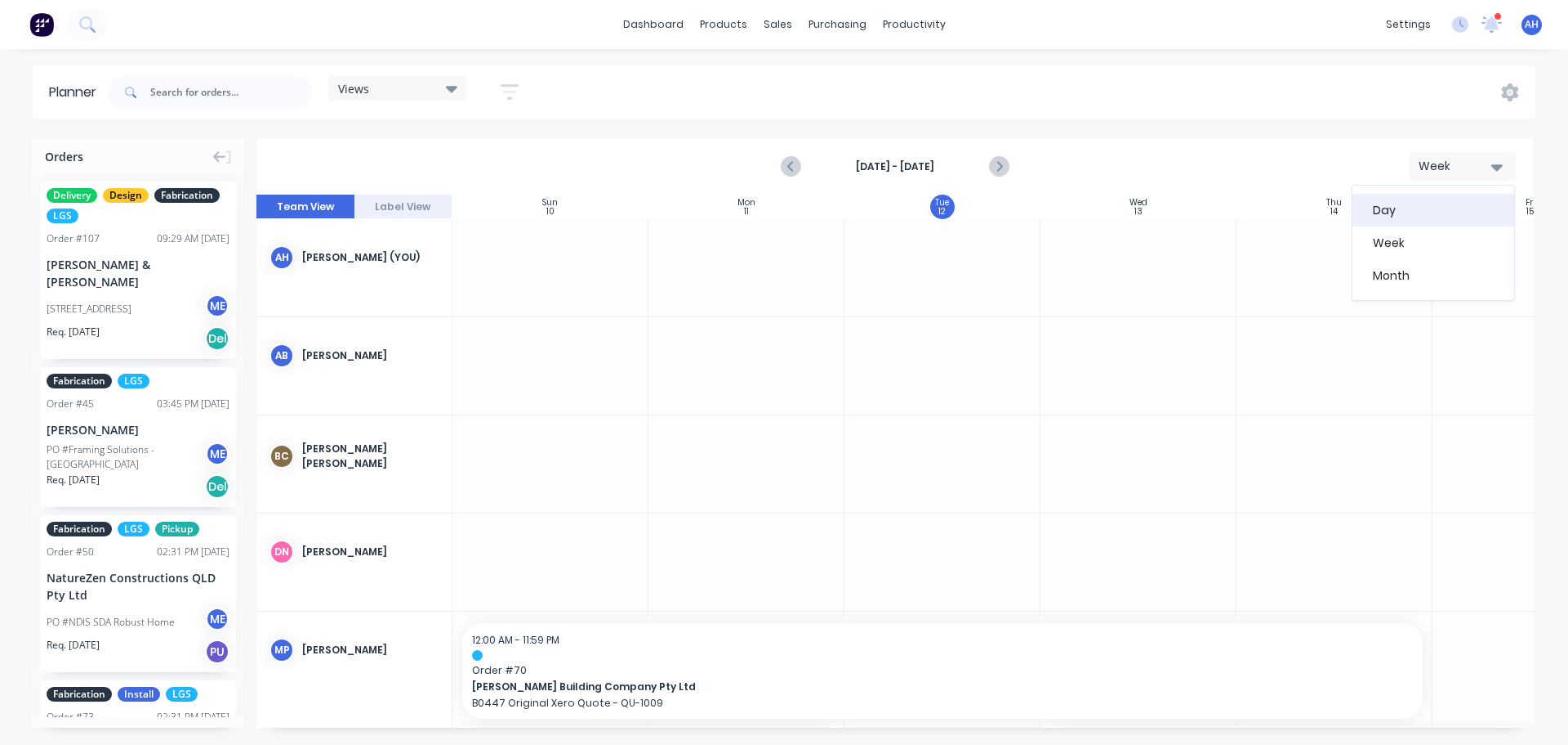
click at [1419, 218] on div "Day" at bounding box center [1433, 209] width 161 height 33
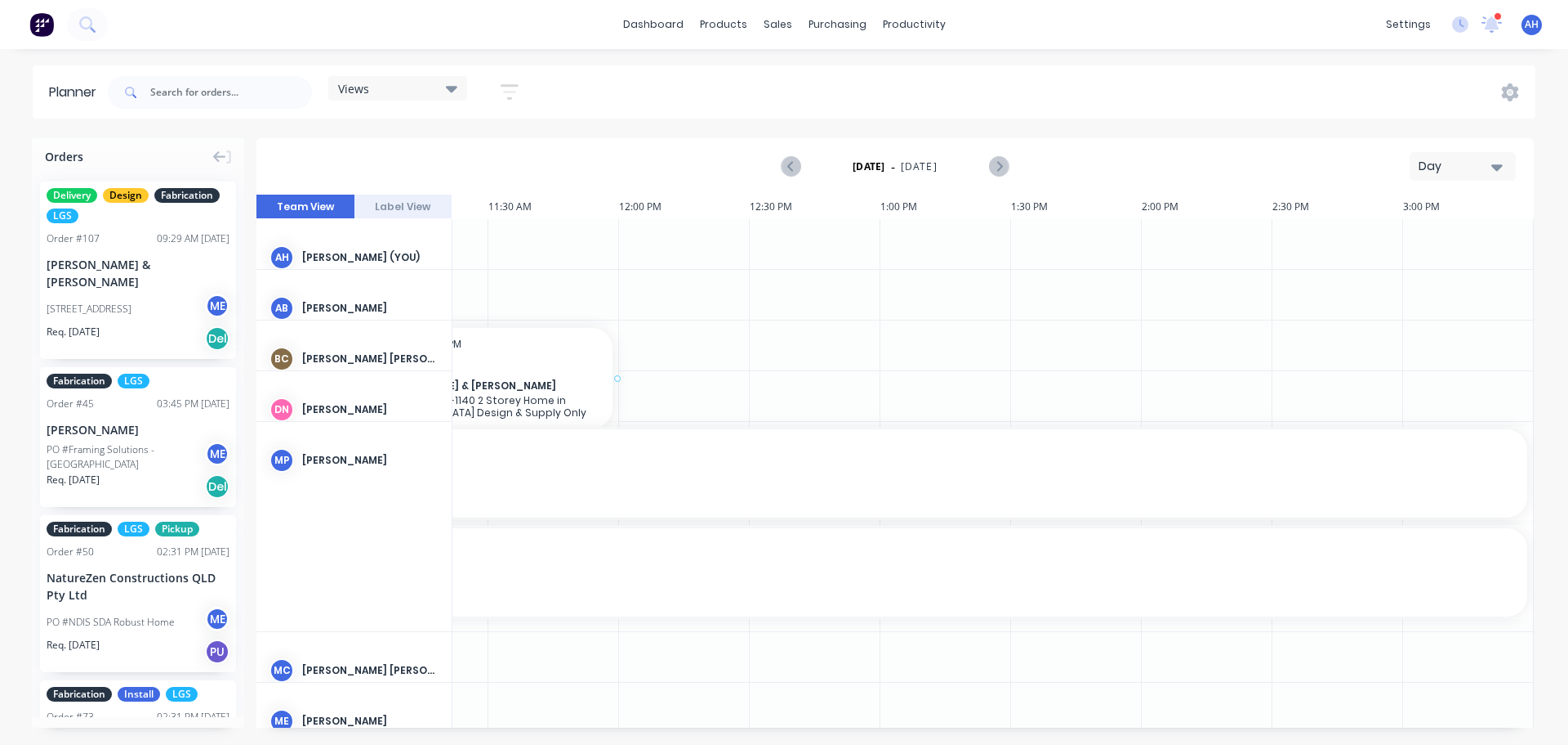
scroll to position [0, 1653]
drag, startPoint x: 143, startPoint y: 292, endPoint x: 520, endPoint y: 344, distance: 380.6
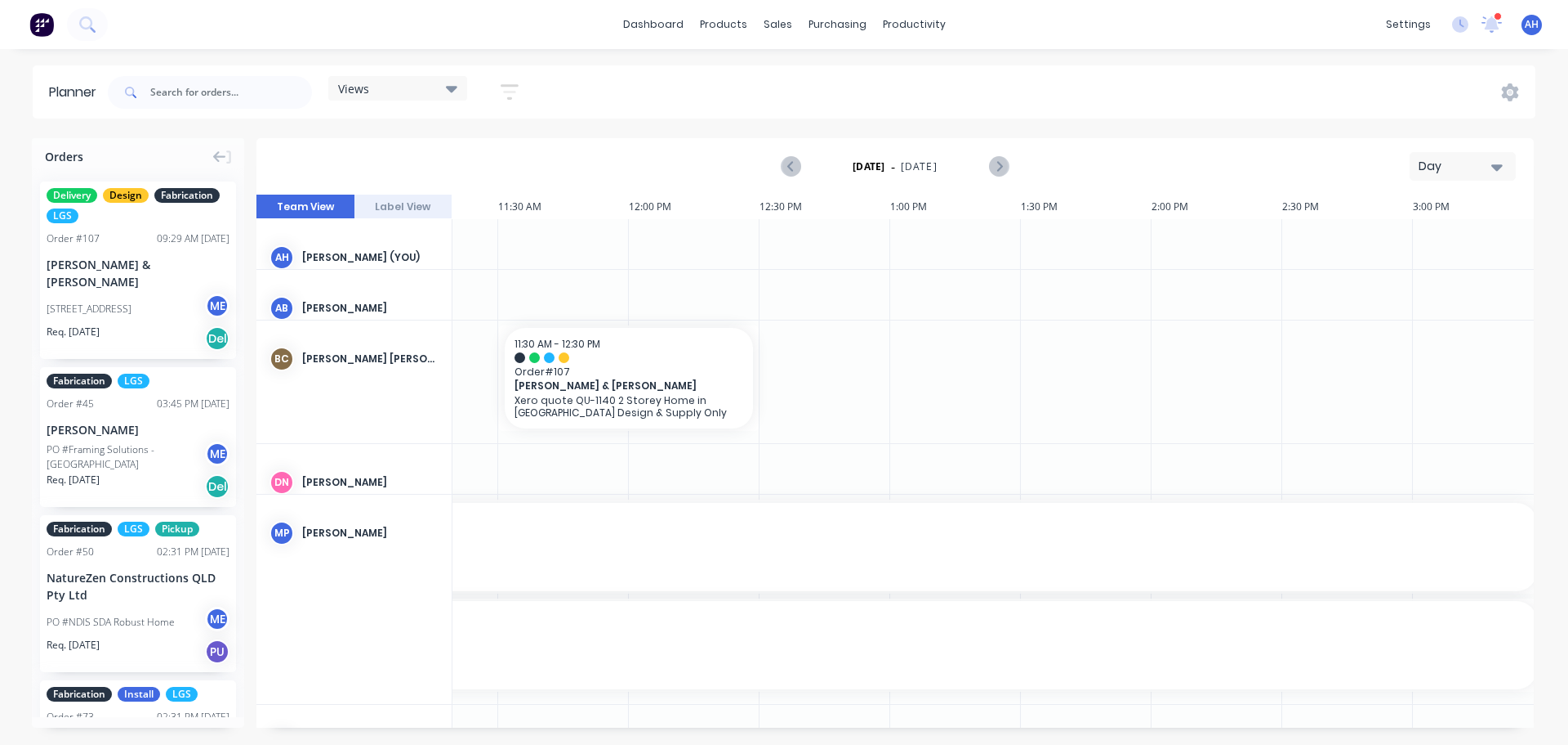
click at [764, 377] on div at bounding box center [824, 381] width 130 height 123
drag, startPoint x: 760, startPoint y: 377, endPoint x: 969, endPoint y: 359, distance: 209.8
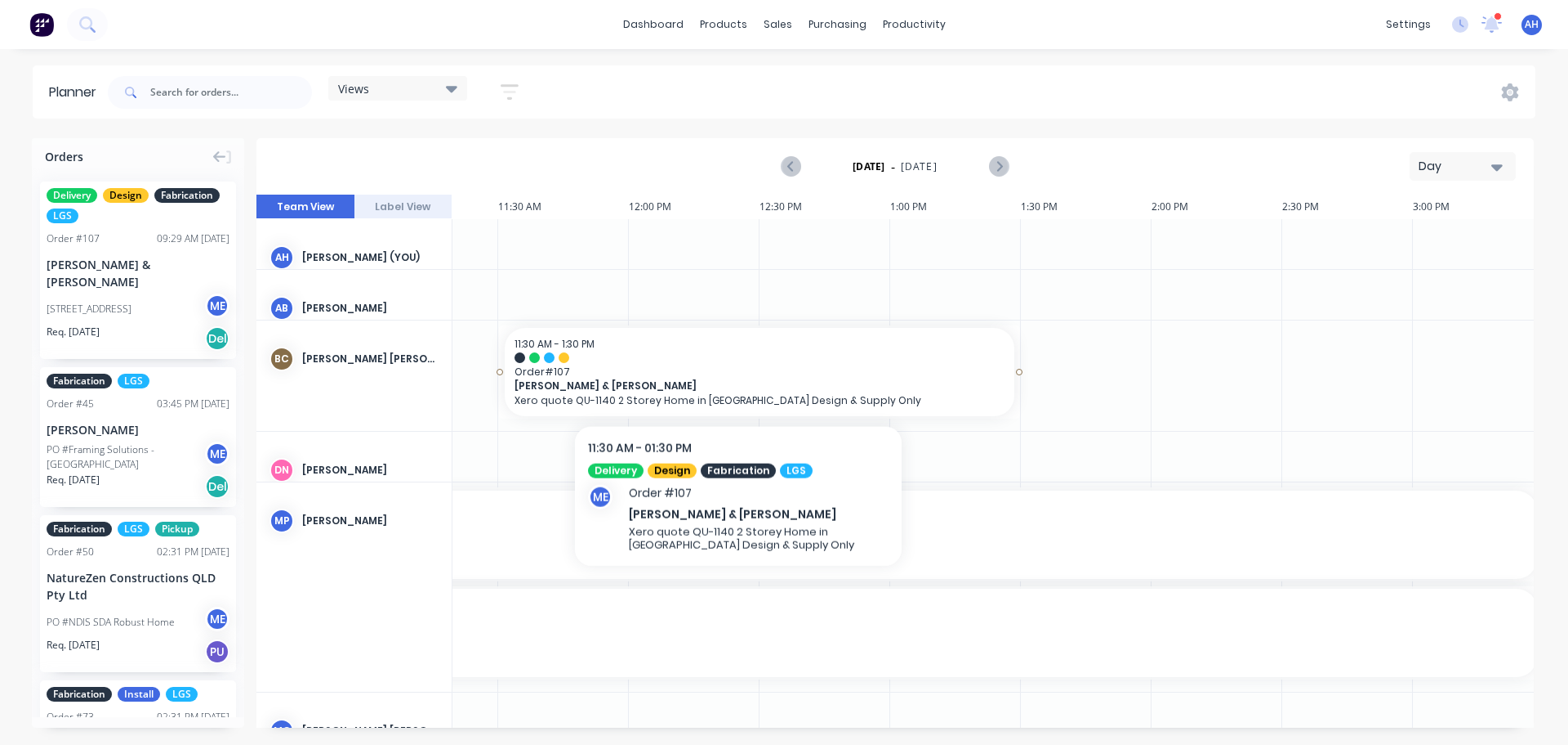
click at [738, 372] on span "Order # 107" at bounding box center [760, 371] width 490 height 12
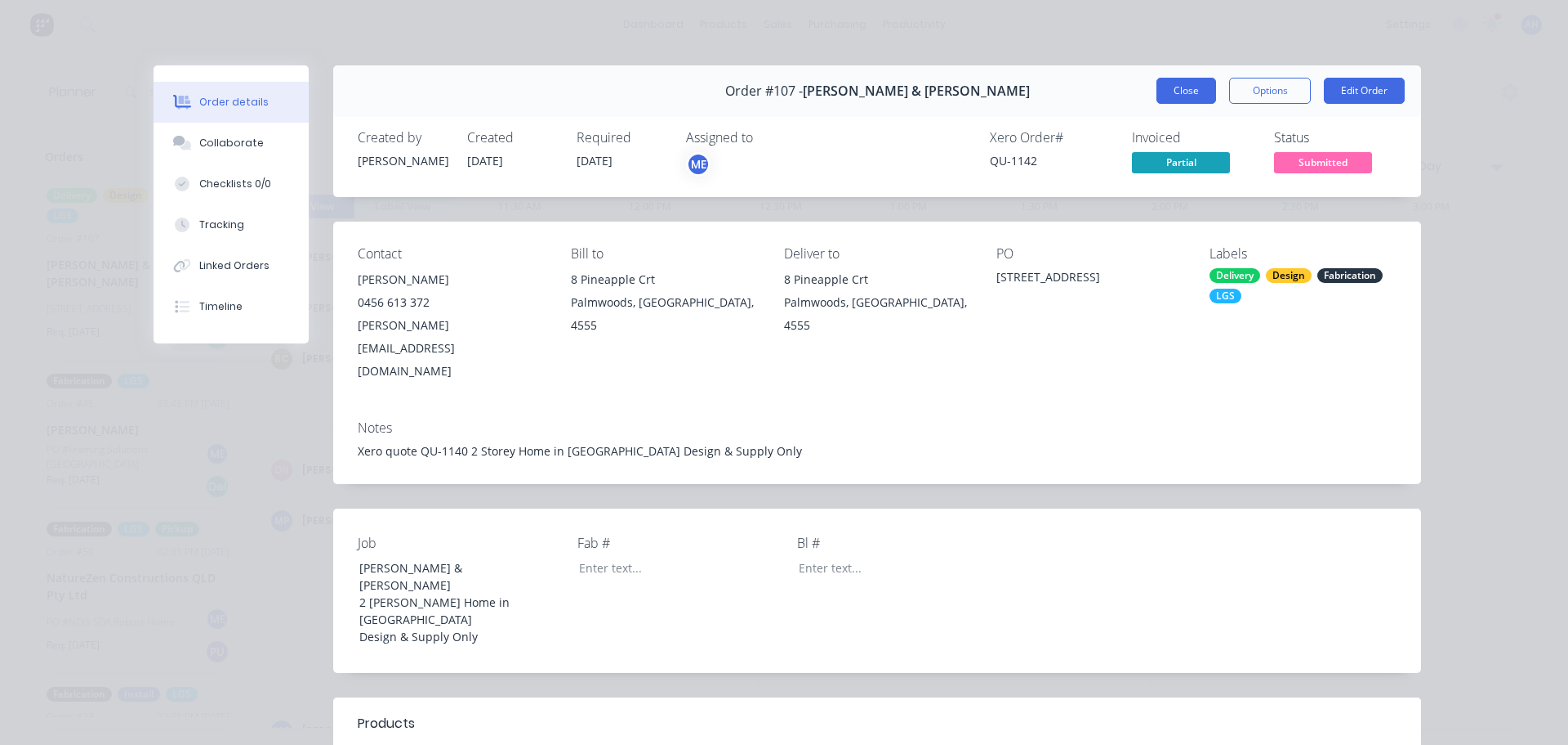
click at [1184, 95] on button "Close" at bounding box center [1186, 91] width 60 height 26
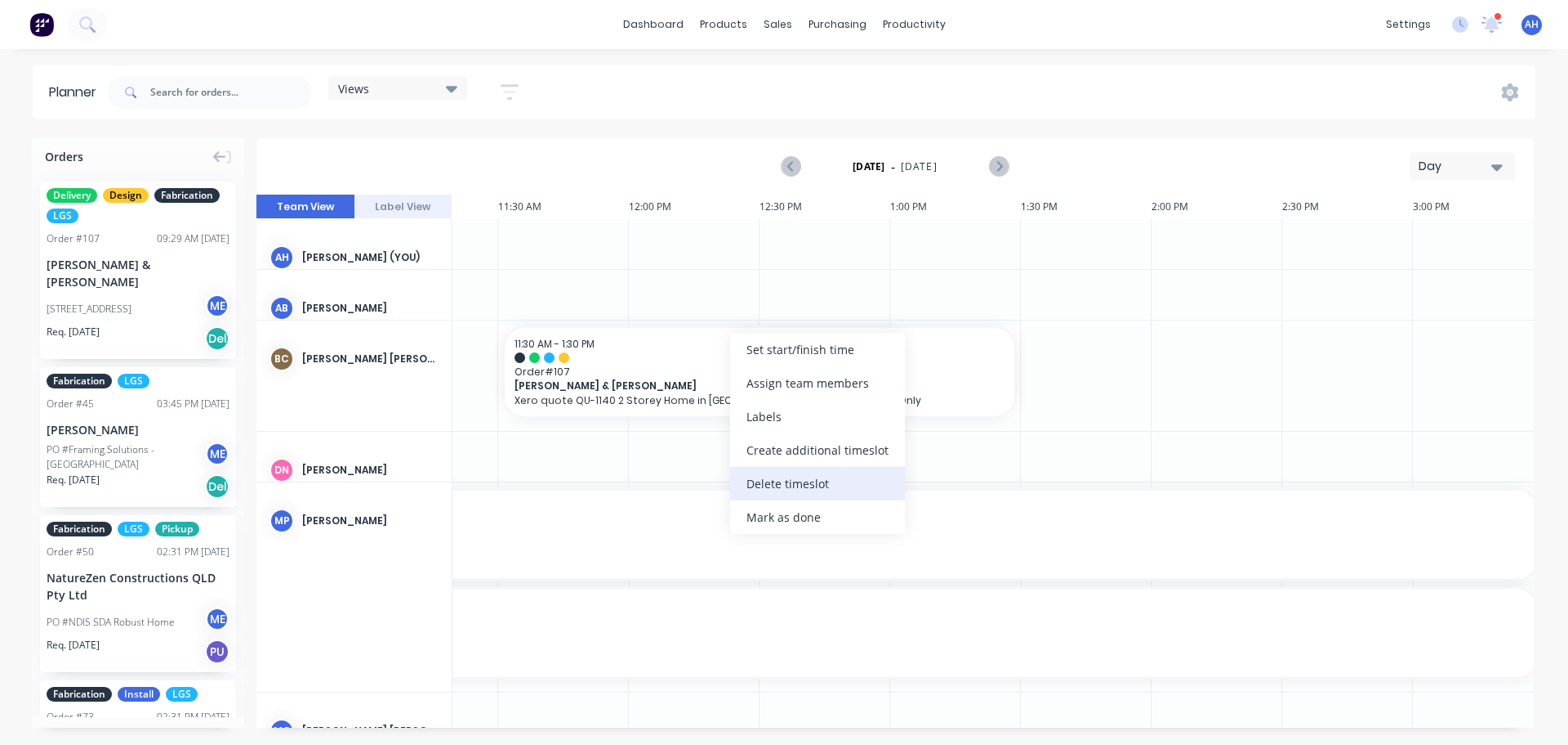
click at [804, 479] on div "Delete timeslot" at bounding box center [818, 483] width 174 height 34
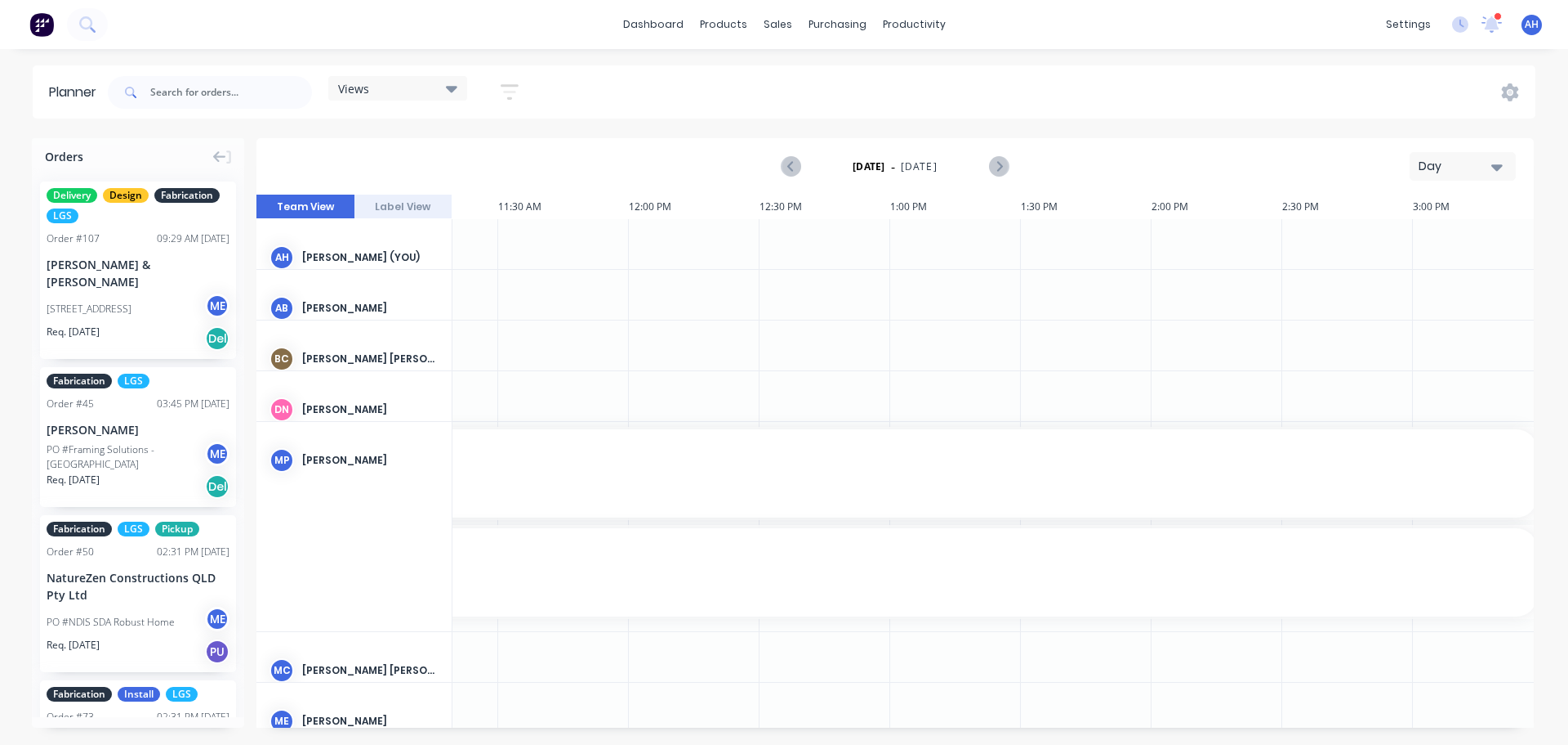
click at [1469, 166] on div "Day" at bounding box center [1456, 166] width 75 height 17
click at [1450, 272] on div "Month" at bounding box center [1433, 275] width 161 height 33
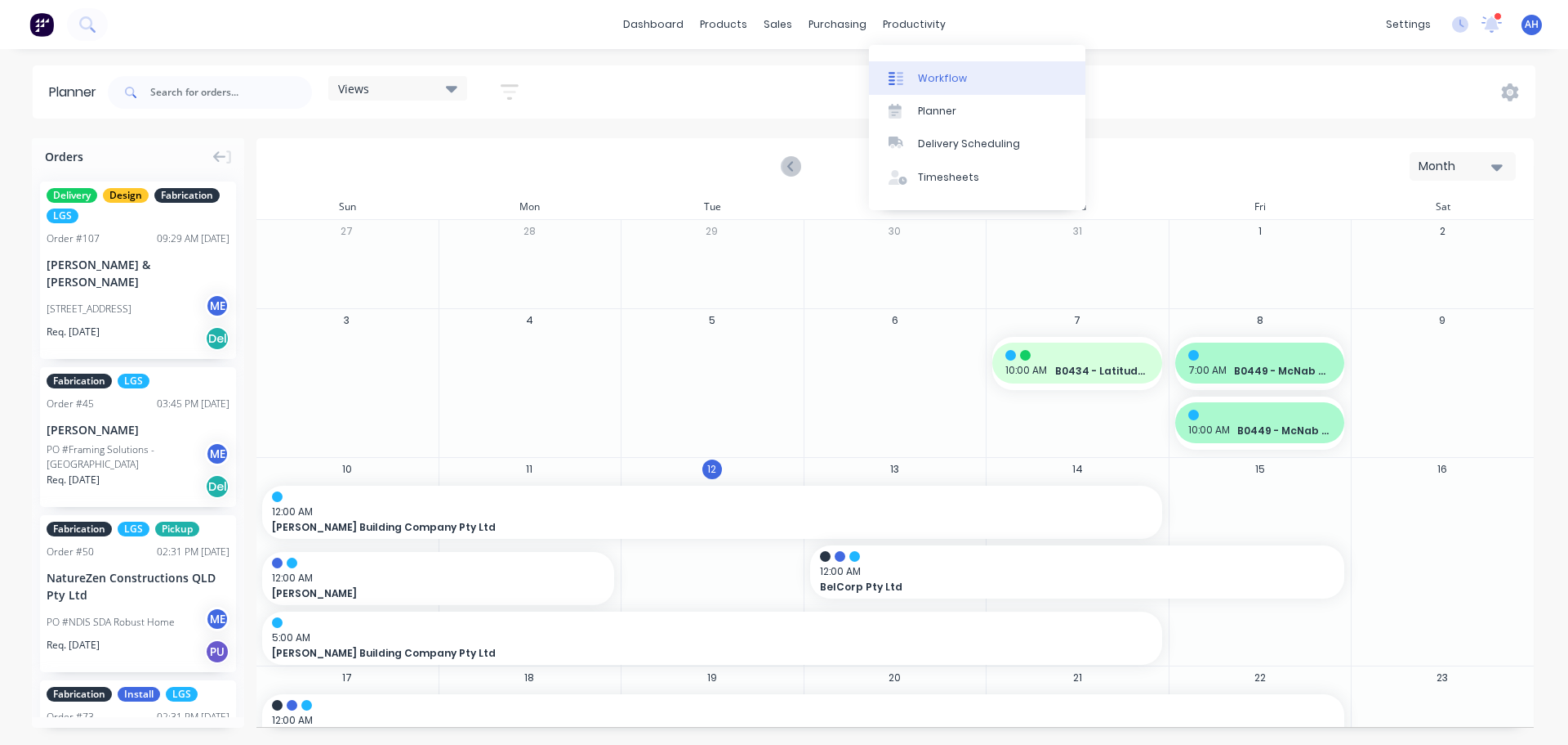
click at [938, 84] on div "Workflow" at bounding box center [942, 79] width 49 height 15
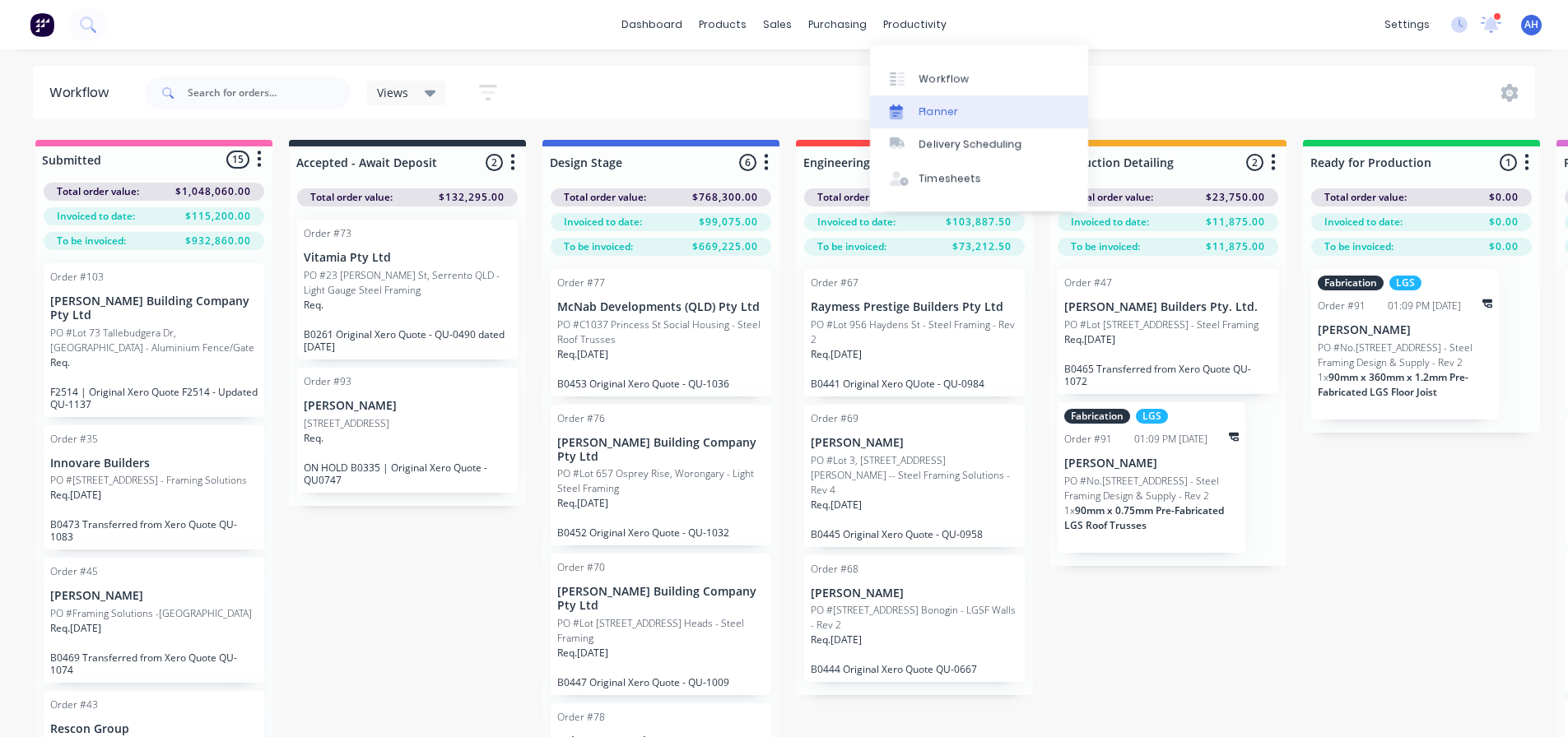
click at [951, 110] on div "Planner" at bounding box center [939, 112] width 39 height 15
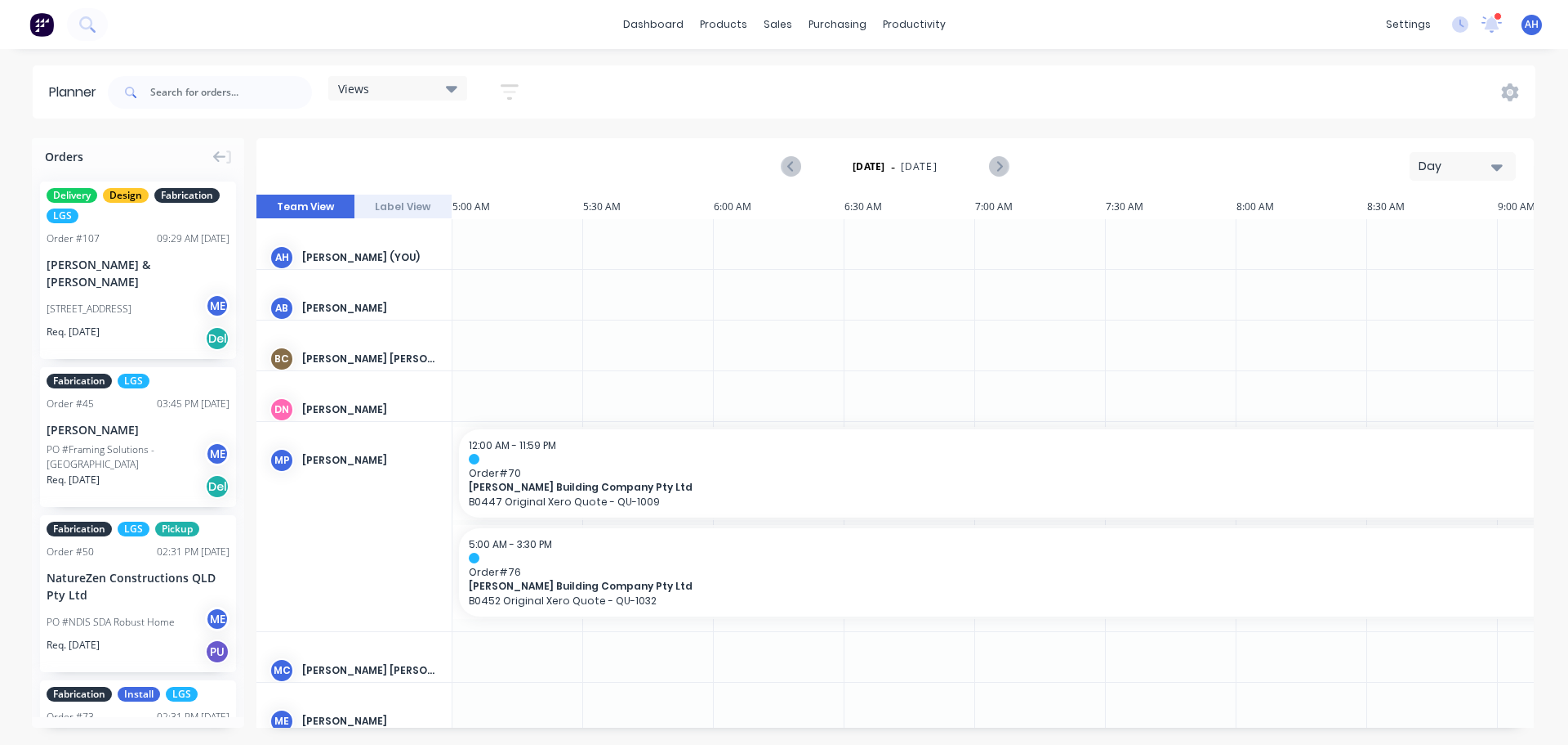
scroll to position [0, 1669]
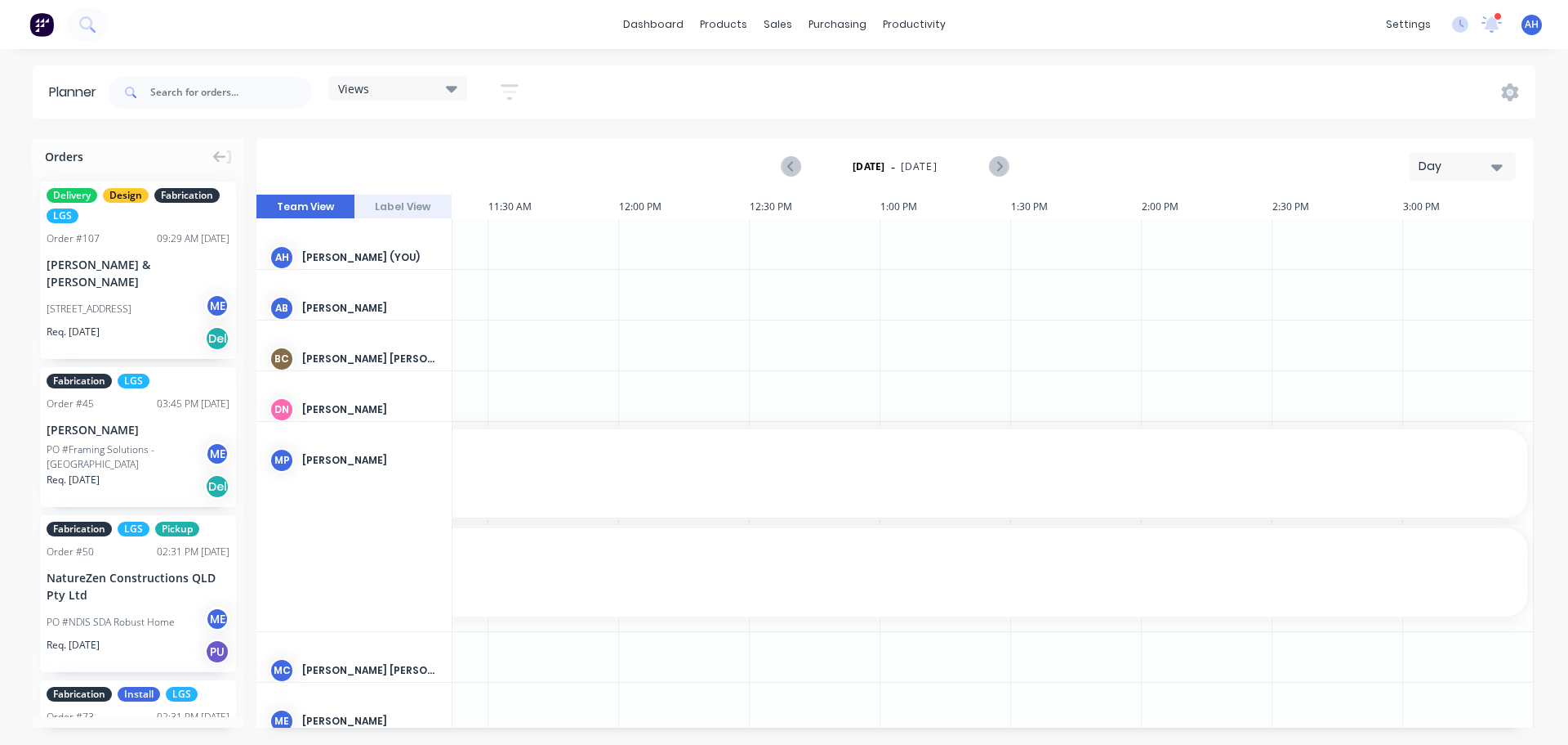
click at [1454, 167] on div "Day" at bounding box center [1456, 166] width 75 height 17
click at [1446, 272] on div "Month" at bounding box center [1433, 275] width 161 height 33
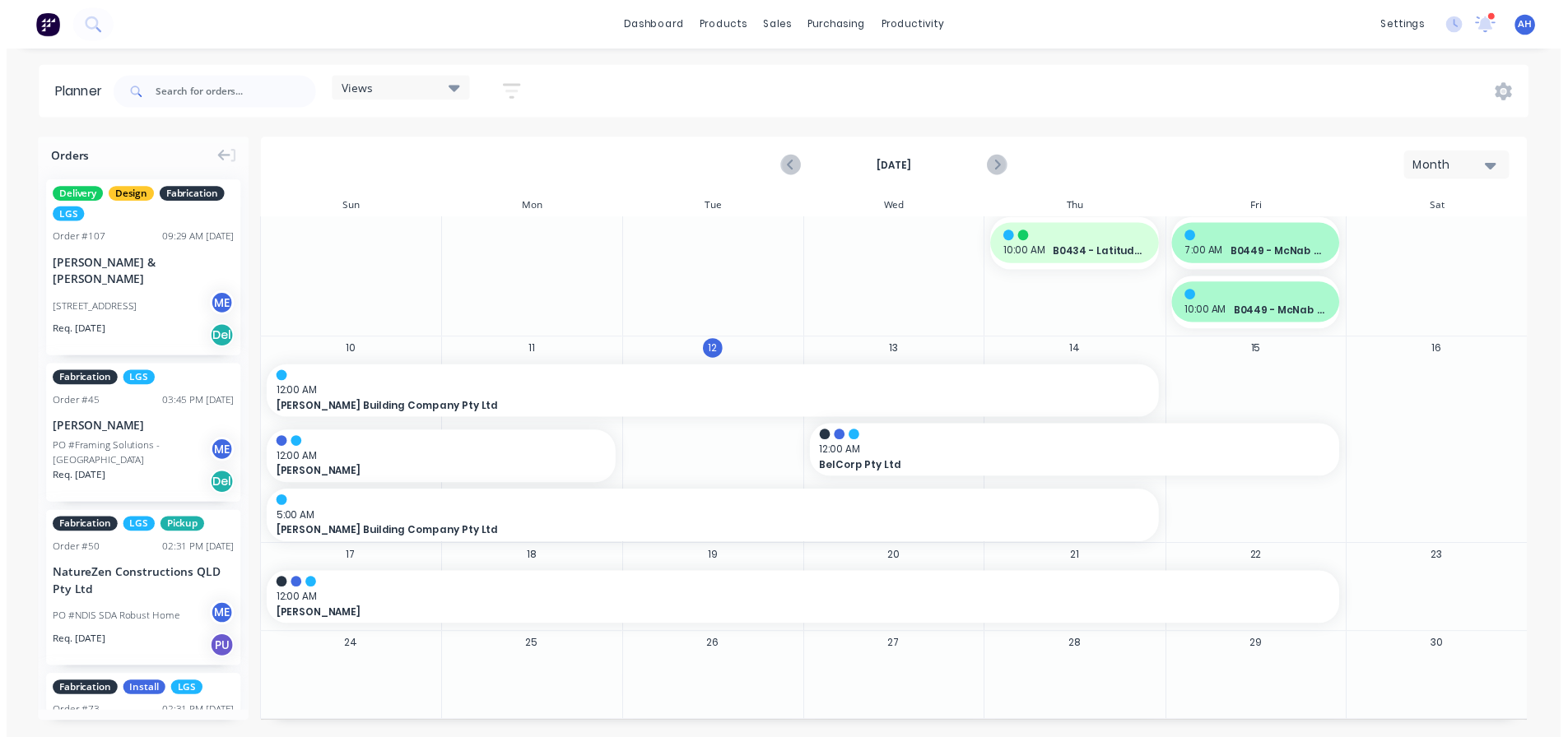
scroll to position [0, 0]
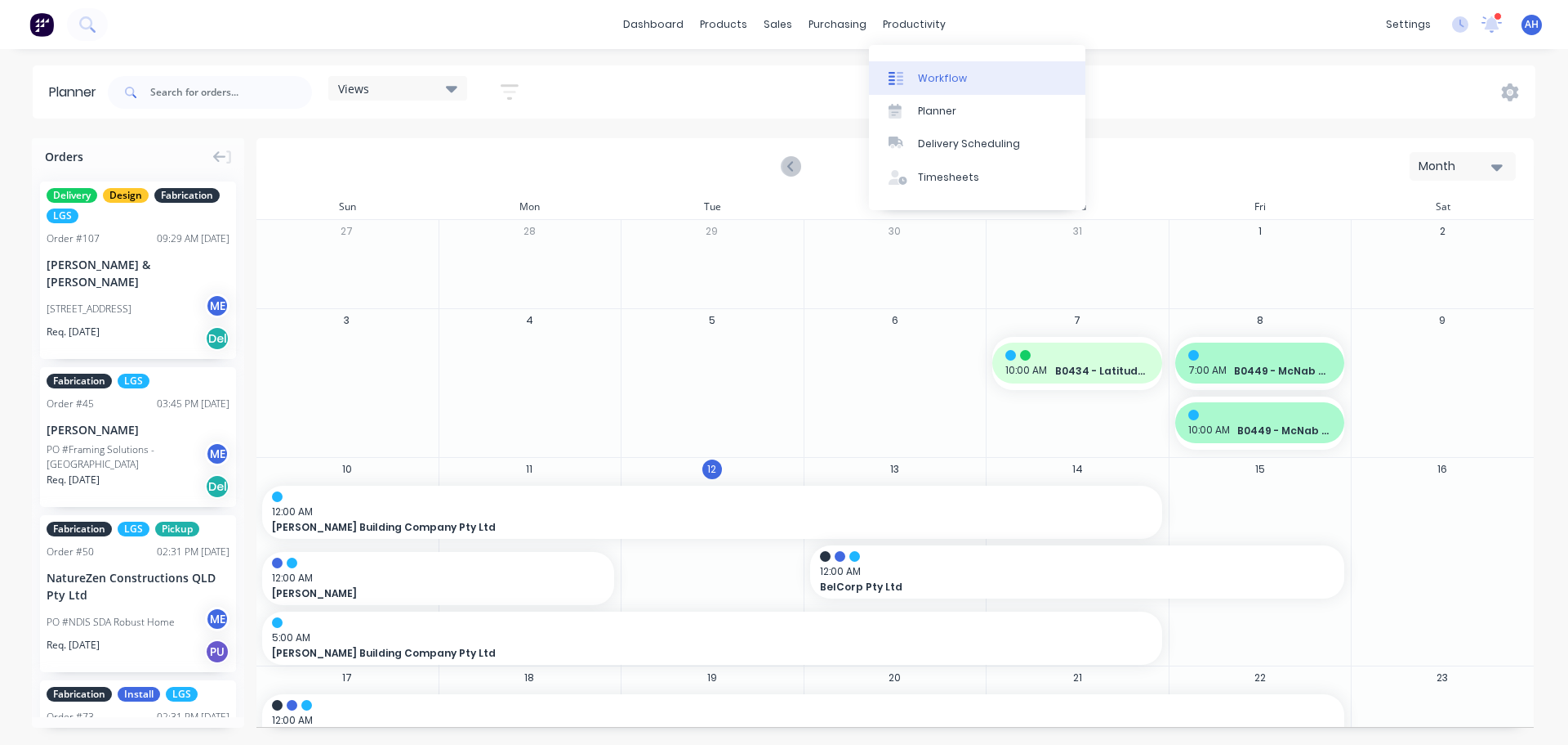
click at [949, 74] on div "Workflow" at bounding box center [942, 79] width 49 height 15
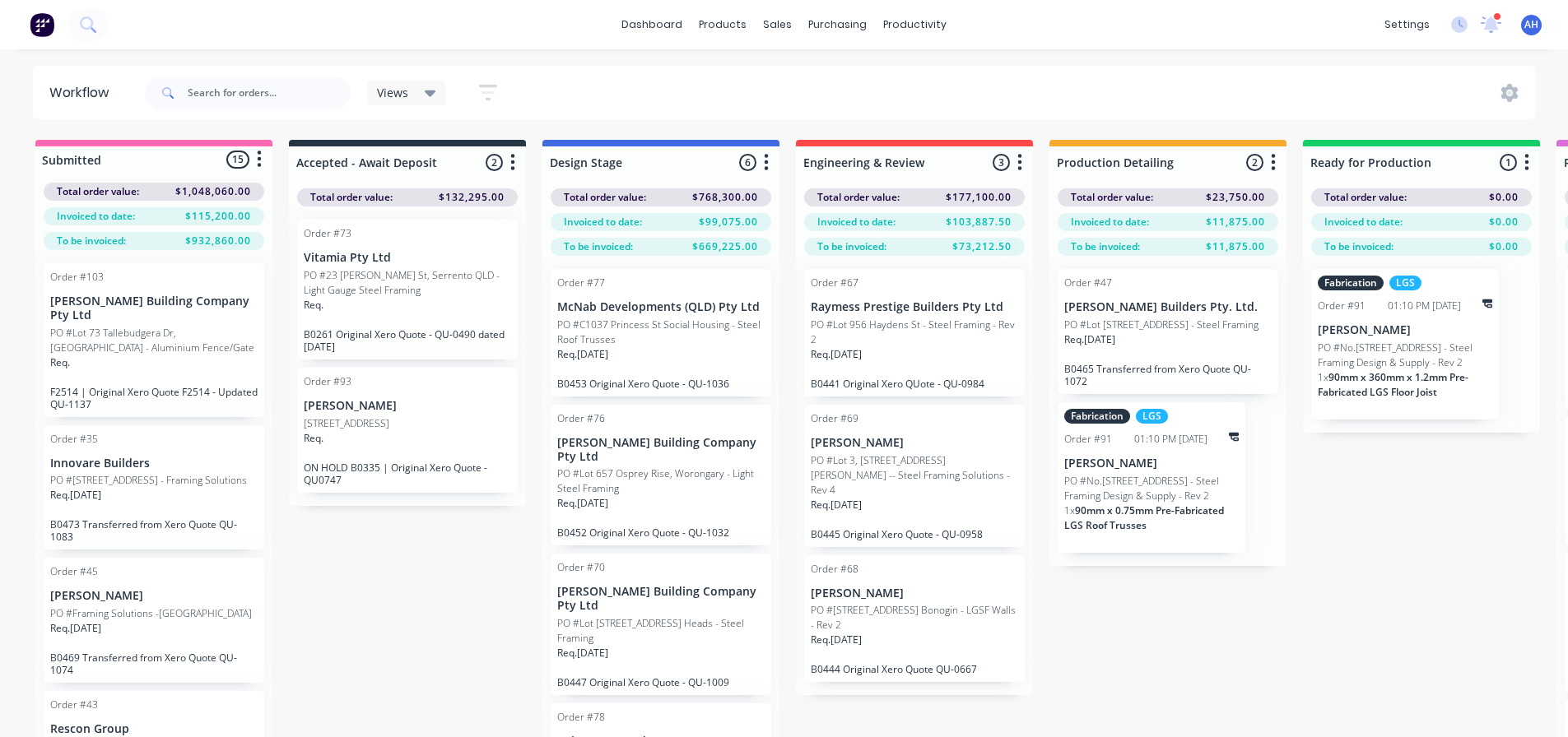
scroll to position [21, 0]
